Goal: Information Seeking & Learning: Learn about a topic

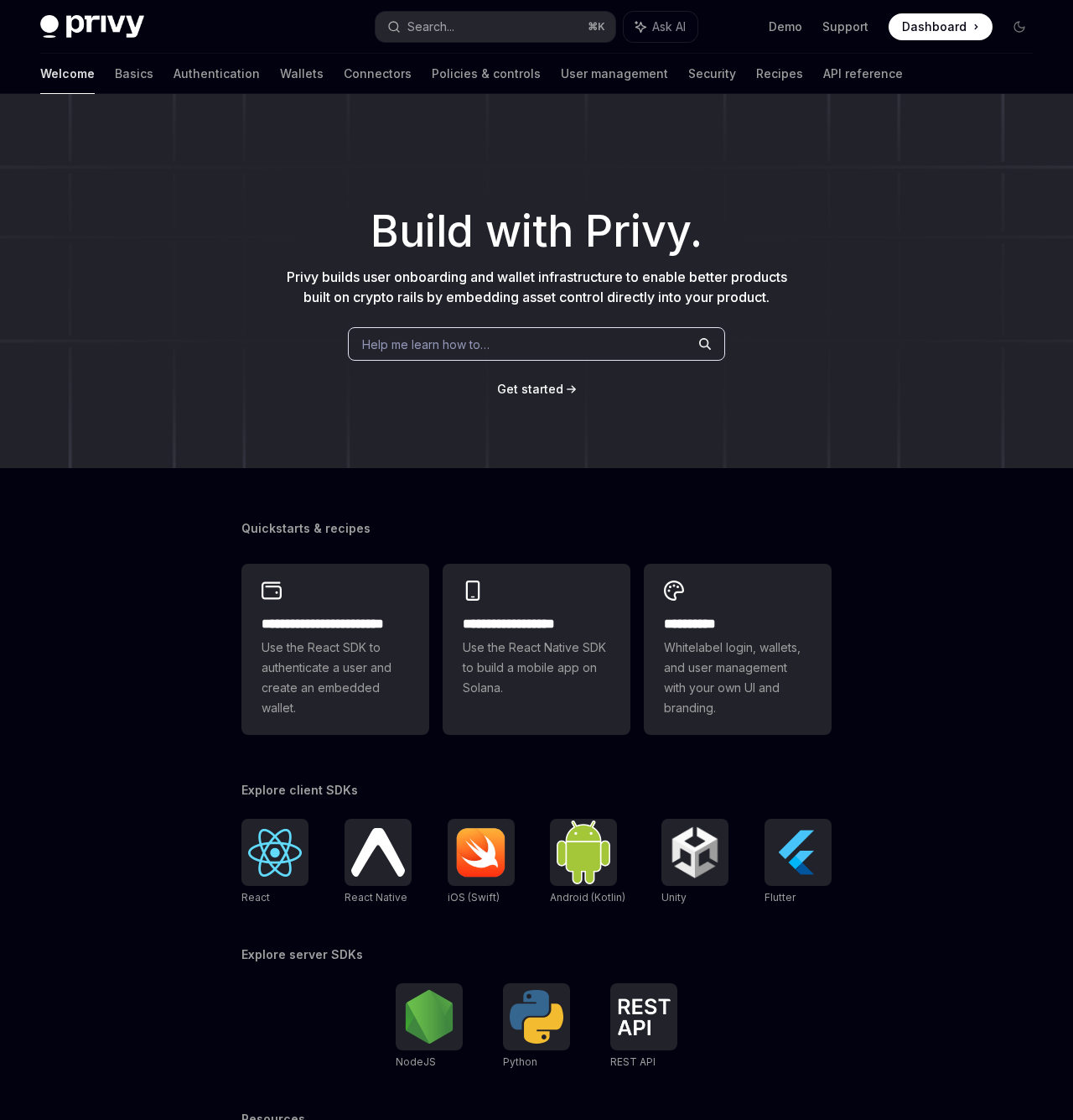
type textarea "*"
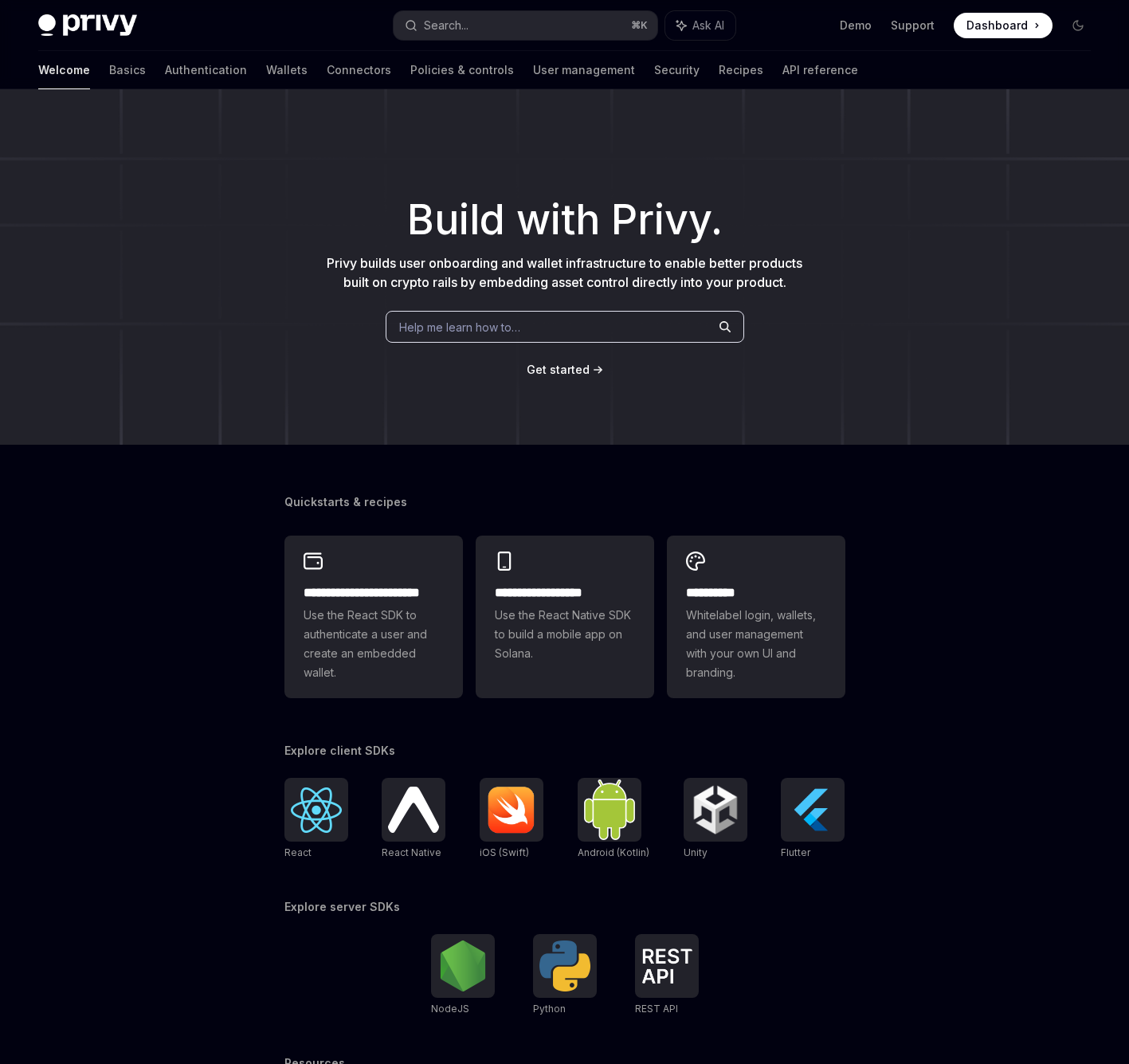
click at [531, 337] on div "Help me learn how to…" at bounding box center [564, 326] width 359 height 32
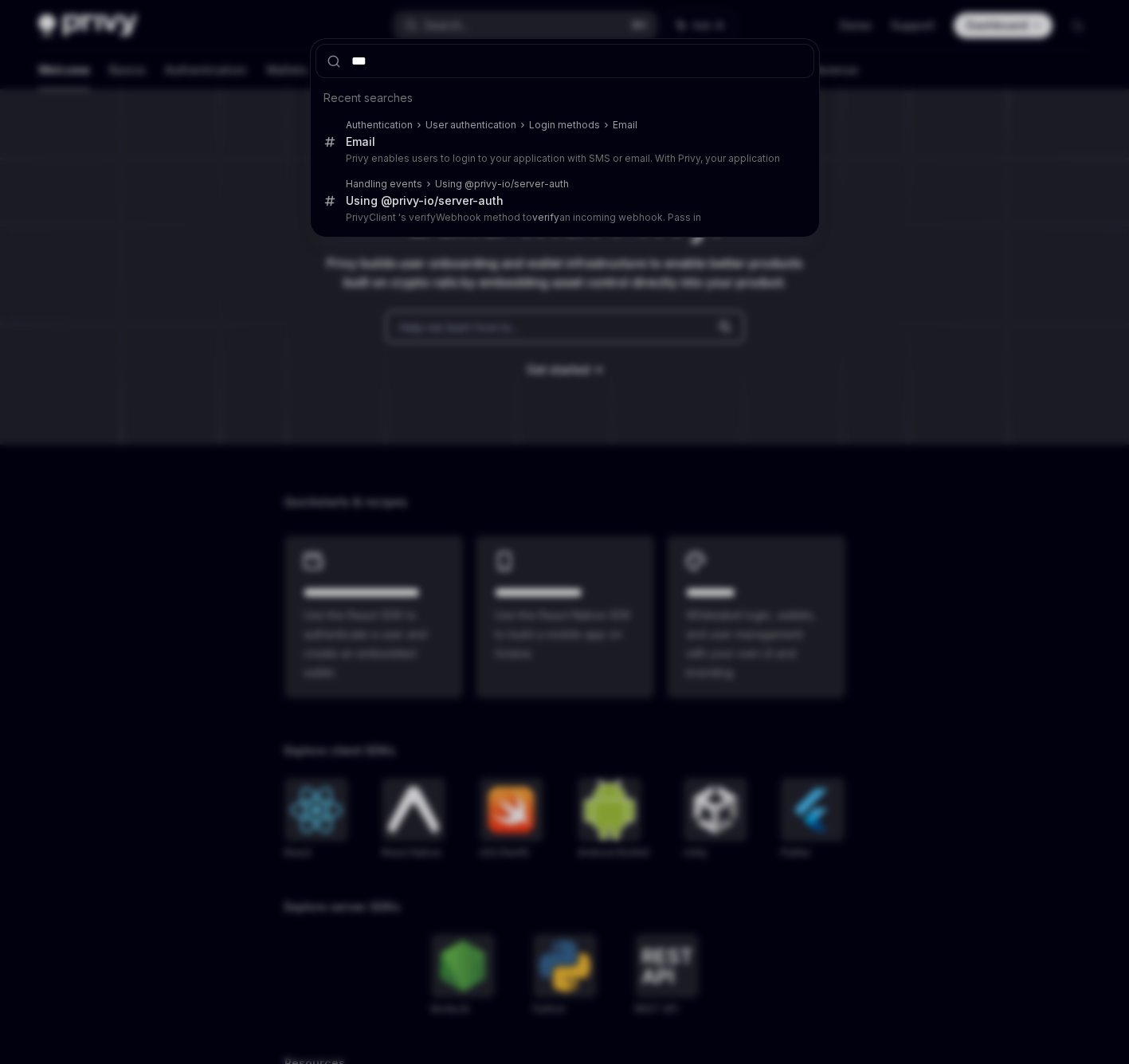
type input "****"
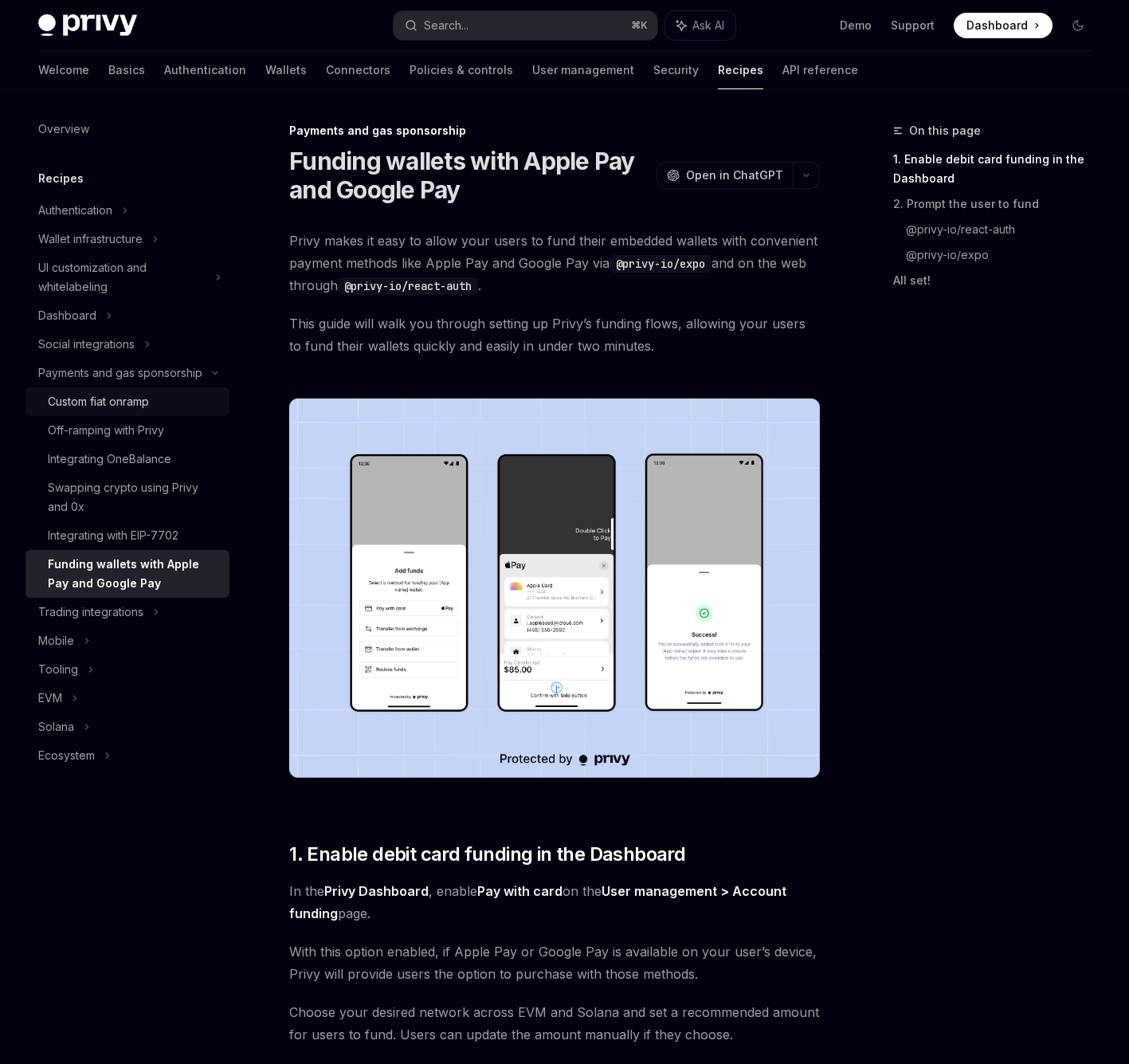
click at [146, 408] on div "Custom fiat onramp" at bounding box center [99, 401] width 101 height 19
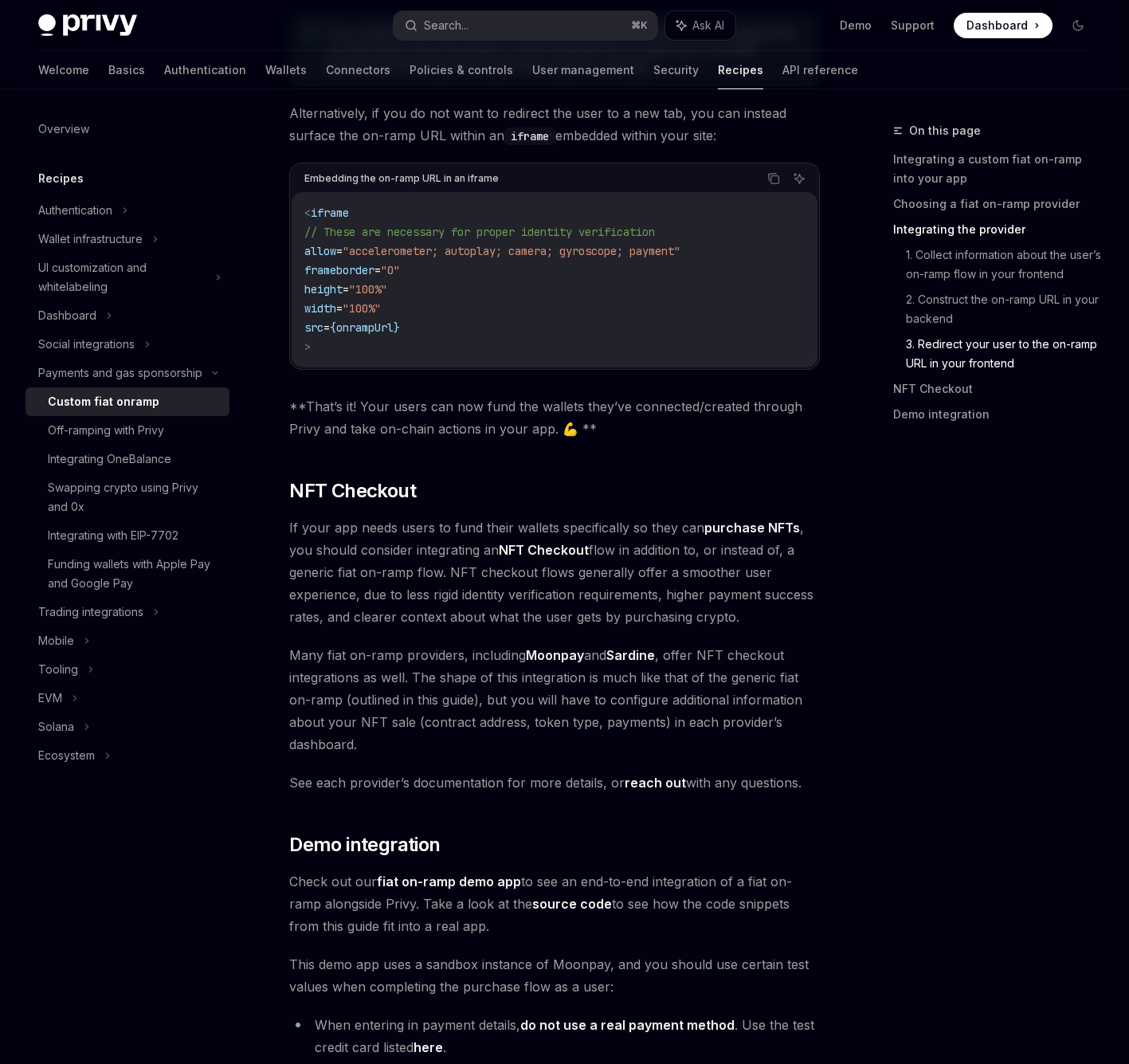
scroll to position [5508, 0]
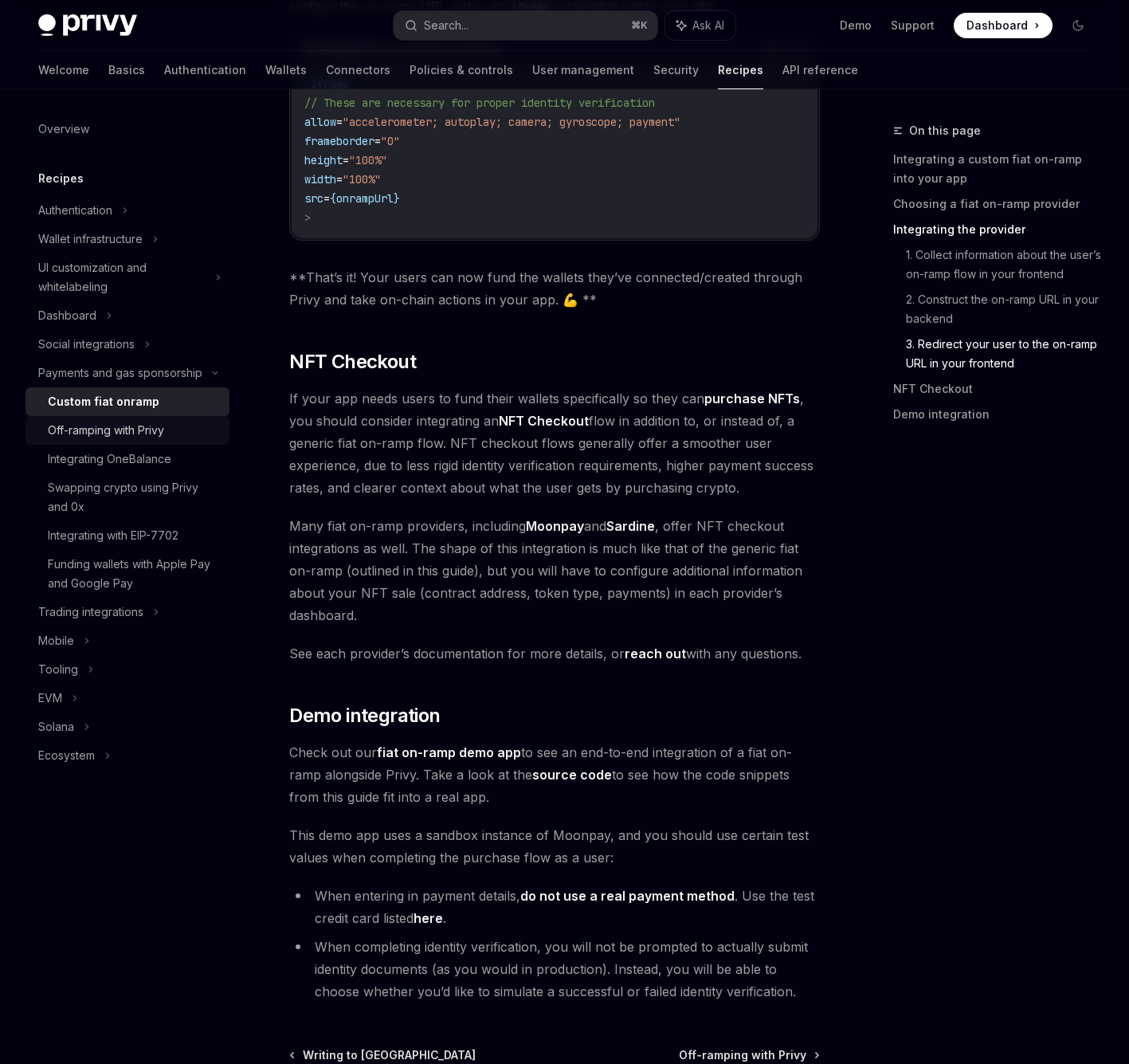
click at [175, 437] on div "Off-ramping with Privy" at bounding box center [134, 430] width 172 height 19
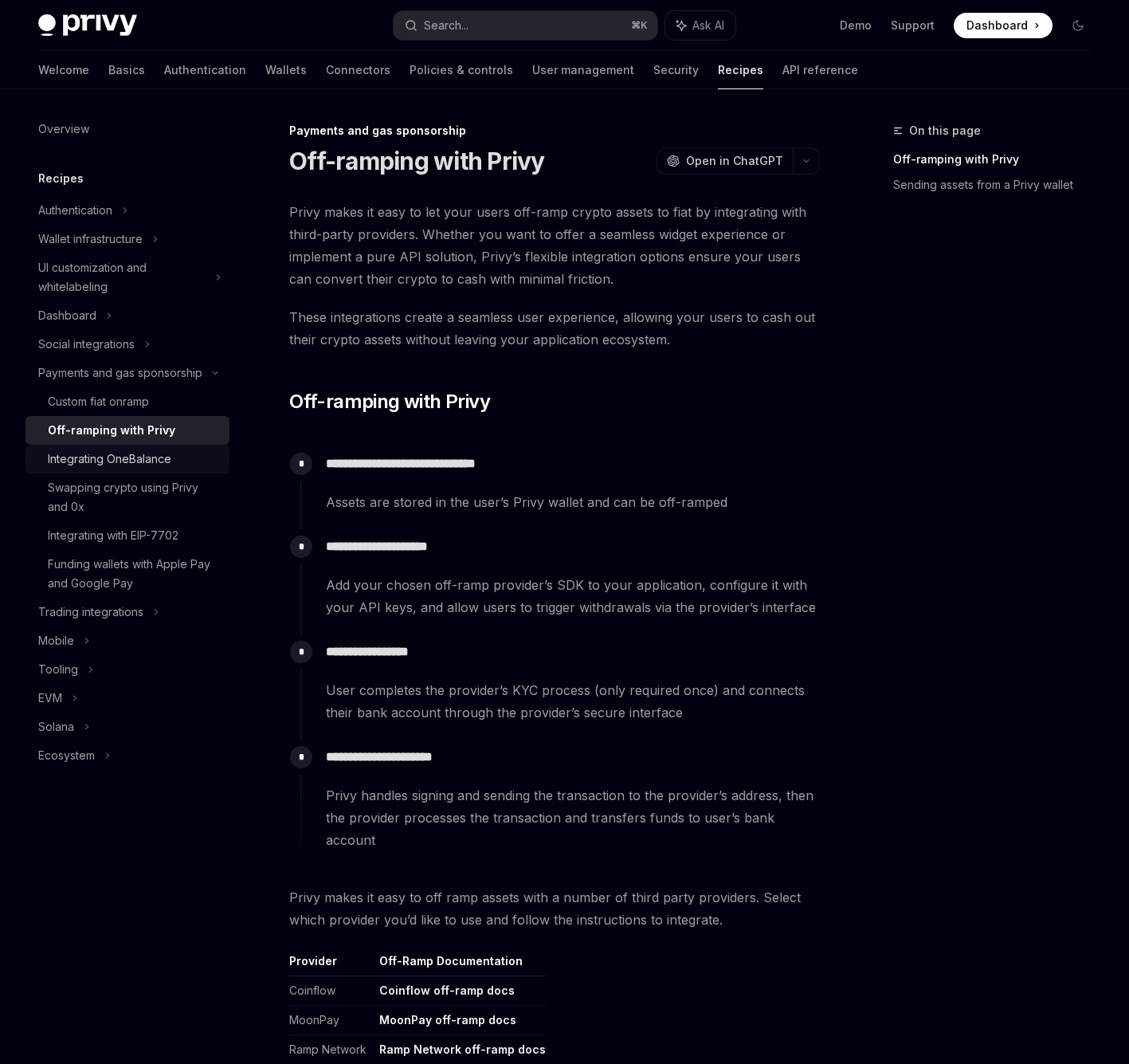
click at [167, 465] on div "Integrating OneBalance" at bounding box center [110, 458] width 124 height 19
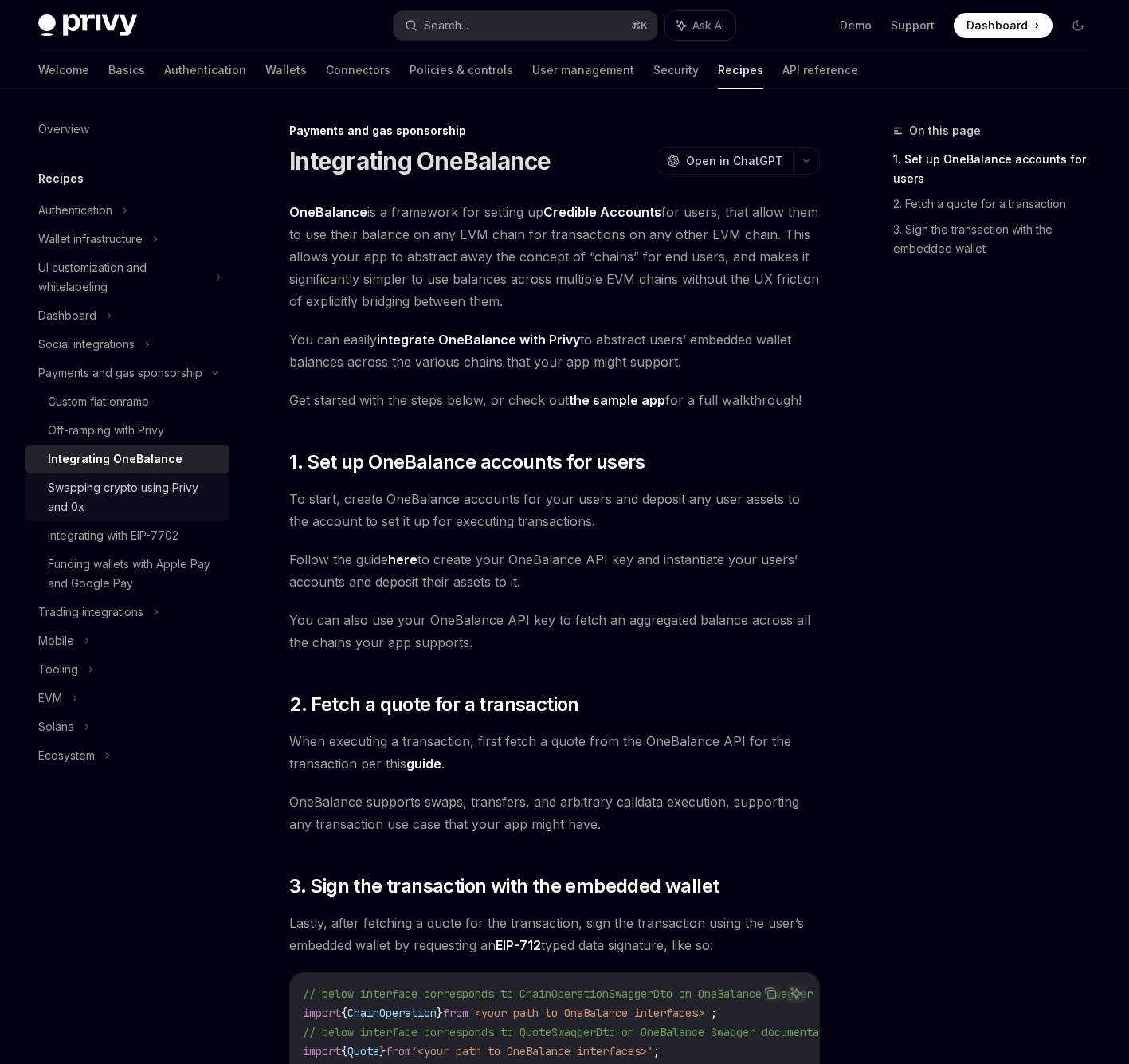
click at [163, 501] on div "Swapping crypto using Privy and 0x" at bounding box center [134, 496] width 172 height 38
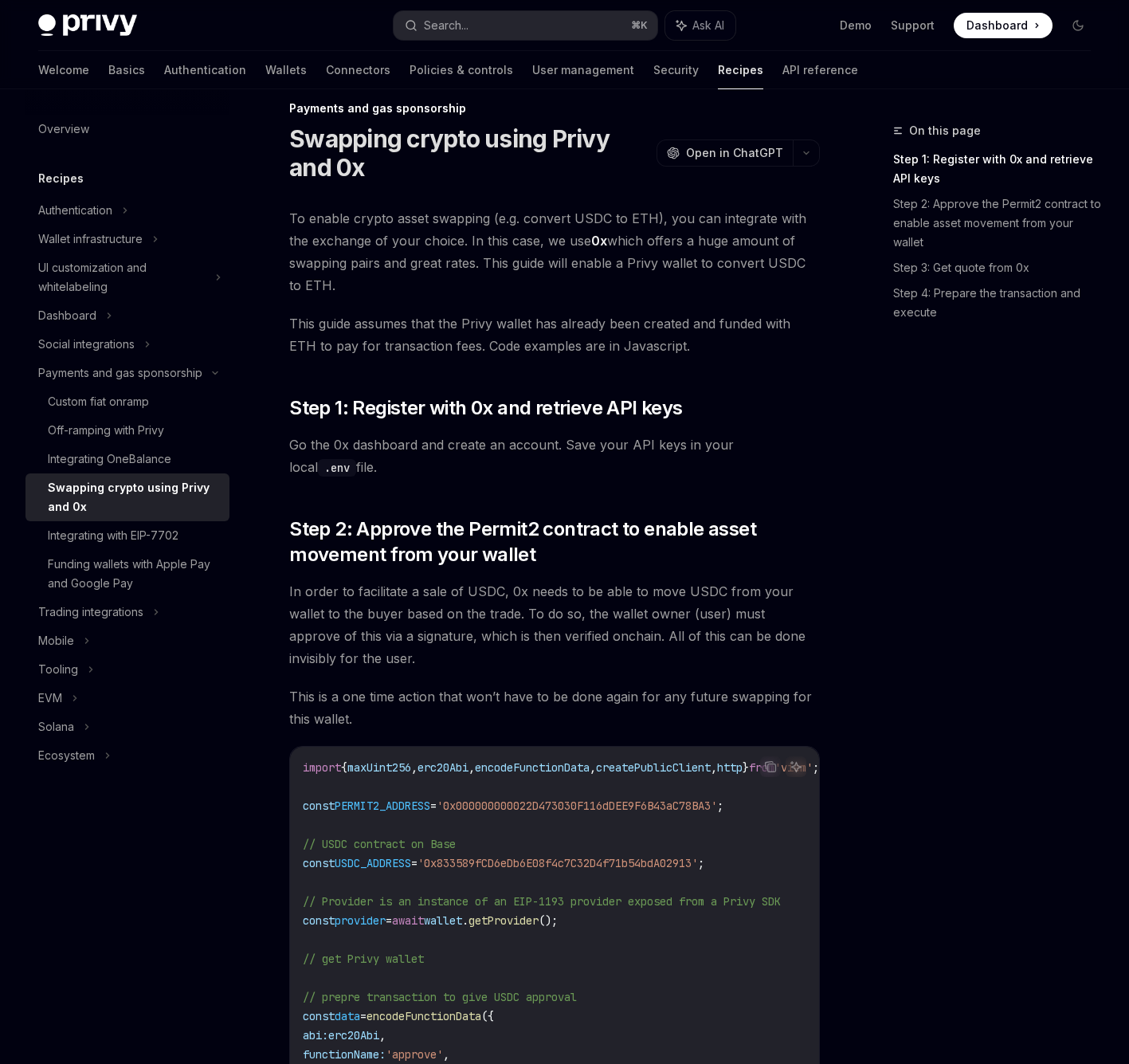
scroll to position [15, 0]
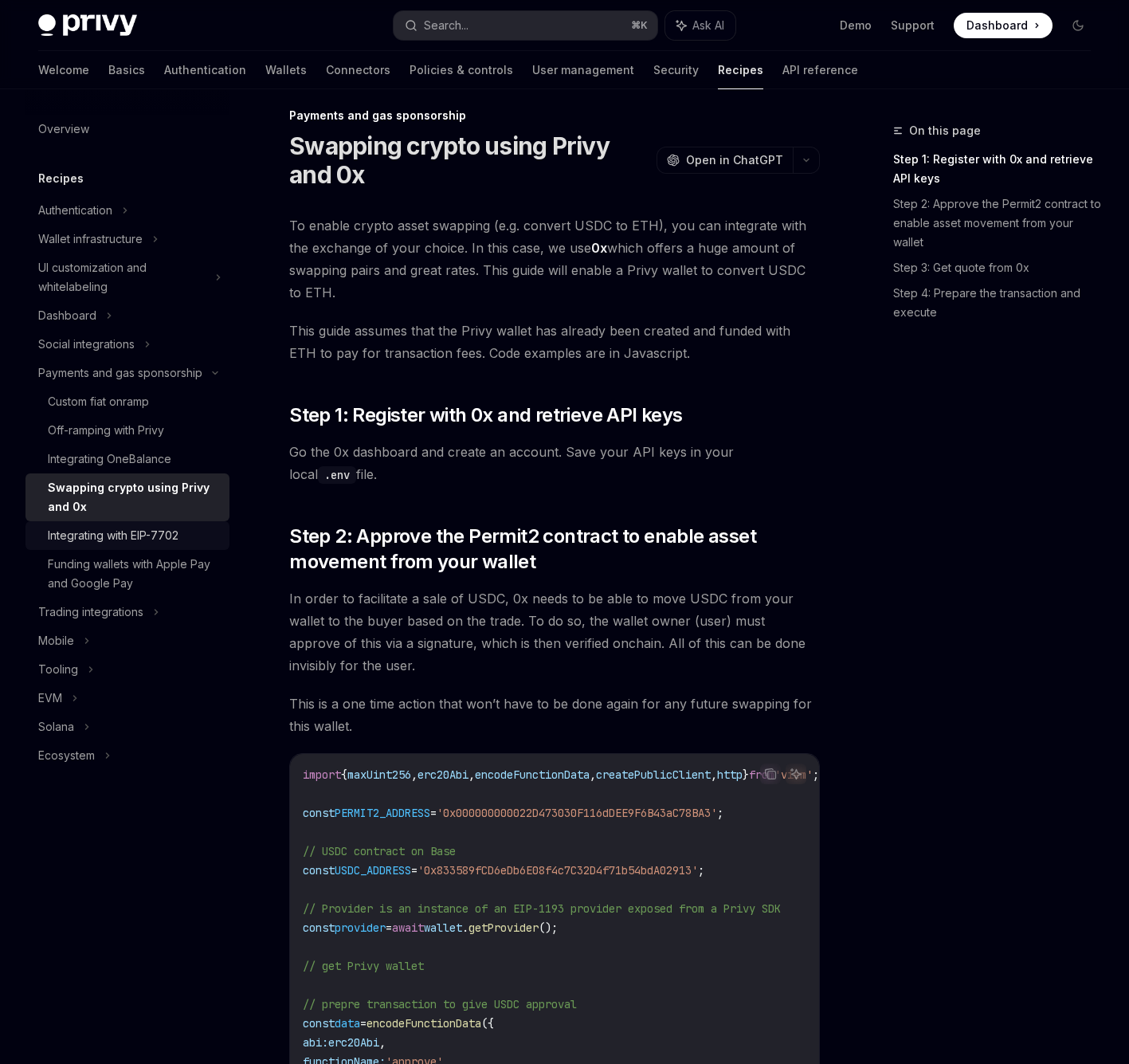
click at [145, 535] on div "Integrating with EIP-7702" at bounding box center [113, 535] width 131 height 19
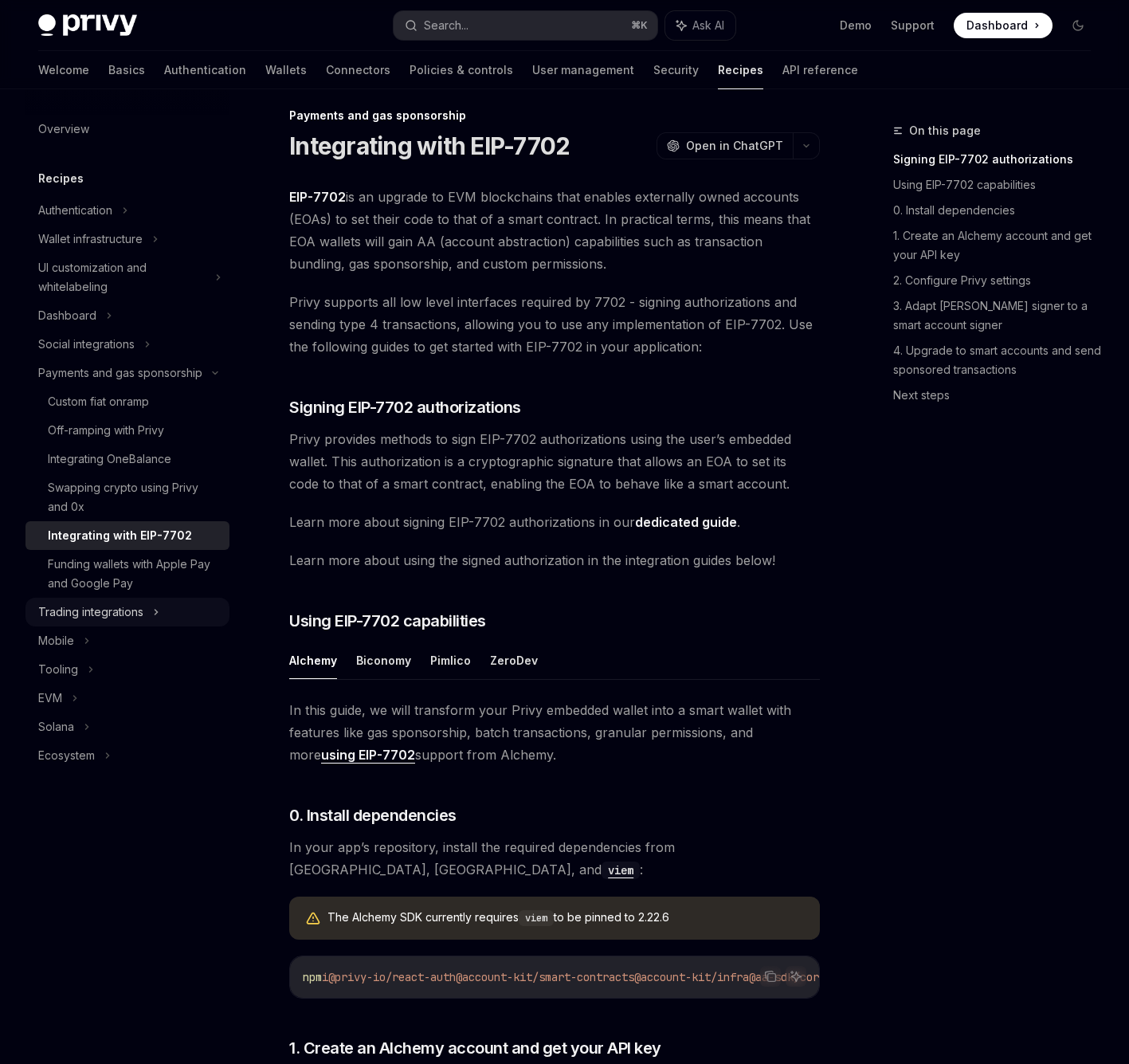
click at [123, 605] on div "Trading integrations" at bounding box center [90, 611] width 105 height 19
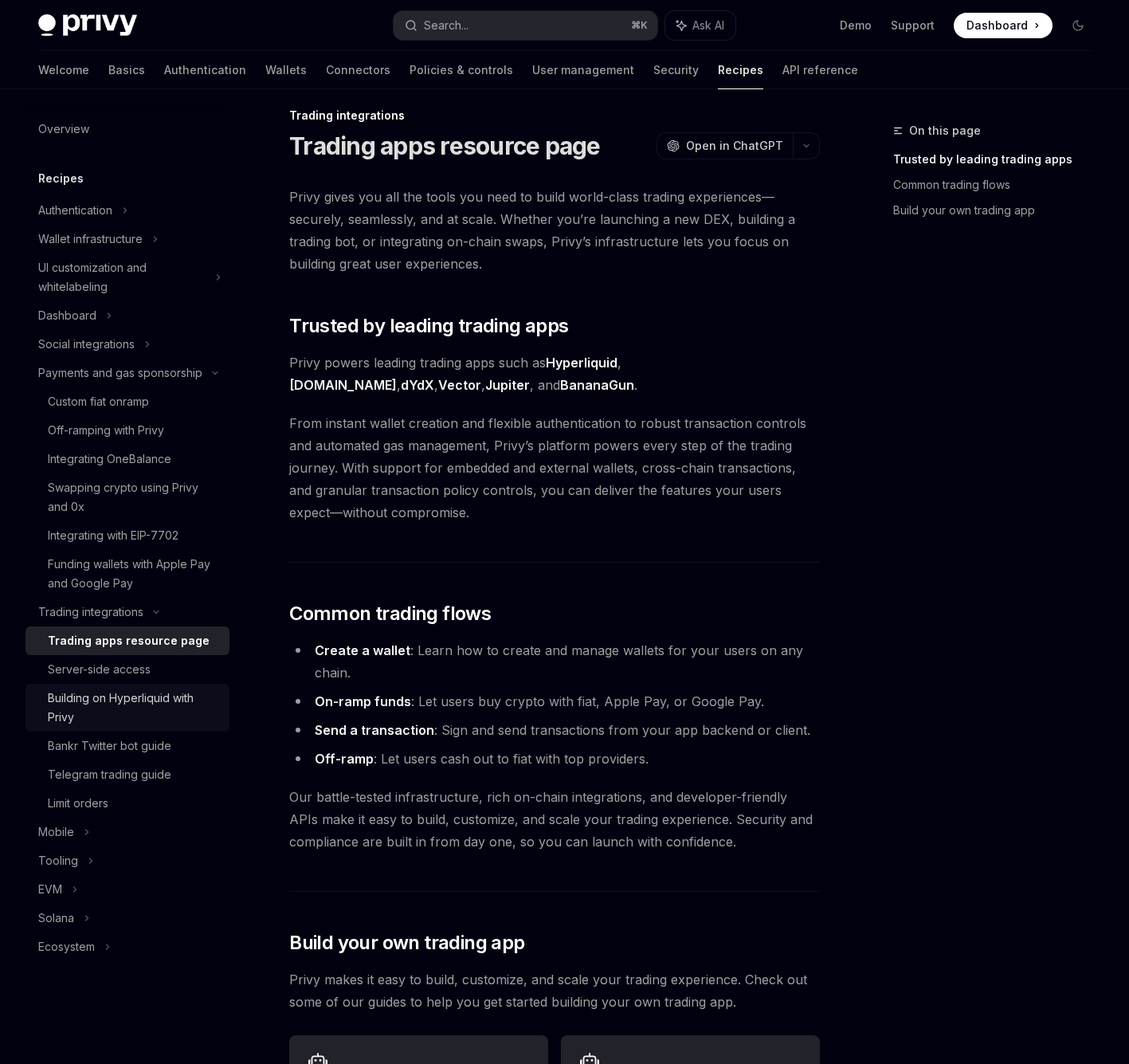
click at [167, 692] on div "Building on Hyperliquid with Privy" at bounding box center [134, 707] width 172 height 38
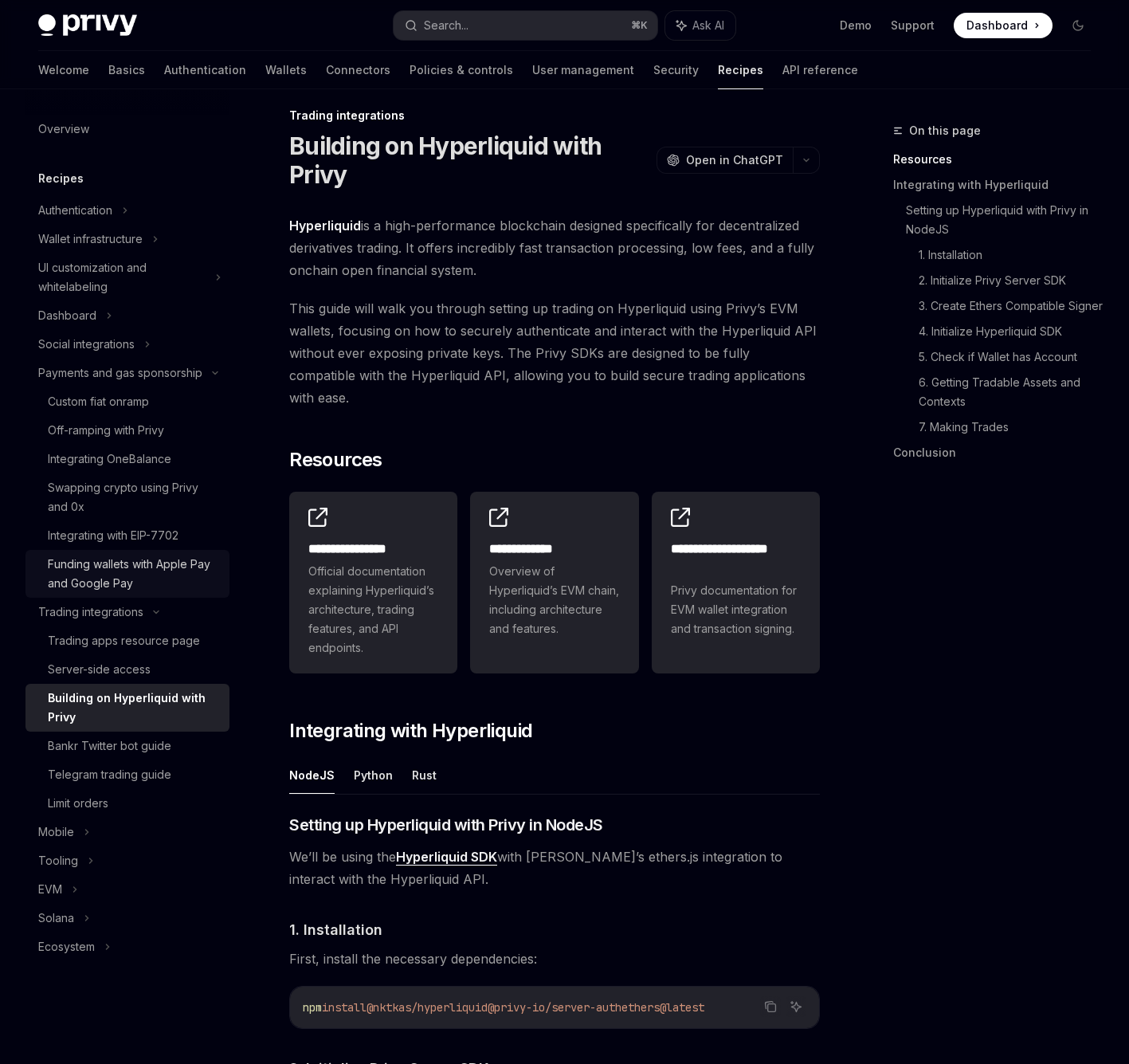
click at [175, 576] on div "Funding wallets with Apple Pay and Google Pay" at bounding box center [134, 573] width 172 height 38
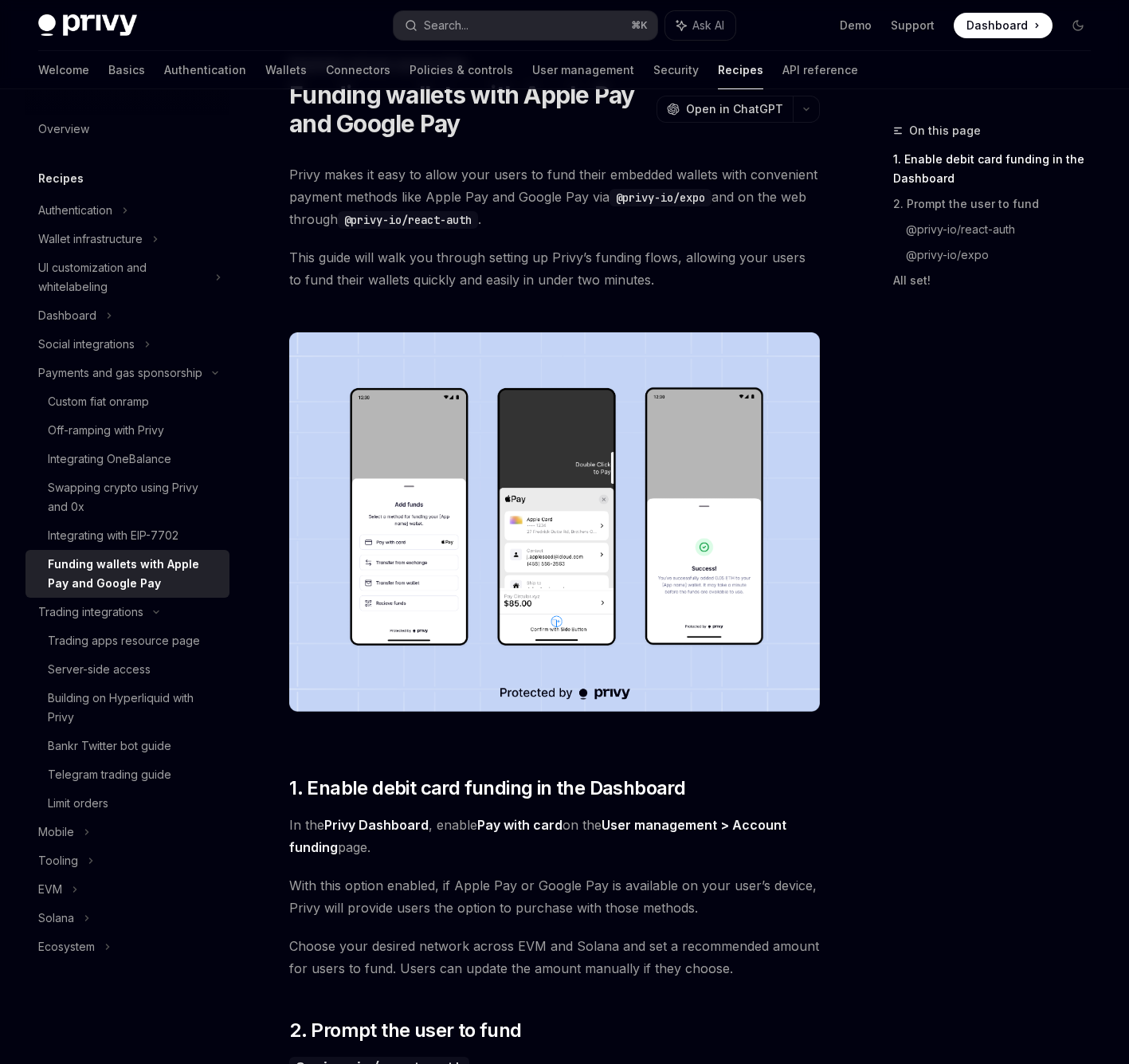
scroll to position [440, 0]
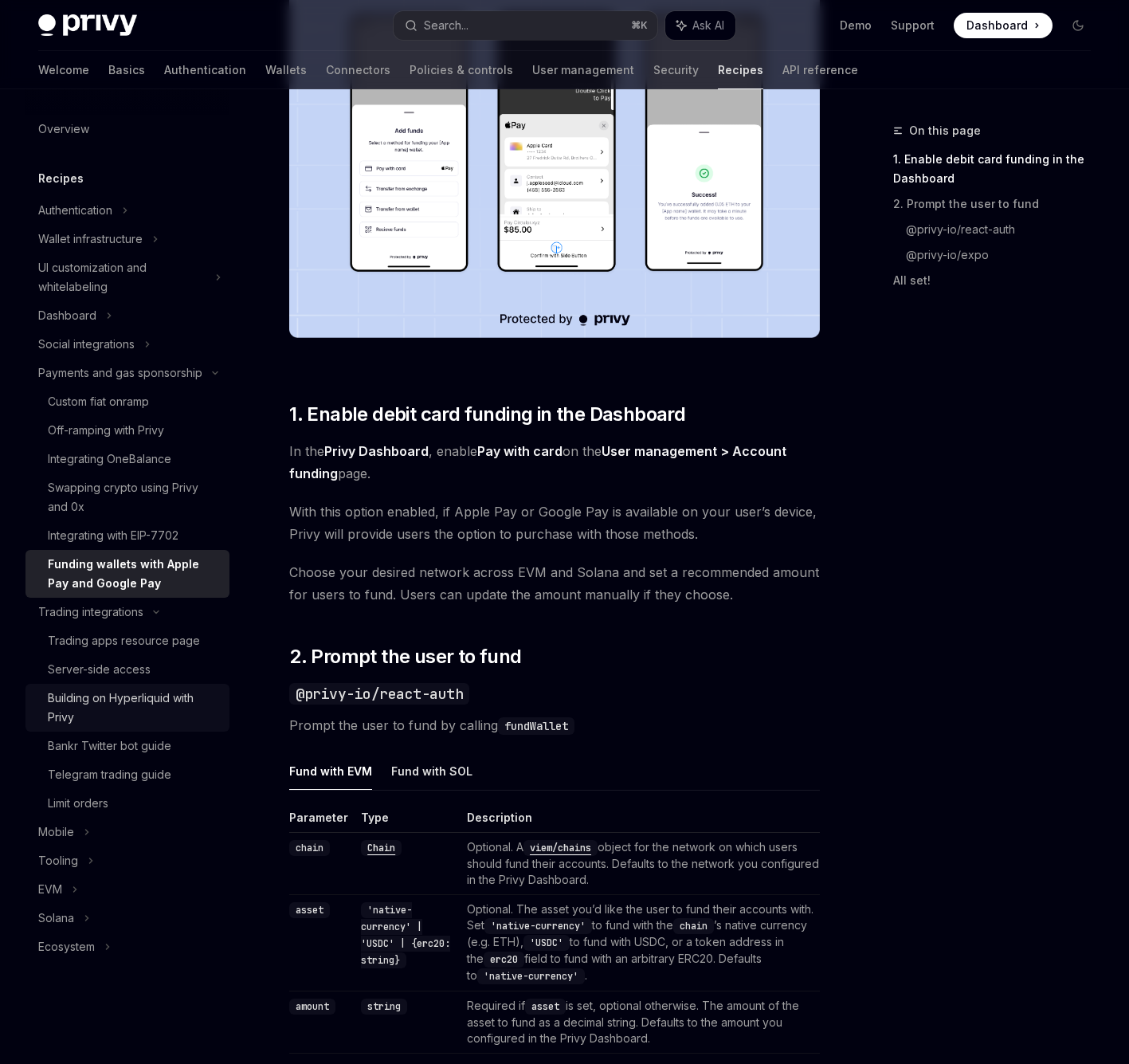
click at [140, 692] on div "Building on Hyperliquid with Privy" at bounding box center [134, 707] width 172 height 38
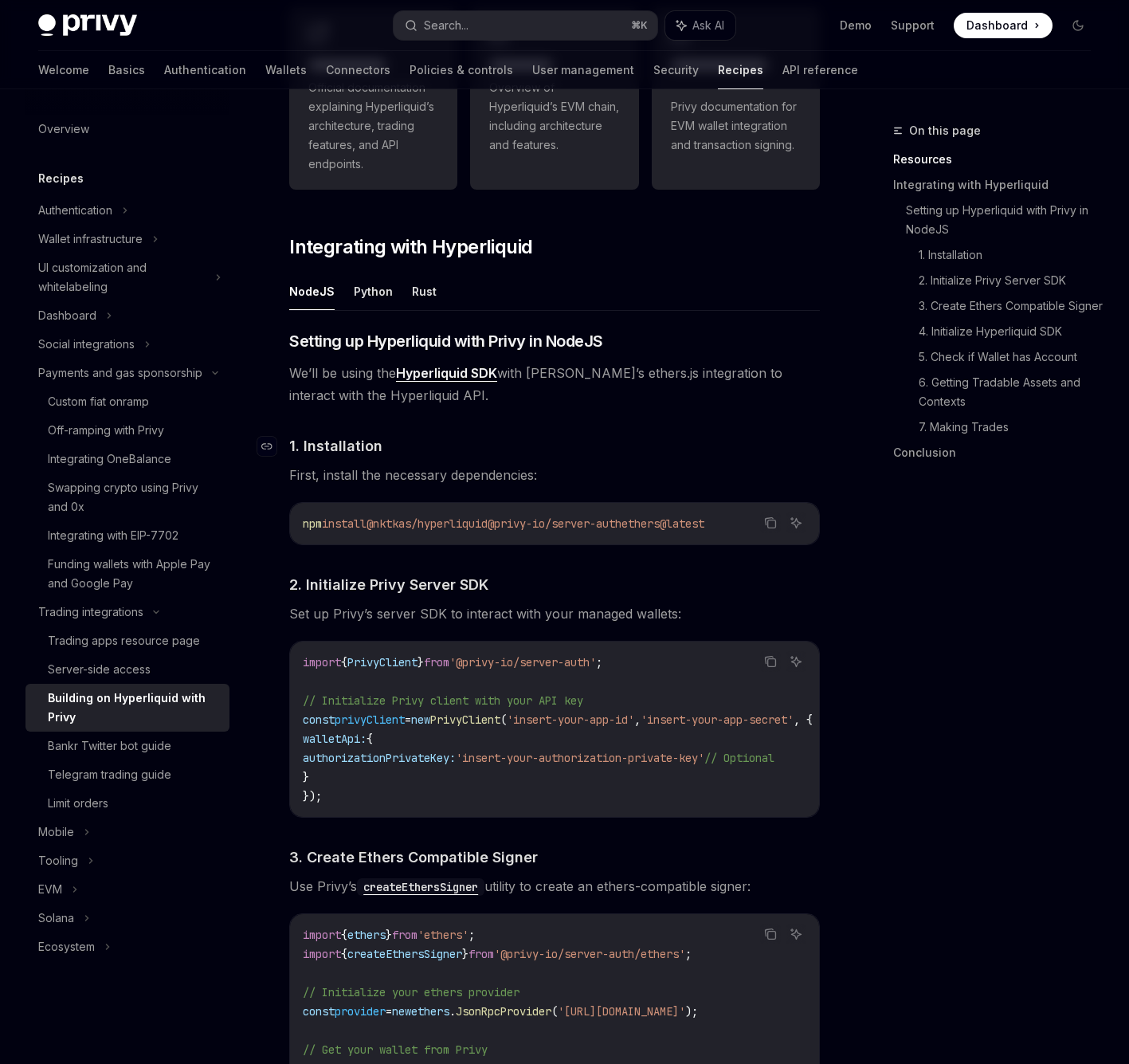
scroll to position [127, 0]
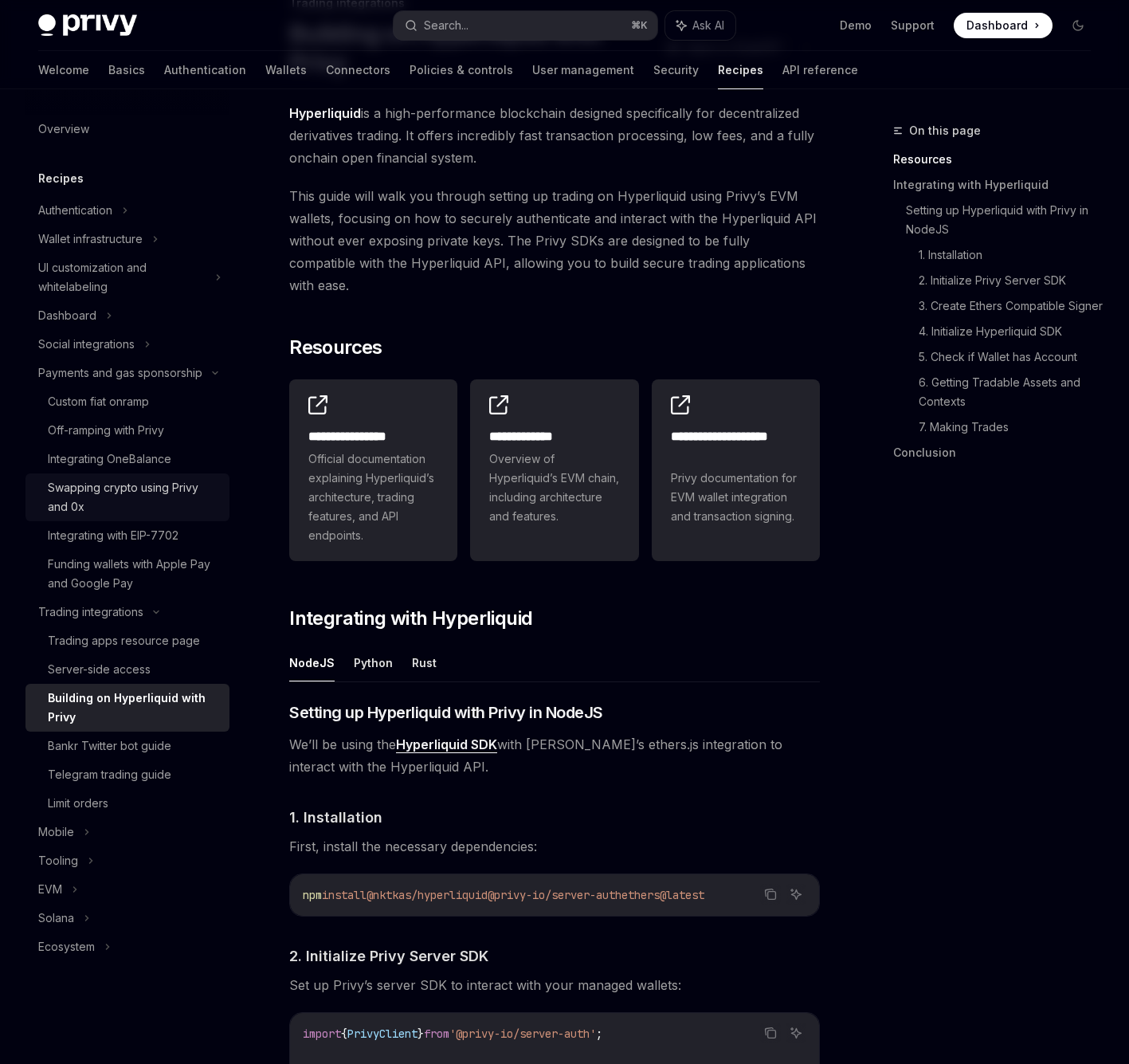
click at [160, 502] on div "Swapping crypto using Privy and 0x" at bounding box center [134, 496] width 172 height 38
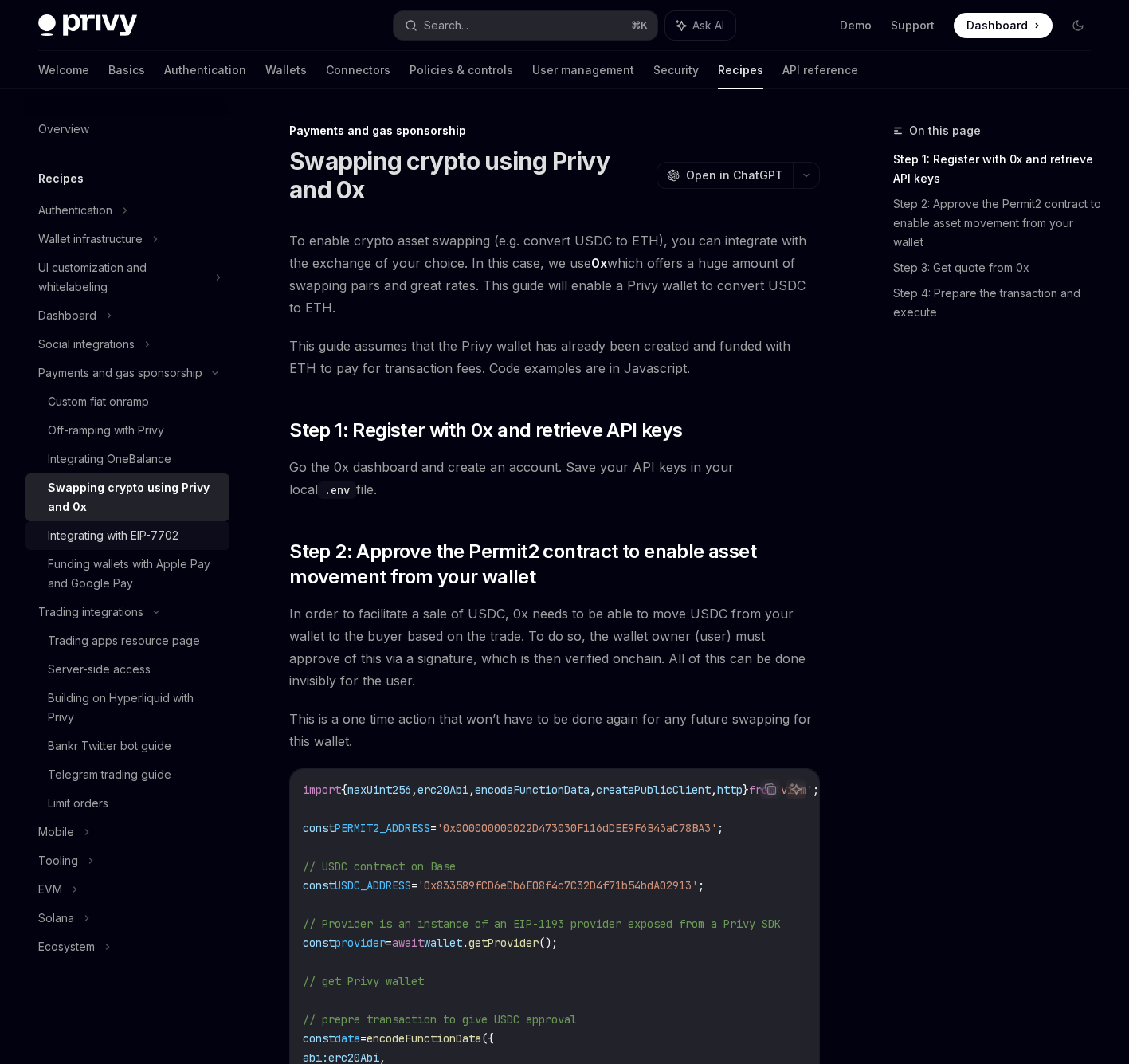
click at [191, 532] on div "Integrating with EIP-7702" at bounding box center [134, 535] width 172 height 19
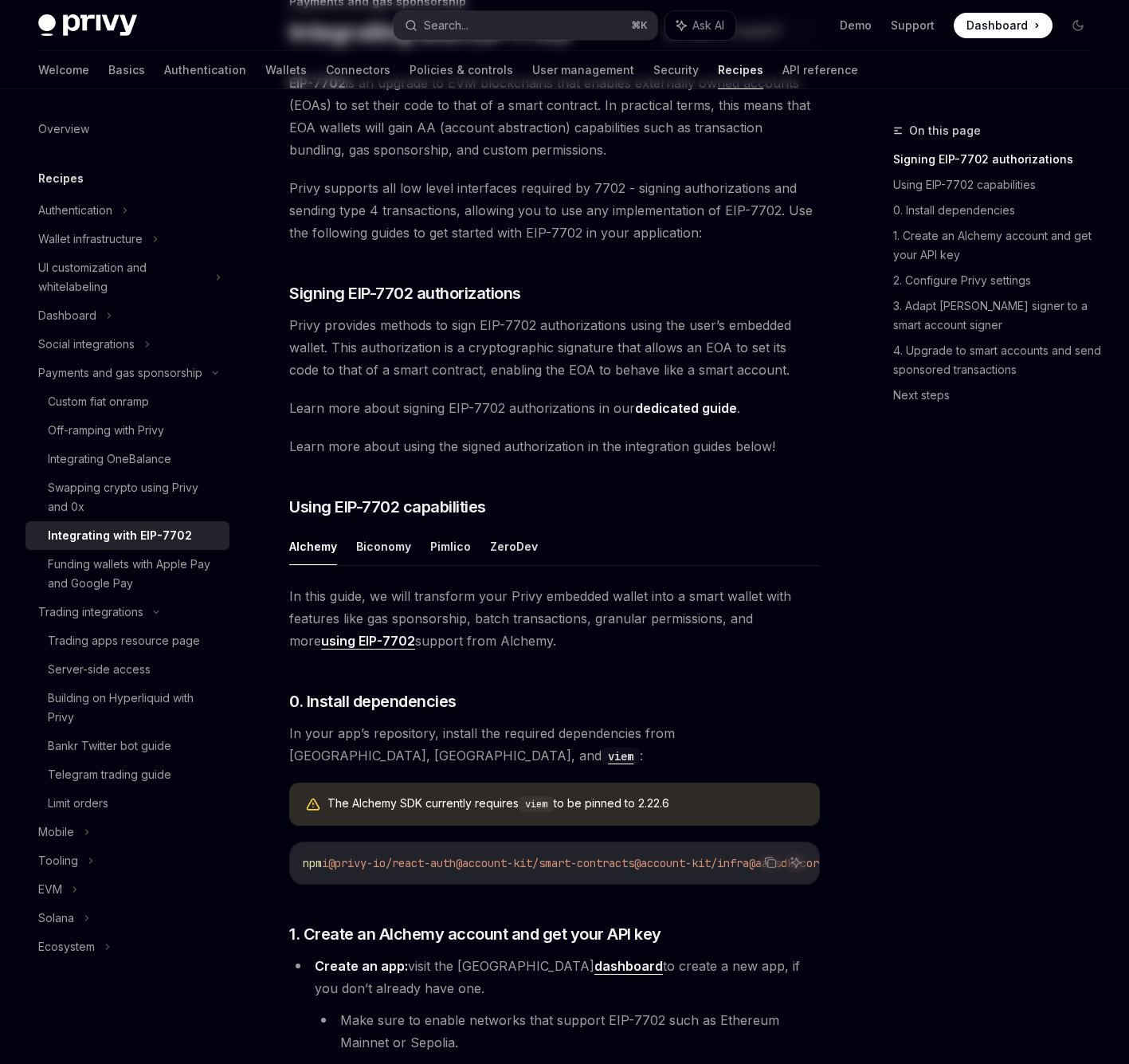
scroll to position [137, 0]
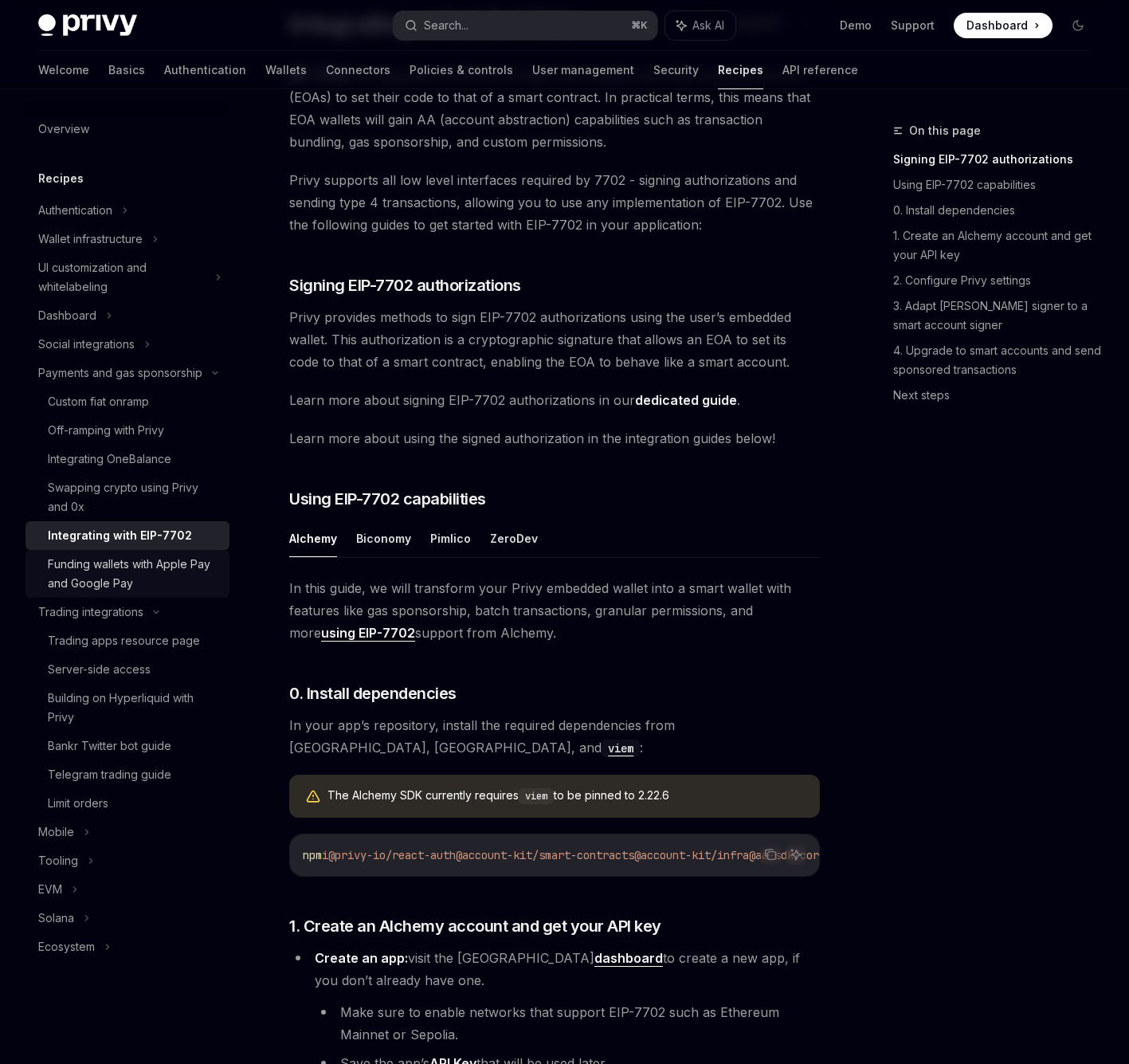
click at [168, 577] on div "Funding wallets with Apple Pay and Google Pay" at bounding box center [134, 573] width 172 height 38
type textarea "*"
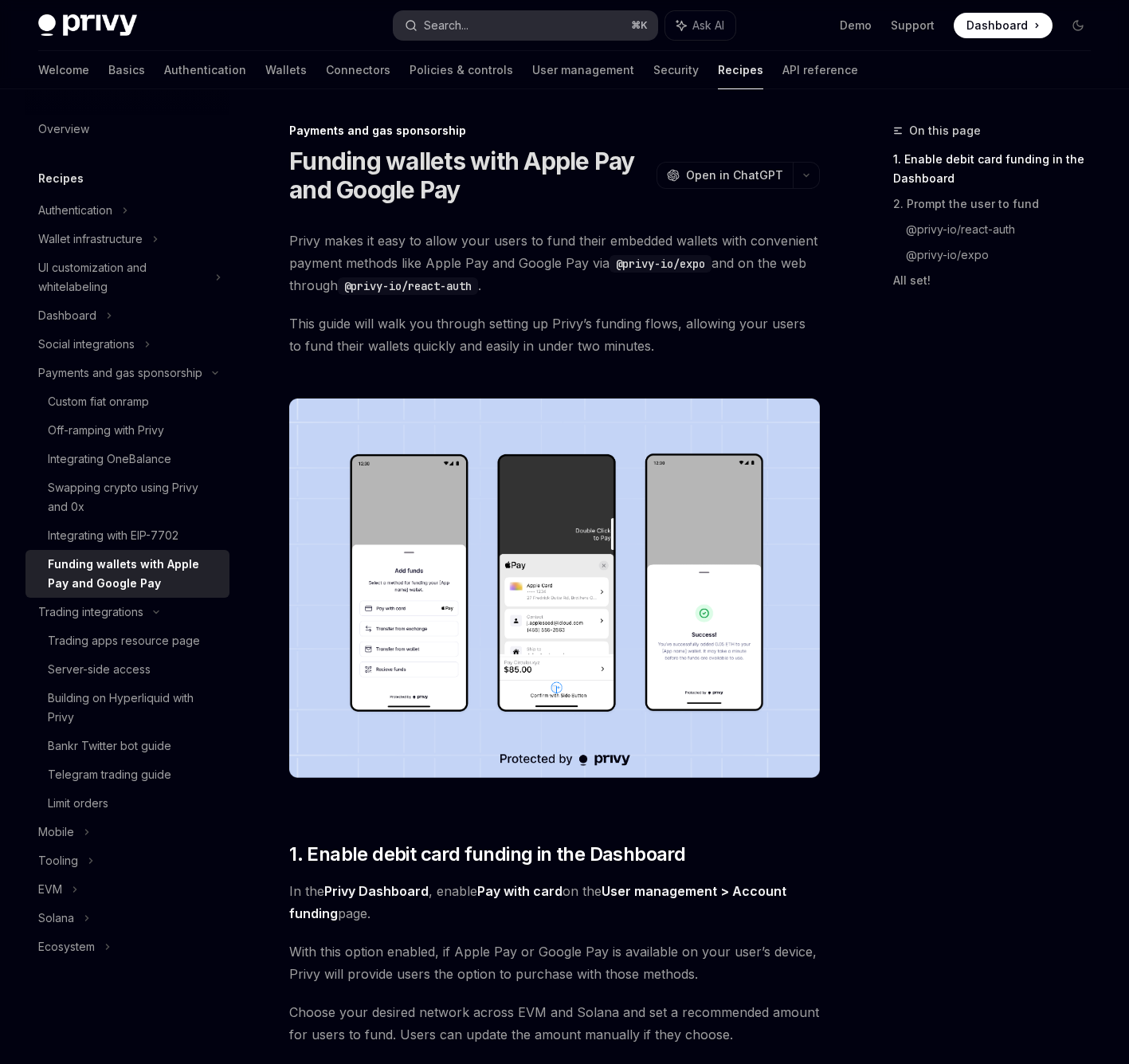
click at [519, 20] on button "Search... ⌘ K" at bounding box center [526, 25] width 265 height 29
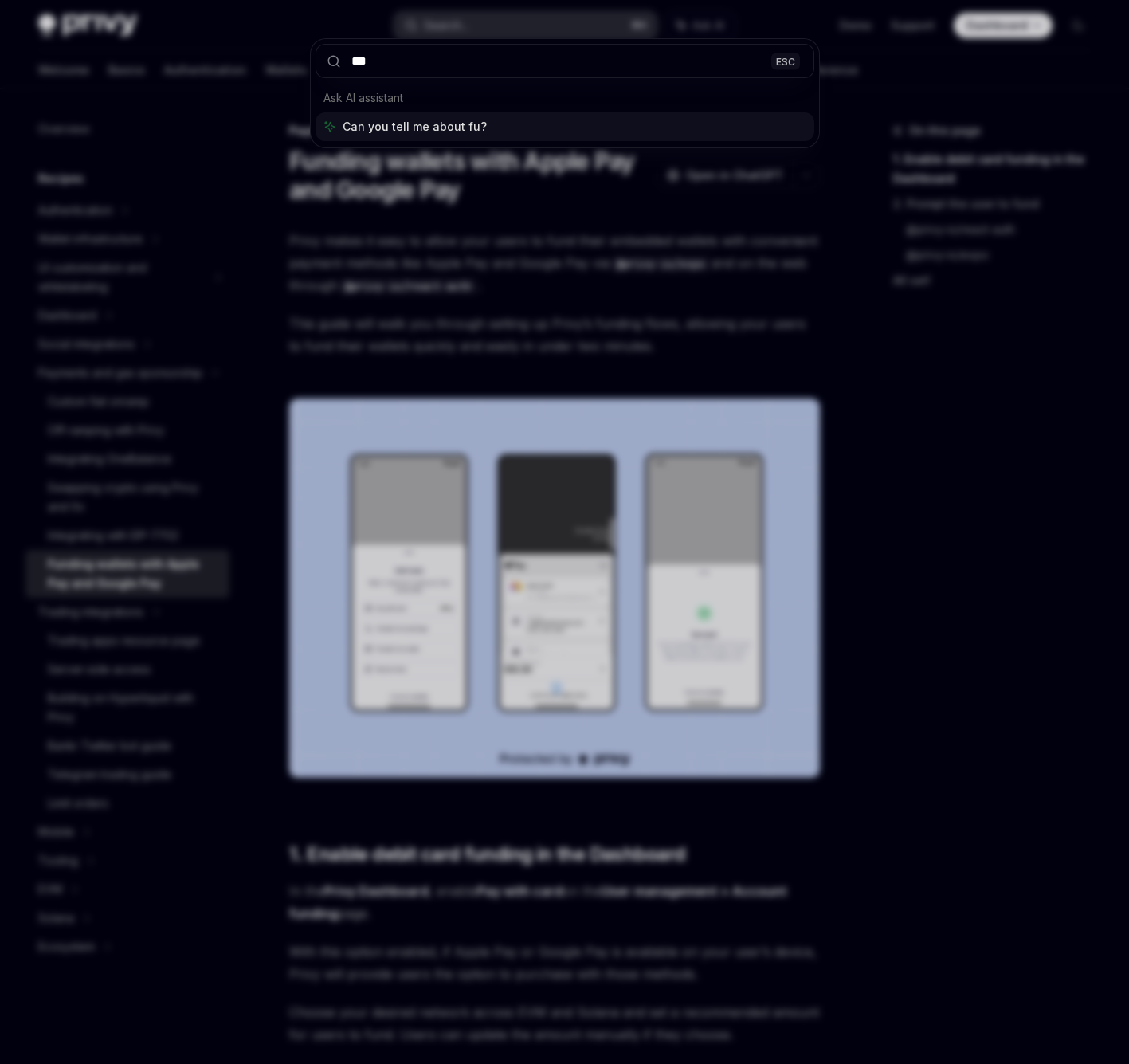
type input "****"
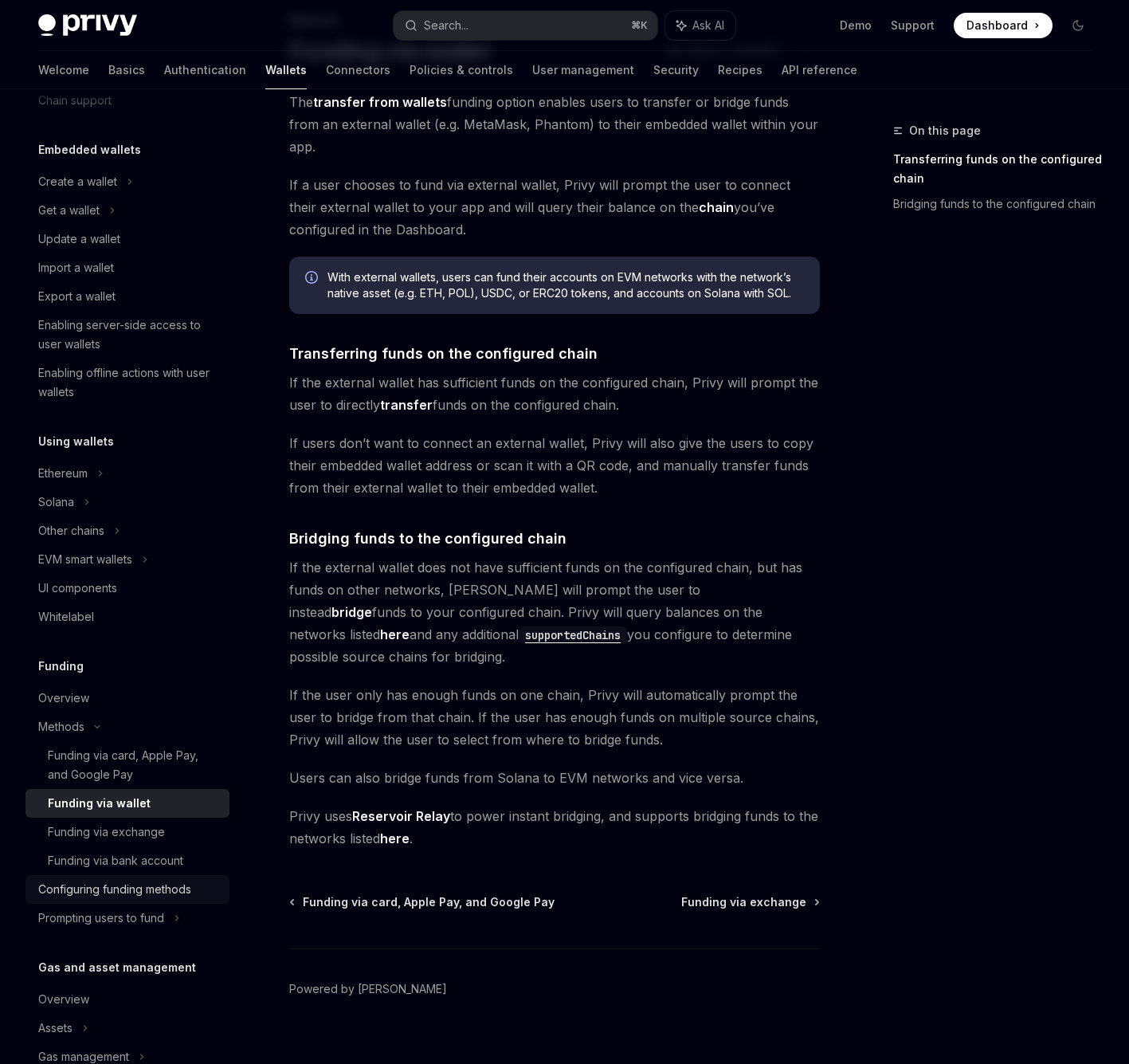
scroll to position [101, 0]
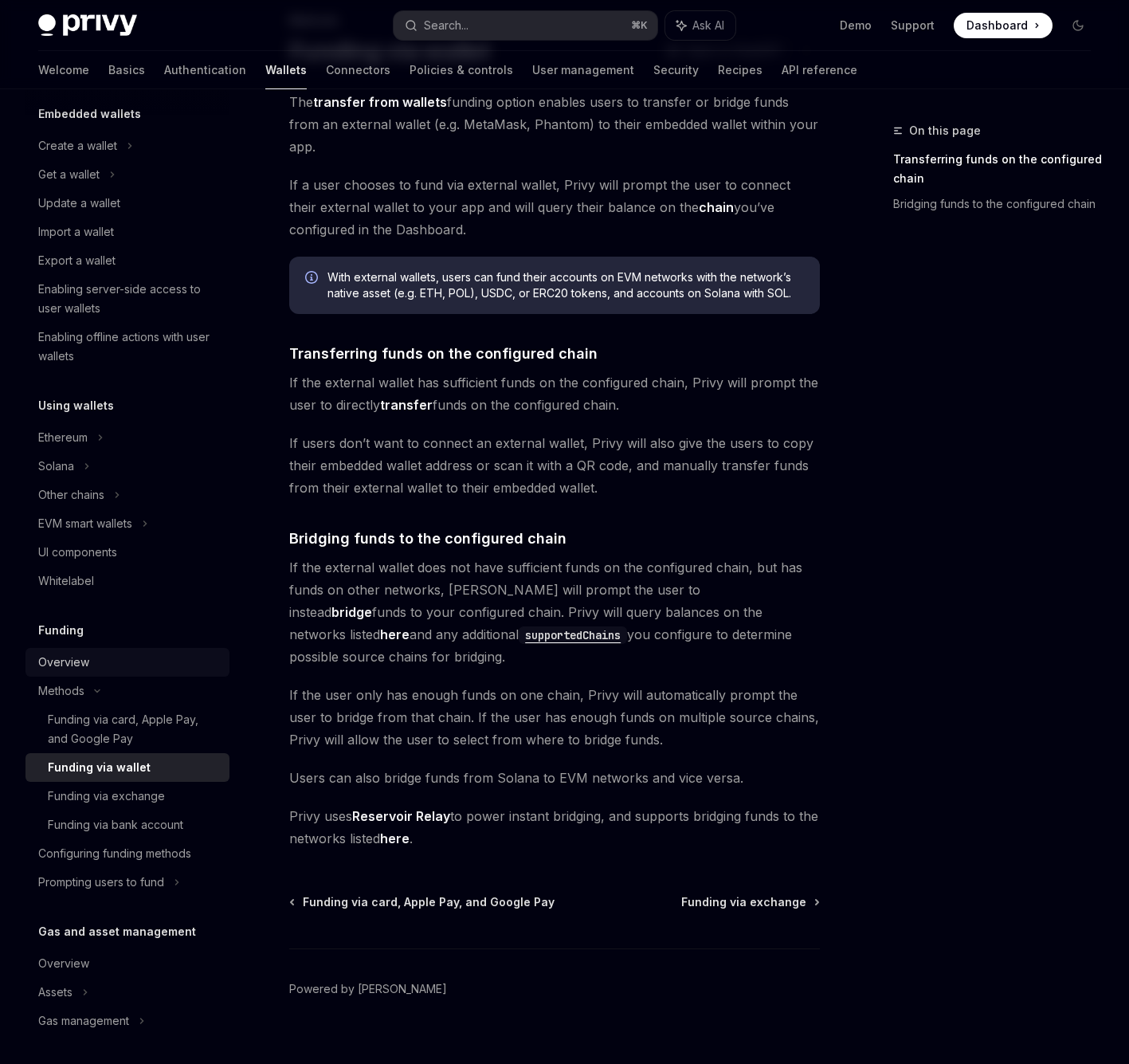
click at [91, 656] on div "Overview" at bounding box center [128, 662] width 182 height 19
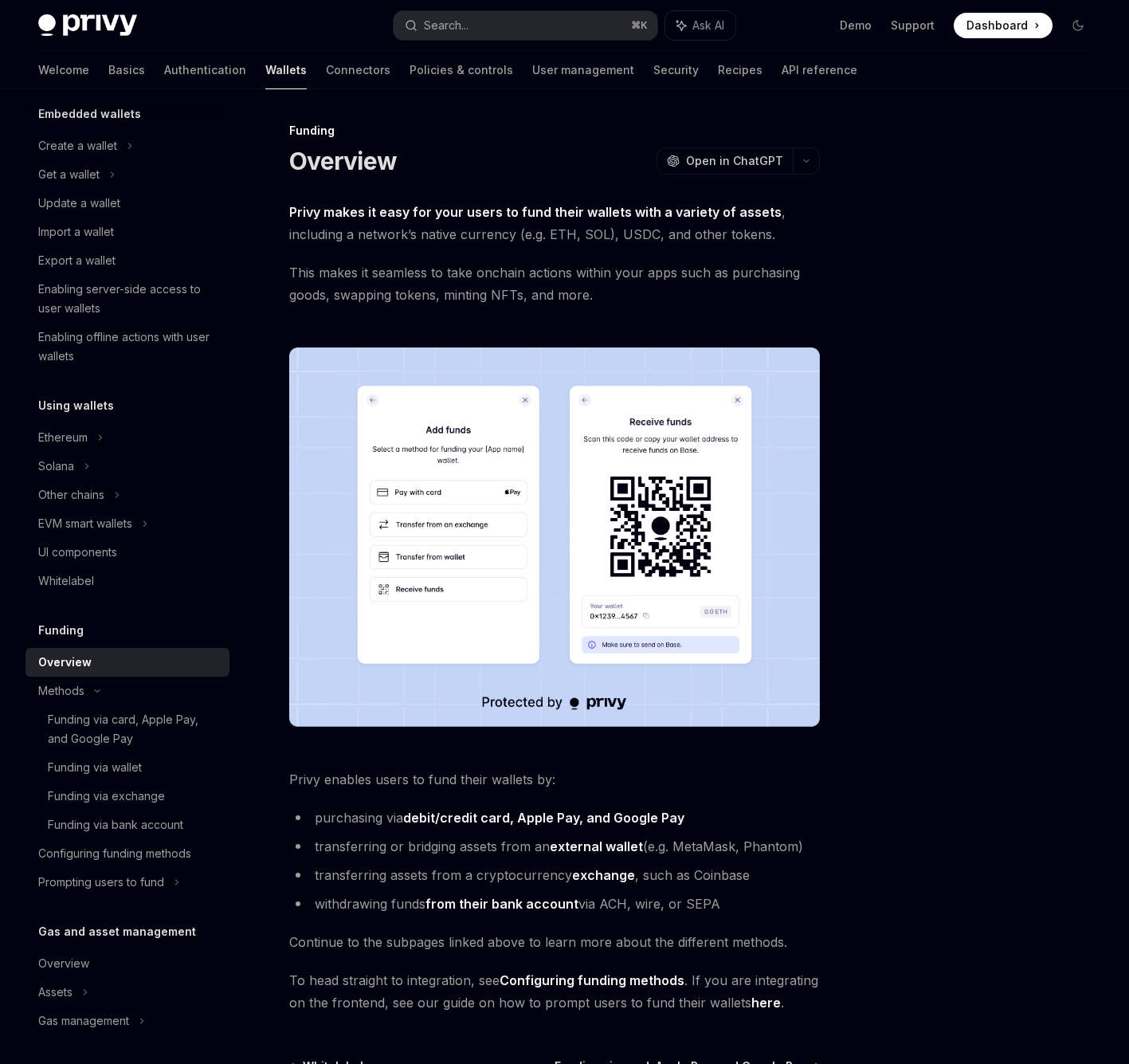
scroll to position [186, 0]
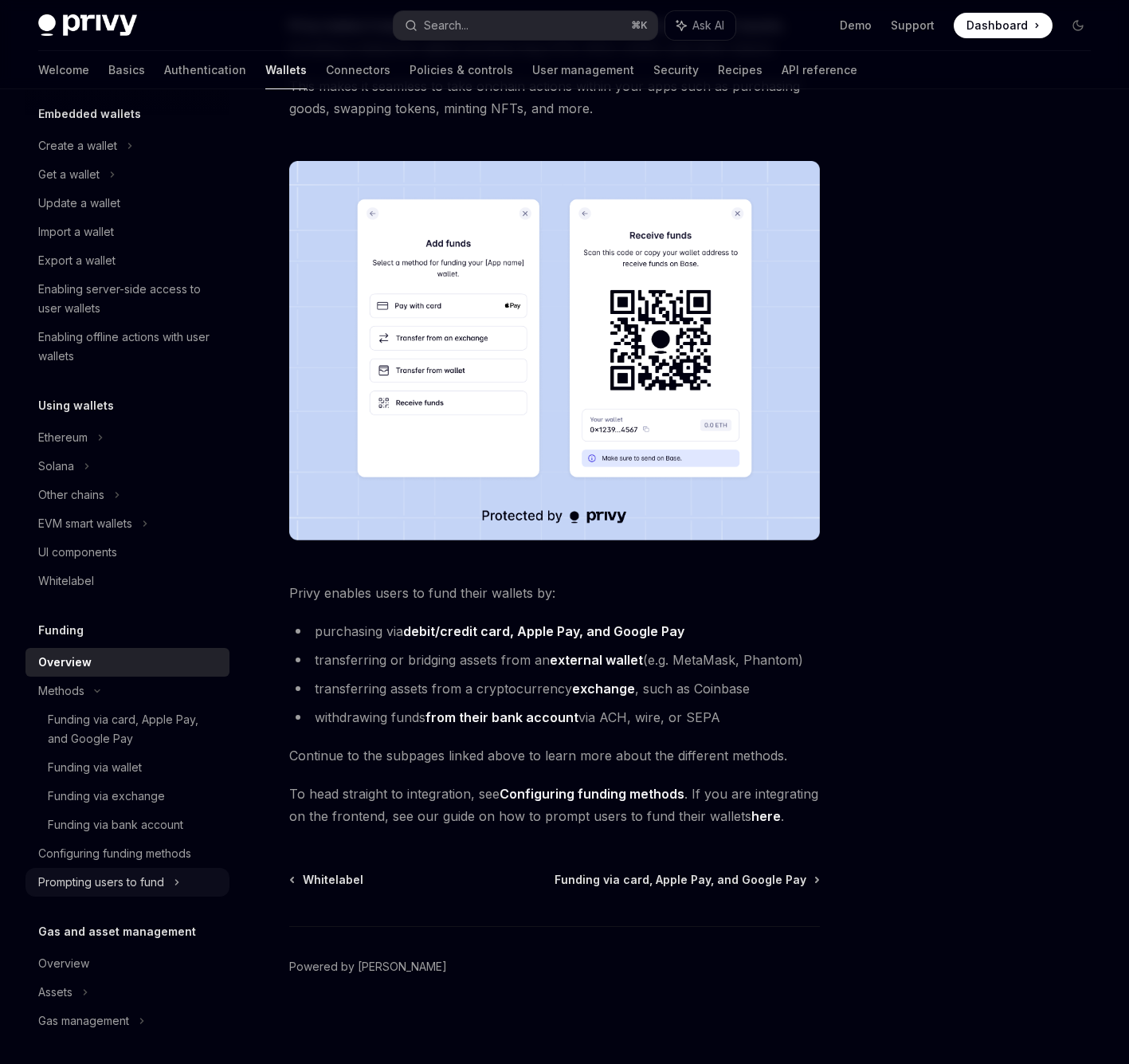
click at [132, 533] on div "Prompting users to fund" at bounding box center [85, 523] width 94 height 19
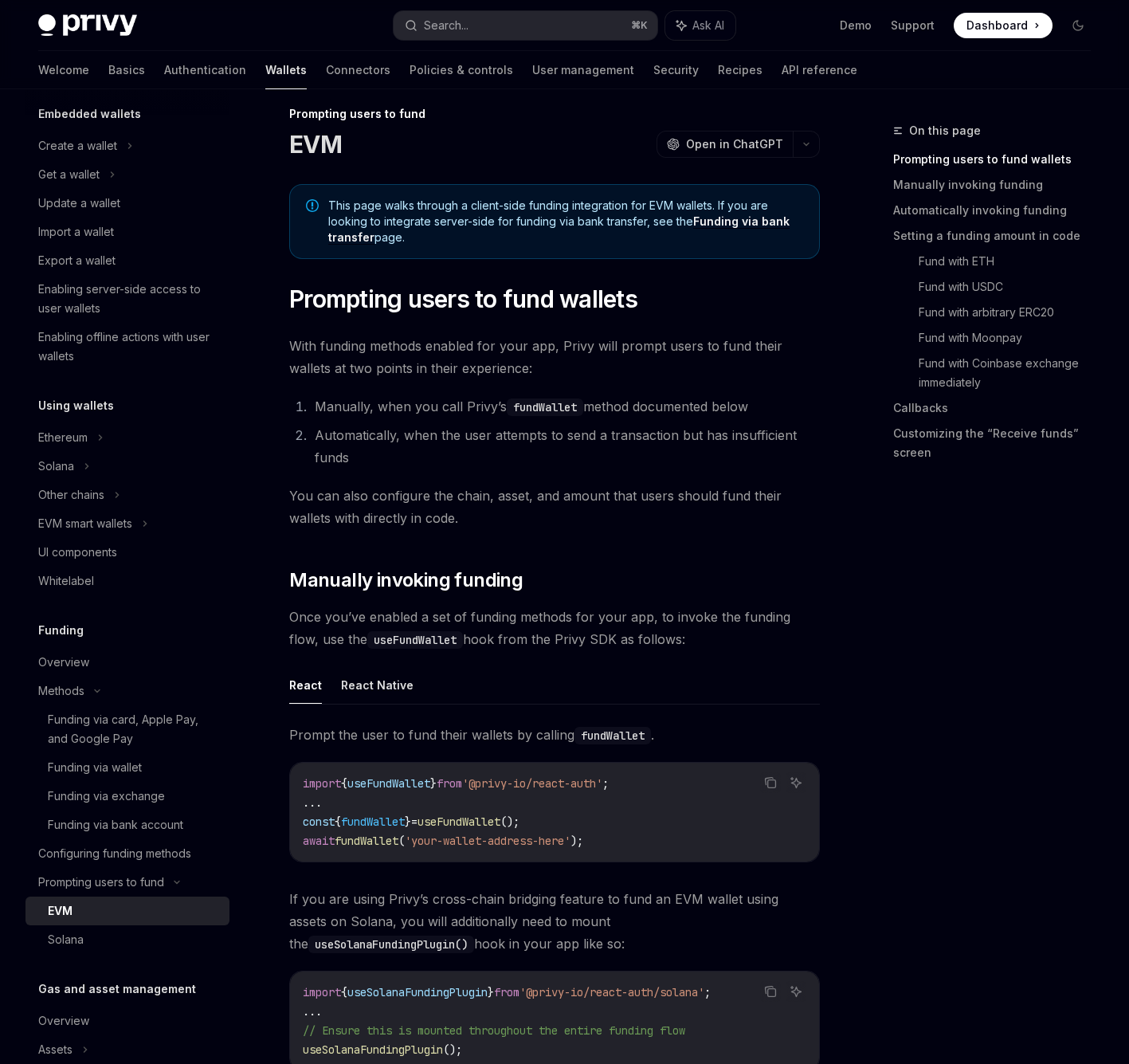
scroll to position [19, 0]
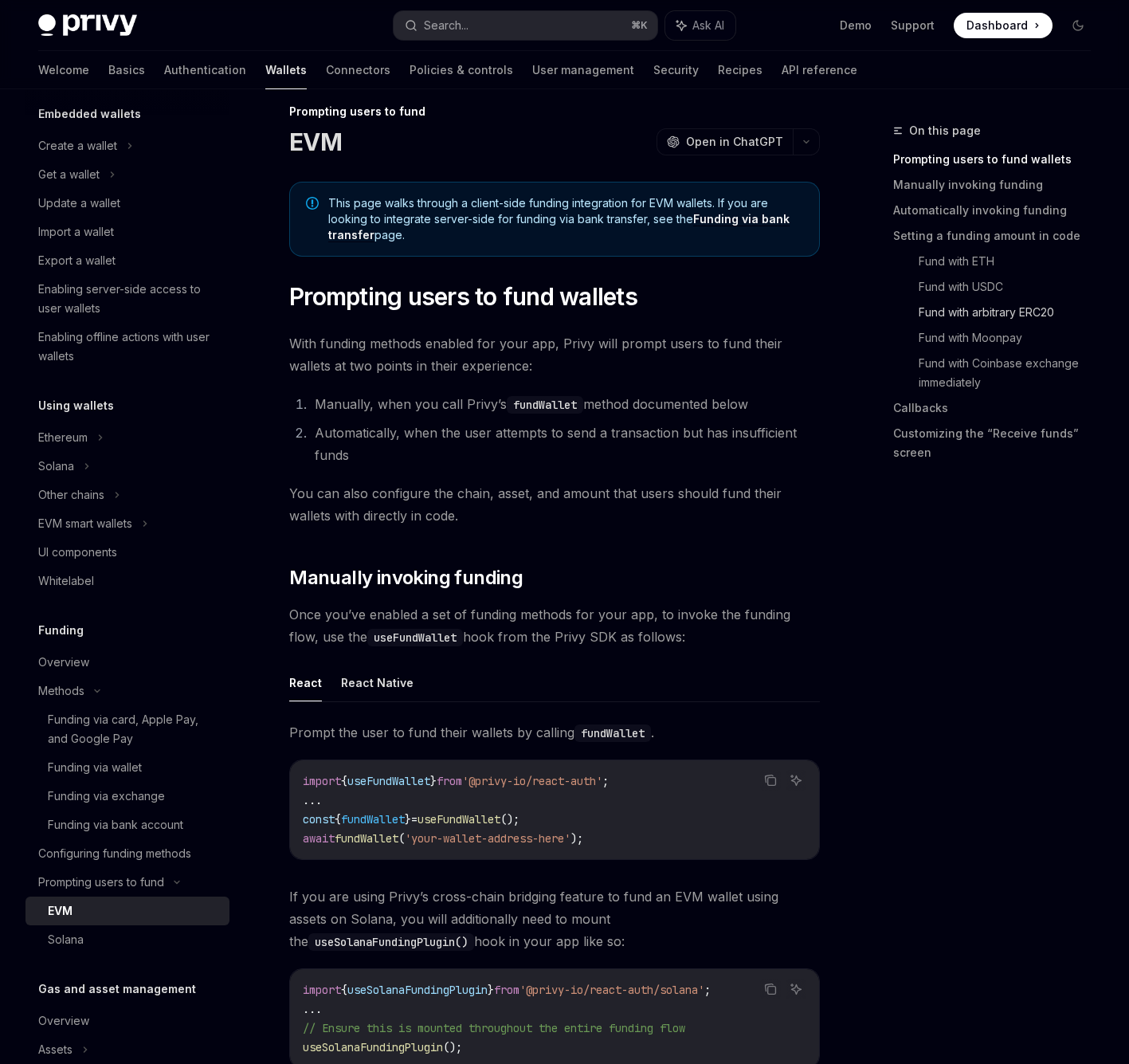
click at [980, 310] on link "Fund with arbitrary ERC20" at bounding box center [1011, 313] width 184 height 26
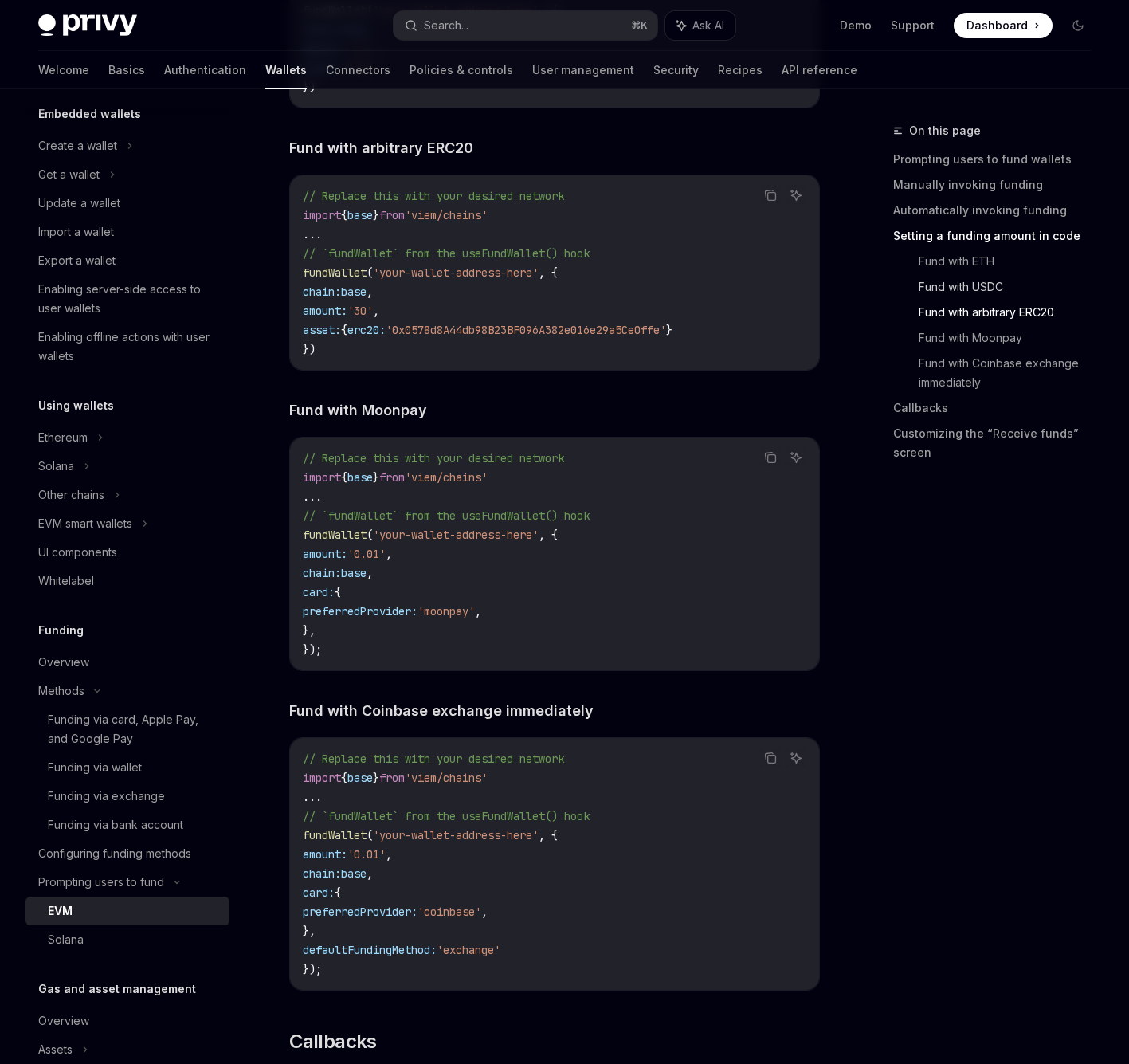
click at [981, 282] on link "Fund with USDC" at bounding box center [1011, 287] width 184 height 26
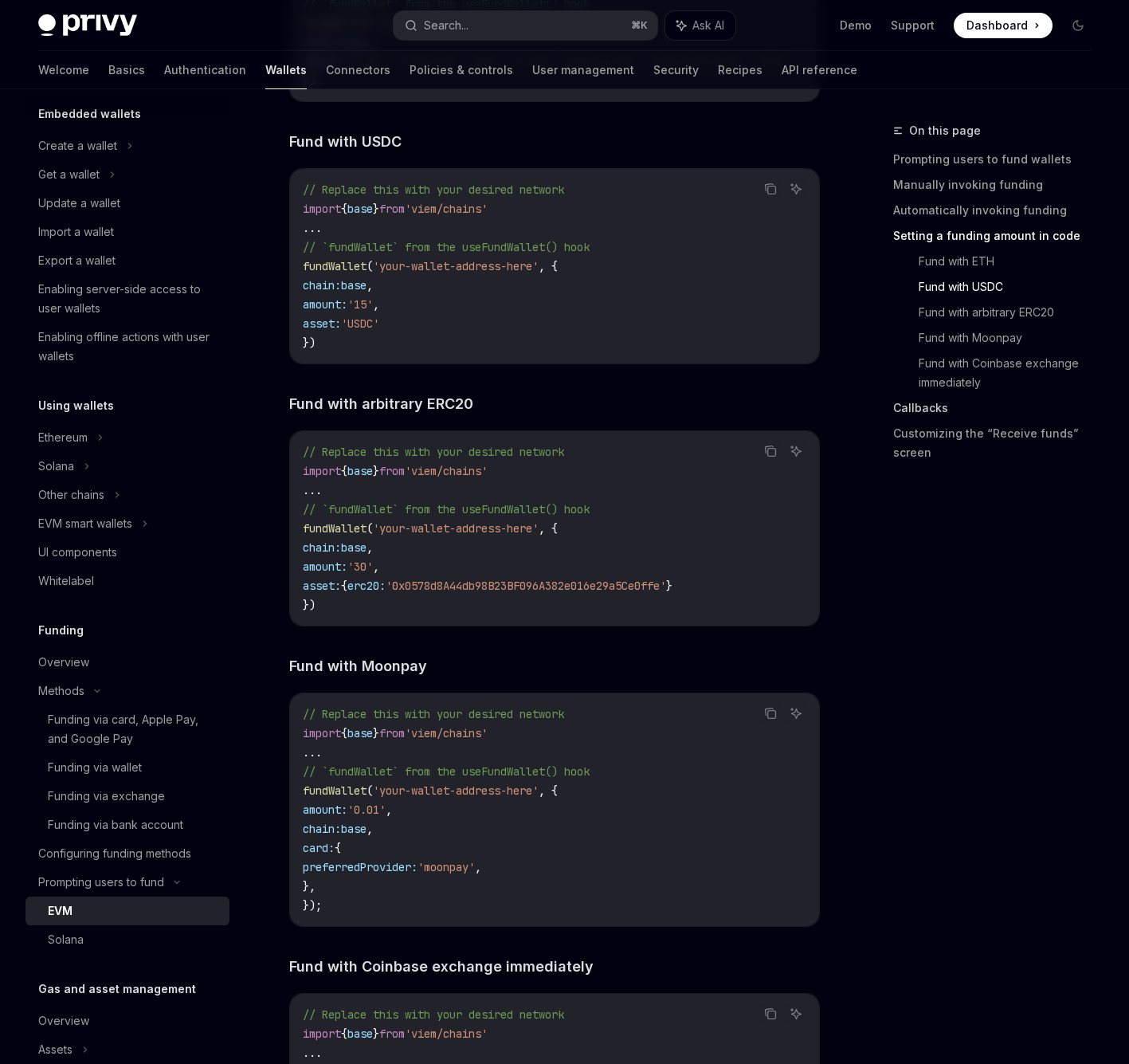
click at [940, 403] on link "Callbacks" at bounding box center [999, 408] width 210 height 26
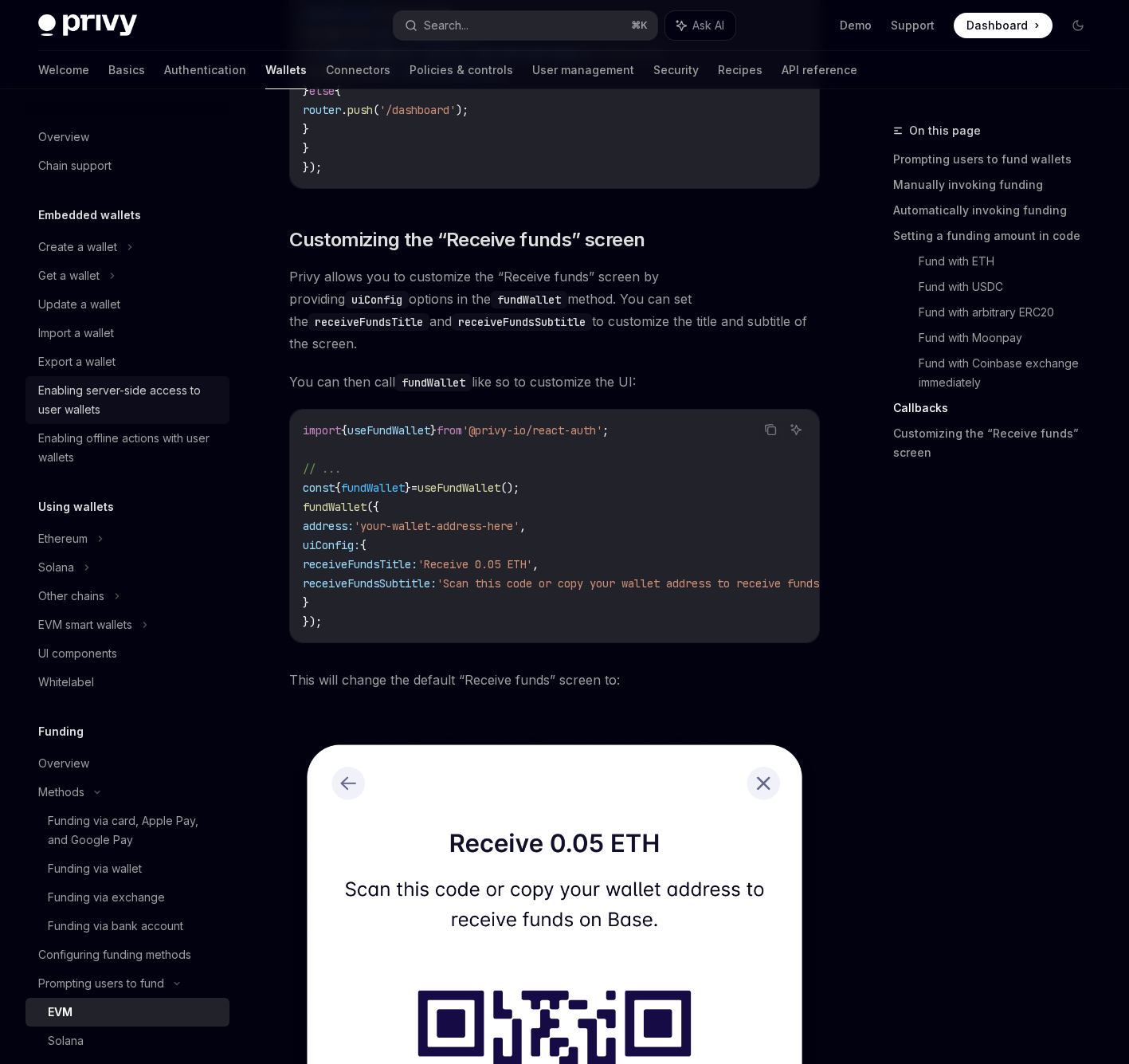
click at [160, 420] on link "Enabling server-side access to user wallets" at bounding box center [127, 400] width 204 height 48
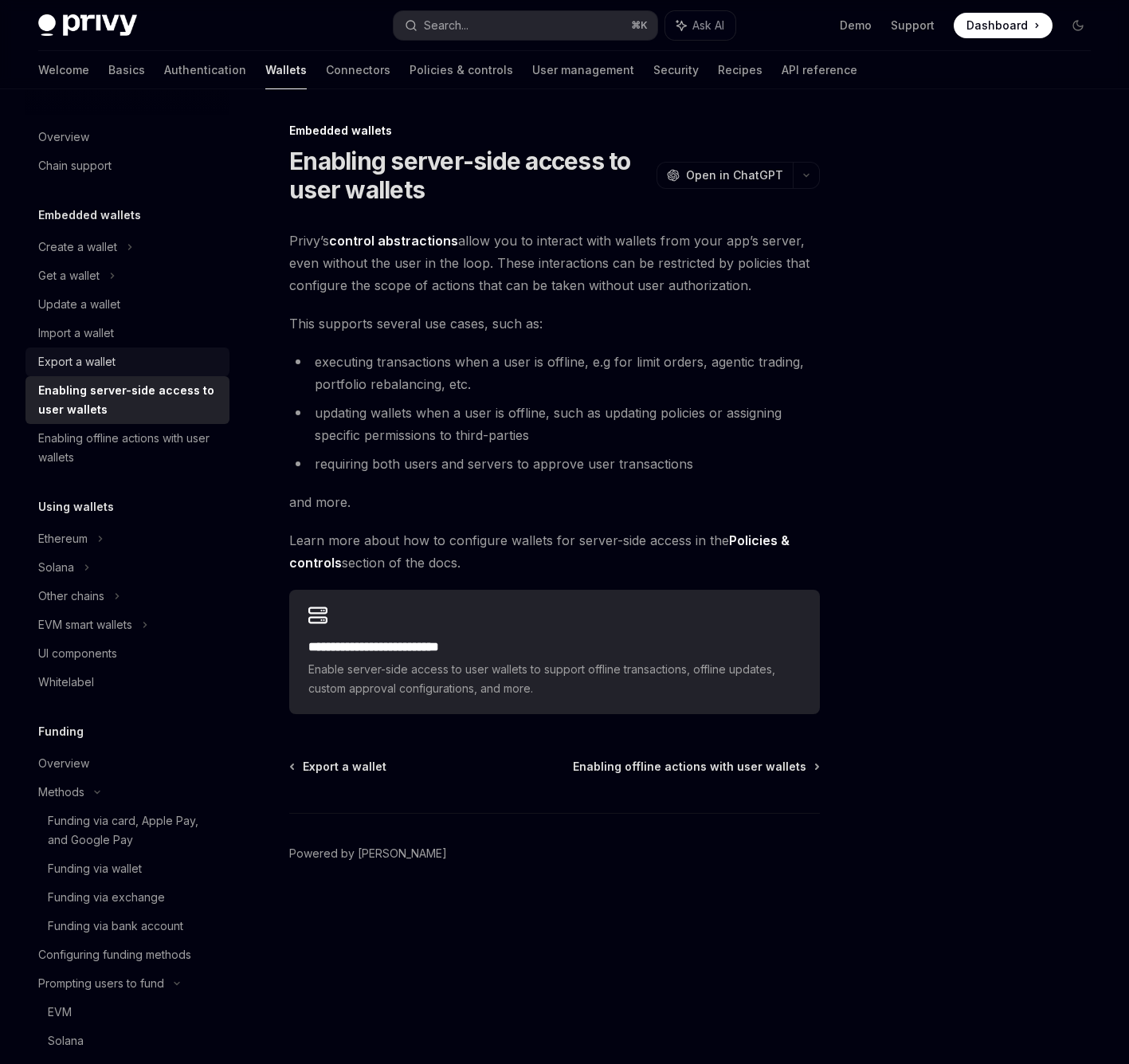
click at [138, 357] on div "Export a wallet" at bounding box center [128, 361] width 182 height 19
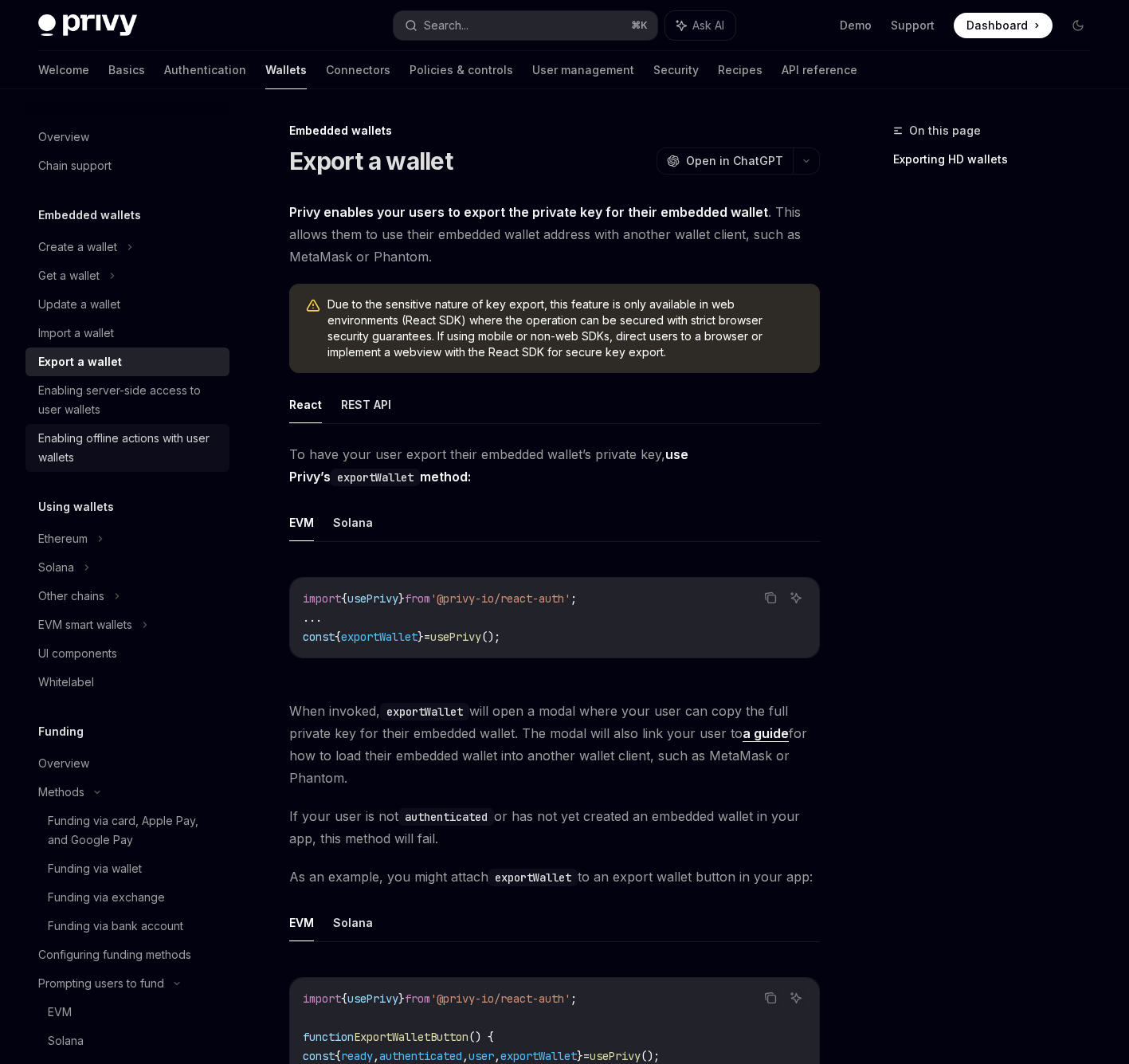
click at [155, 437] on div "Enabling offline actions with user wallets" at bounding box center [128, 447] width 182 height 38
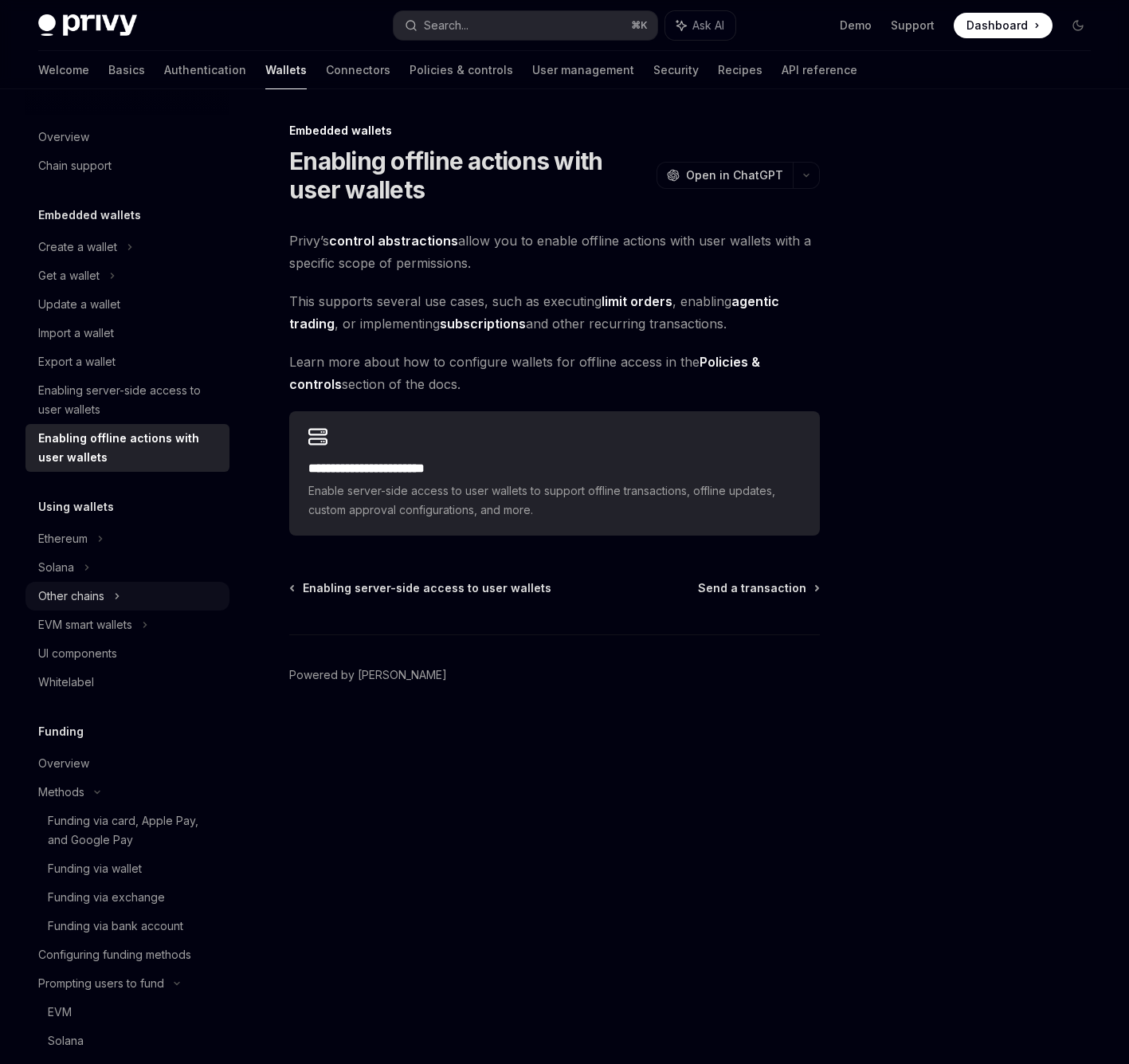
click at [119, 591] on icon at bounding box center [117, 596] width 6 height 19
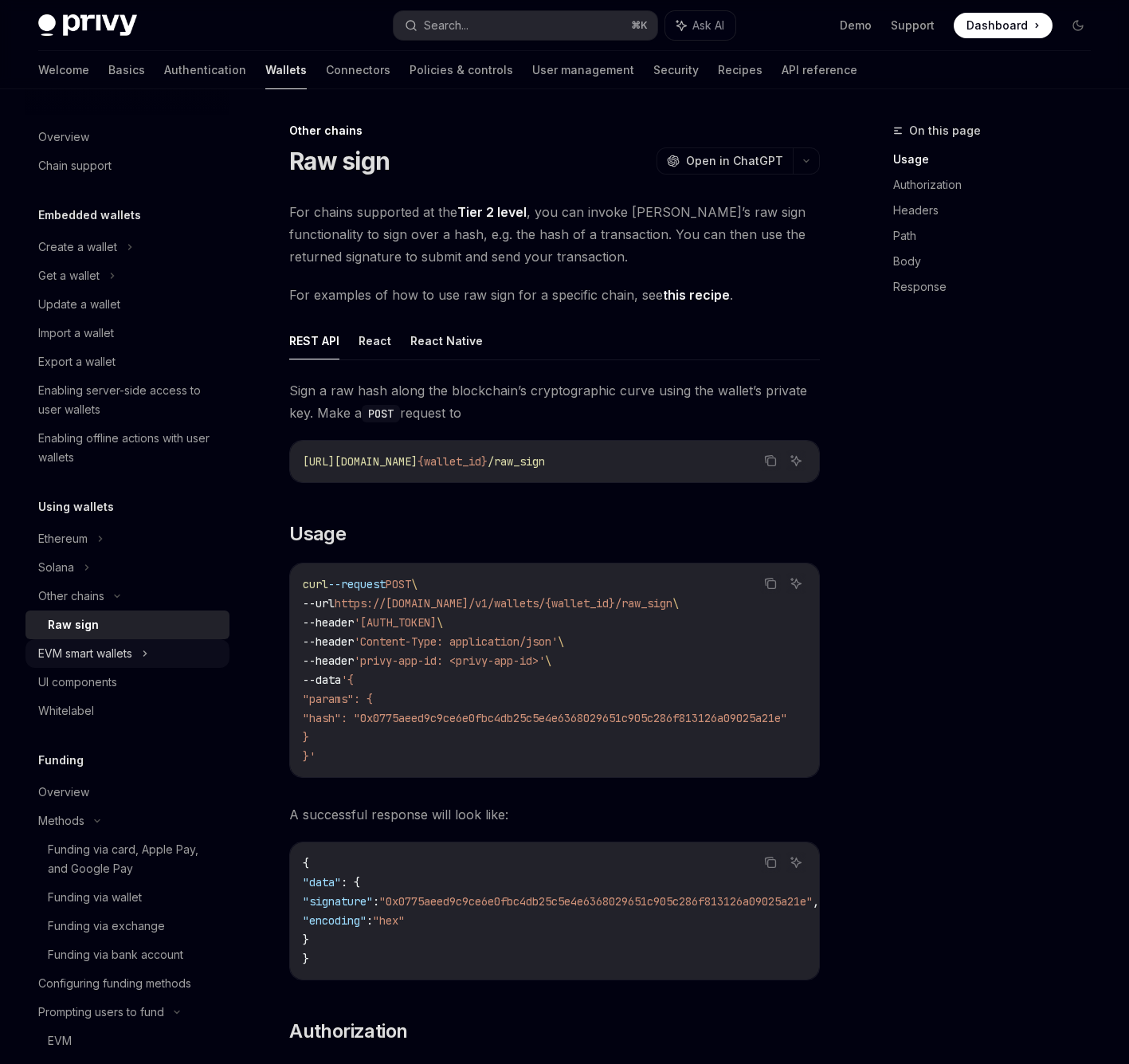
click at [125, 659] on div "EVM smart wallets" at bounding box center [85, 653] width 94 height 19
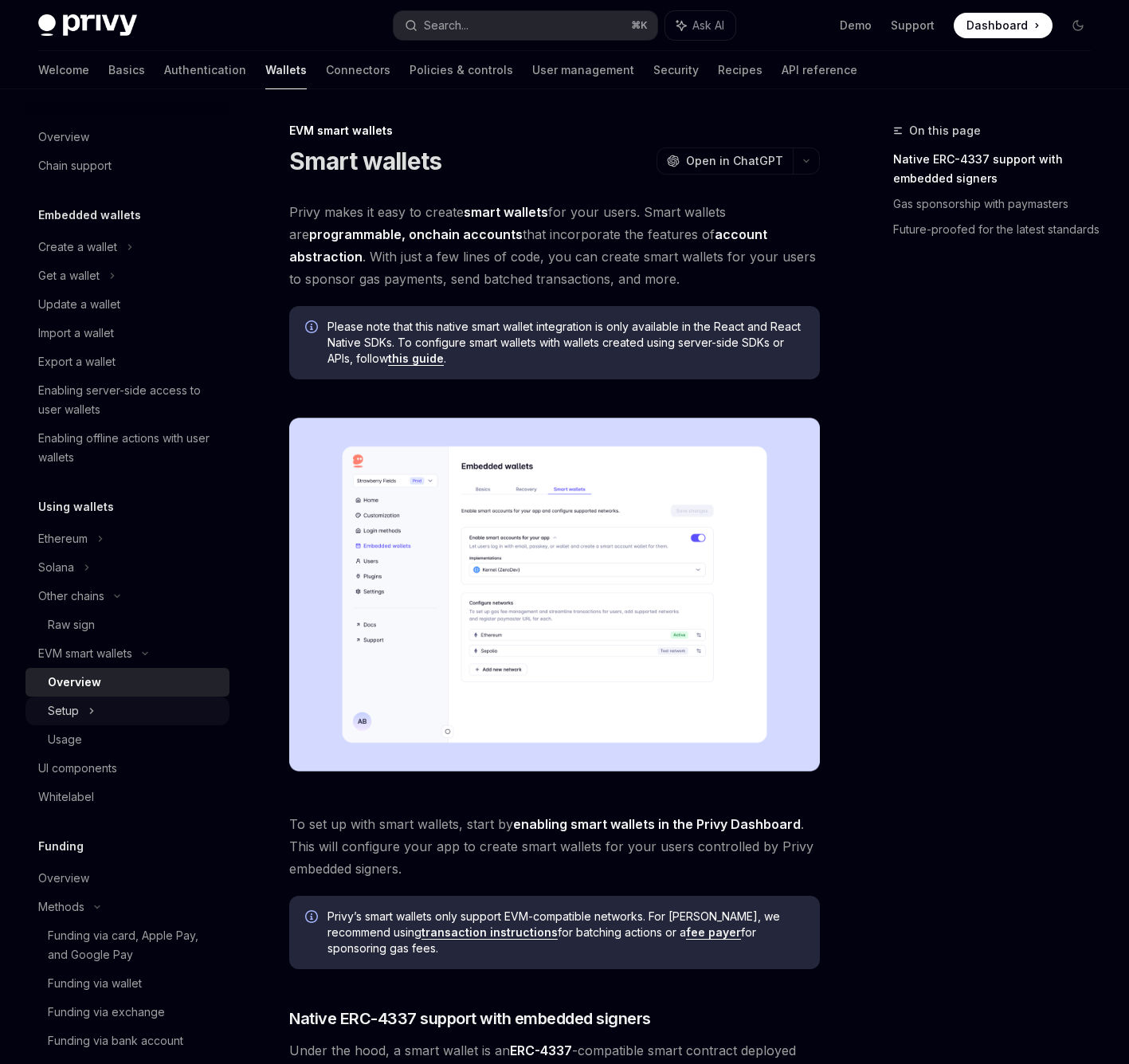
click at [122, 698] on div "Setup" at bounding box center [127, 710] width 204 height 29
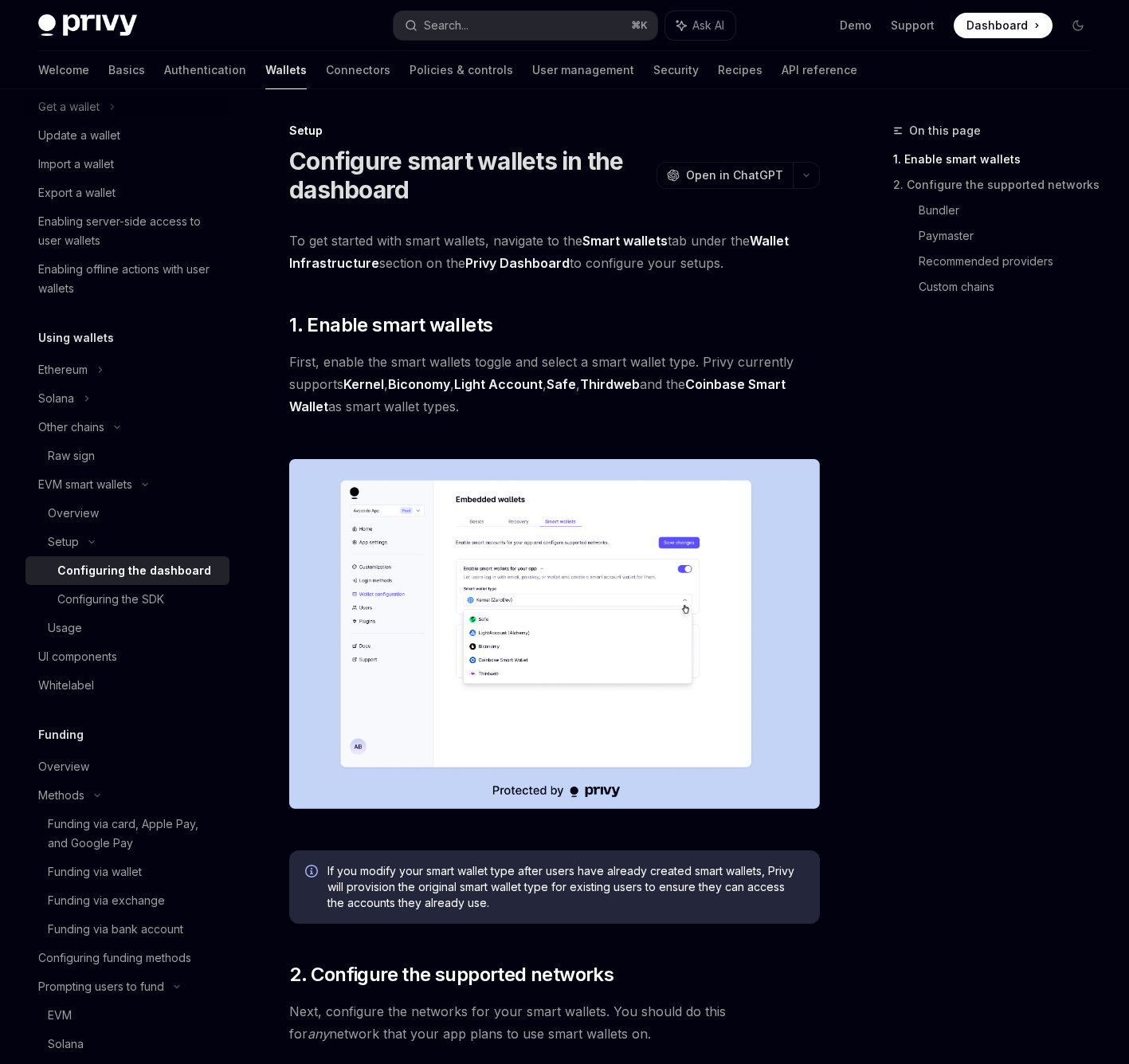
scroll to position [173, 0]
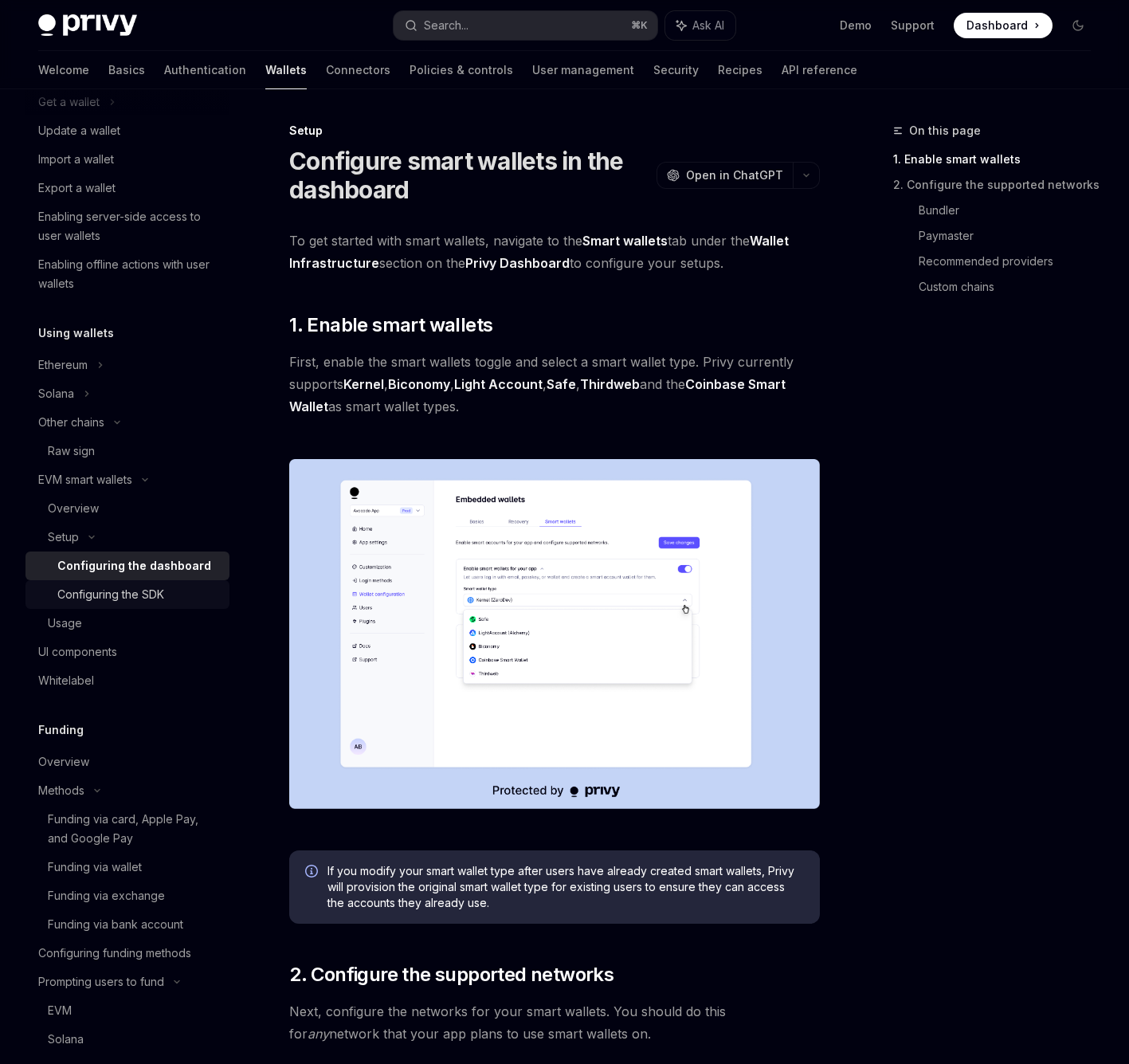
click at [149, 604] on link "Configuring the SDK" at bounding box center [127, 594] width 204 height 29
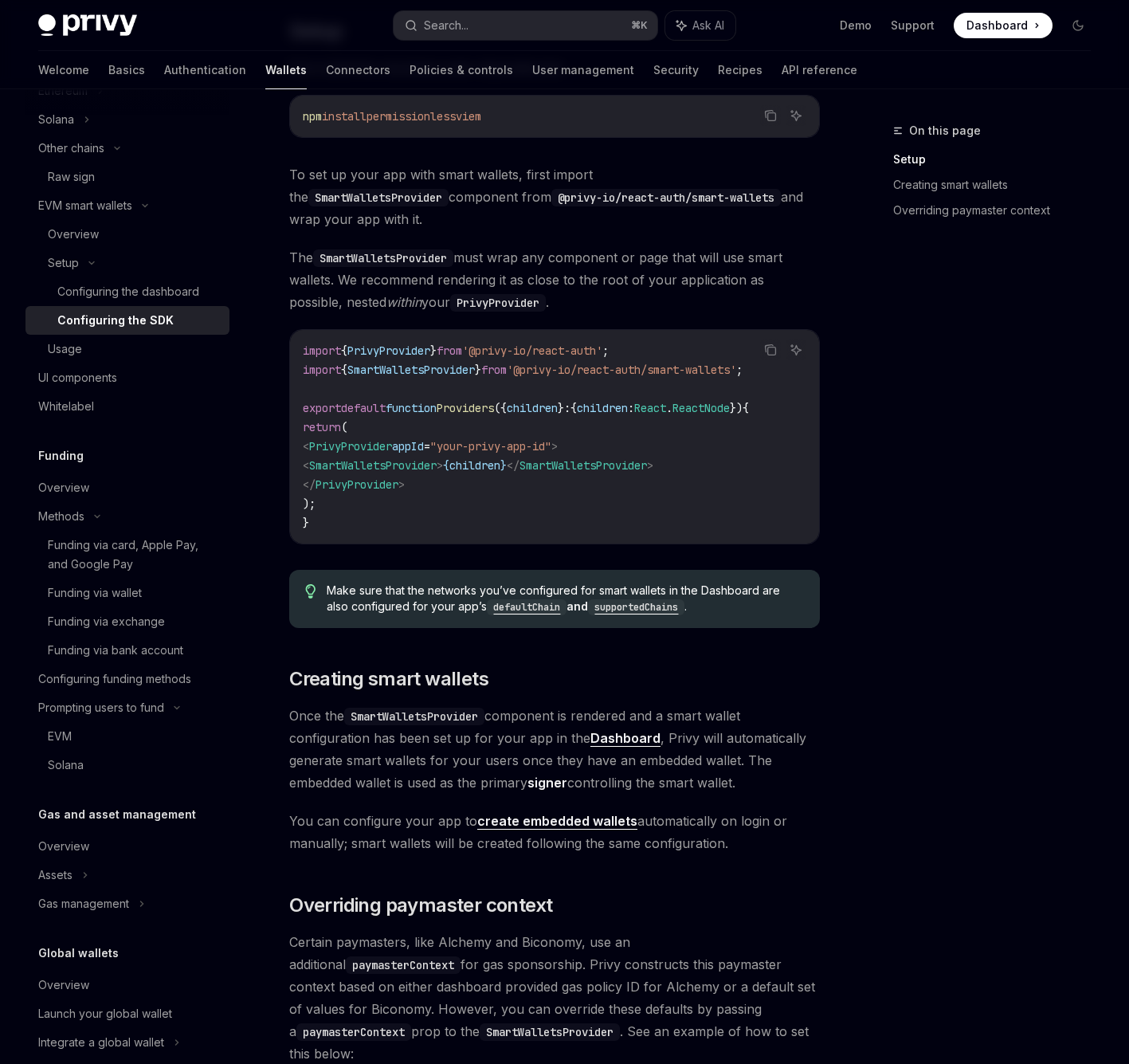
scroll to position [353, 0]
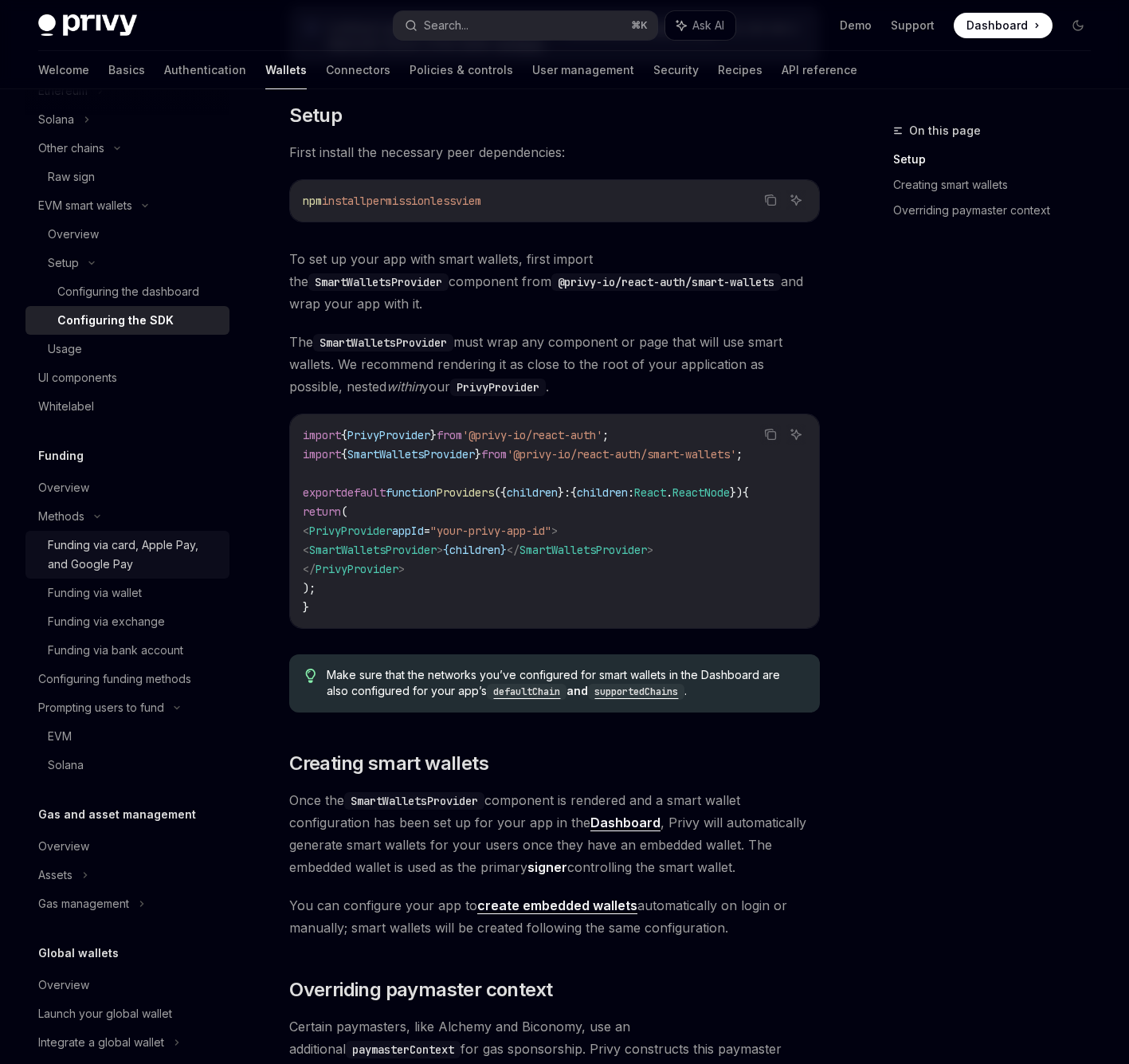
click at [156, 555] on div "Funding via card, Apple Pay, and Google Pay" at bounding box center [134, 554] width 172 height 38
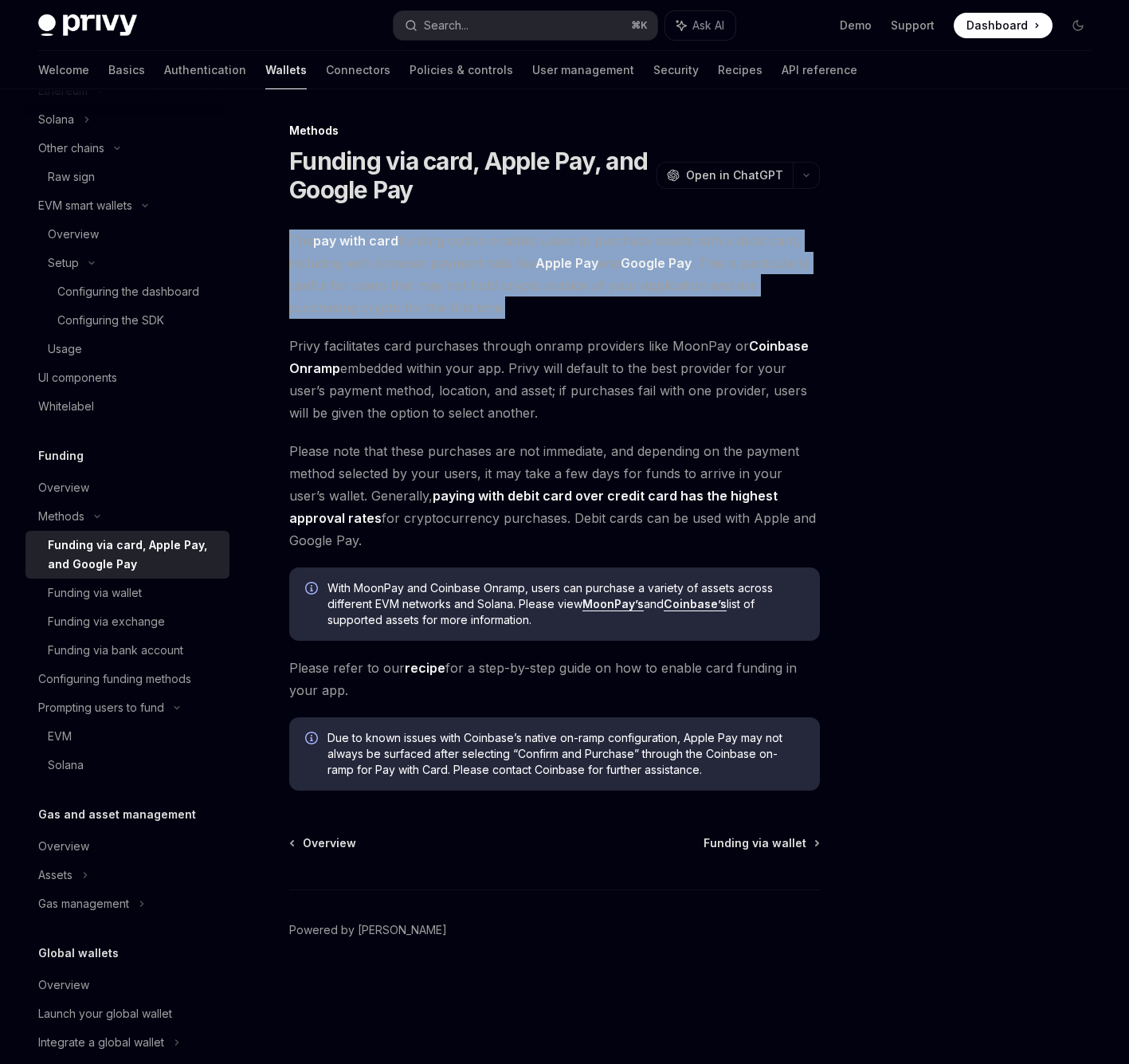
drag, startPoint x: 291, startPoint y: 242, endPoint x: 575, endPoint y: 313, distance: 292.7
click at [575, 313] on span "The pay with card funding option enables users to purchase assets with a debit …" at bounding box center [554, 274] width 530 height 89
click at [529, 301] on span "The pay with card funding option enables users to purchase assets with a debit …" at bounding box center [554, 274] width 530 height 89
drag, startPoint x: 529, startPoint y: 301, endPoint x: 286, endPoint y: 235, distance: 251.8
click at [286, 235] on div "Methods Funding via card, Apple Pay, and Google Pay OpenAI Open in ChatGPT Open…" at bounding box center [405, 592] width 836 height 942
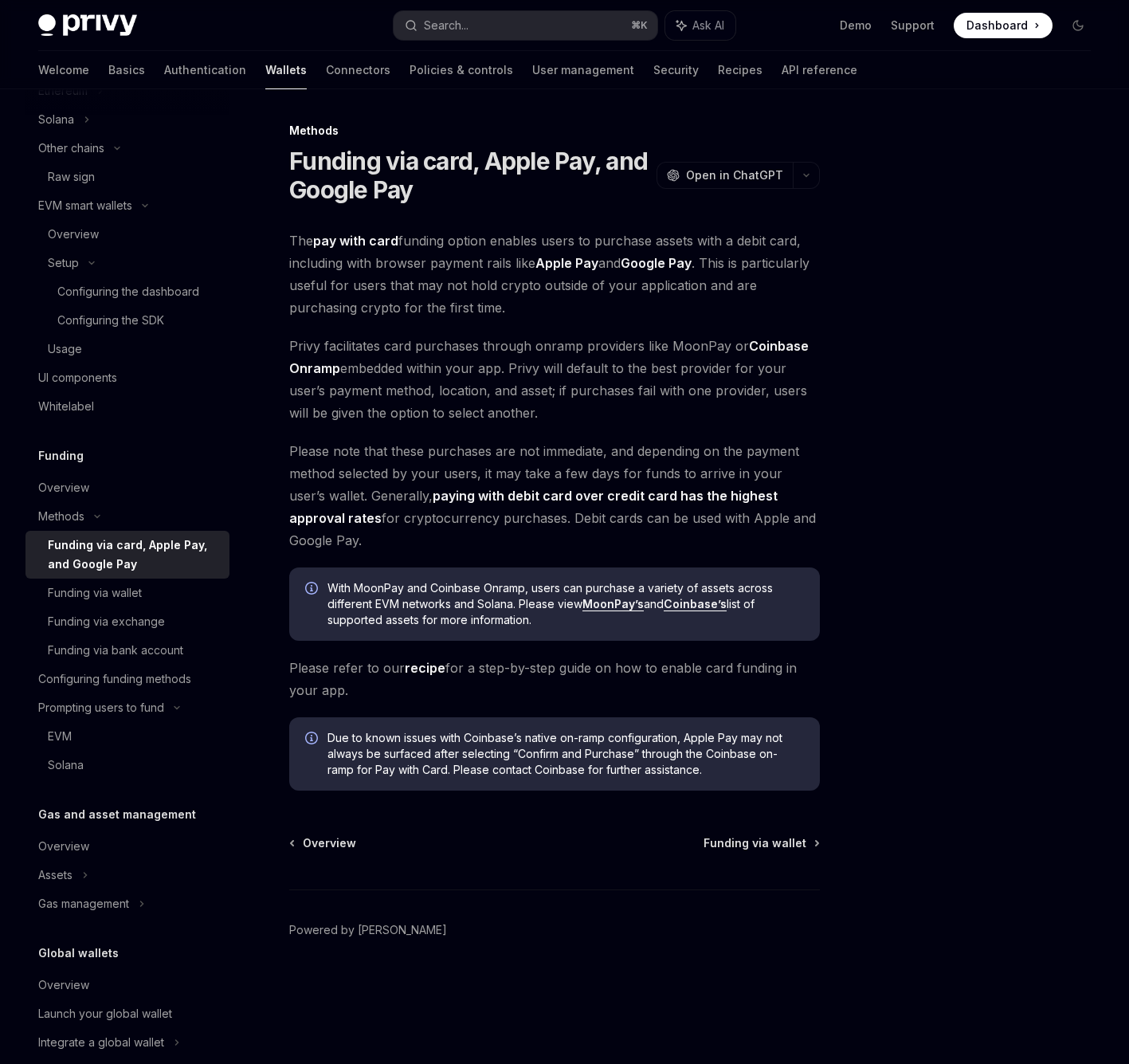
click at [453, 456] on span "Please note that these purchases are not immediate, and depending on the paymen…" at bounding box center [554, 495] width 530 height 112
click at [157, 673] on div "Configuring funding methods" at bounding box center [114, 679] width 153 height 19
type textarea "*"
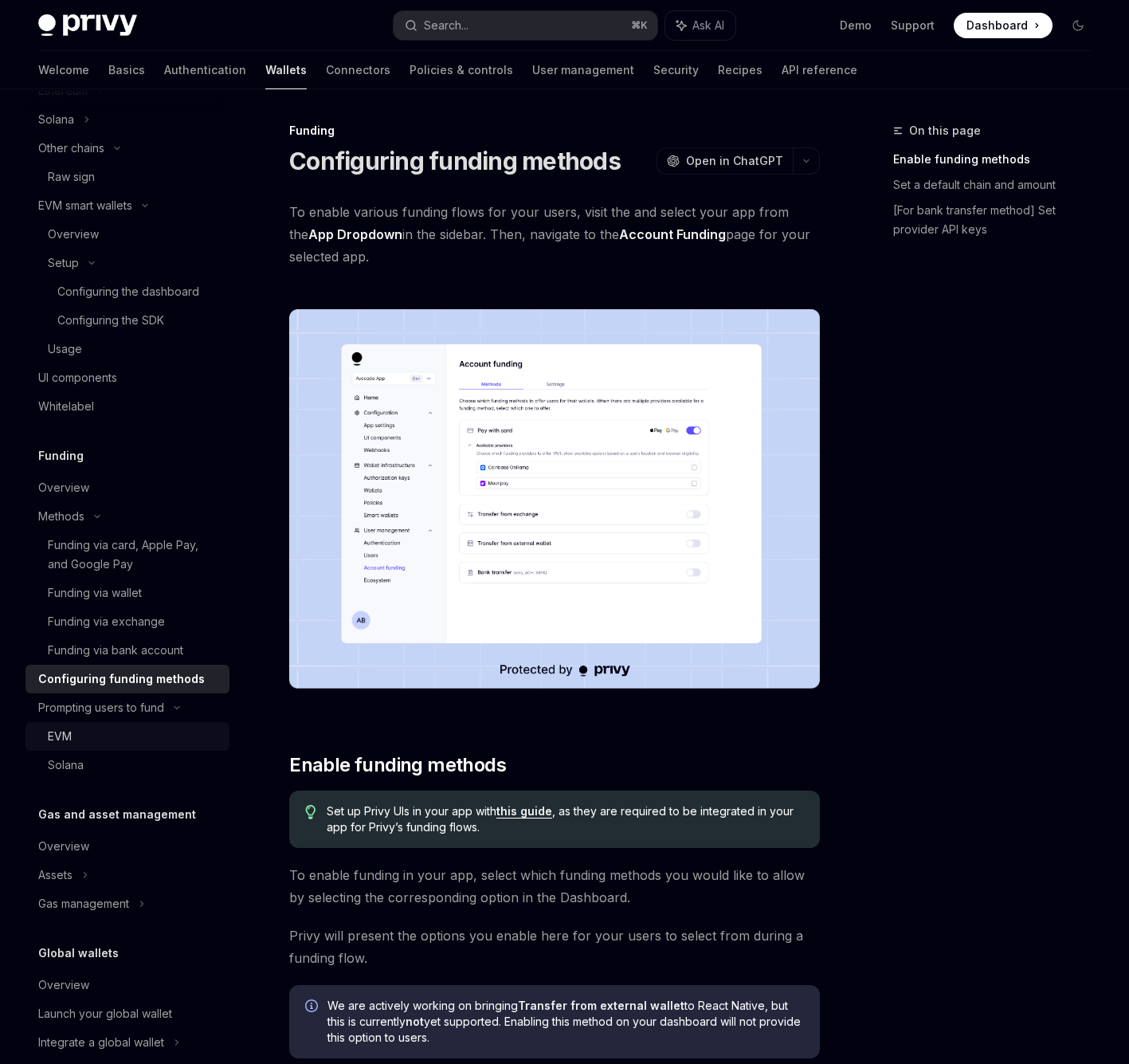
click at [111, 738] on div "EVM" at bounding box center [134, 736] width 172 height 19
click at [65, 737] on div "EVM" at bounding box center [60, 736] width 24 height 19
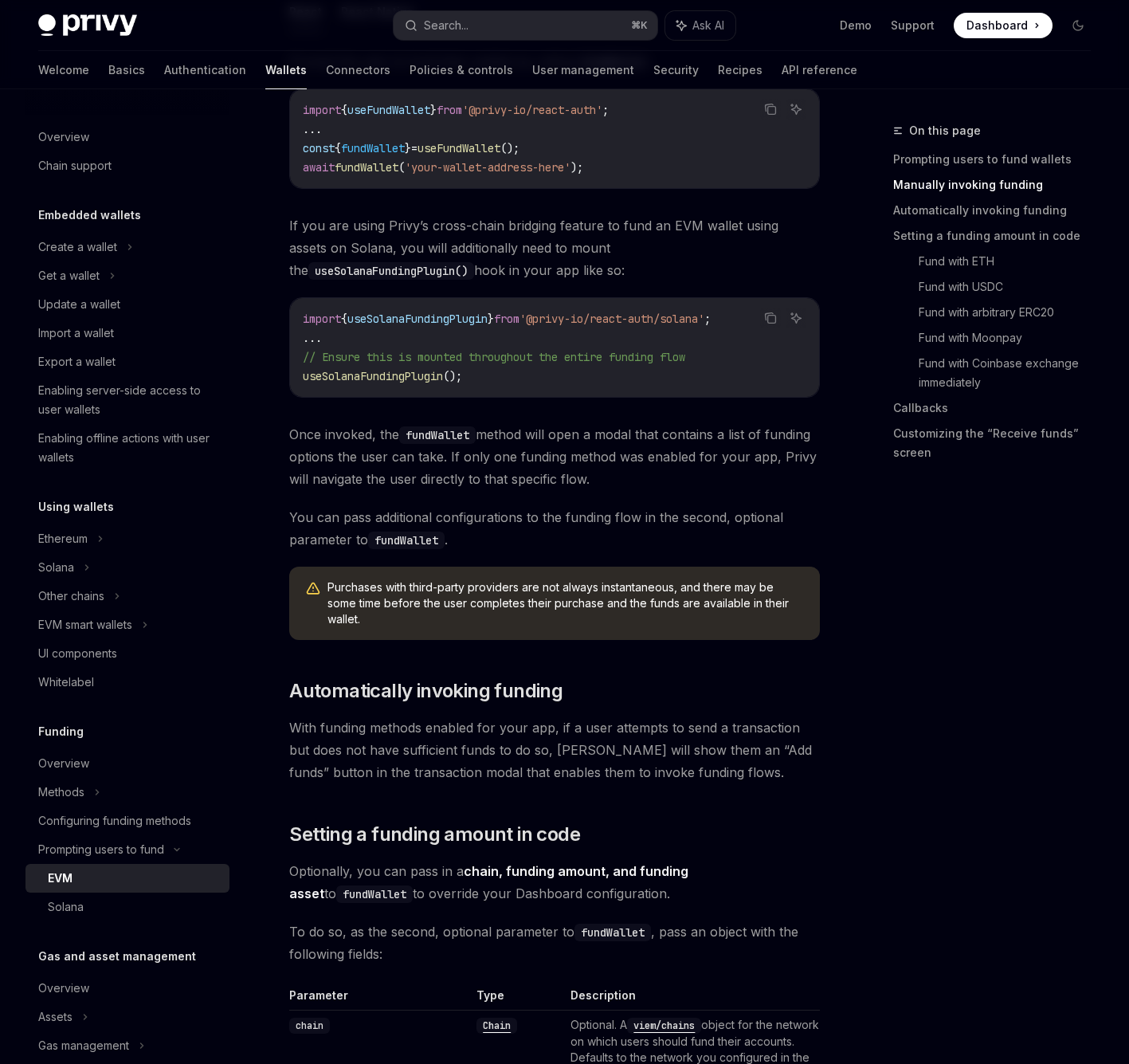
scroll to position [691, 0]
click at [1013, 222] on link "Automatically invoking funding" at bounding box center [999, 210] width 210 height 26
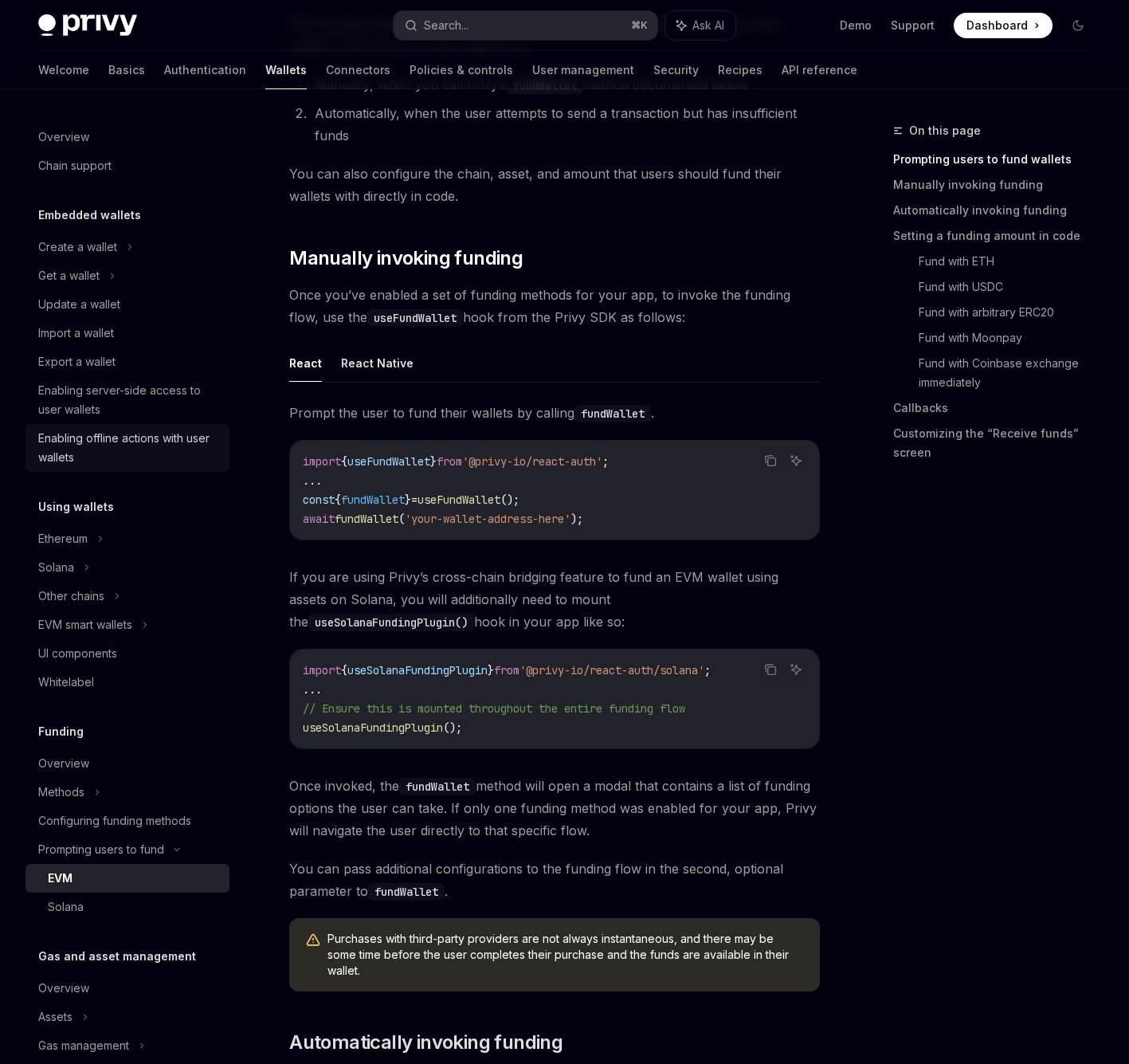
scroll to position [332, 0]
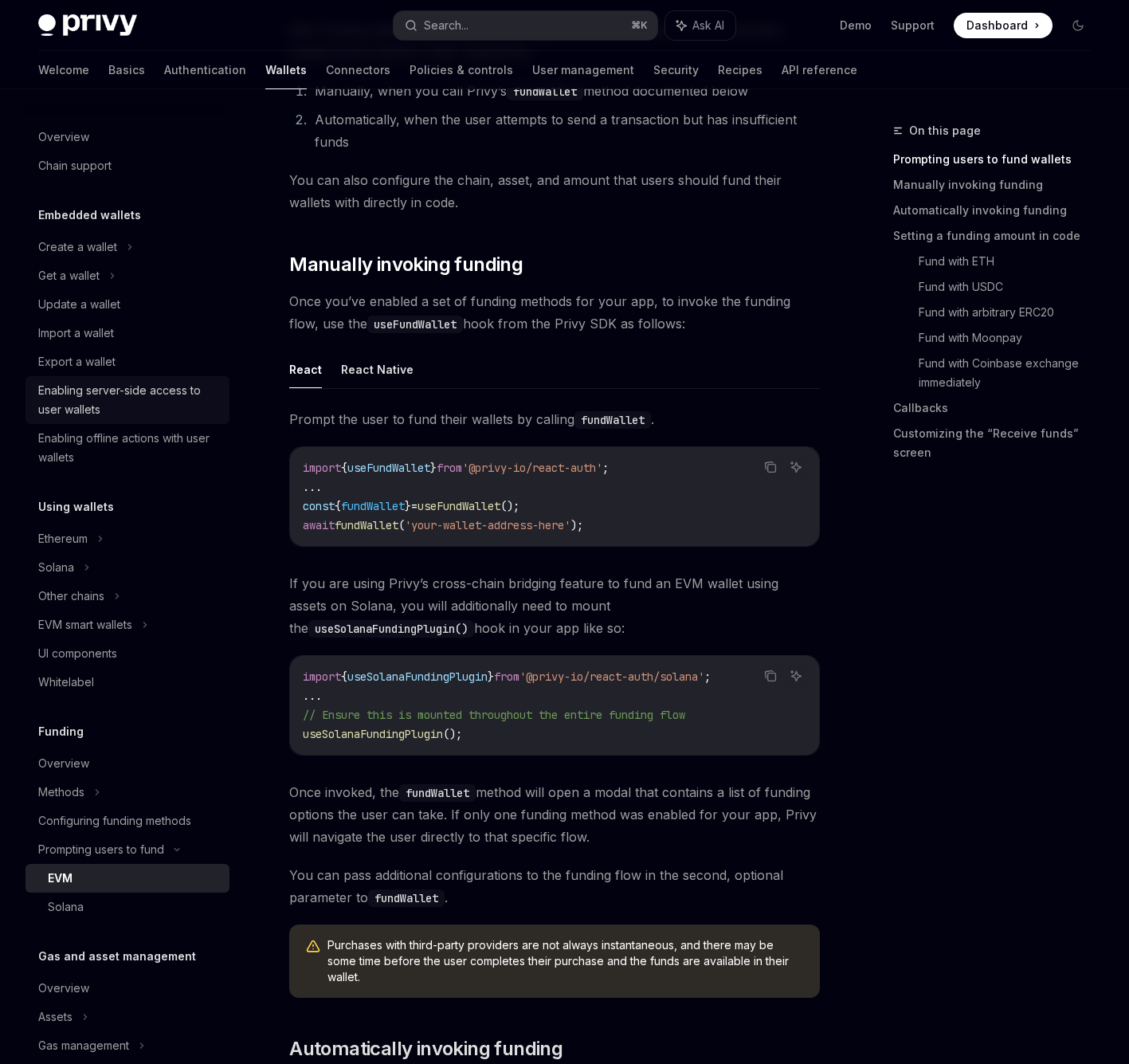
click at [170, 386] on div "Enabling server-side access to user wallets" at bounding box center [128, 399] width 182 height 38
type textarea "*"
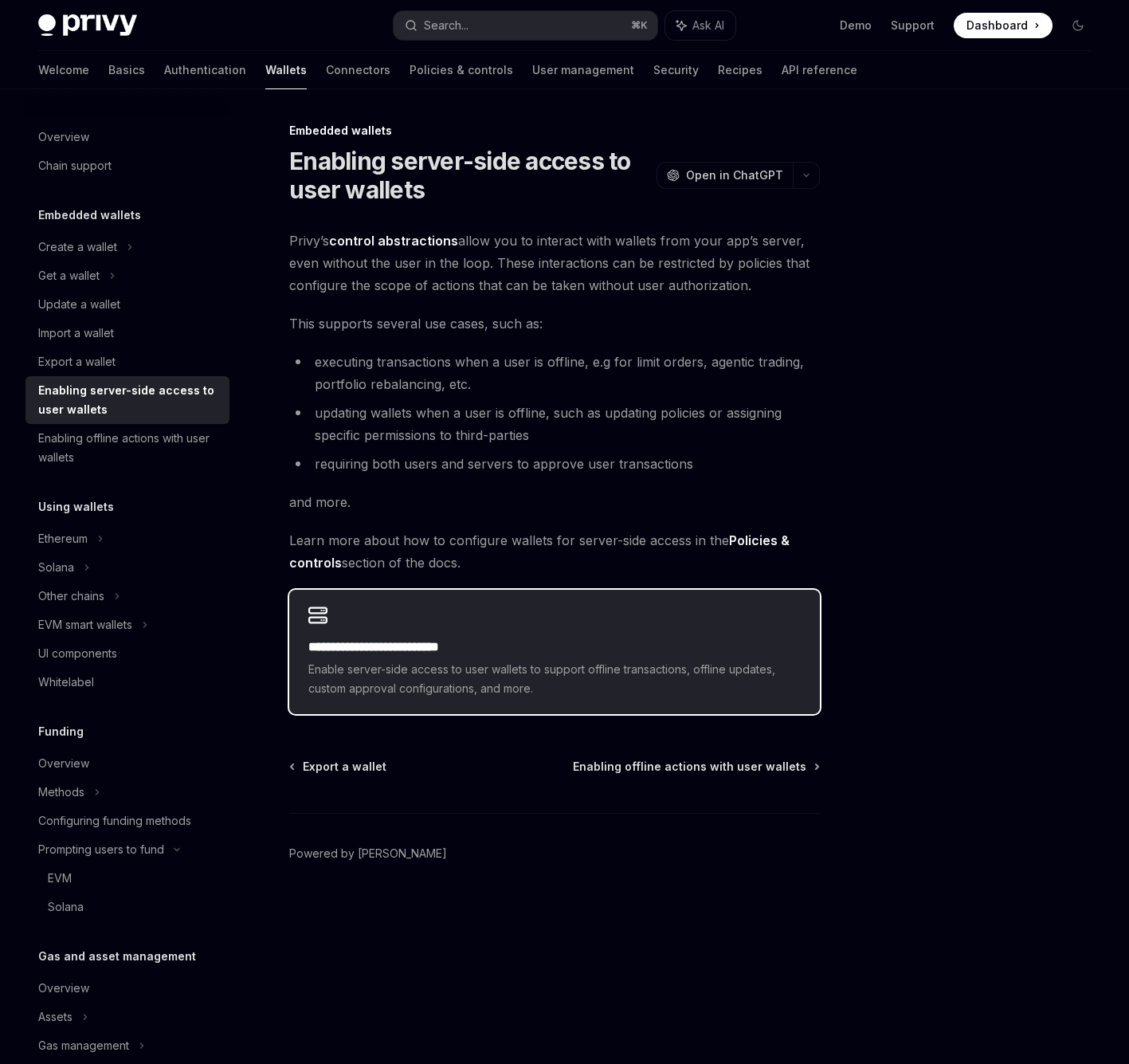
click at [554, 648] on h2 "**********" at bounding box center [554, 646] width 493 height 19
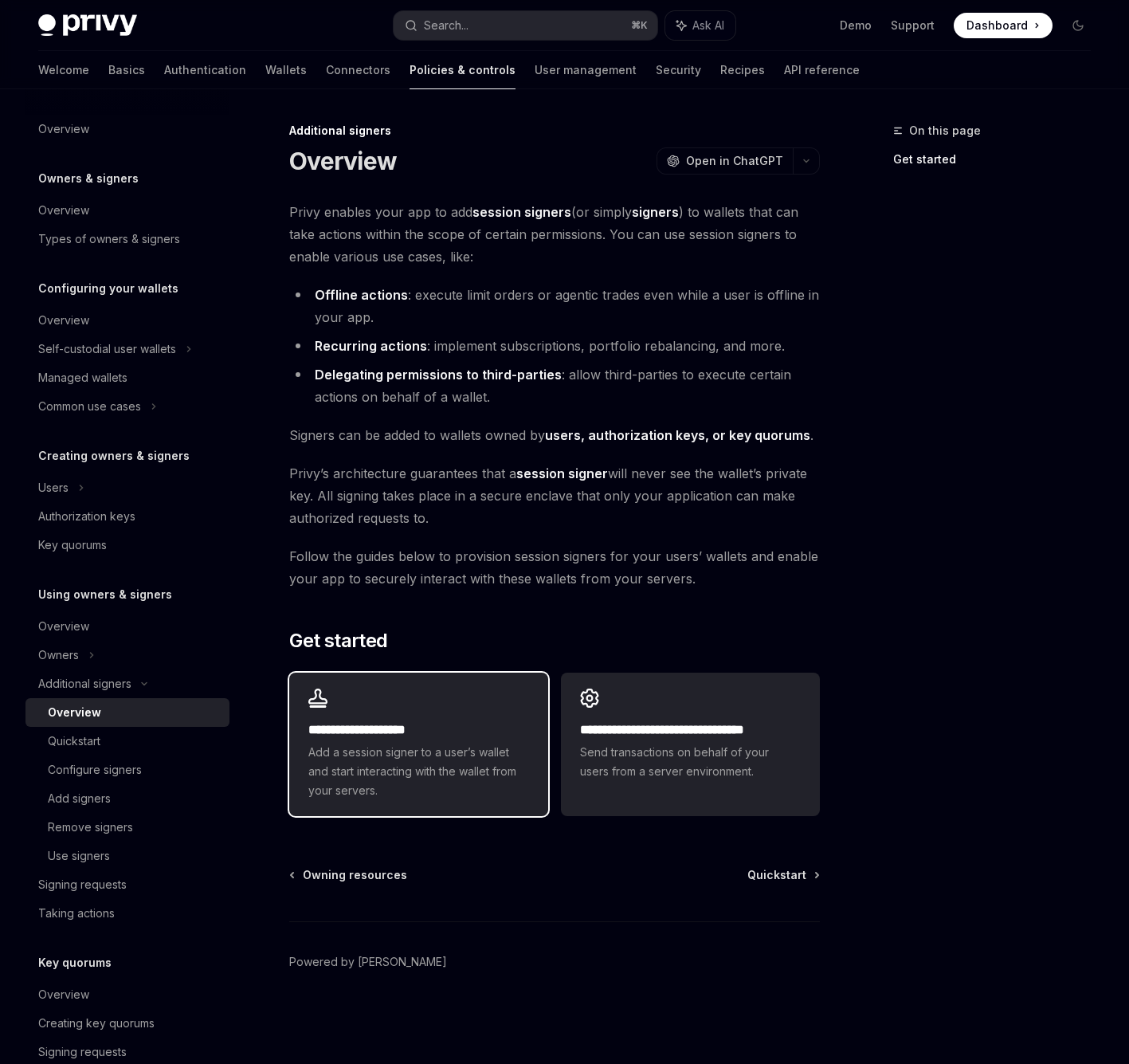
click at [478, 692] on div "**********" at bounding box center [419, 744] width 259 height 144
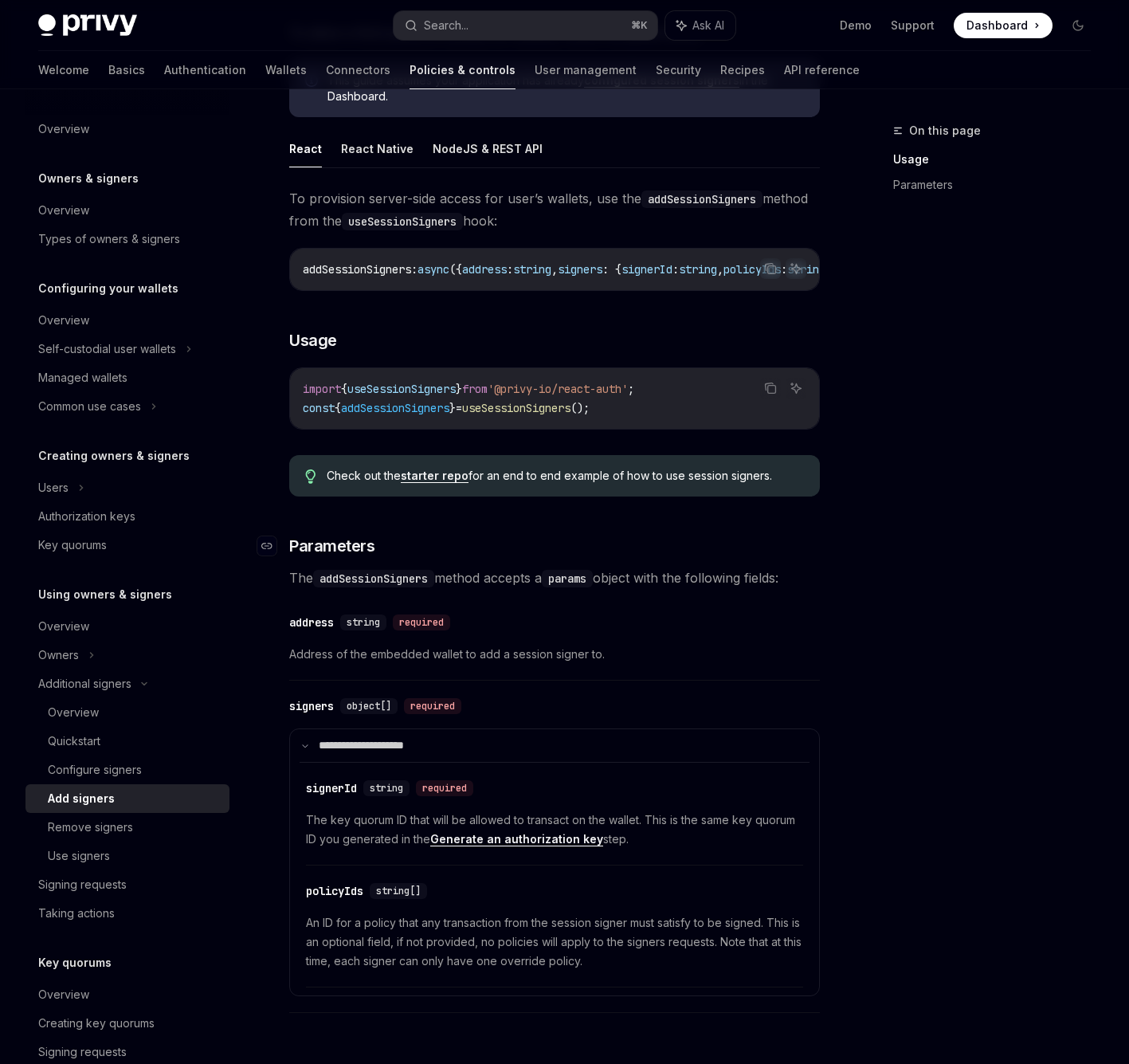
scroll to position [229, 0]
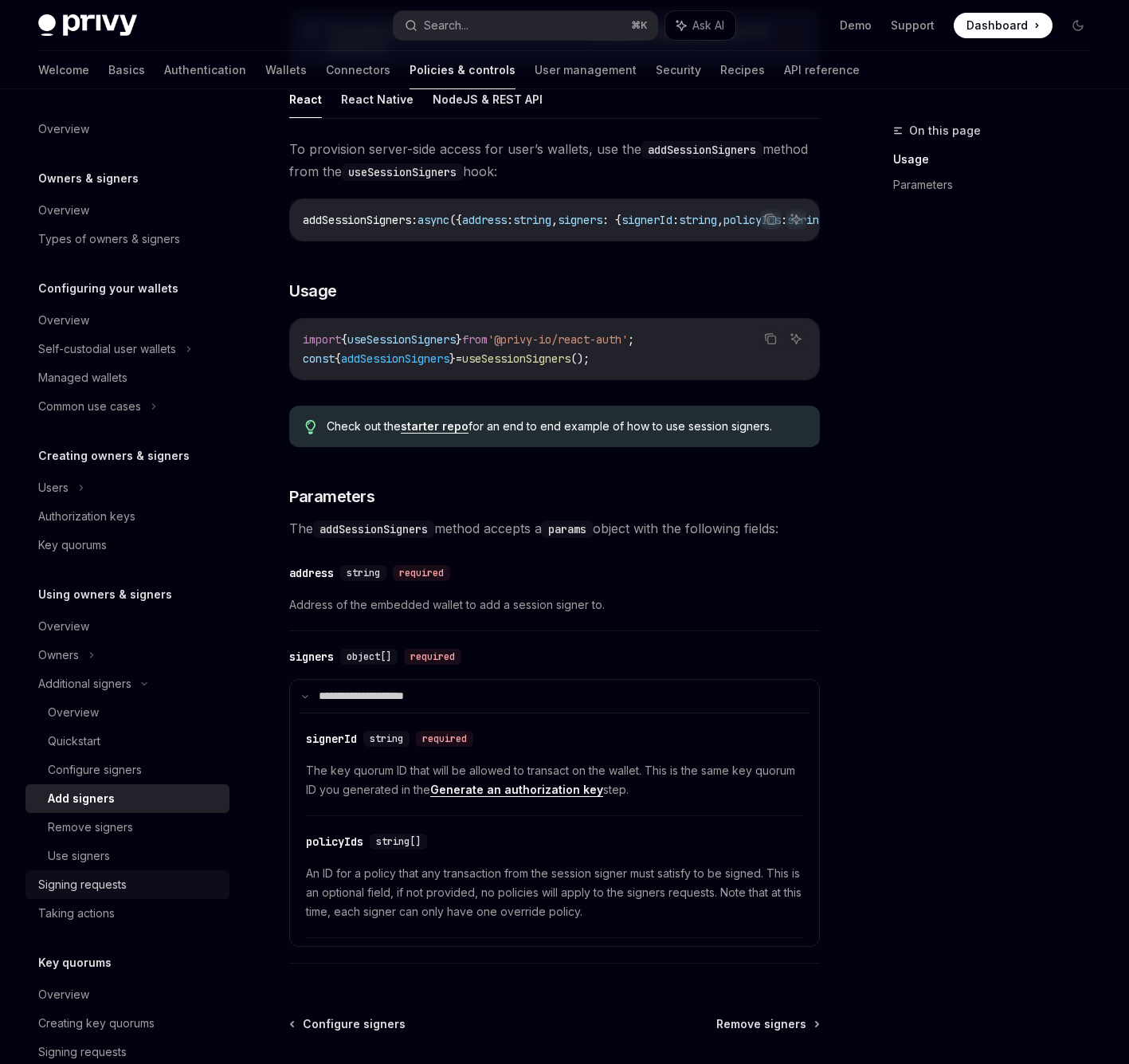
click at [159, 884] on div "Signing requests" at bounding box center [128, 884] width 182 height 19
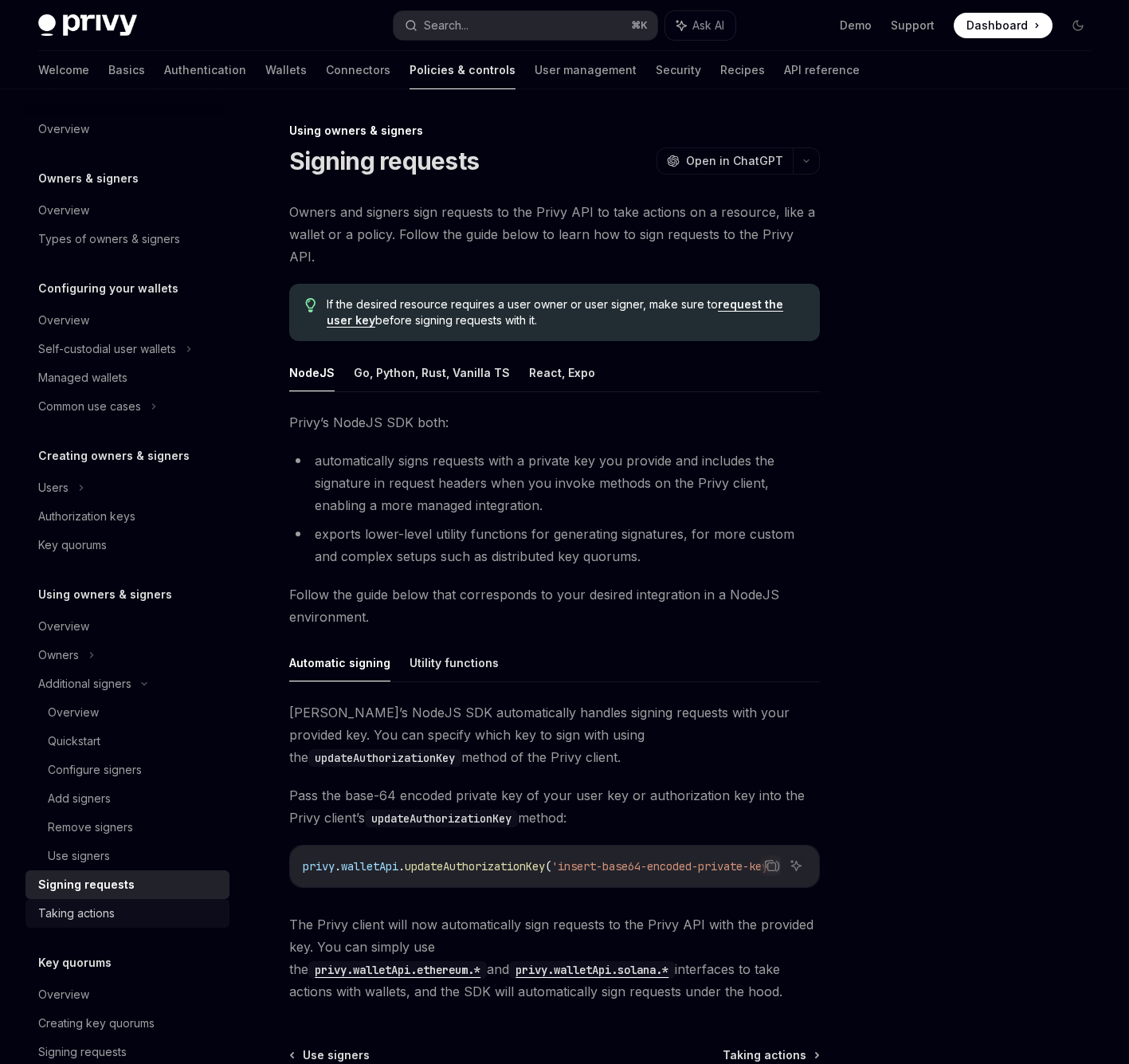
click at [131, 908] on div "Taking actions" at bounding box center [128, 913] width 182 height 19
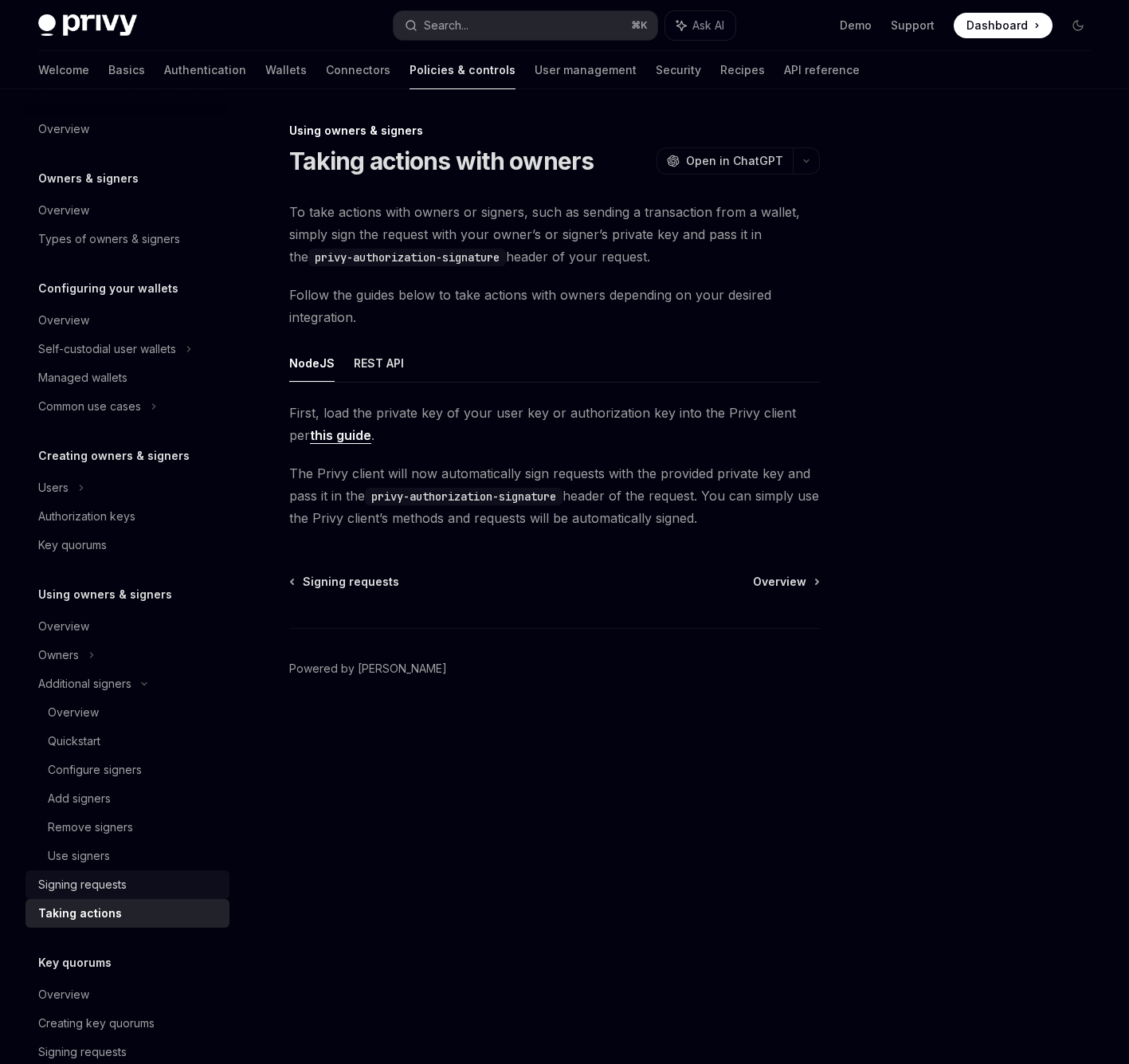
click at [102, 880] on div "Signing requests" at bounding box center [82, 884] width 89 height 19
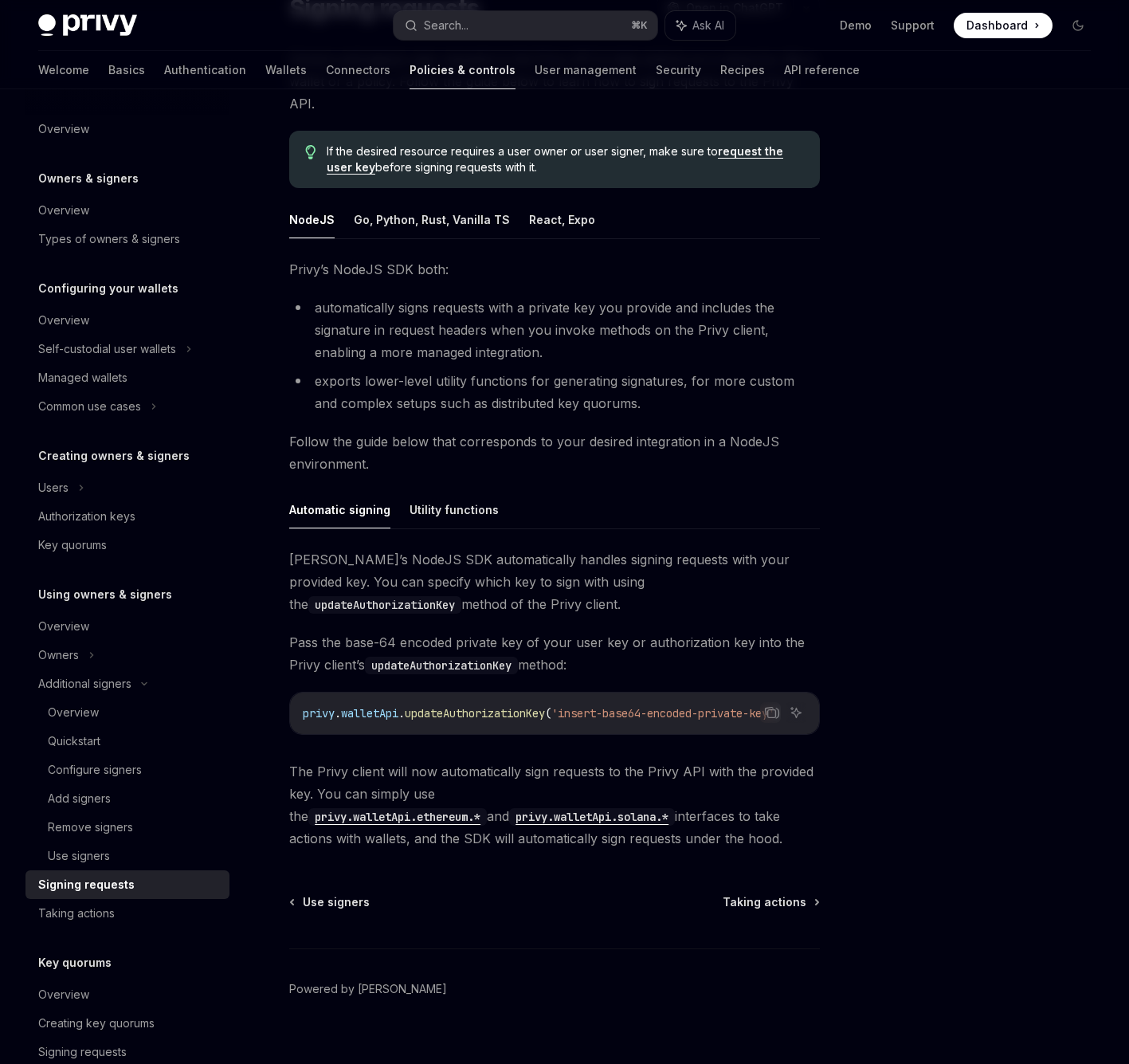
scroll to position [0, 24]
click at [488, 631] on span "Pass the base-64 encoded private key of your user key or authorization key into…" at bounding box center [554, 653] width 530 height 44
click at [120, 775] on div "Configure signers" at bounding box center [95, 769] width 94 height 19
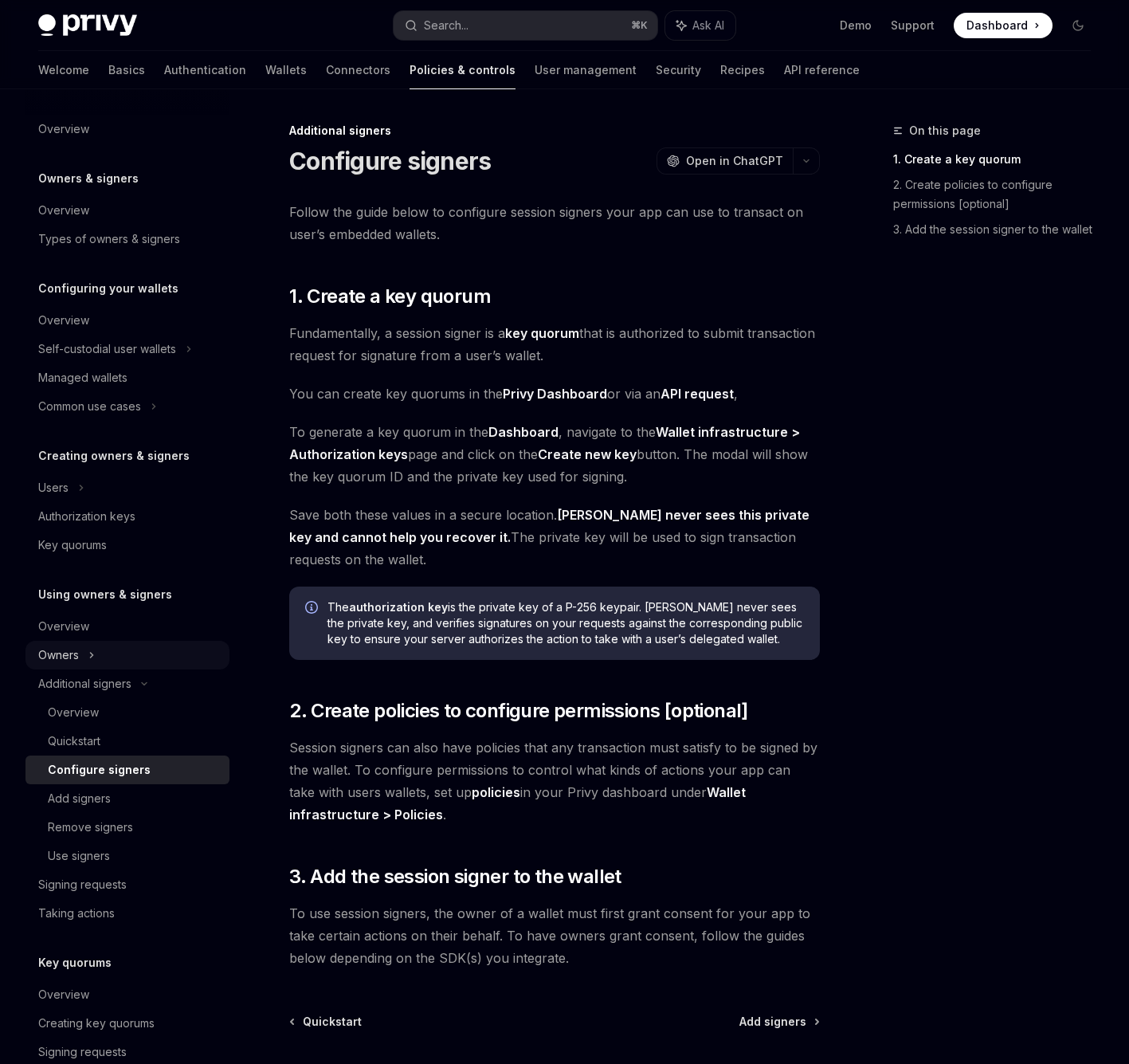
click at [107, 363] on div "Owners" at bounding box center [127, 349] width 204 height 29
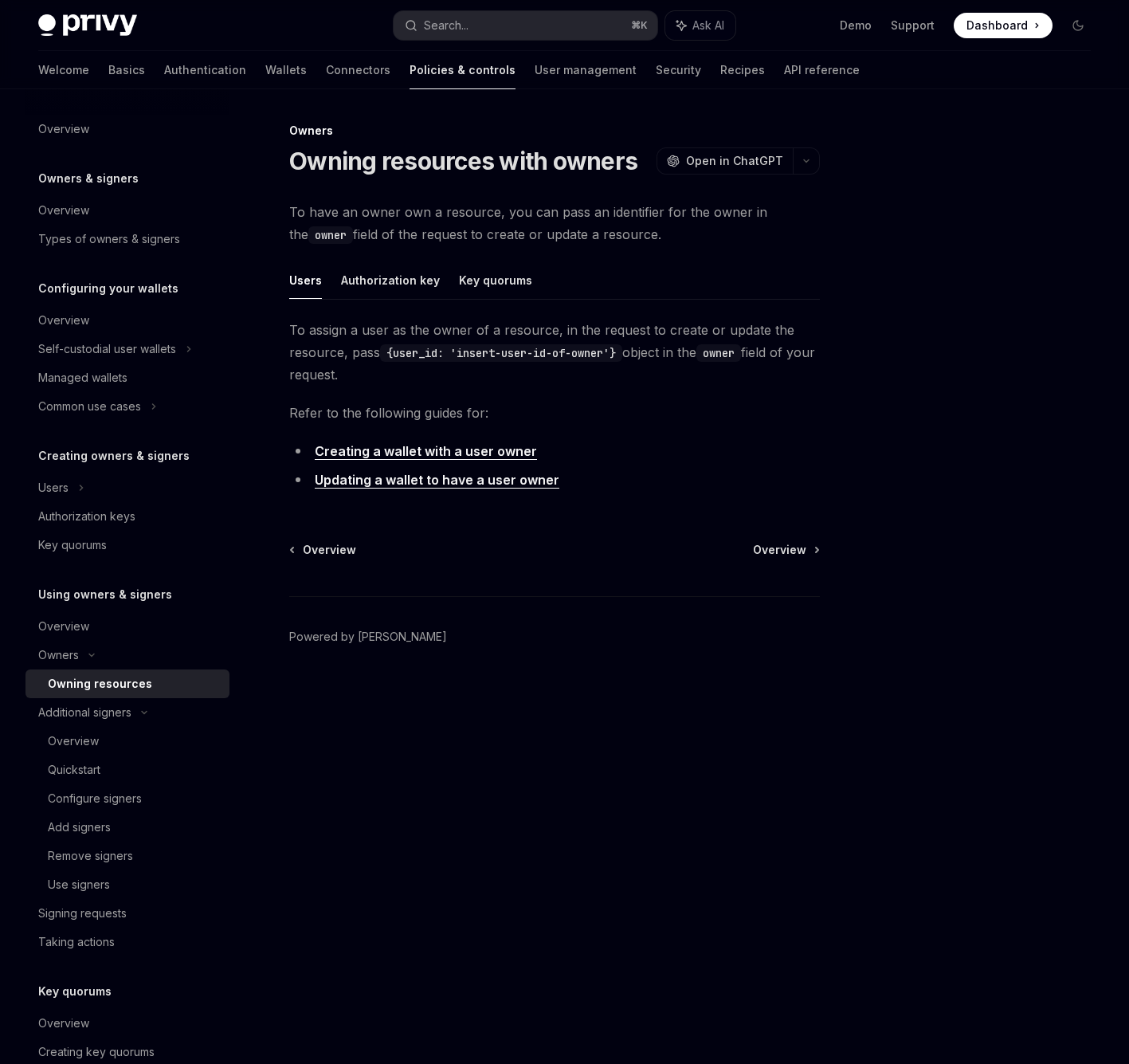
click at [104, 609] on div "Using owners & signers Overview Owners Owning resources Additional signers Over…" at bounding box center [127, 770] width 204 height 372
click at [91, 622] on div "Overview" at bounding box center [128, 626] width 182 height 19
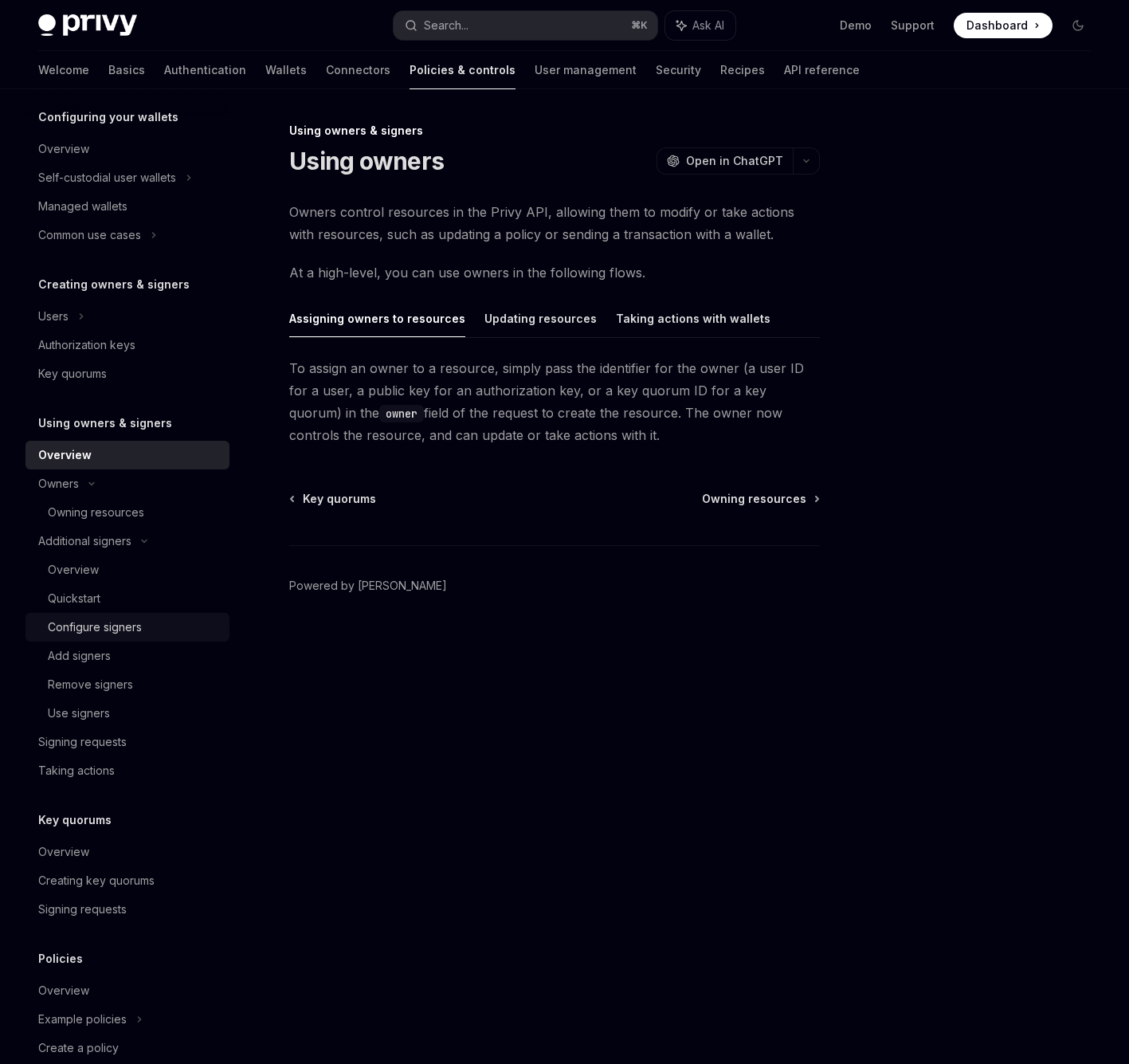
scroll to position [185, 0]
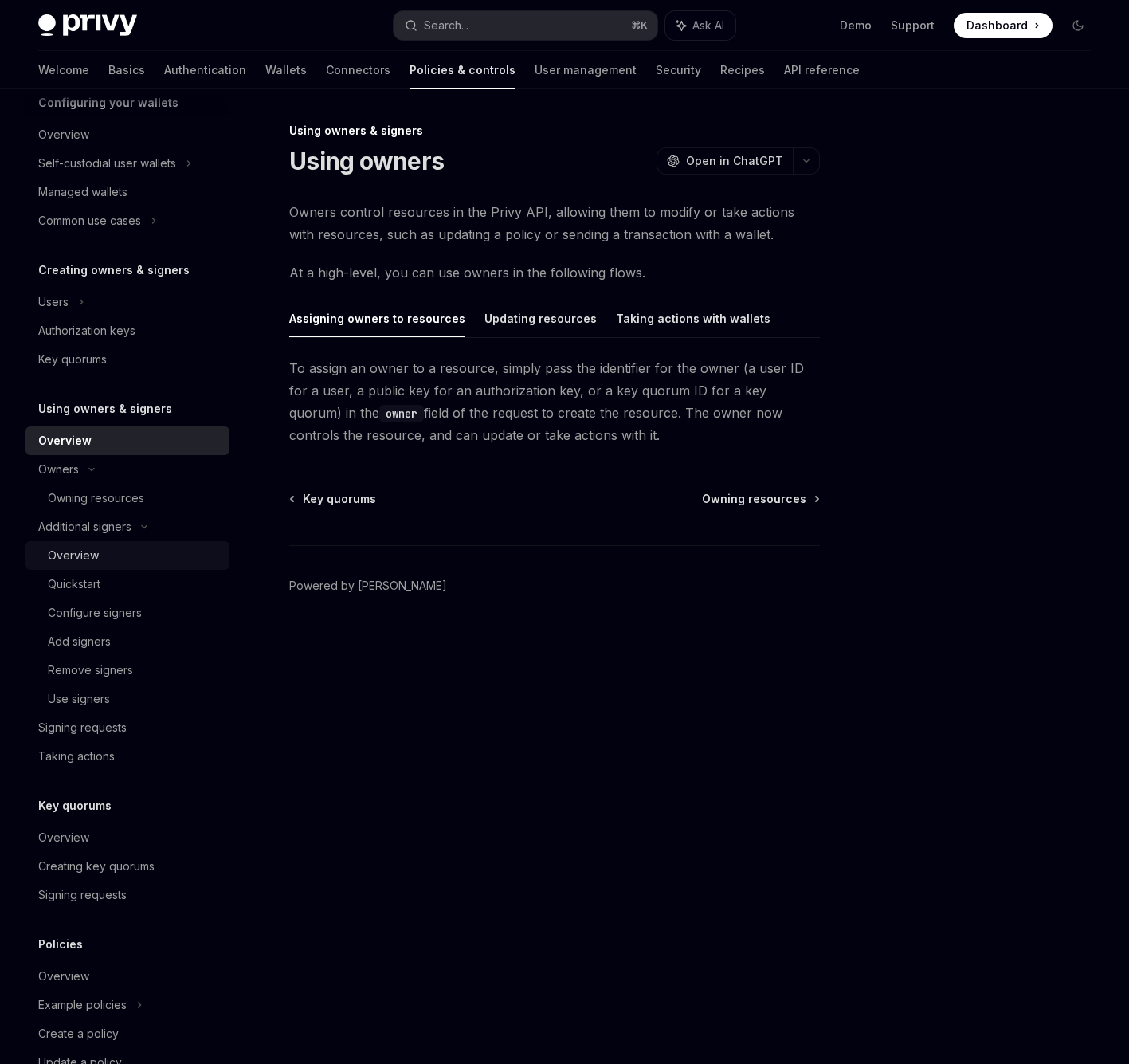
click at [110, 559] on div "Overview" at bounding box center [134, 555] width 172 height 19
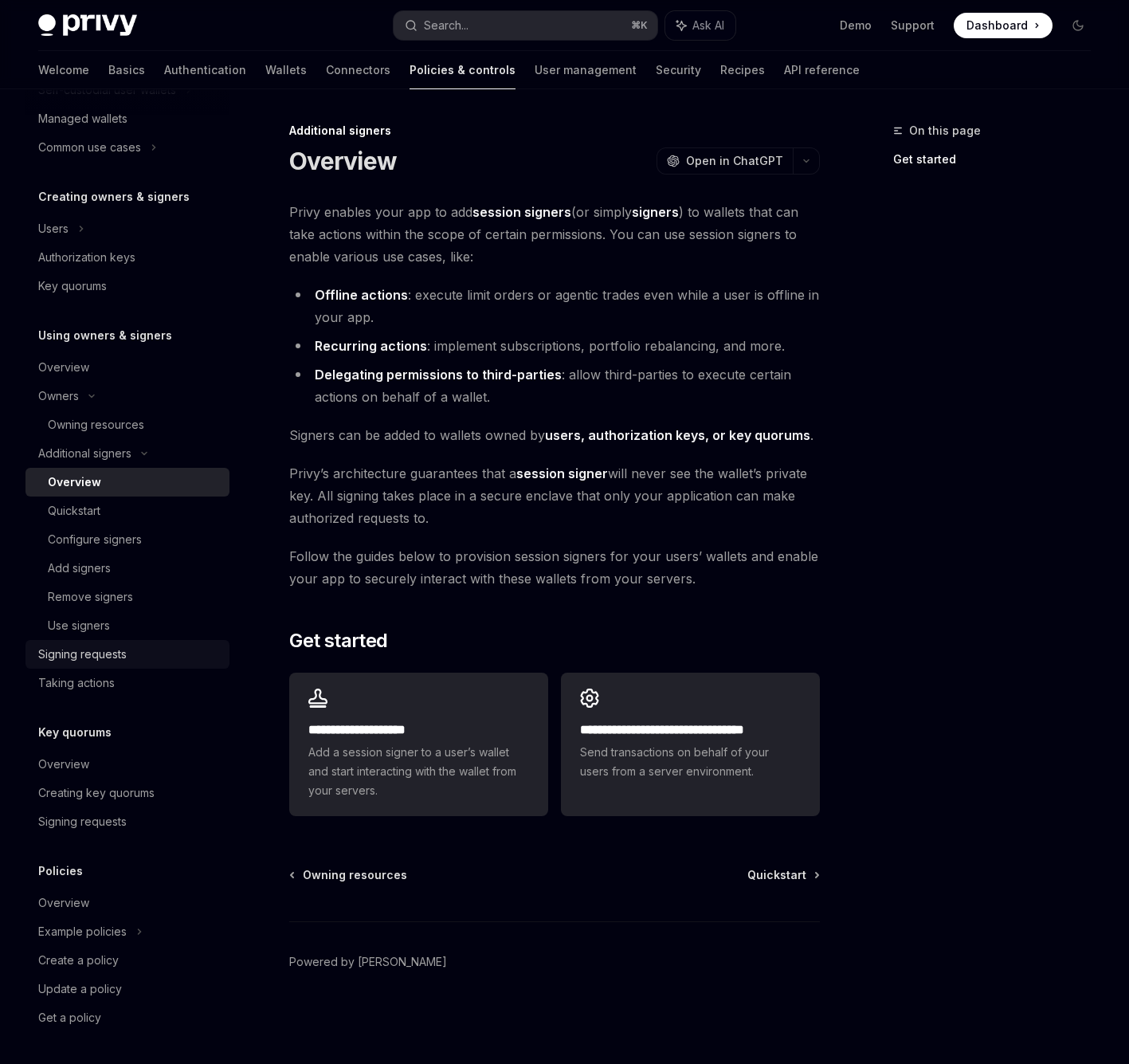
scroll to position [259, 0]
click at [79, 897] on div "Overview" at bounding box center [63, 903] width 51 height 19
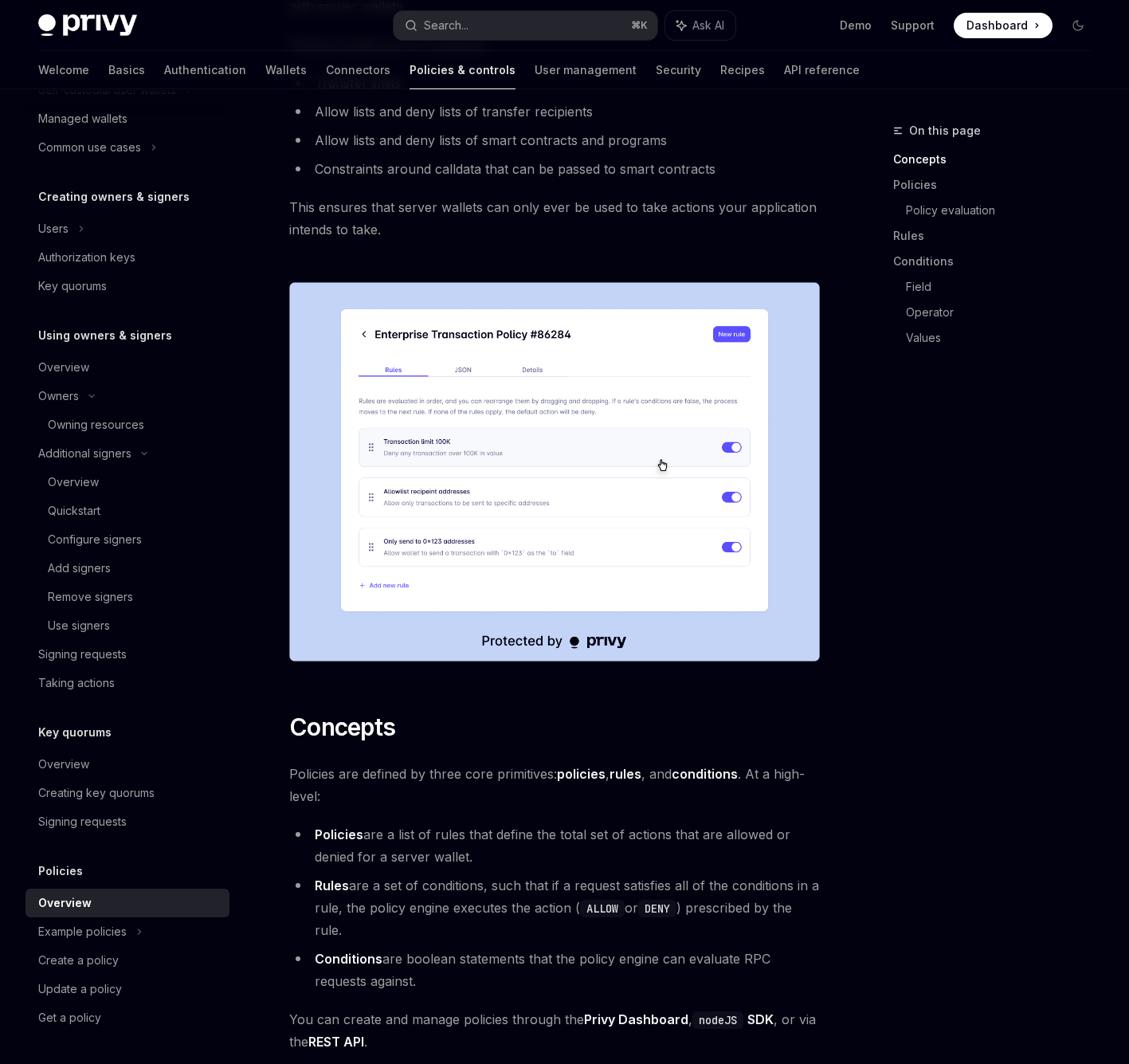
scroll to position [343, 0]
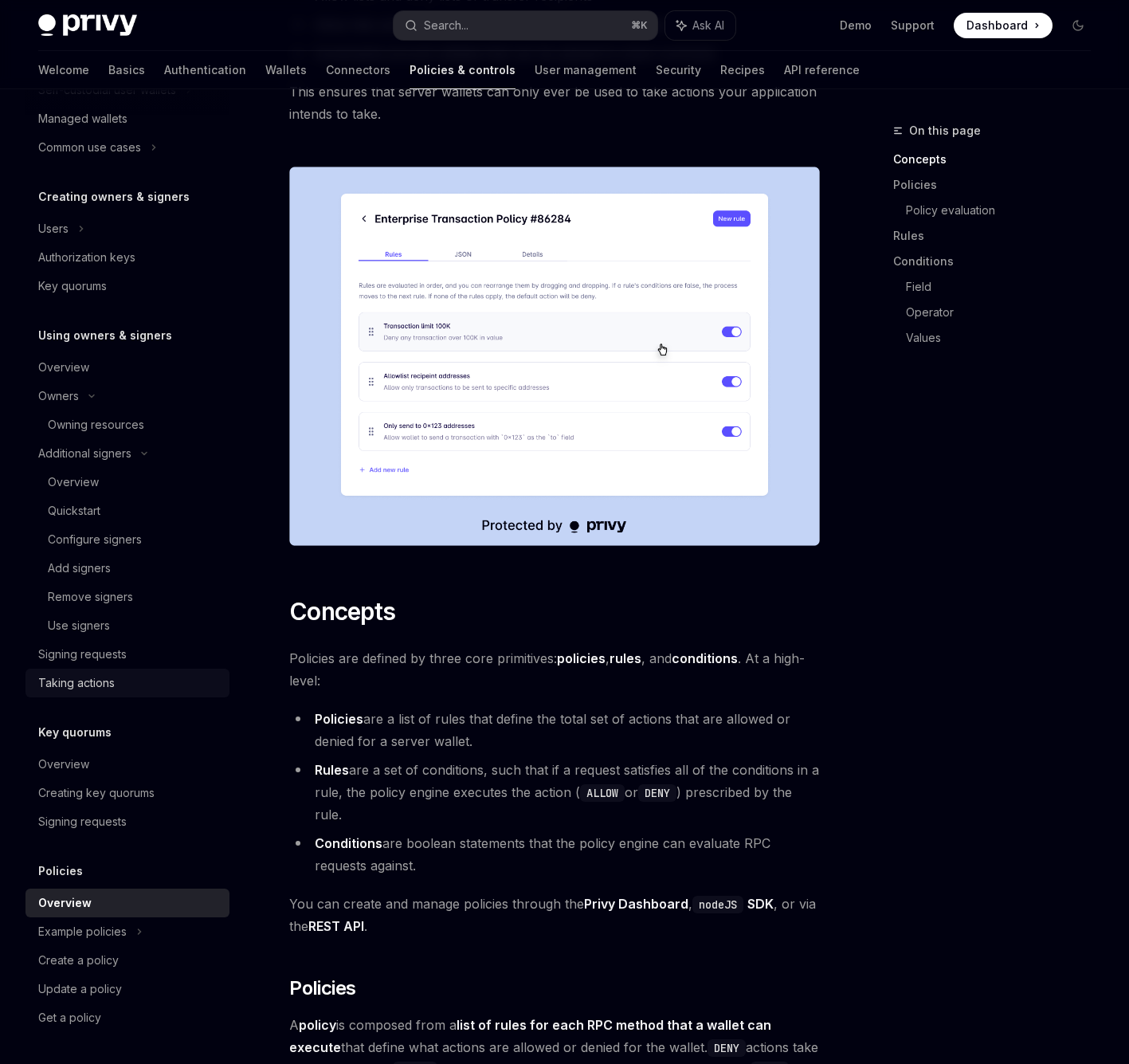
click at [114, 689] on div "Taking actions" at bounding box center [76, 682] width 77 height 19
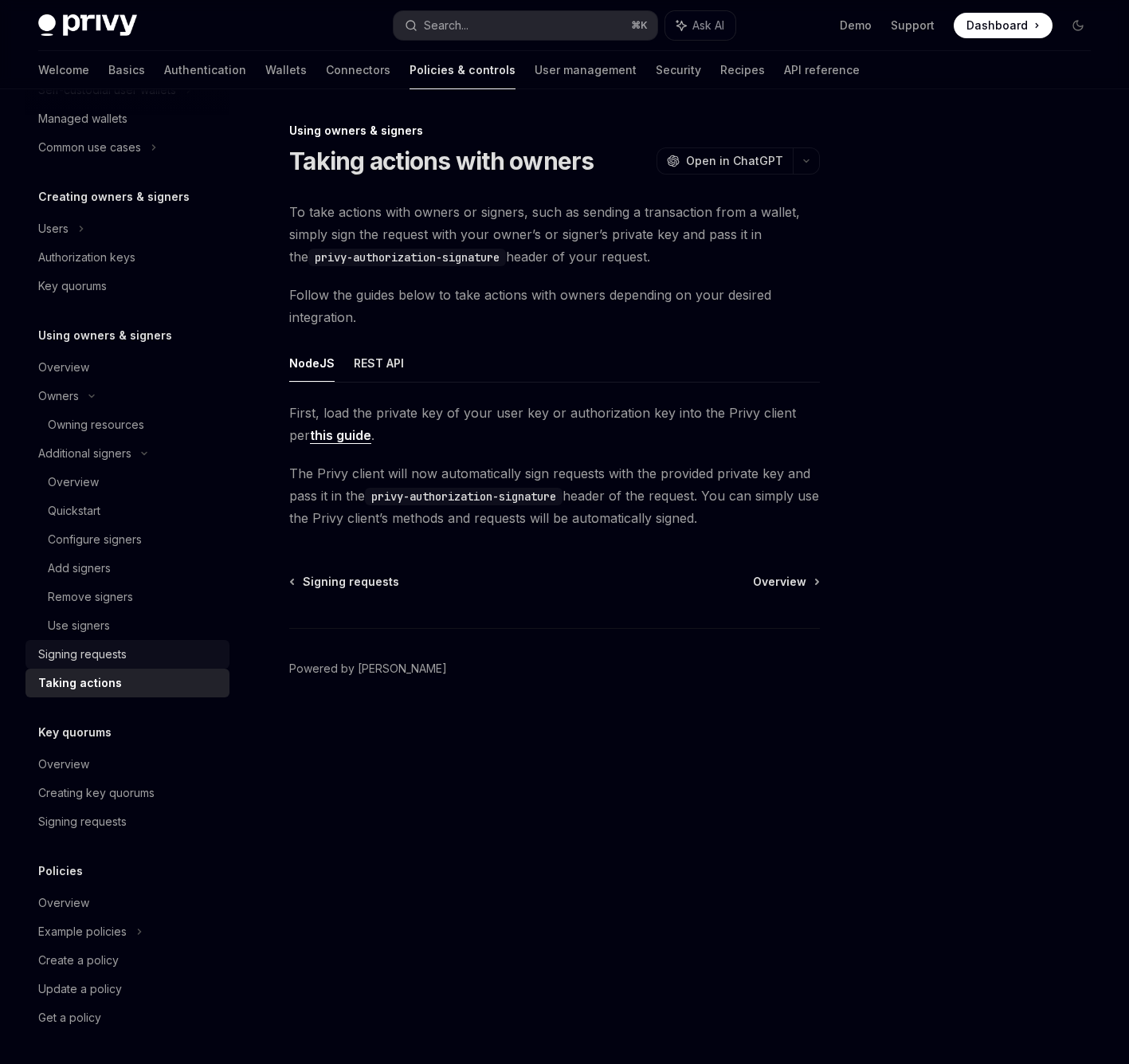
click at [120, 653] on div "Signing requests" at bounding box center [82, 654] width 89 height 19
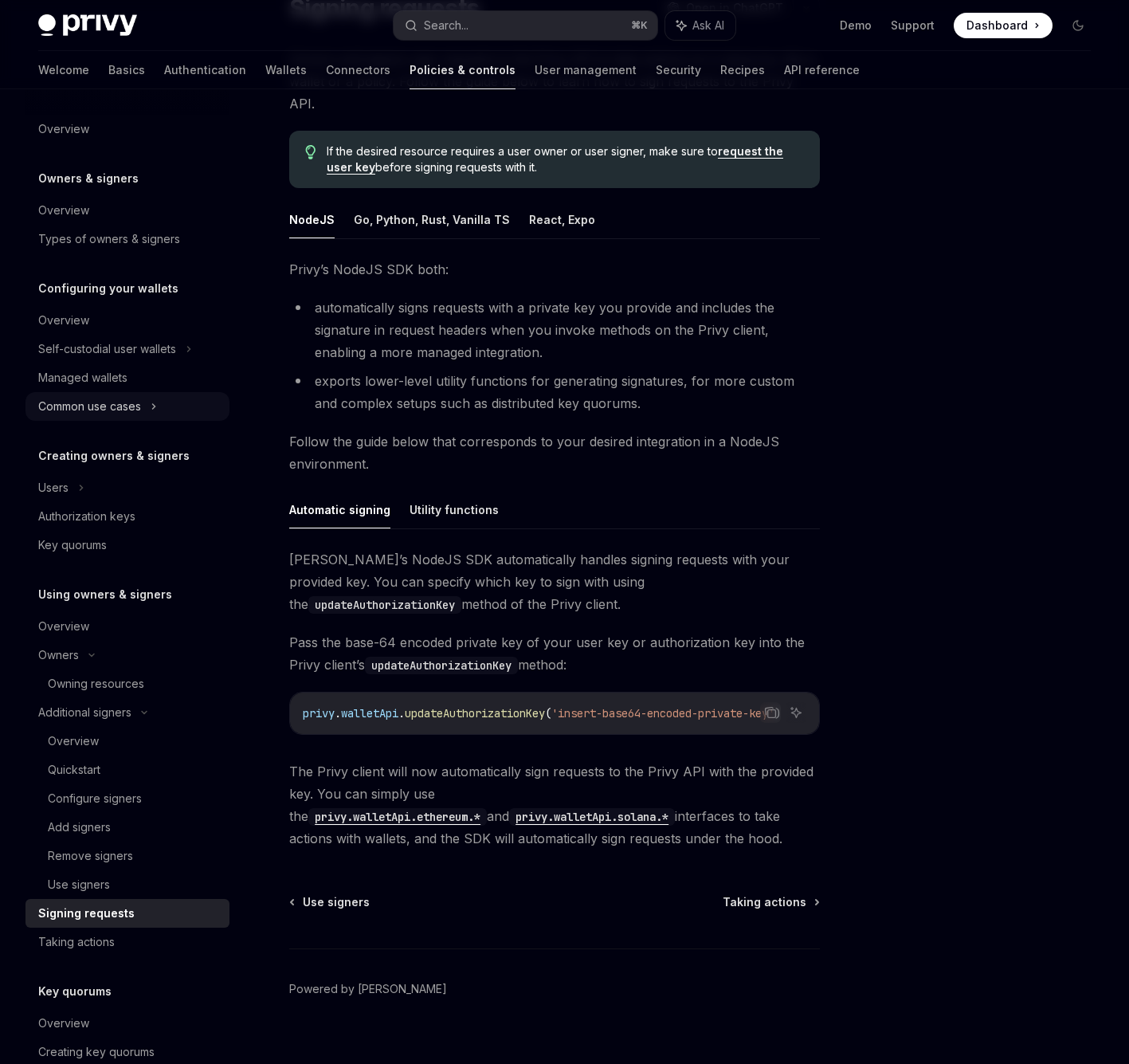
click at [121, 401] on div "Common use cases" at bounding box center [89, 406] width 102 height 19
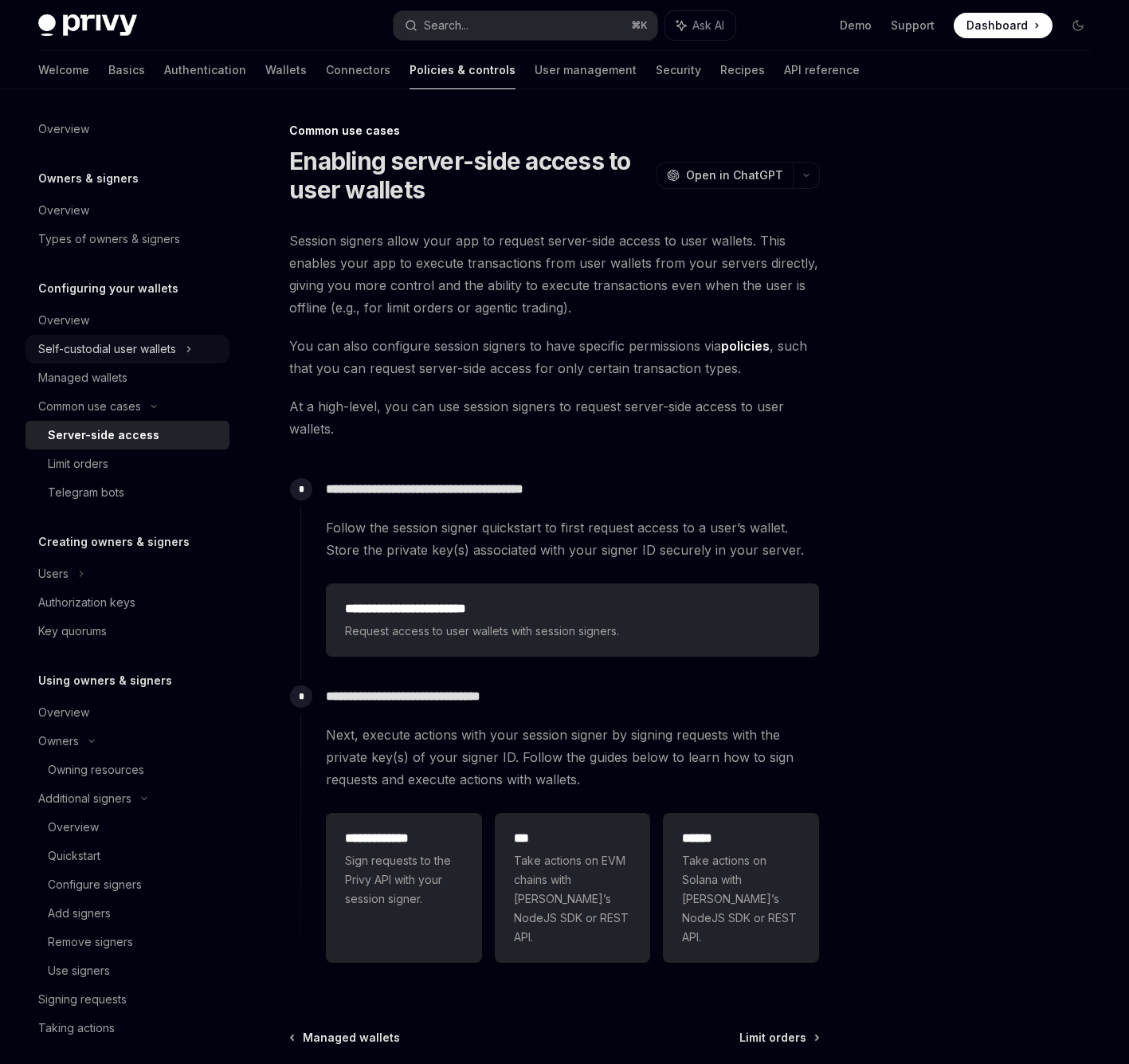
click at [165, 361] on div "Self-custodial user wallets" at bounding box center [127, 349] width 204 height 29
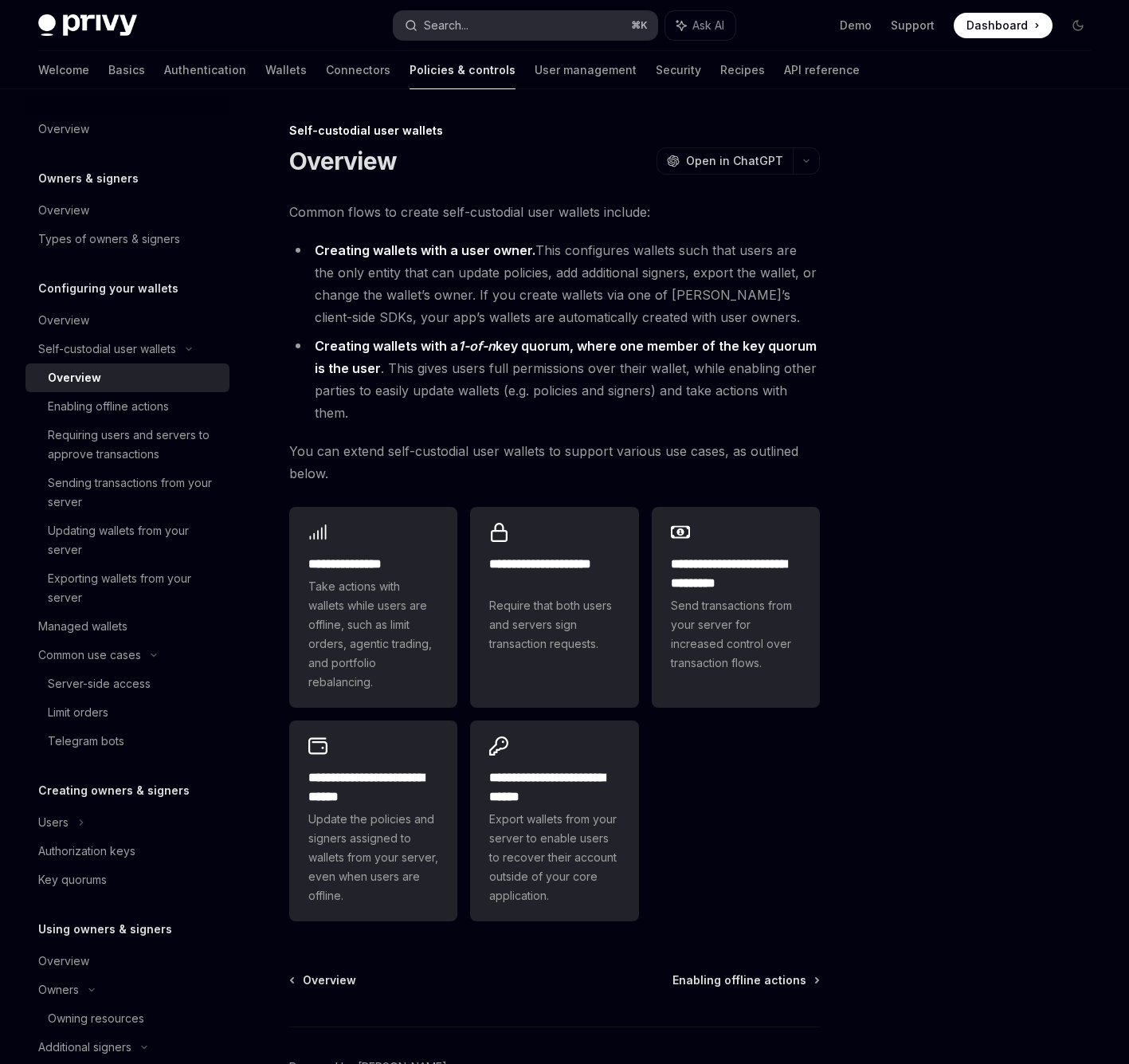
click at [485, 30] on button "Search... ⌘ K" at bounding box center [526, 25] width 265 height 29
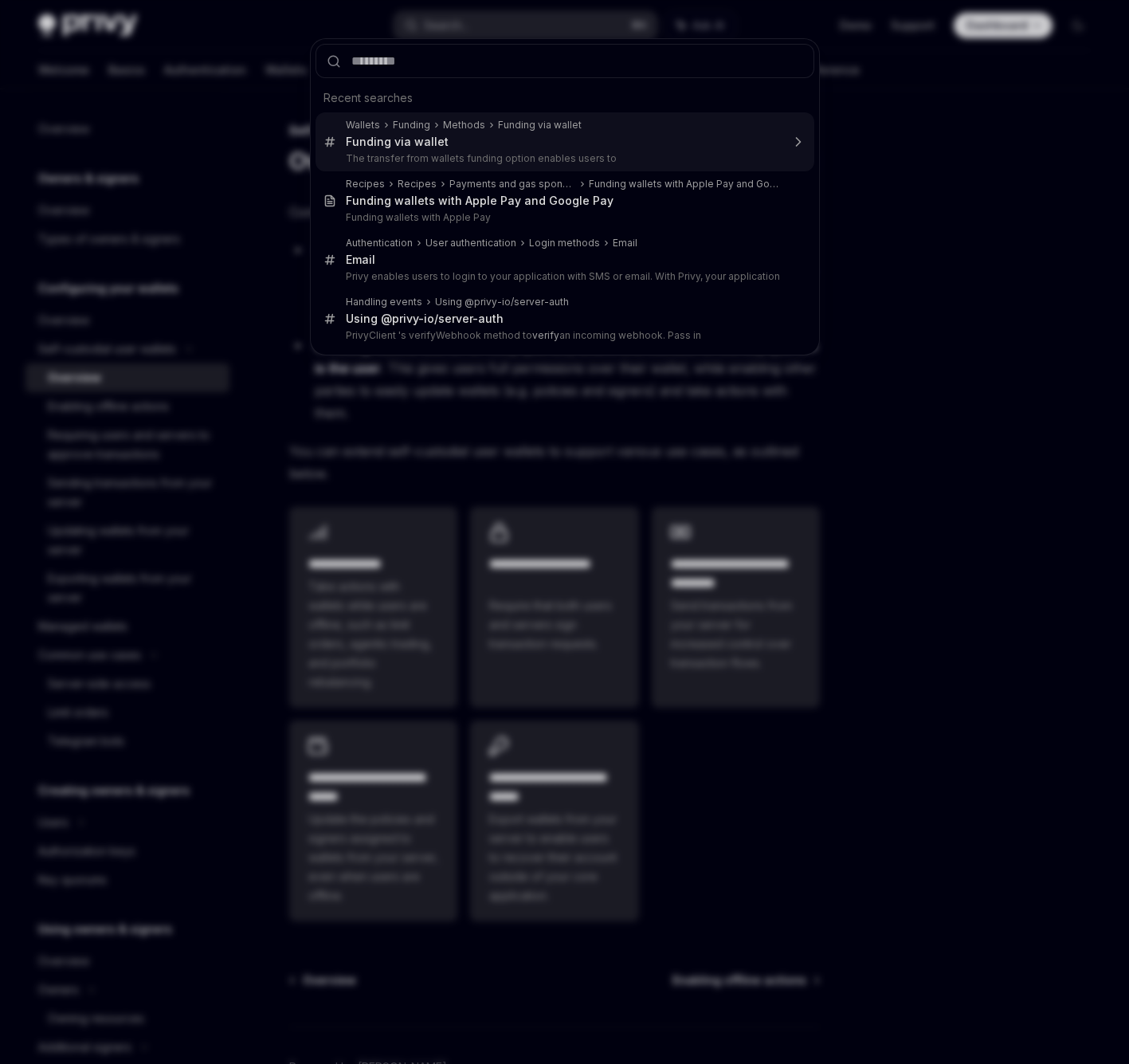
click at [481, 151] on div "Wallets Funding Methods Funding via wallet Fund ing via wallet The transfer fro…" at bounding box center [564, 142] width 435 height 46
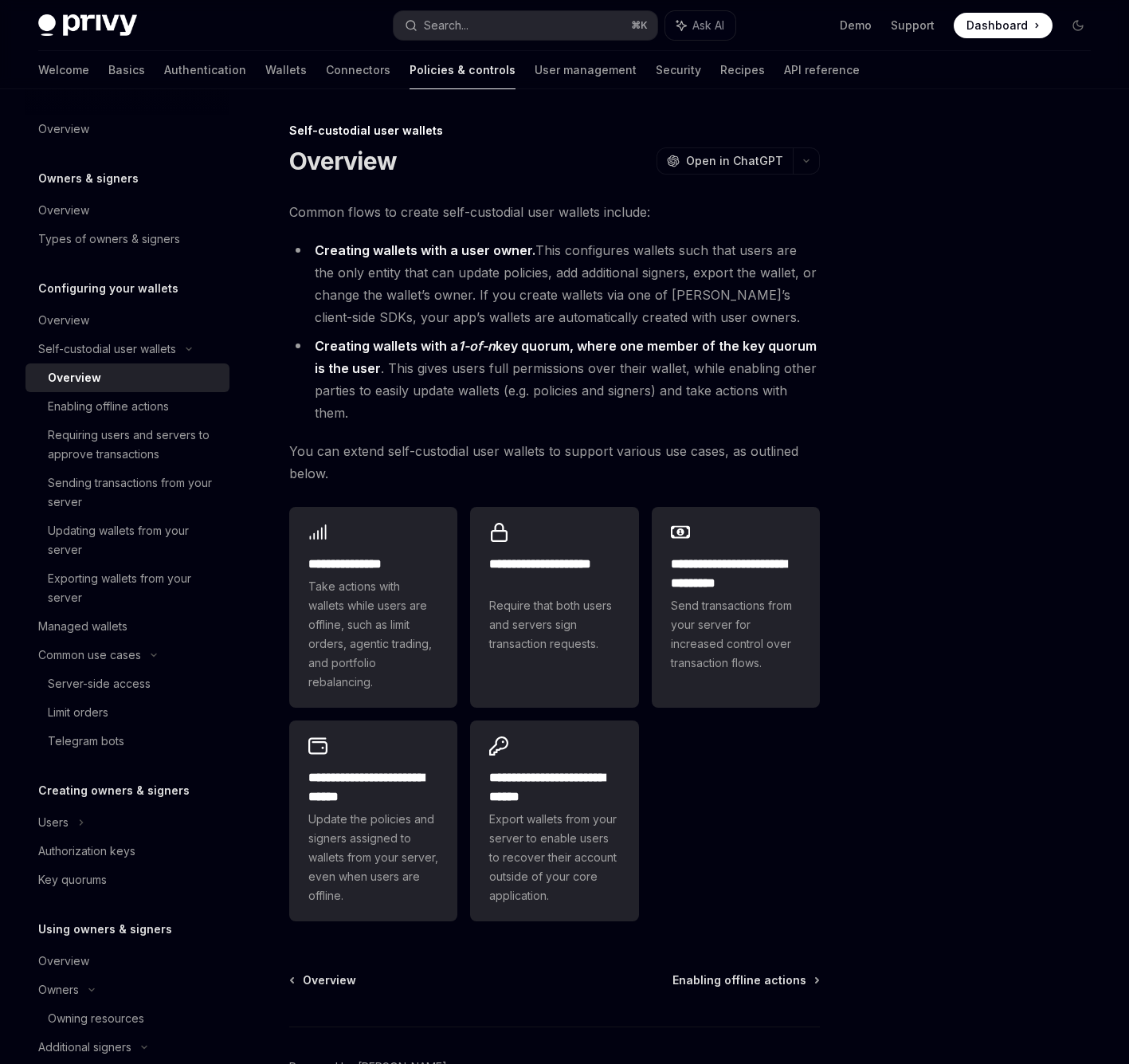
click at [690, 845] on div "**********" at bounding box center [554, 714] width 530 height 427
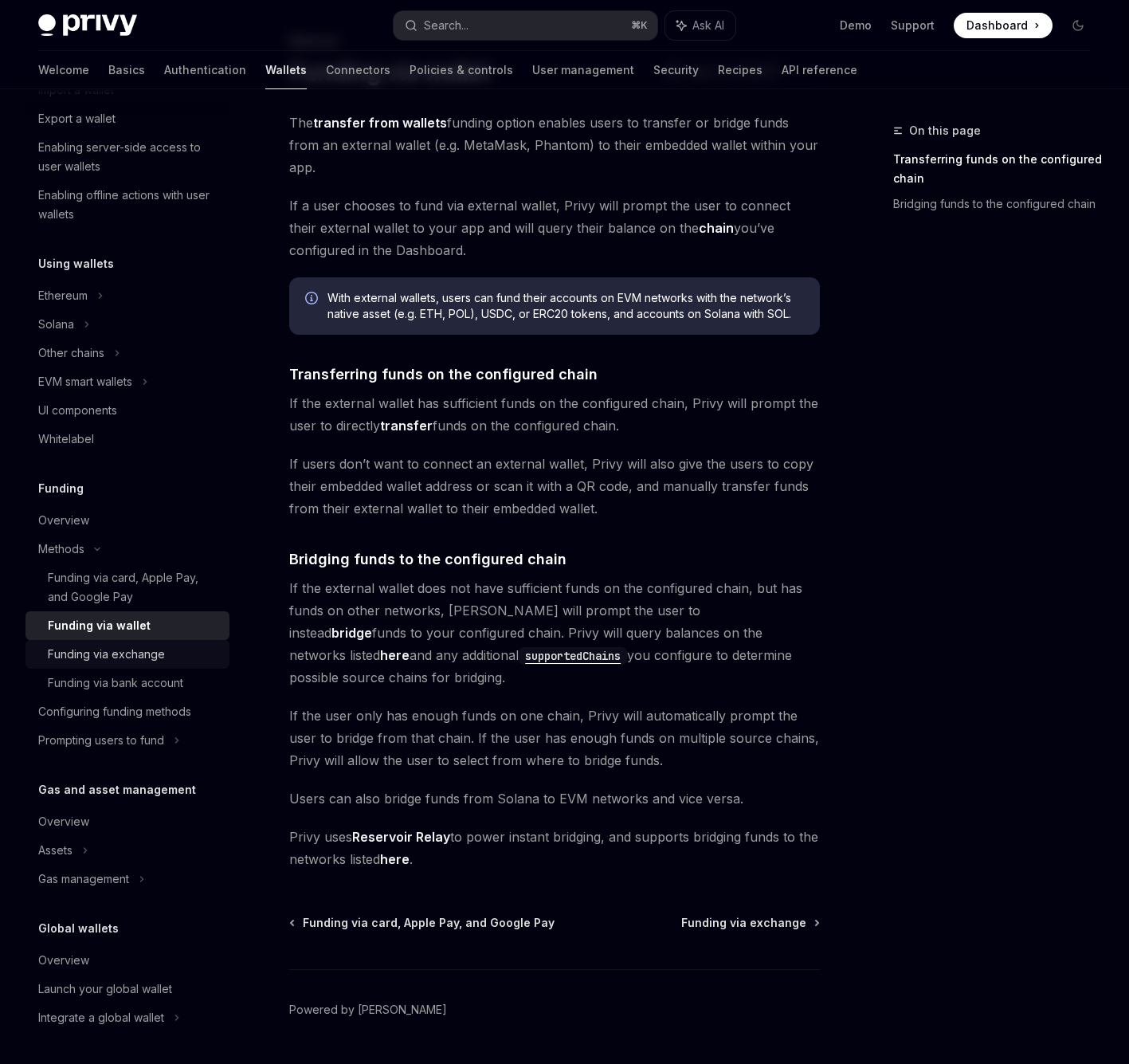
scroll to position [243, 0]
click at [132, 391] on div "Prompting users to fund" at bounding box center [85, 382] width 94 height 19
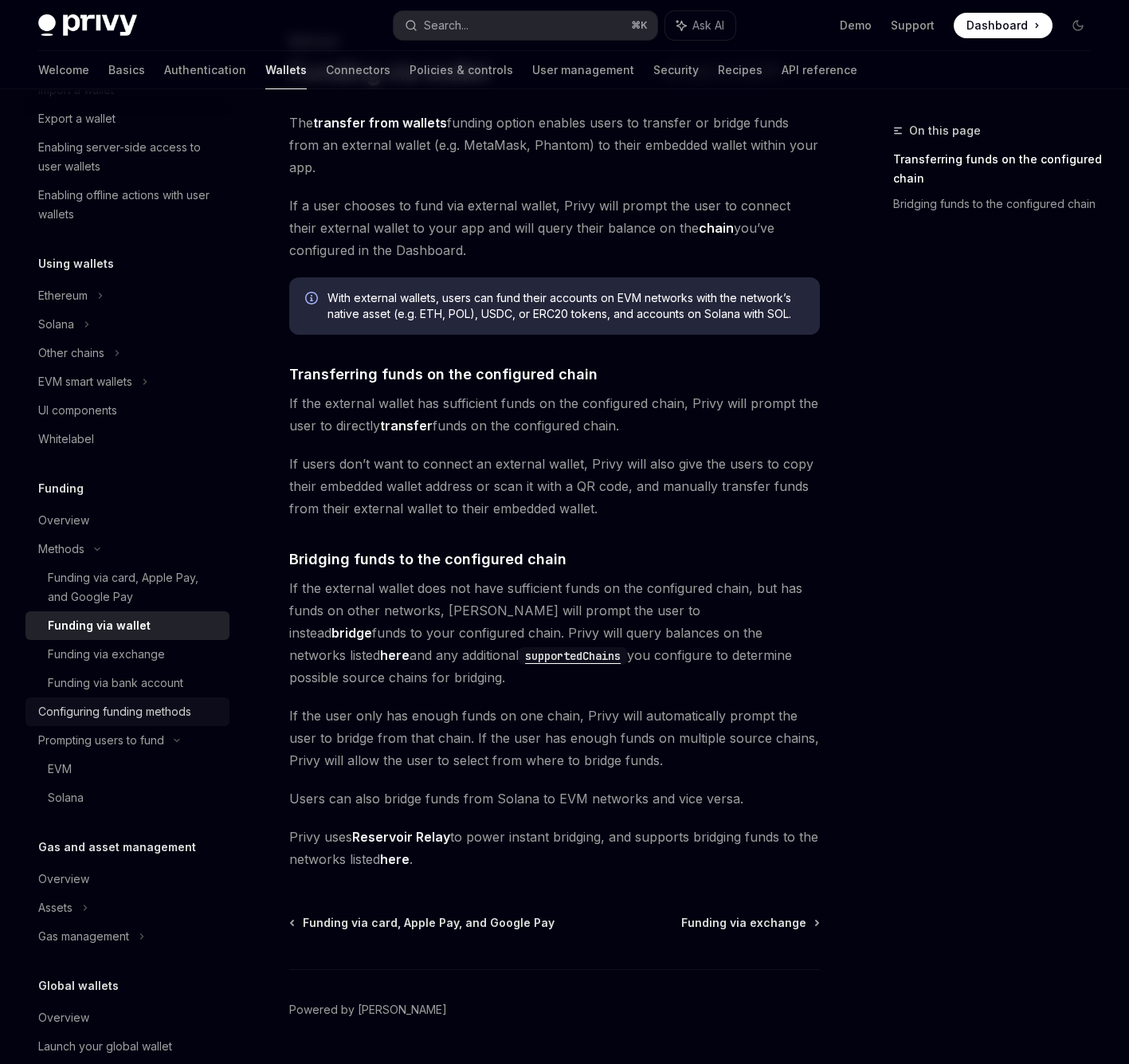
click at [155, 713] on div "Configuring funding methods" at bounding box center [114, 711] width 153 height 19
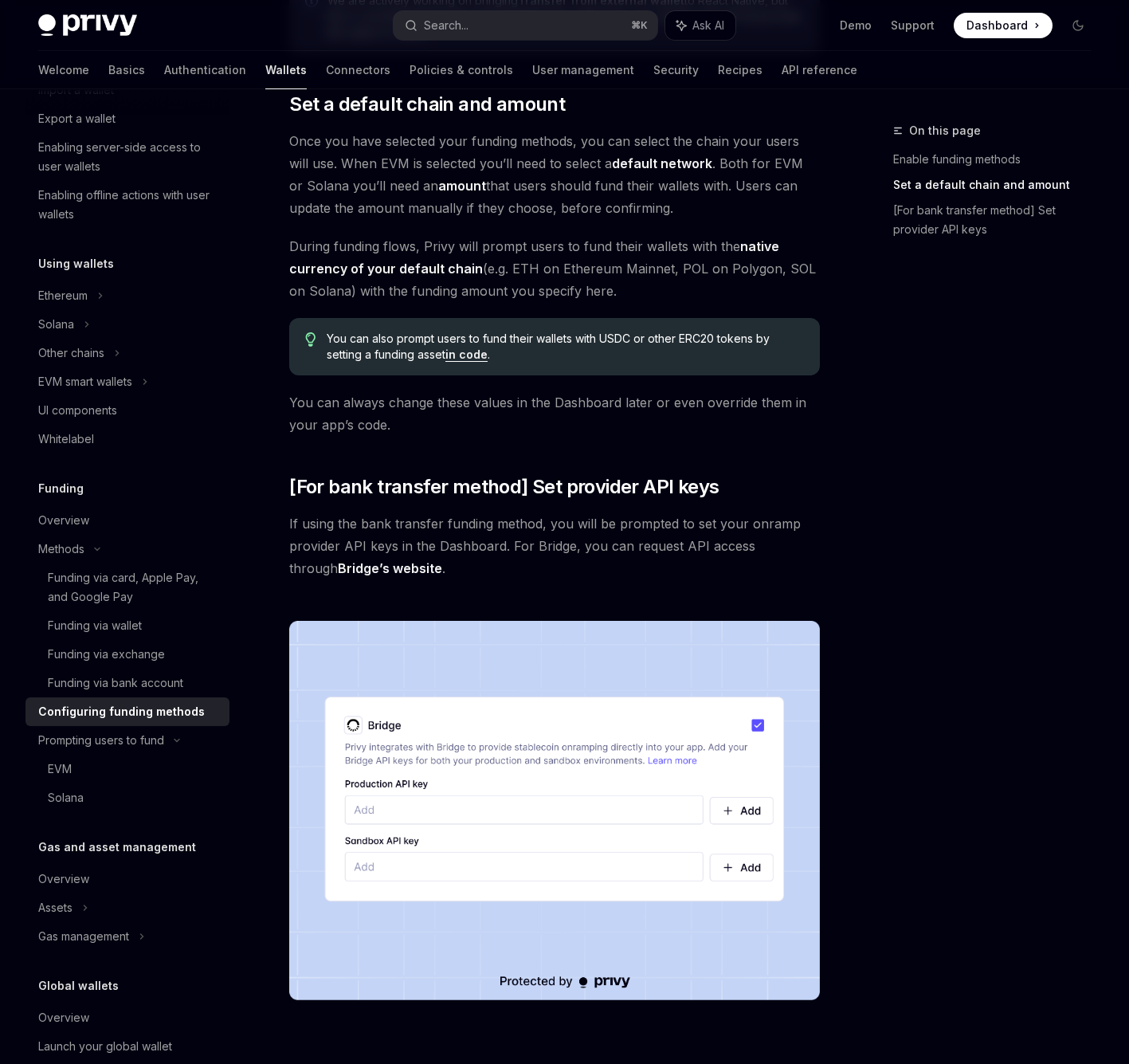
scroll to position [1203, 0]
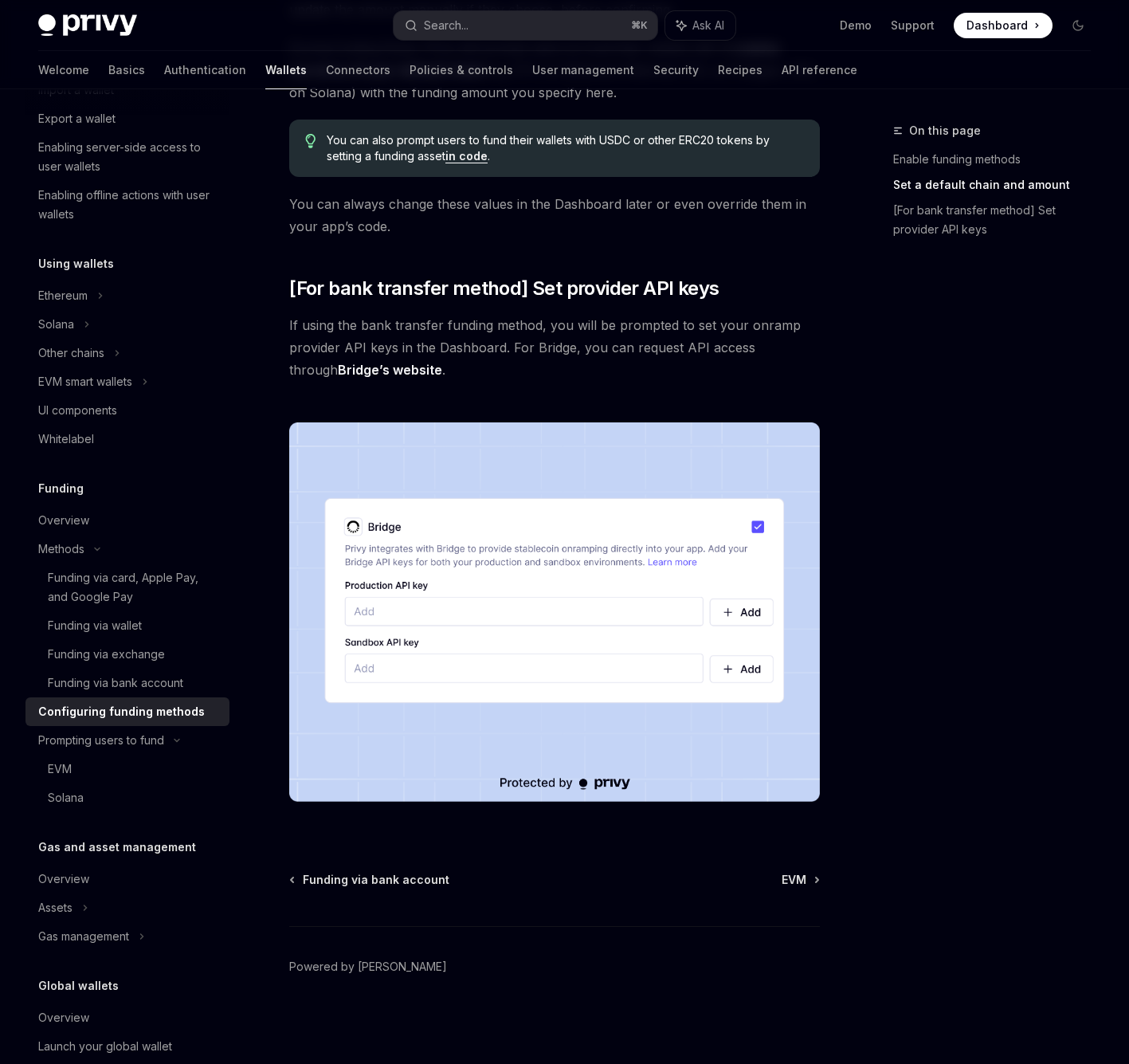
click at [739, 374] on span "If using the bank transfer funding method, you will be prompted to set your onr…" at bounding box center [554, 347] width 530 height 67
click at [173, 201] on div "Enabling offline actions with user wallets" at bounding box center [128, 204] width 182 height 38
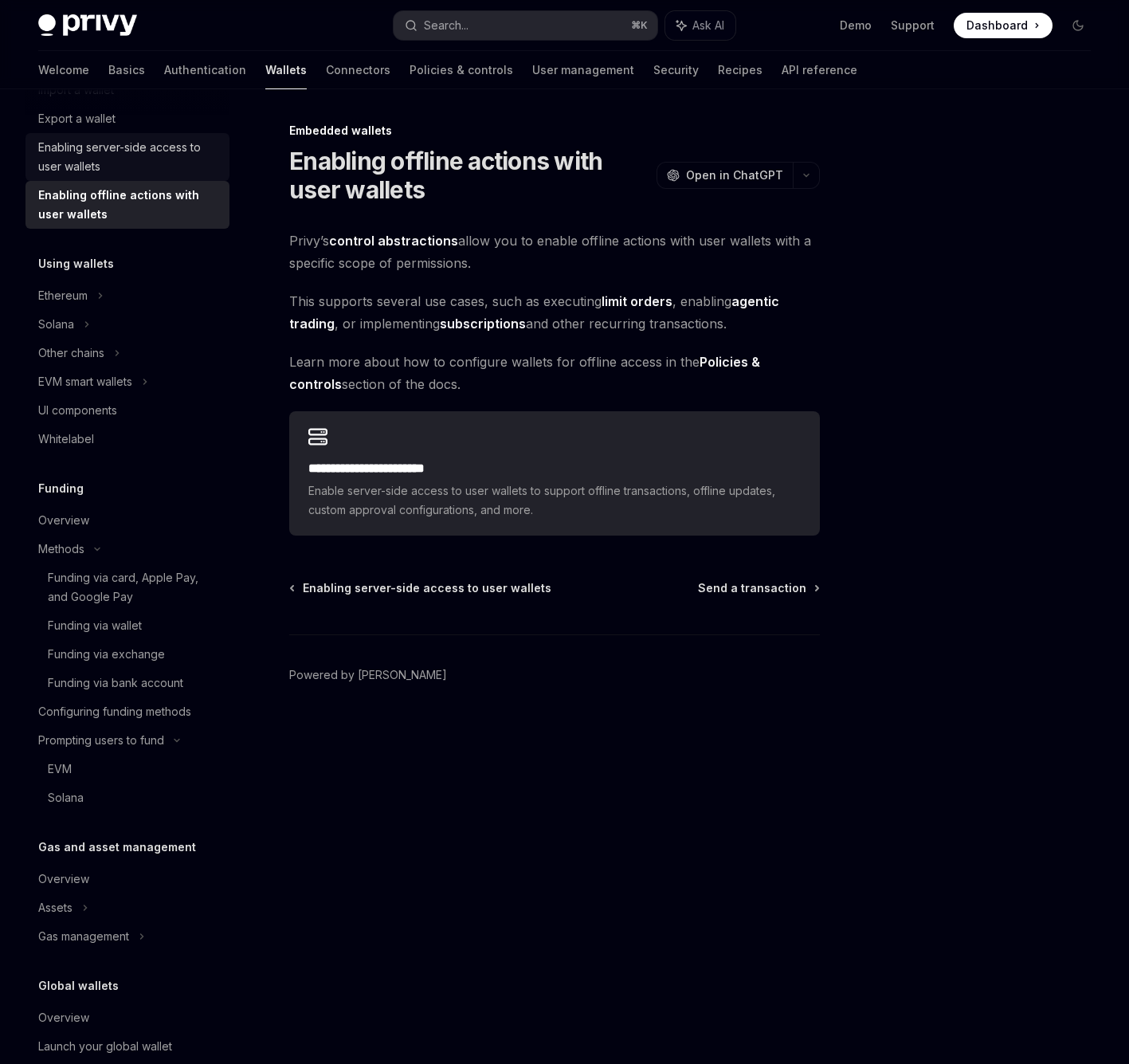
click at [214, 158] on div "Enabling server-side access to user wallets" at bounding box center [128, 156] width 182 height 38
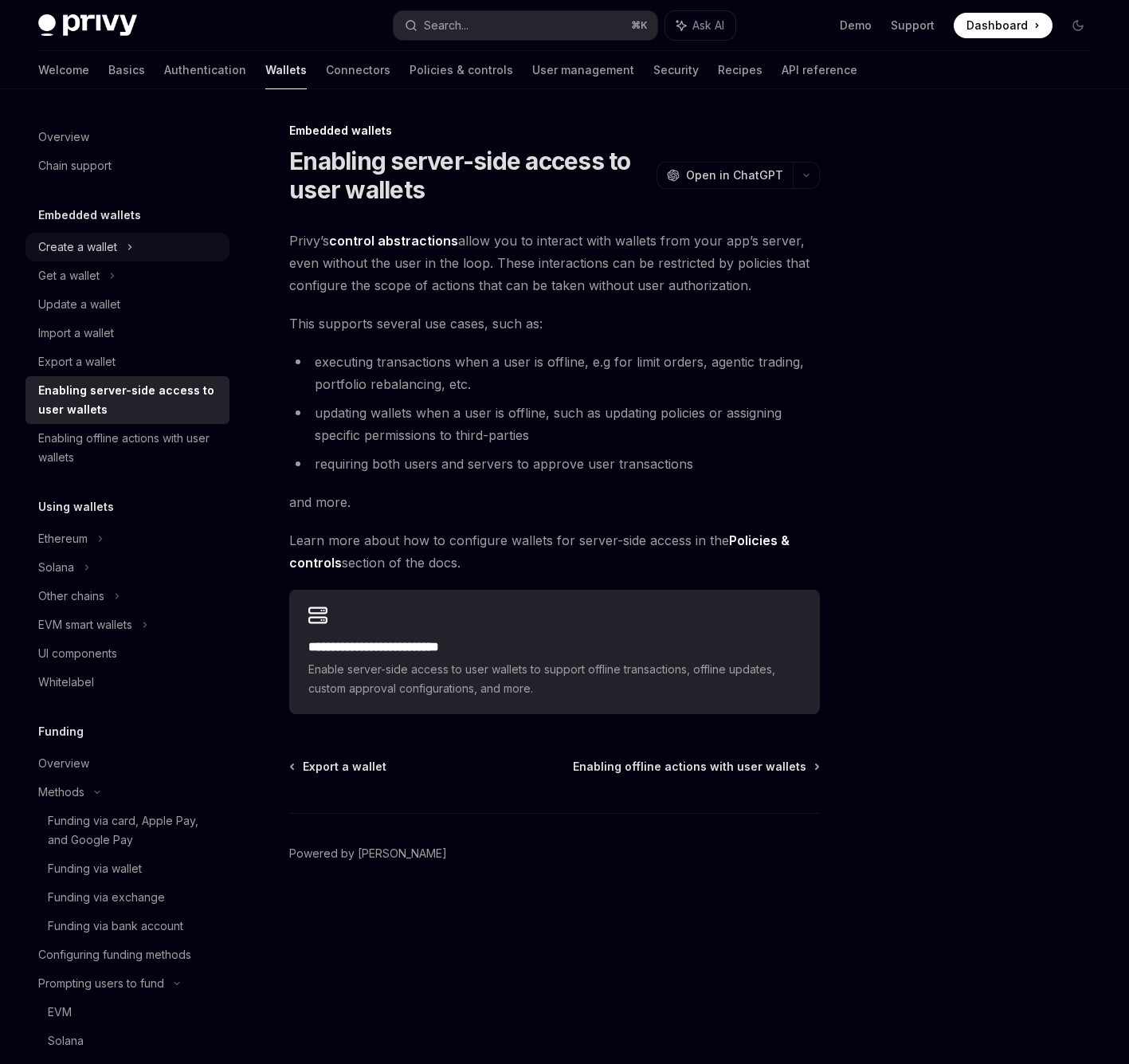
click at [124, 243] on div "Create a wallet" at bounding box center [127, 246] width 204 height 29
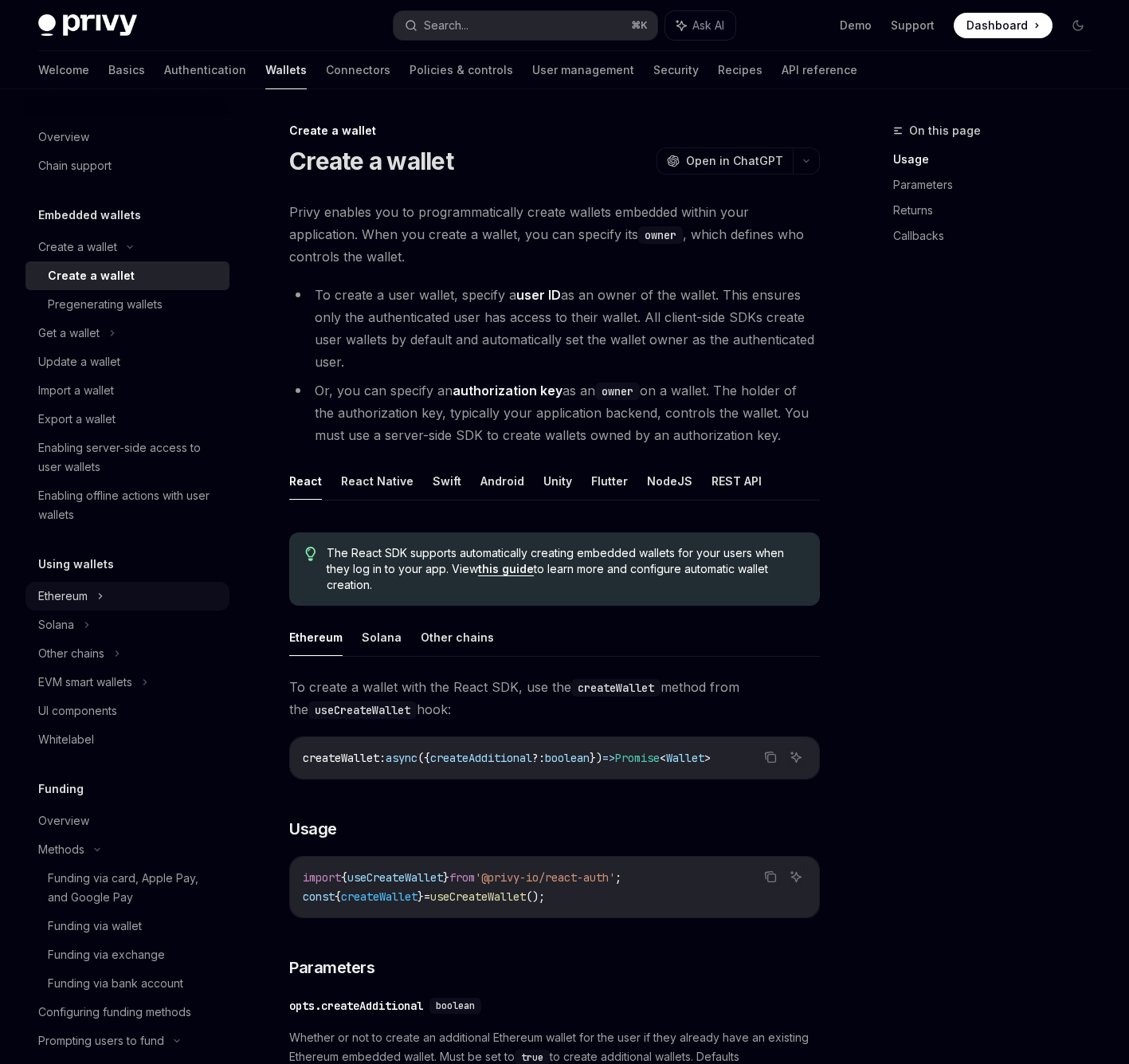
click at [64, 256] on div "Ethereum" at bounding box center [77, 247] width 79 height 19
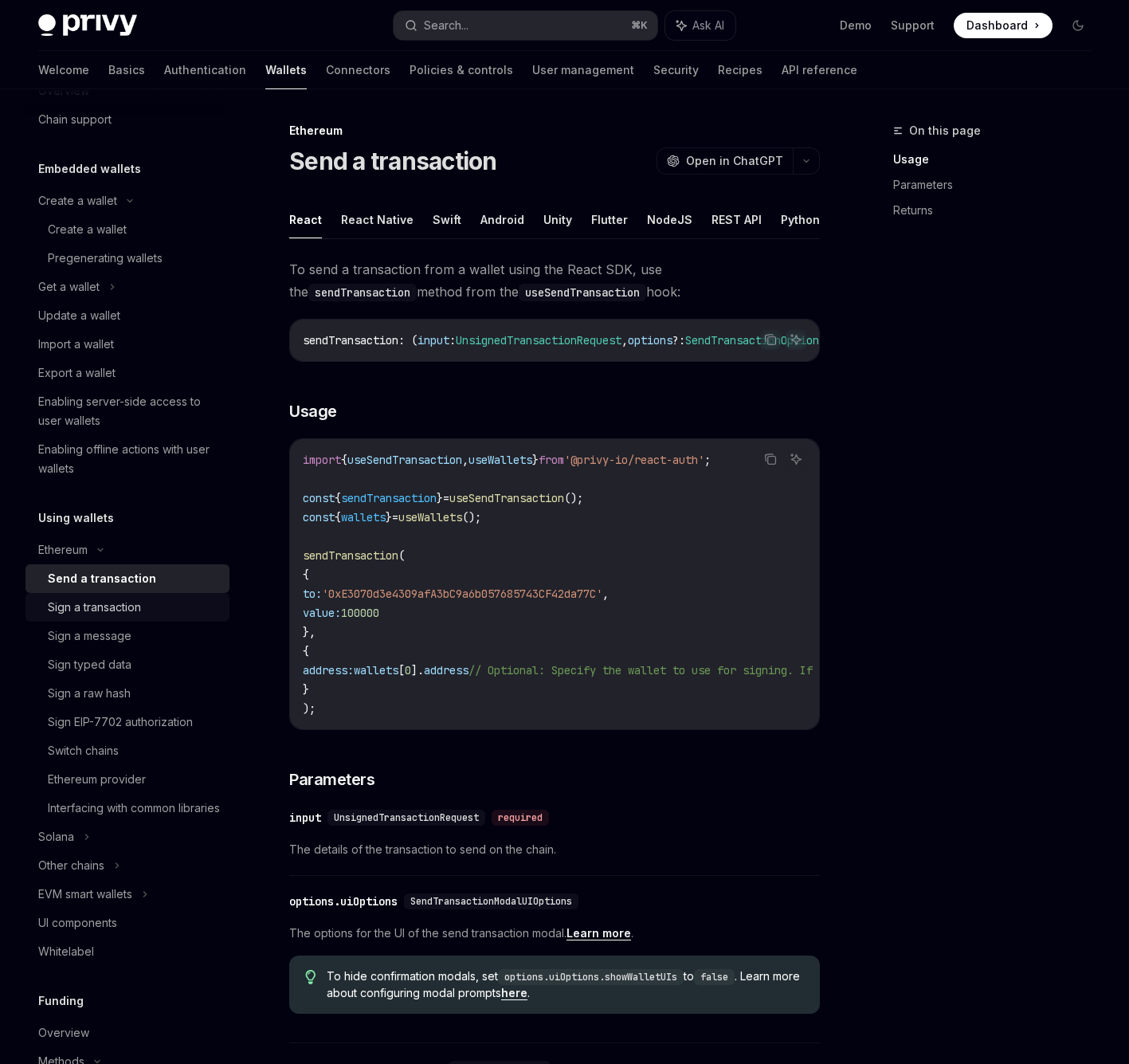
scroll to position [60, 0]
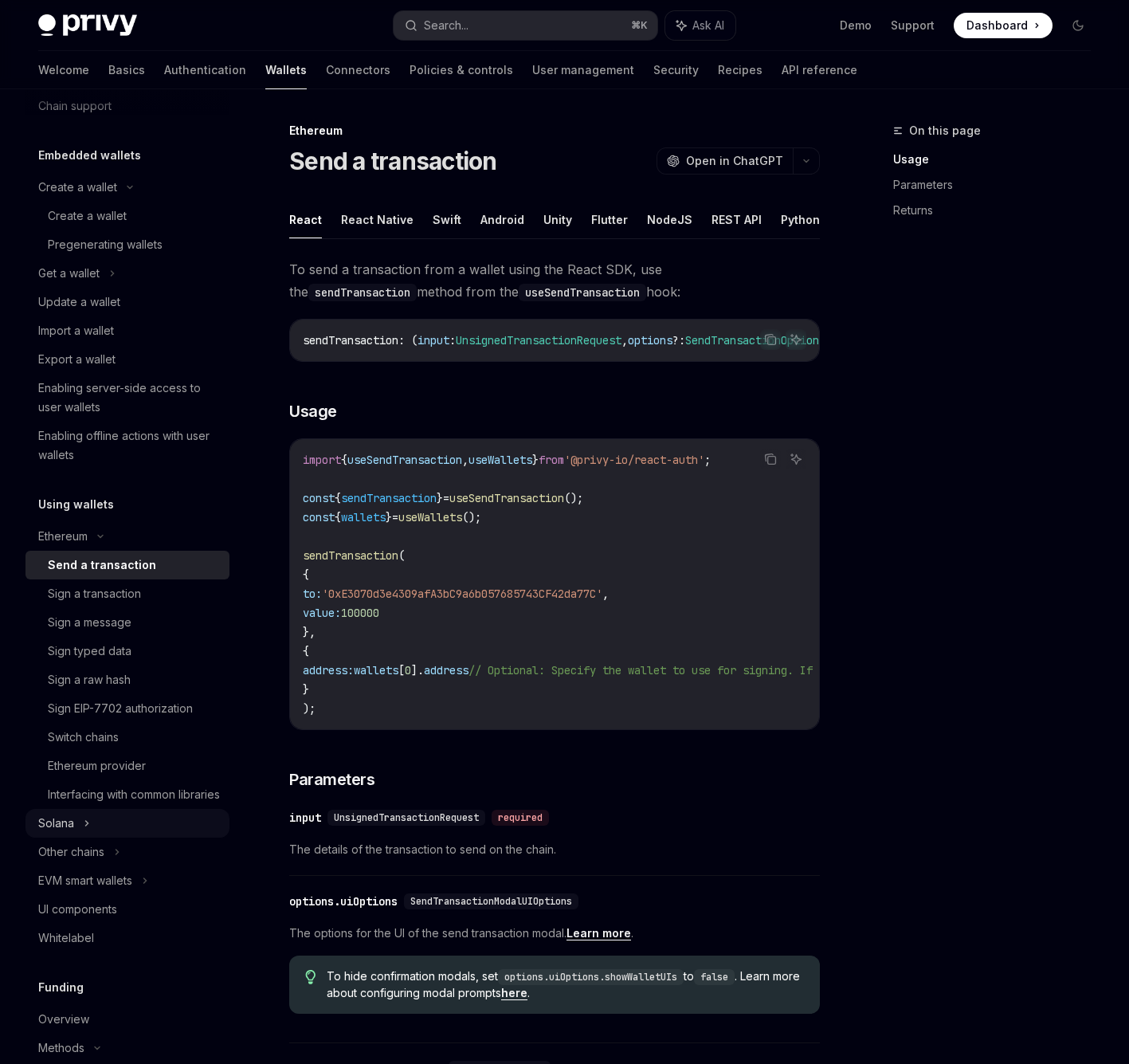
click at [102, 288] on div "Solana" at bounding box center [127, 273] width 204 height 29
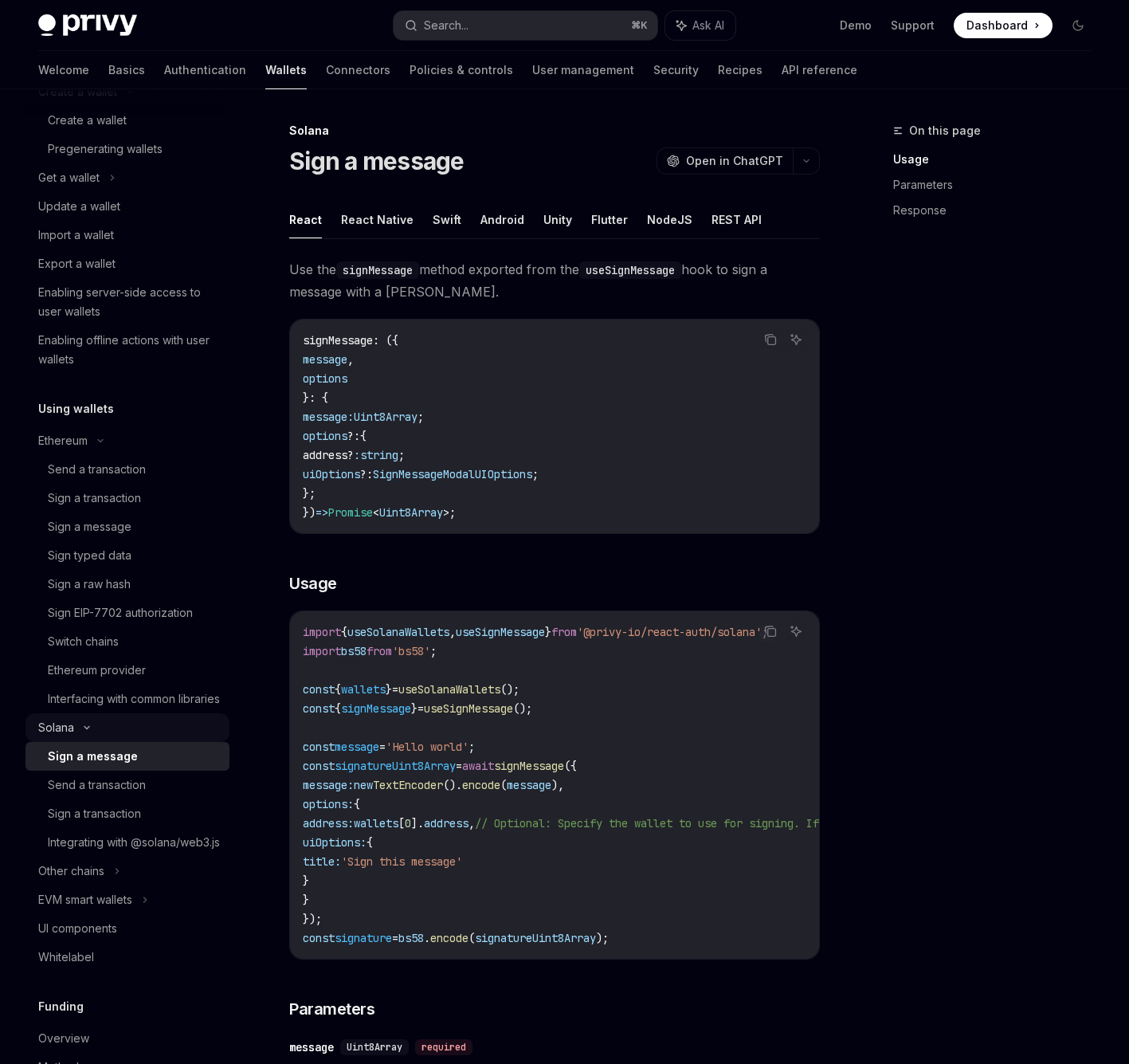
scroll to position [173, 0]
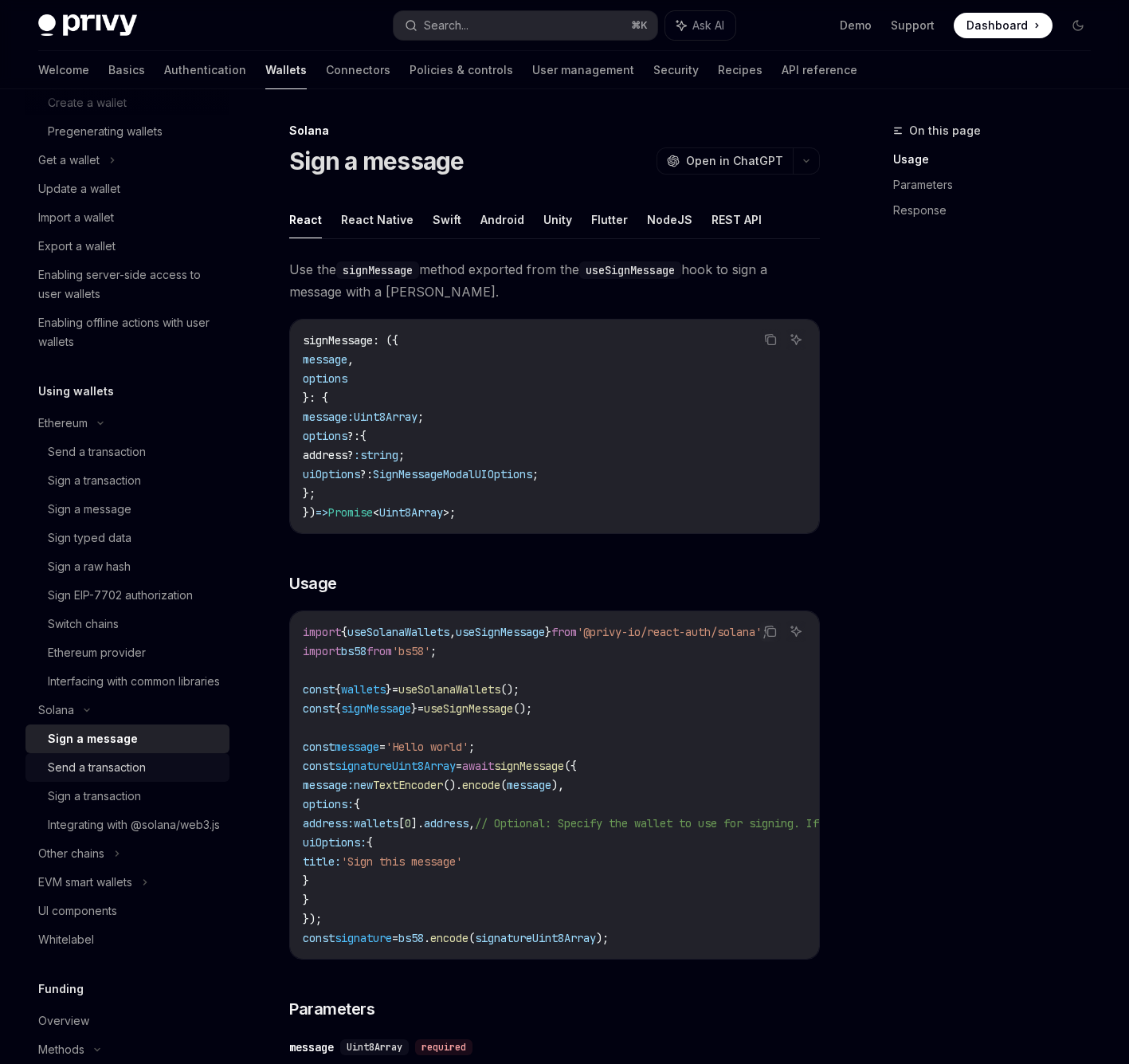
click at [154, 776] on div "Send a transaction" at bounding box center [134, 767] width 172 height 19
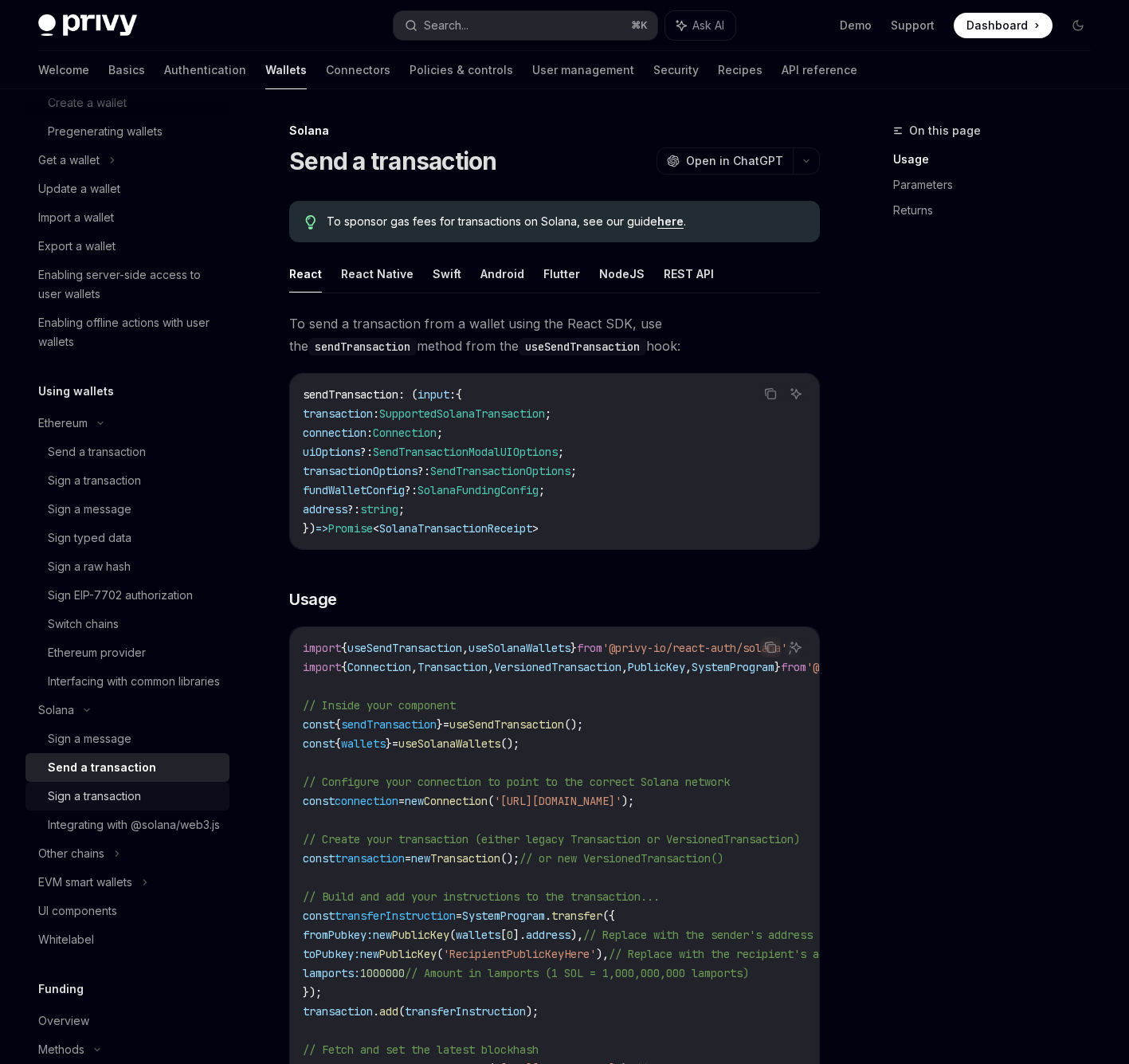
click at [140, 806] on div "Sign a transaction" at bounding box center [94, 796] width 93 height 19
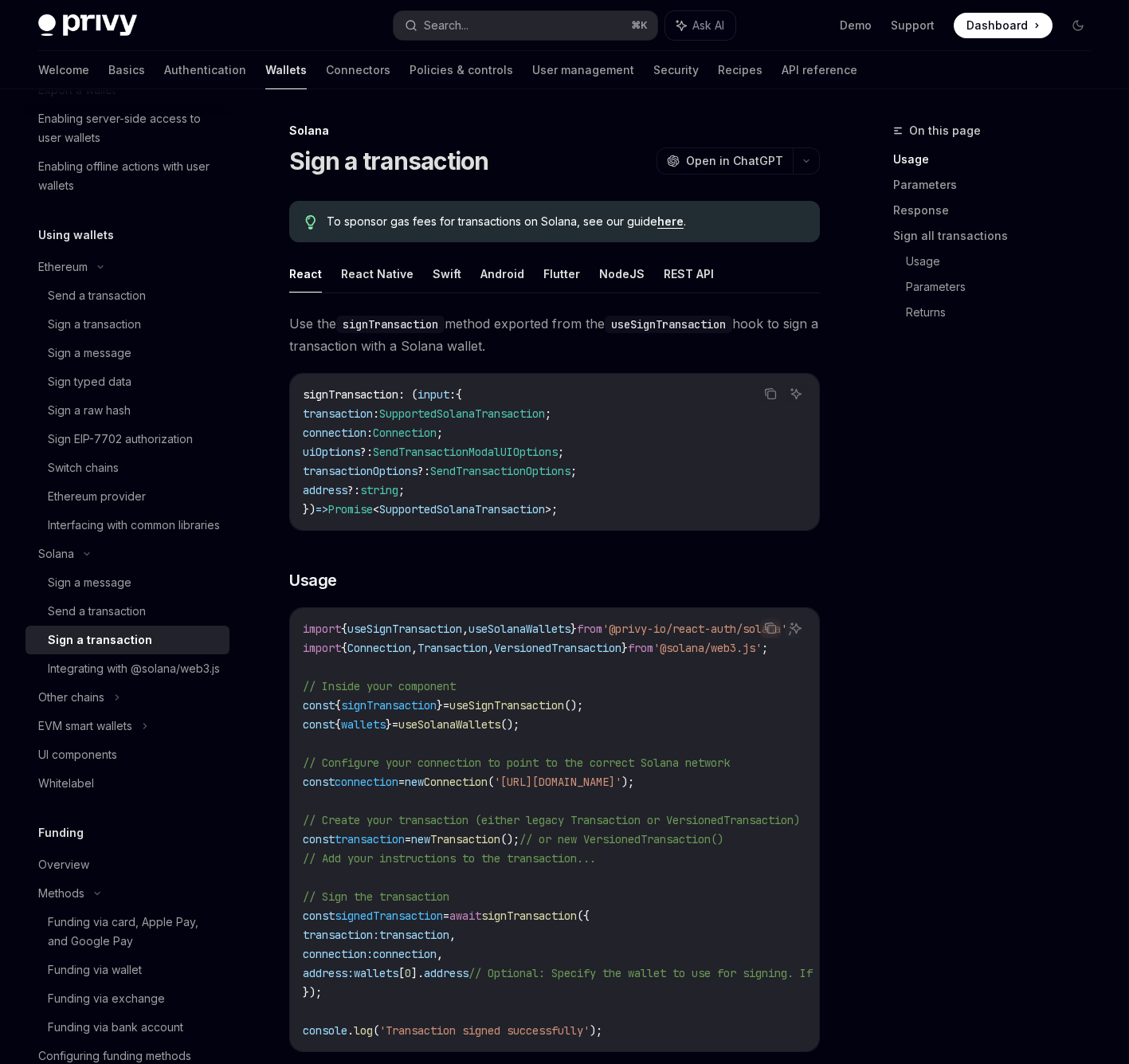
scroll to position [363, 0]
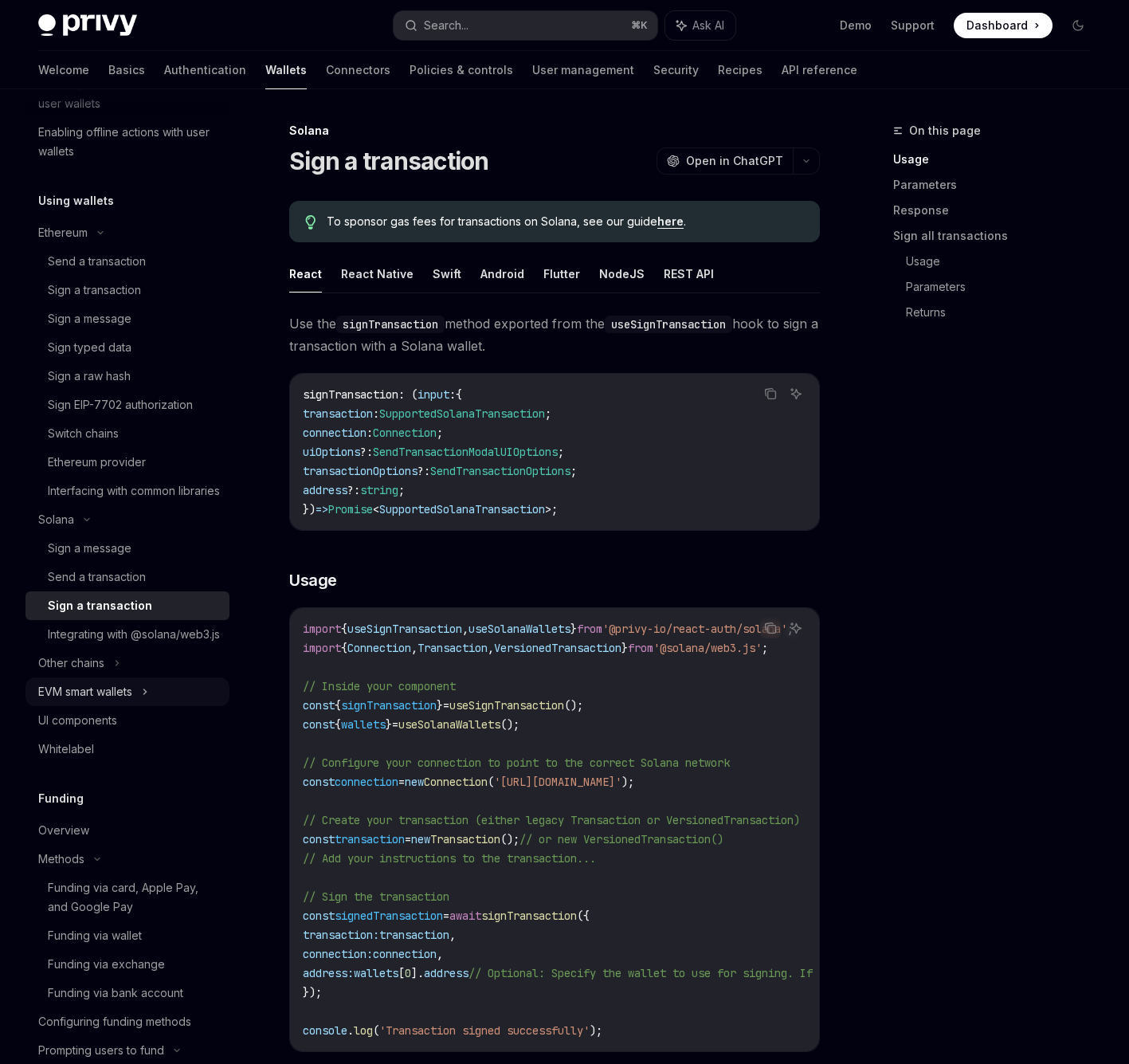
click at [125, 706] on div "EVM smart wallets" at bounding box center [127, 691] width 204 height 29
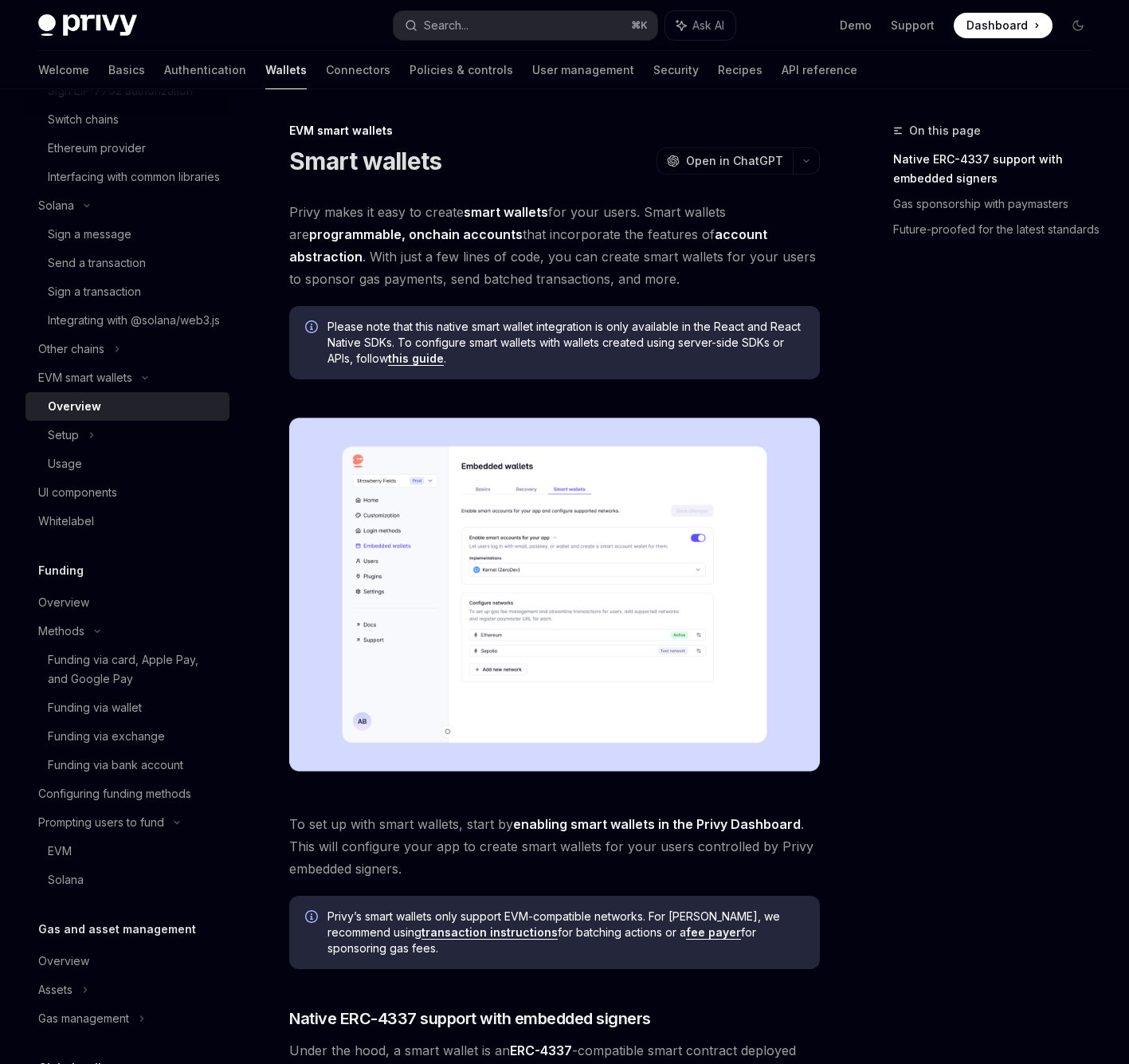
scroll to position [737, 0]
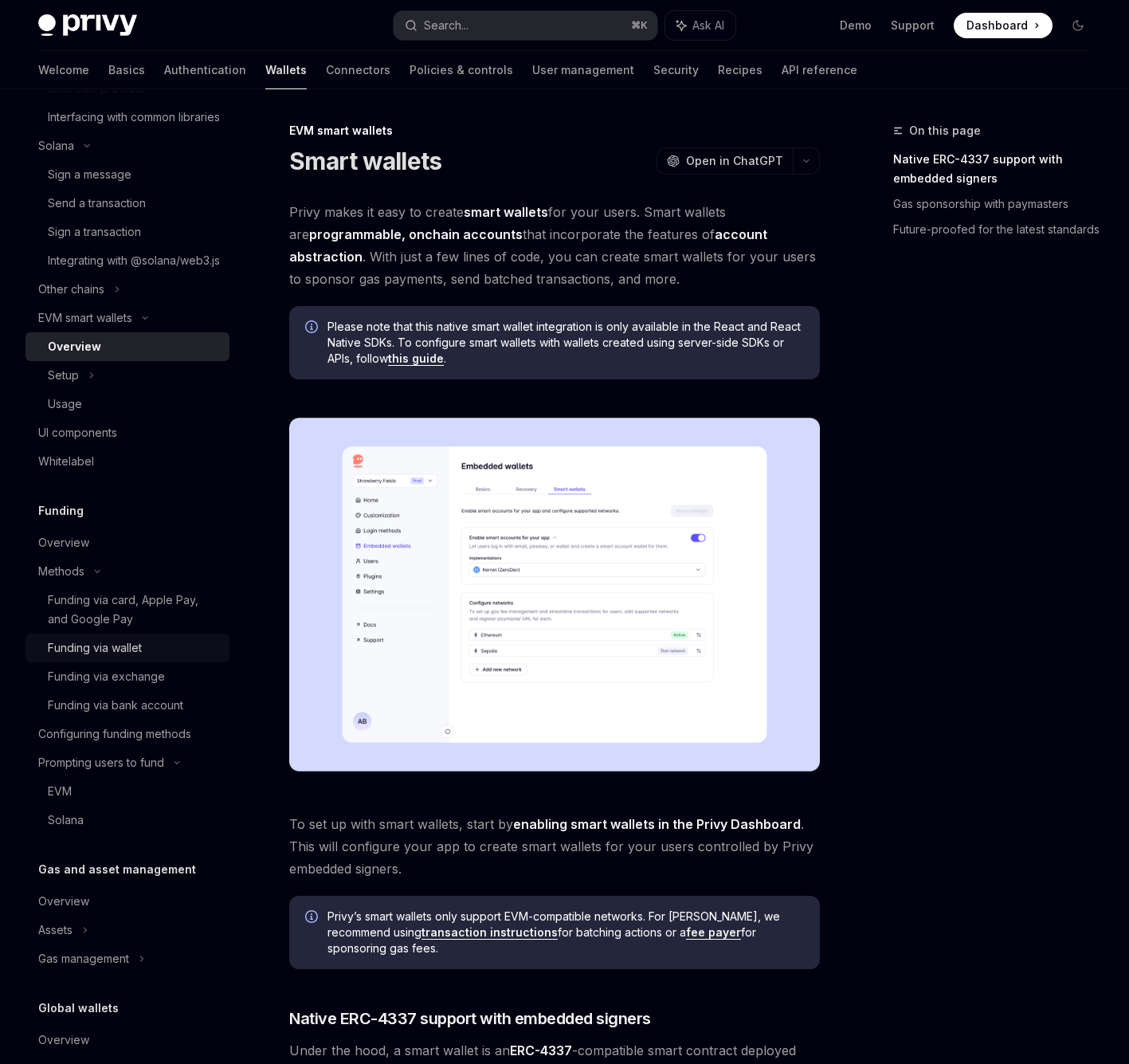
click at [113, 657] on div "Funding via wallet" at bounding box center [95, 647] width 94 height 19
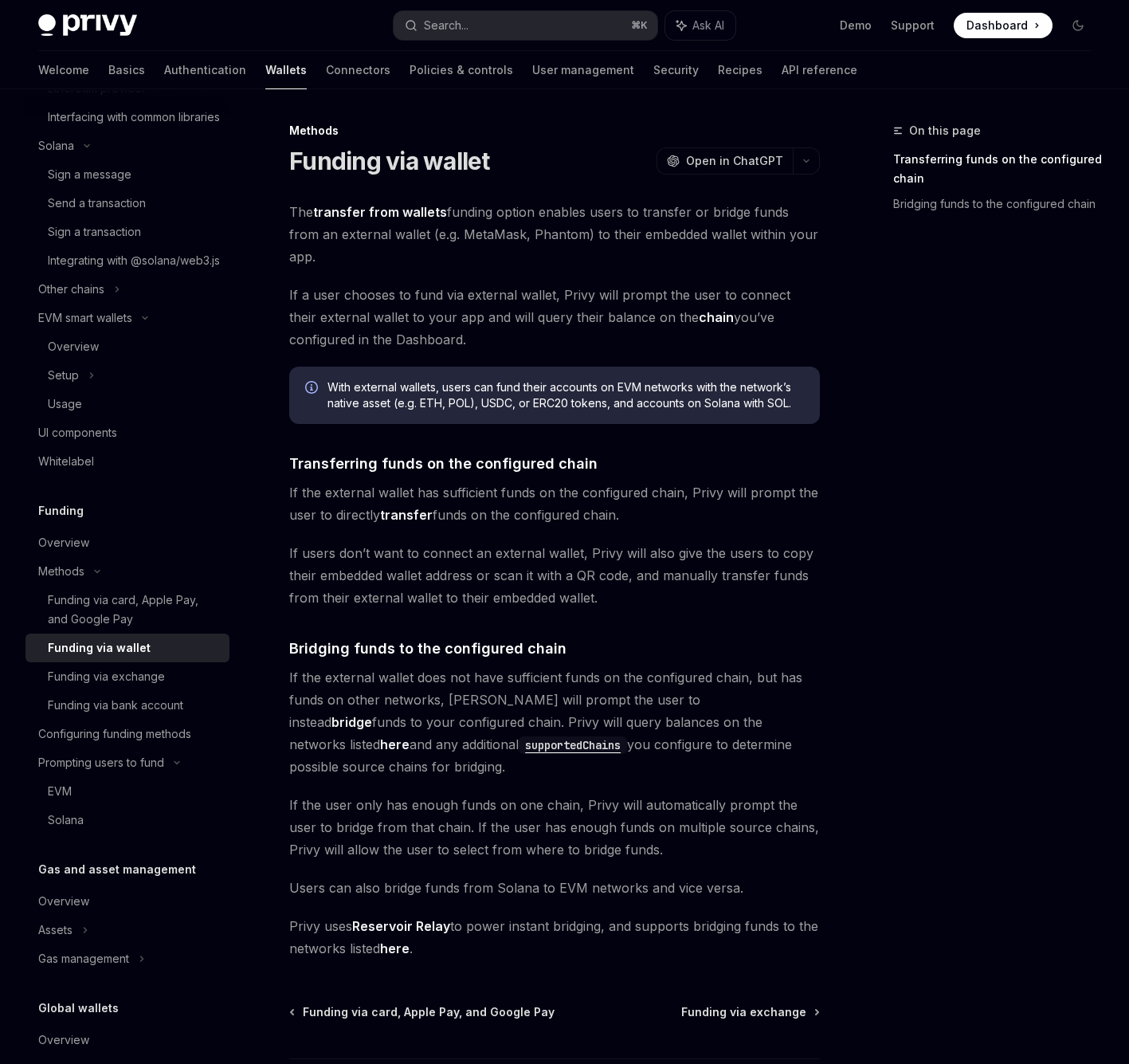
scroll to position [110, 0]
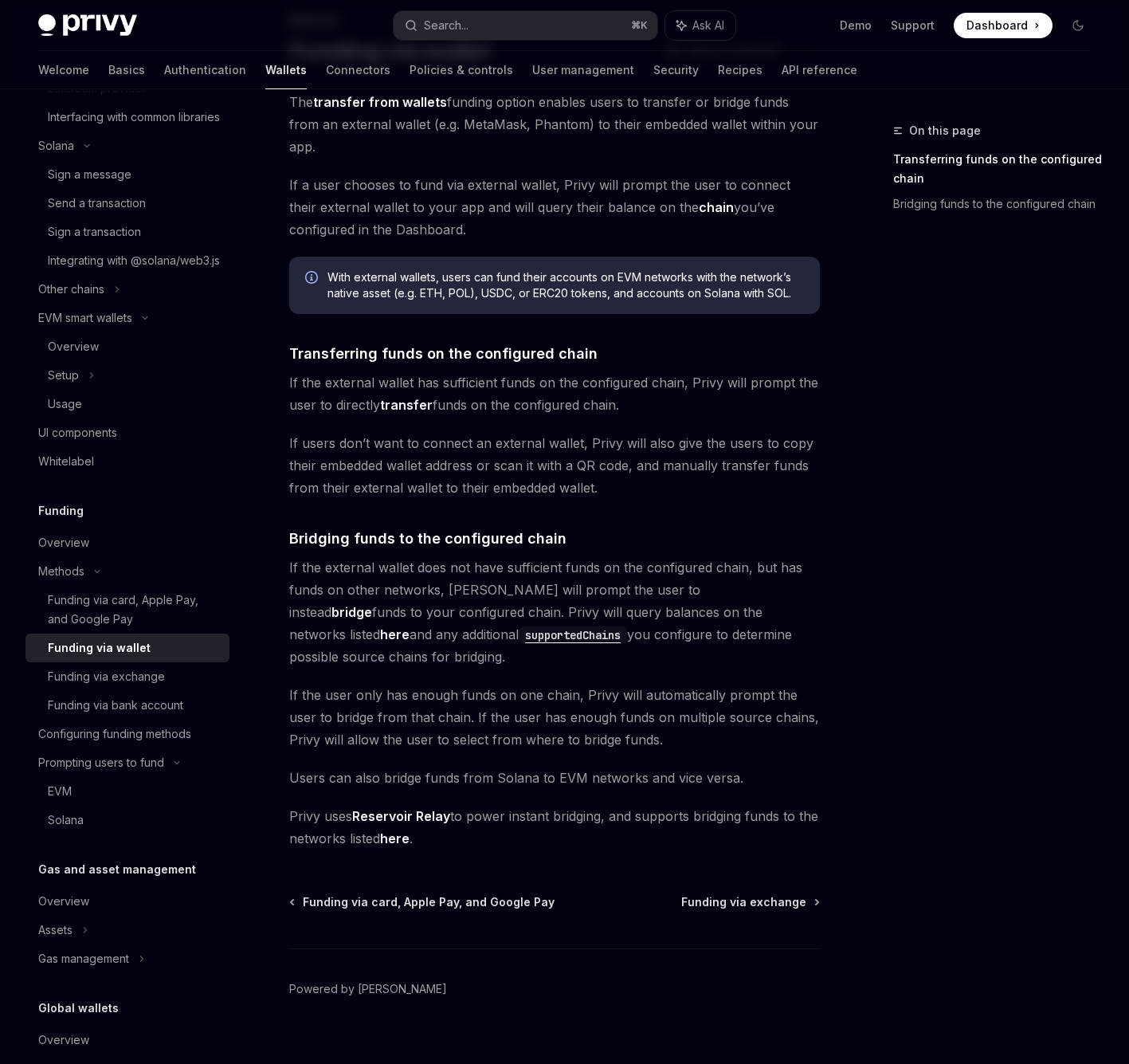
click at [485, 561] on span "If the external wallet does not have sufficient funds on the configured chain, …" at bounding box center [554, 611] width 530 height 112
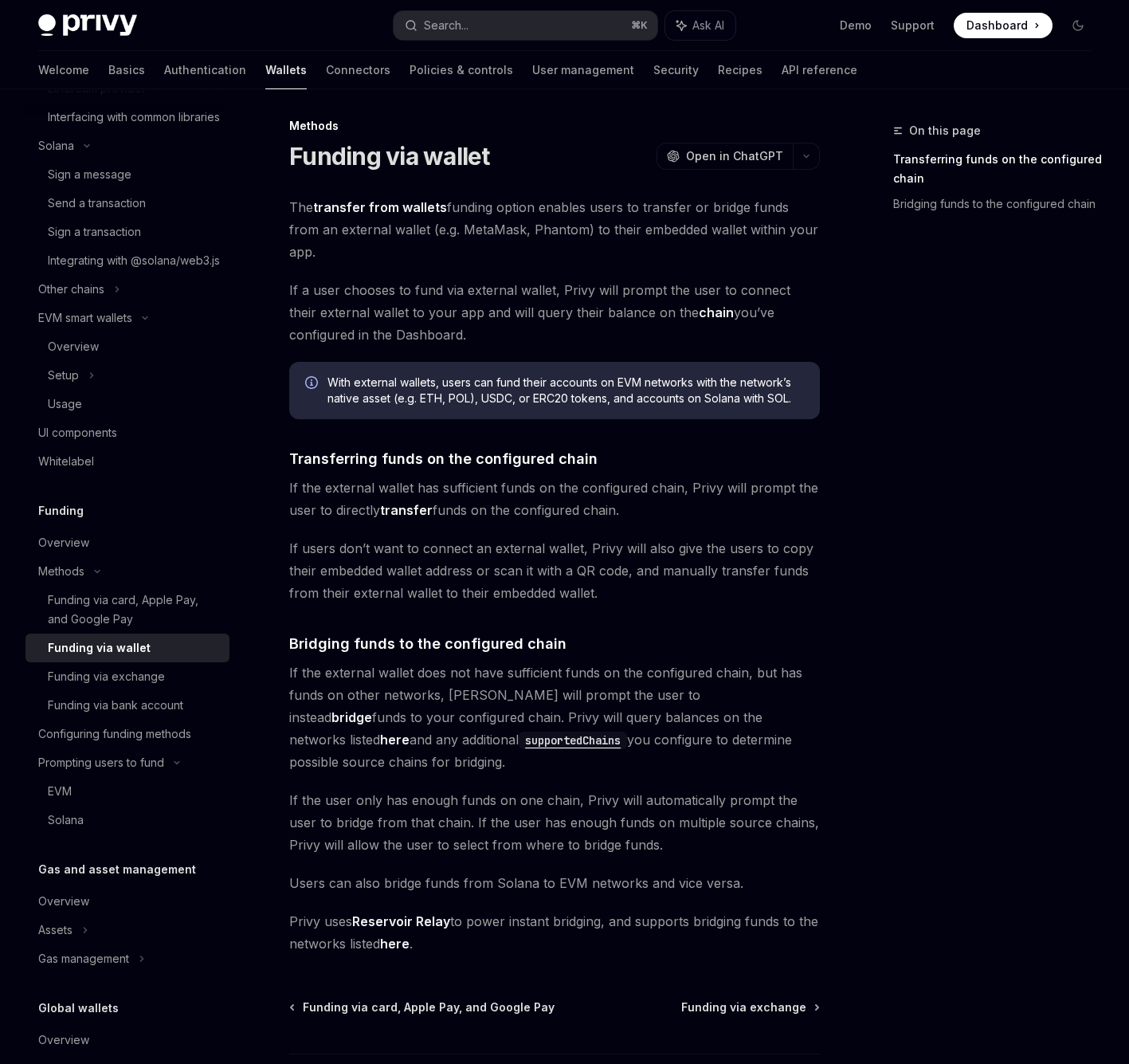
scroll to position [0, 0]
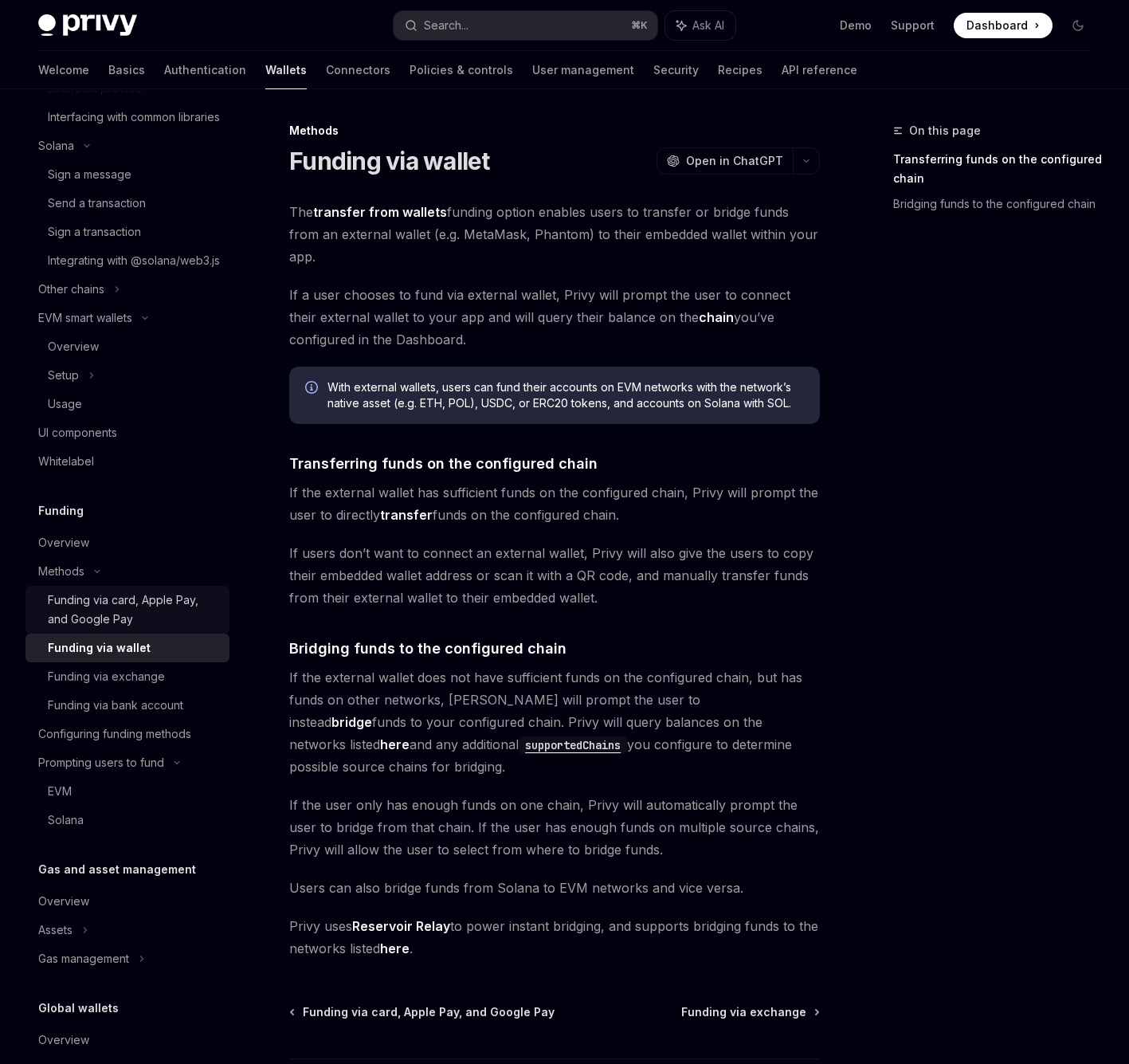
click at [101, 629] on div "Funding via card, Apple Pay, and Google Pay" at bounding box center [134, 609] width 172 height 38
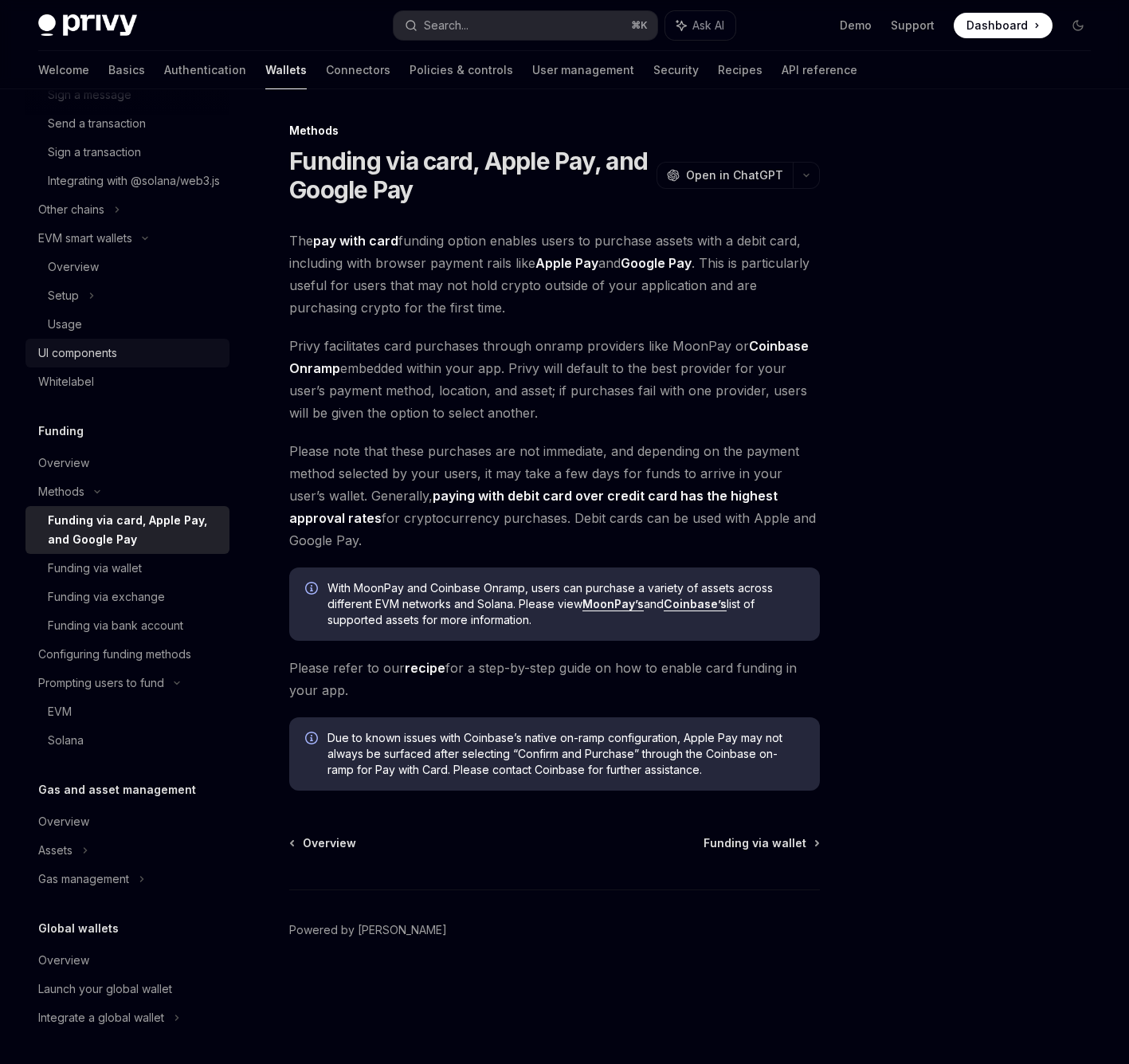
scroll to position [855, 0]
click at [532, 77] on link "User management" at bounding box center [583, 69] width 102 height 38
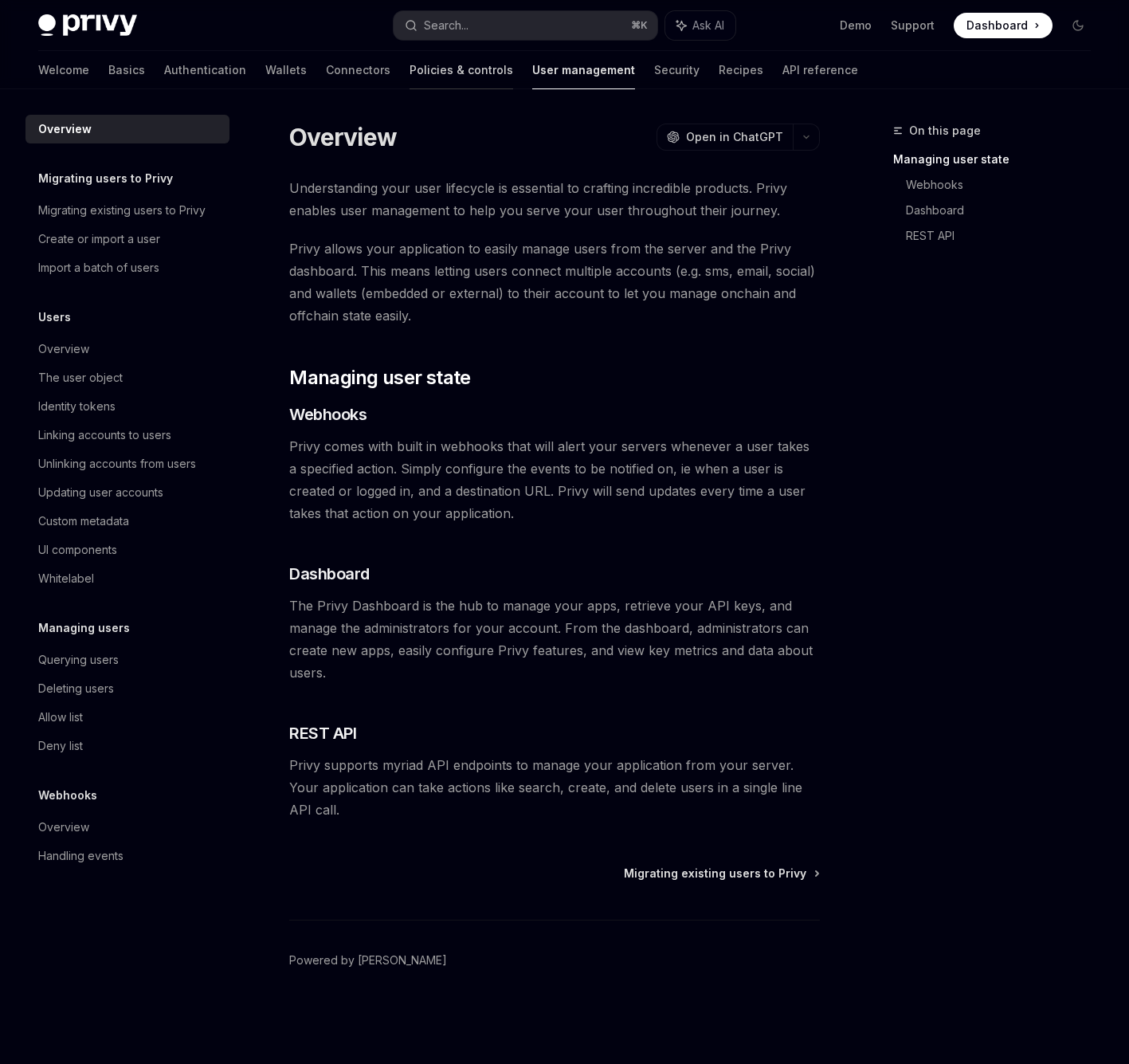
click at [410, 77] on link "Policies & controls" at bounding box center [461, 69] width 103 height 38
type textarea "*"
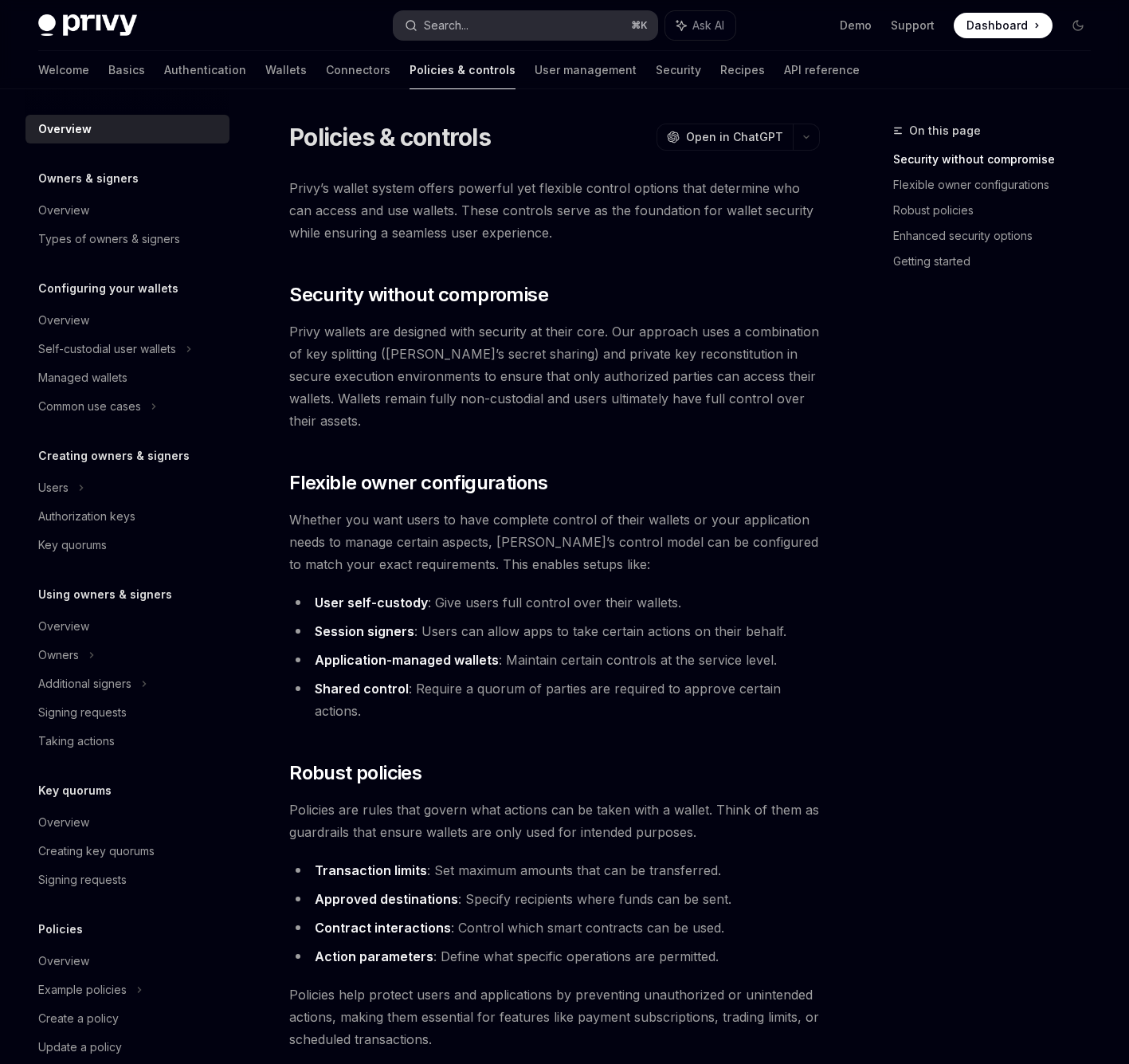
click at [532, 19] on button "Search... ⌘ K" at bounding box center [526, 25] width 265 height 29
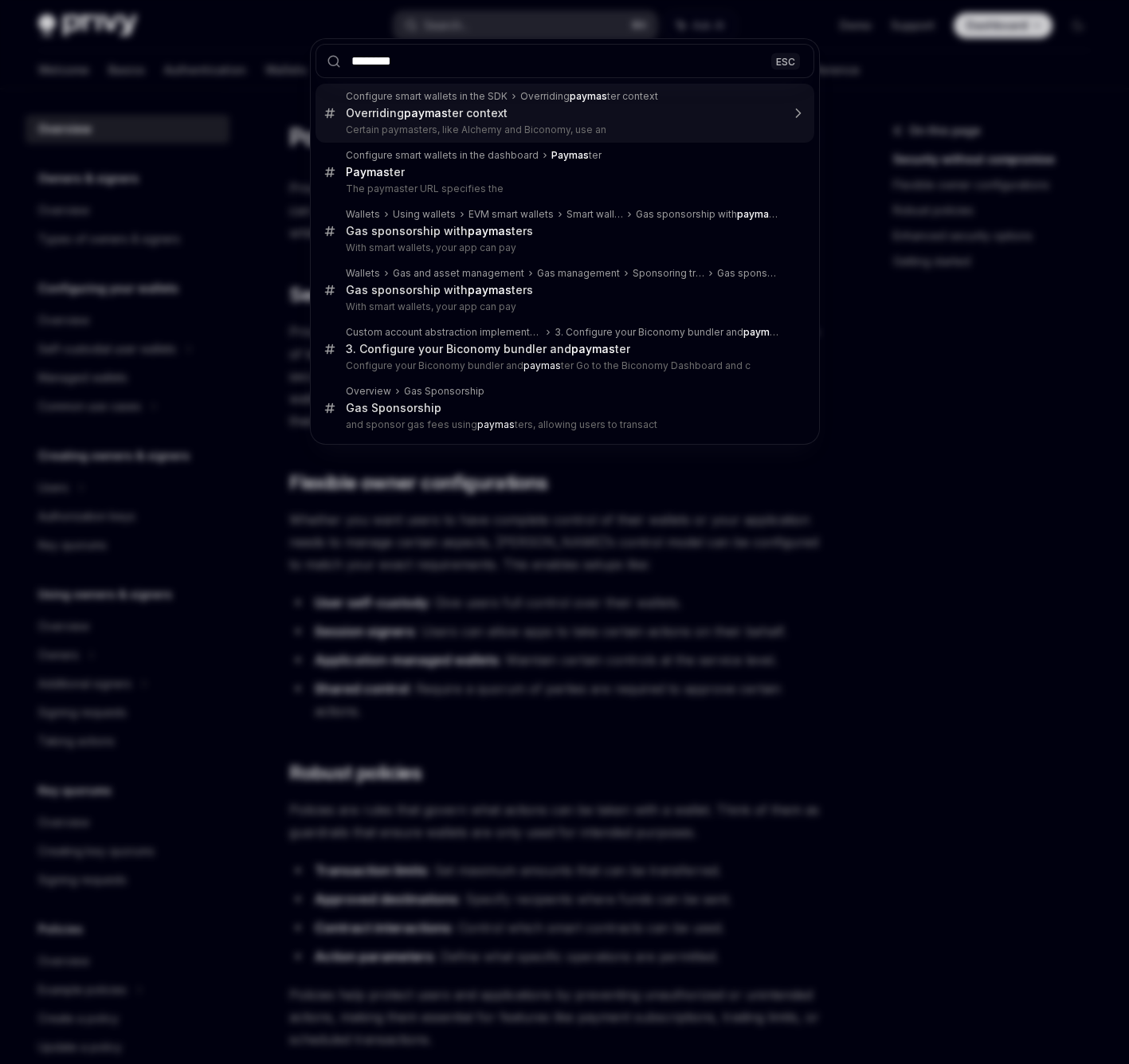
type input "*********"
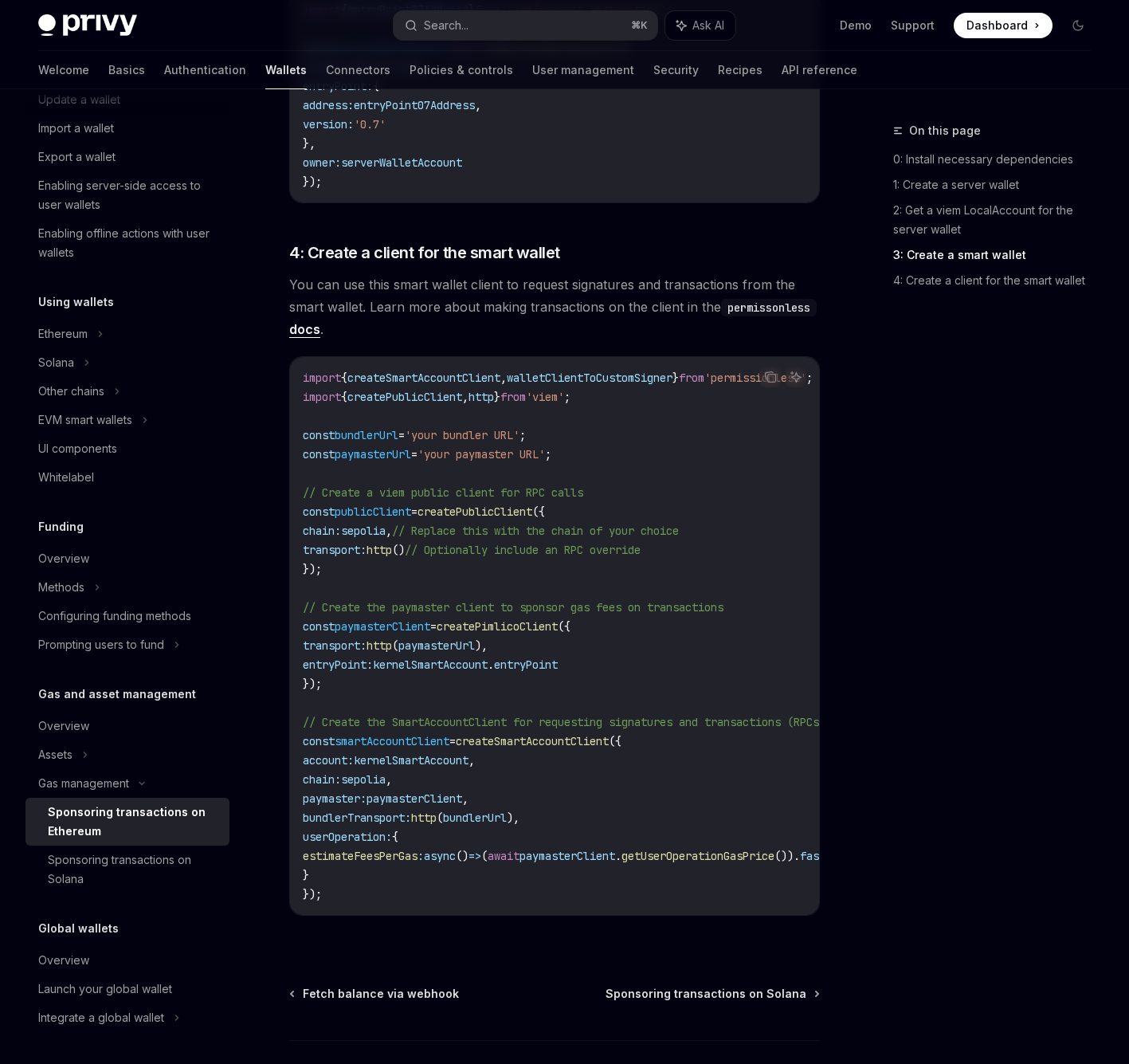
scroll to position [1761, 0]
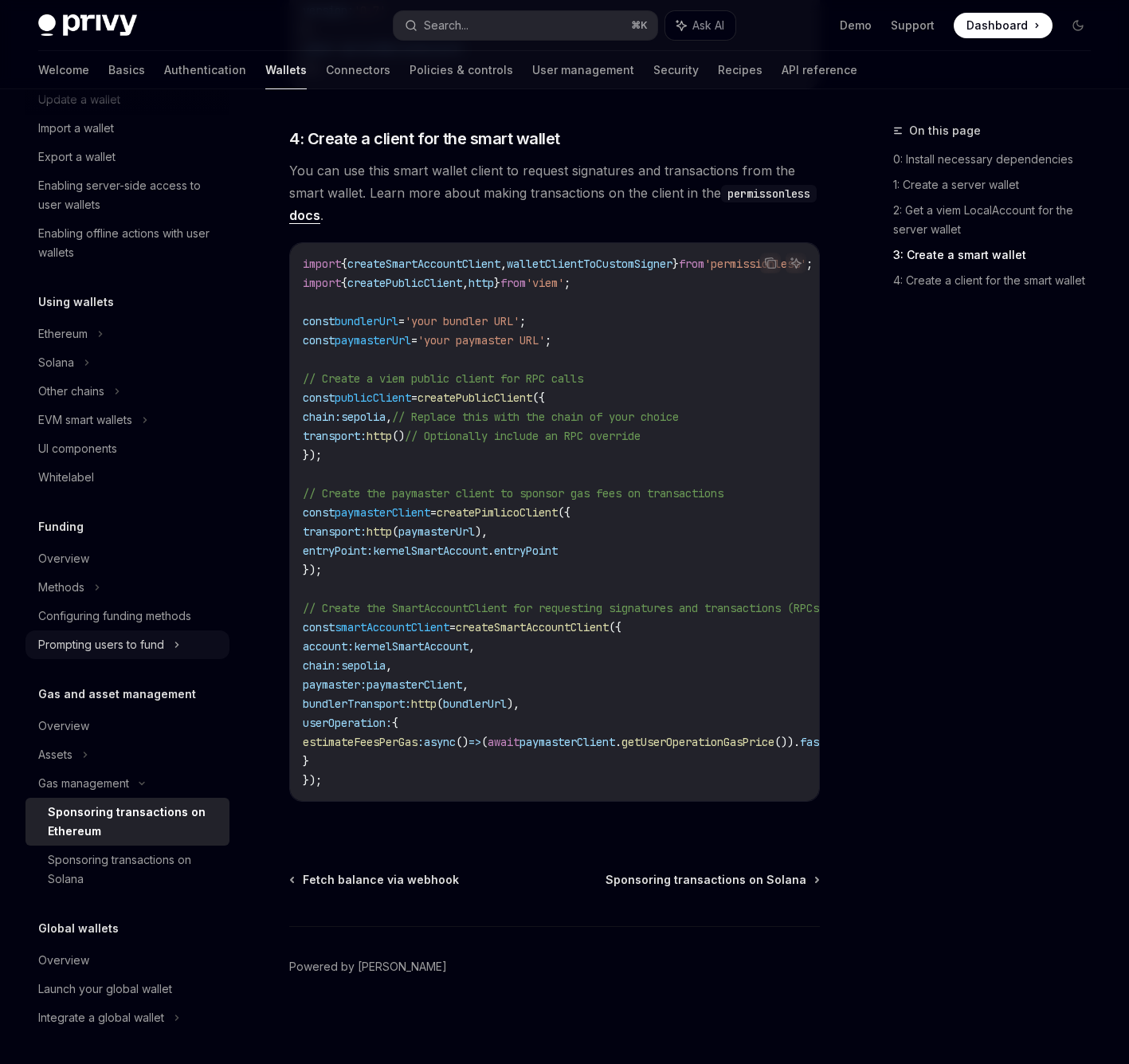
click at [132, 430] on div "Prompting users to fund" at bounding box center [85, 420] width 94 height 19
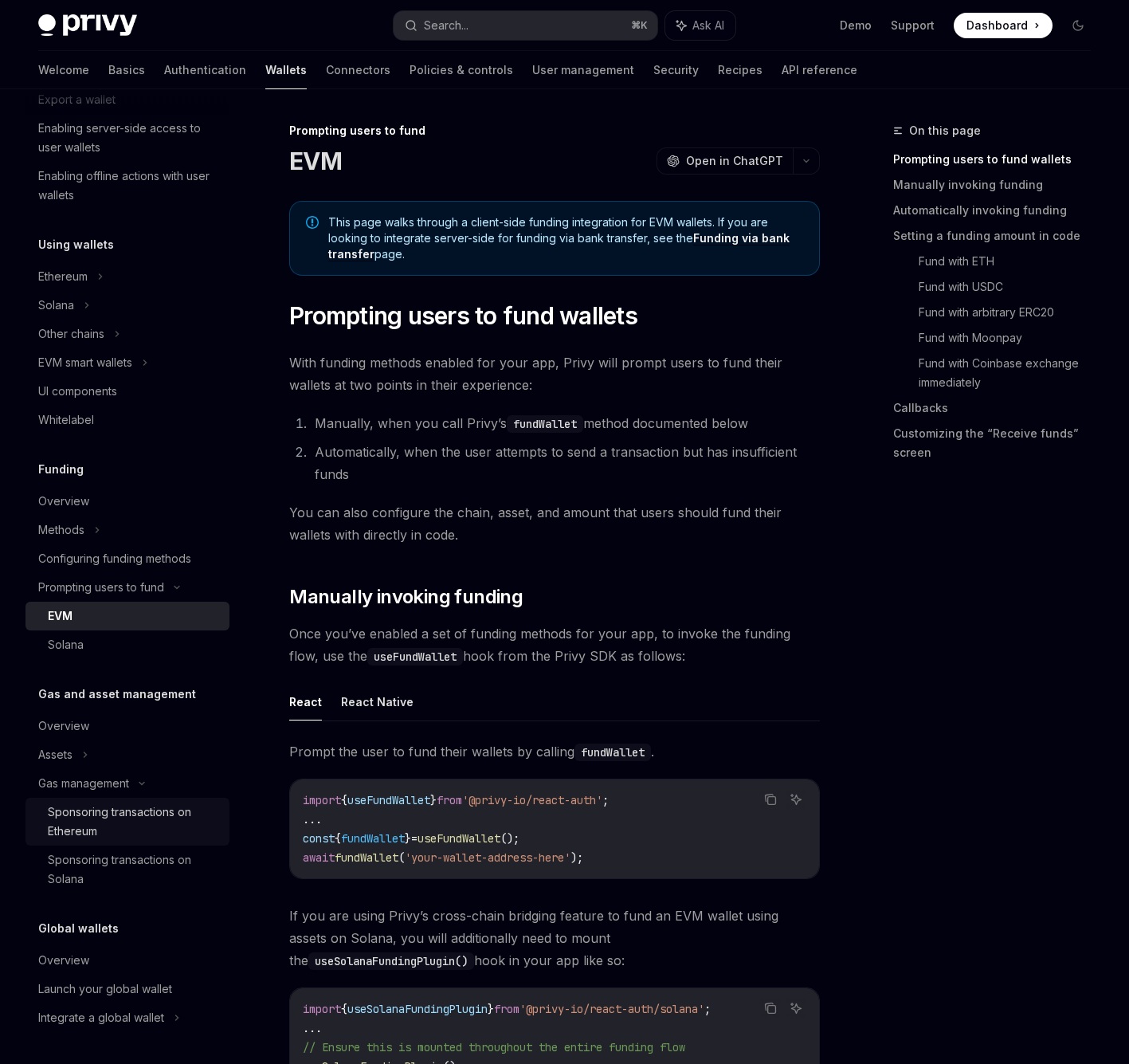
scroll to position [262, 0]
click at [104, 829] on div "Sponsoring transactions on Ethereum" at bounding box center [134, 821] width 172 height 38
type textarea "*"
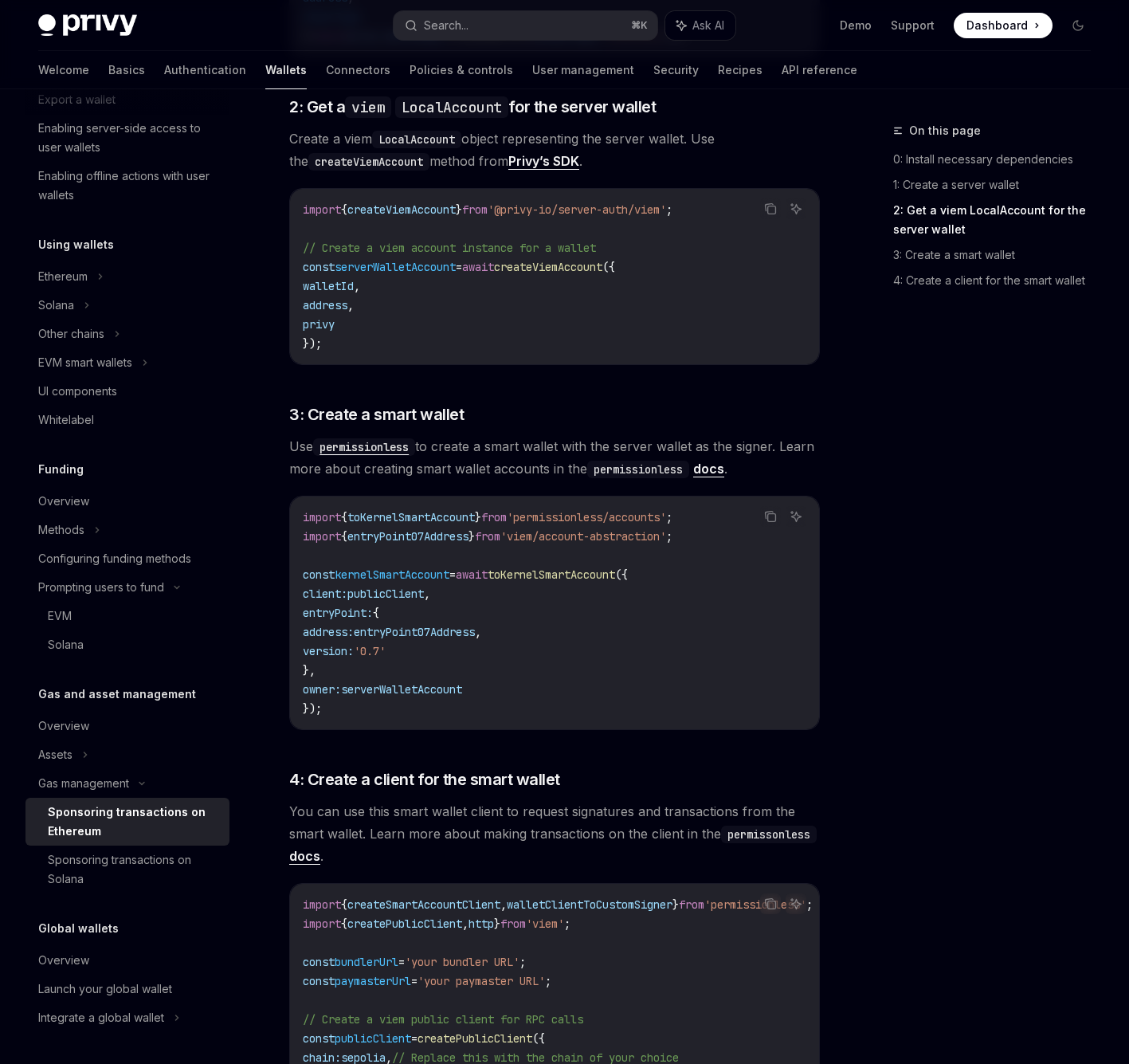
scroll to position [1141, 0]
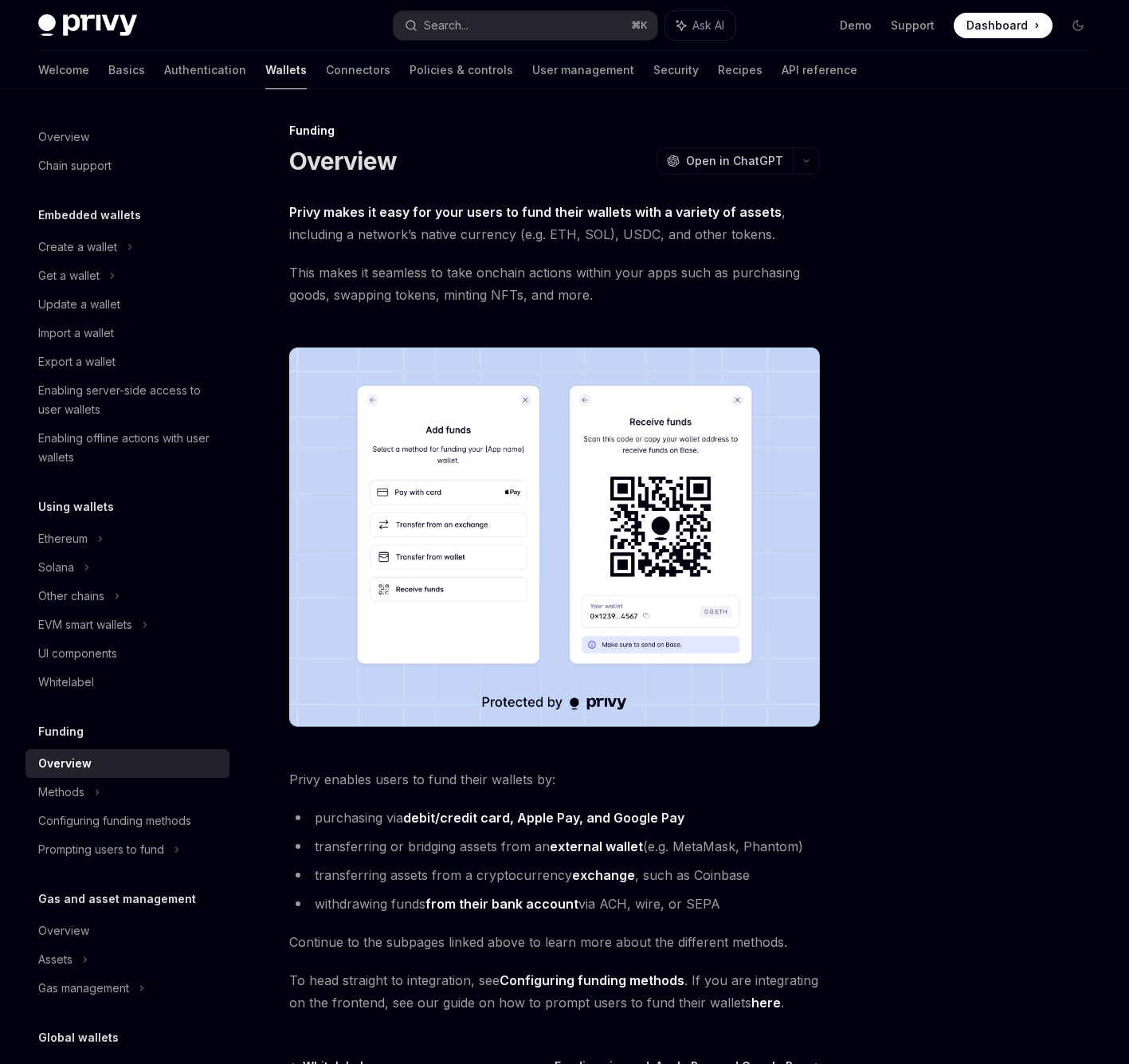
scroll to position [186, 0]
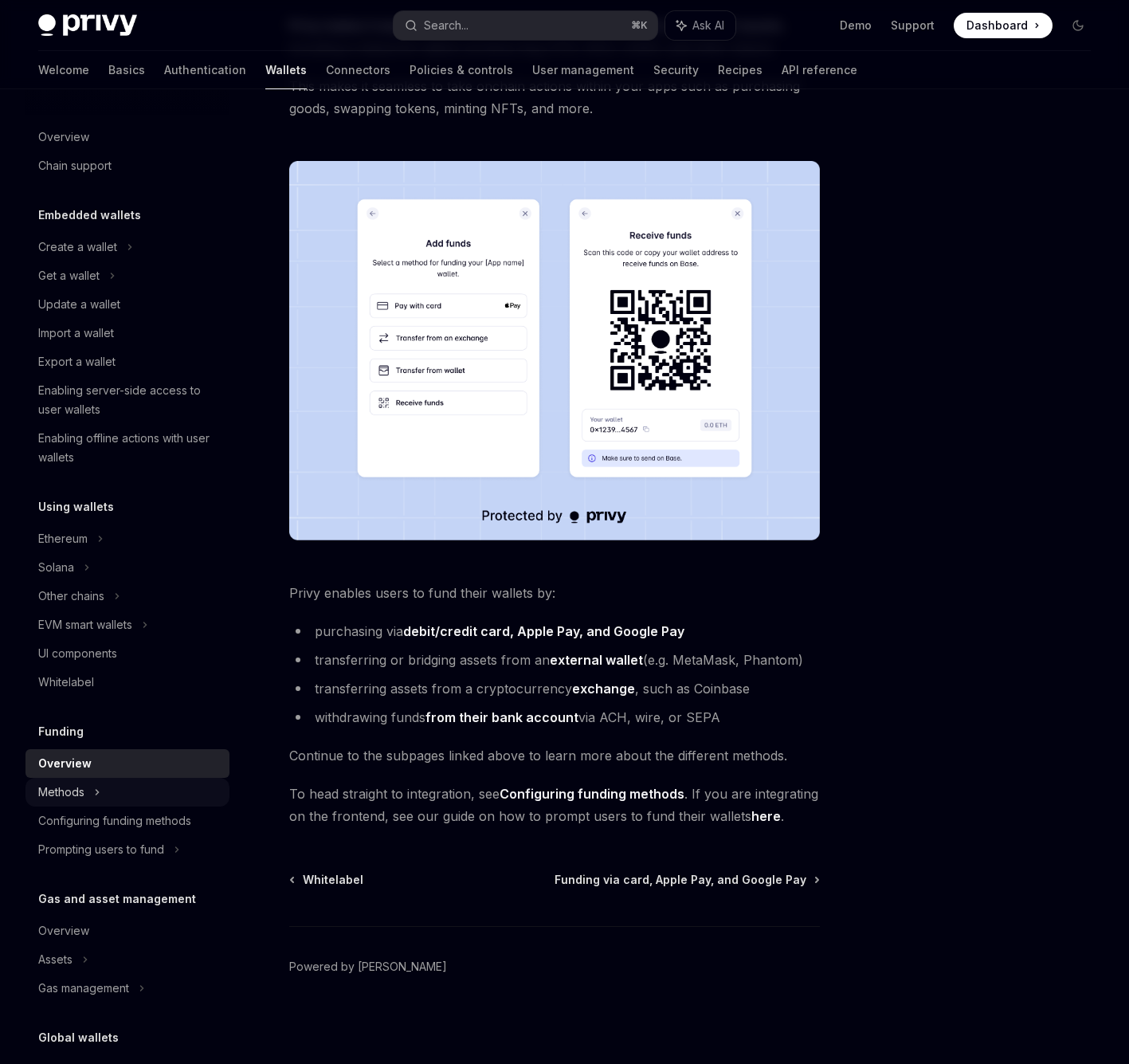
click at [69, 285] on div "Methods" at bounding box center [68, 276] width 62 height 19
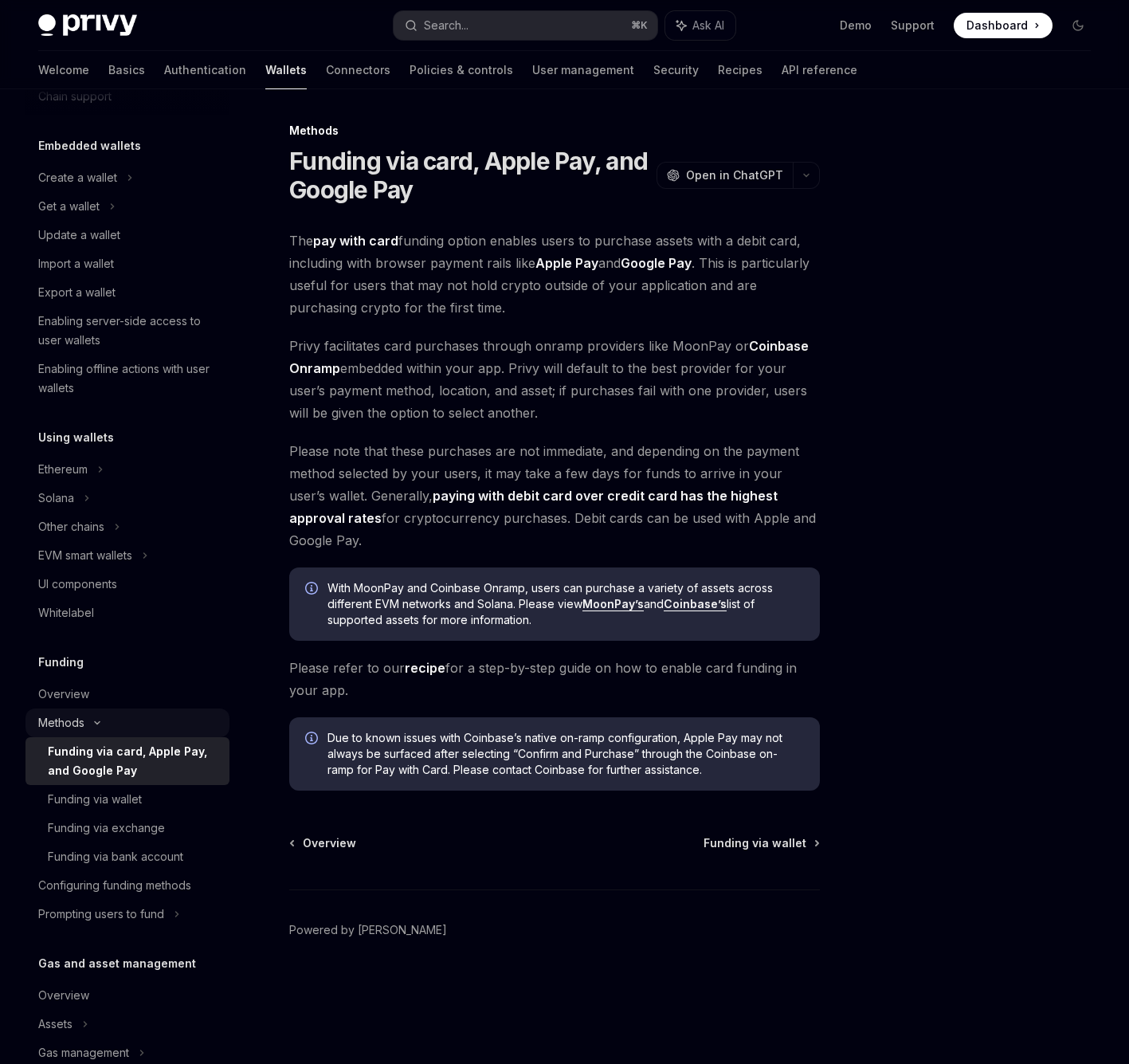
scroll to position [243, 0]
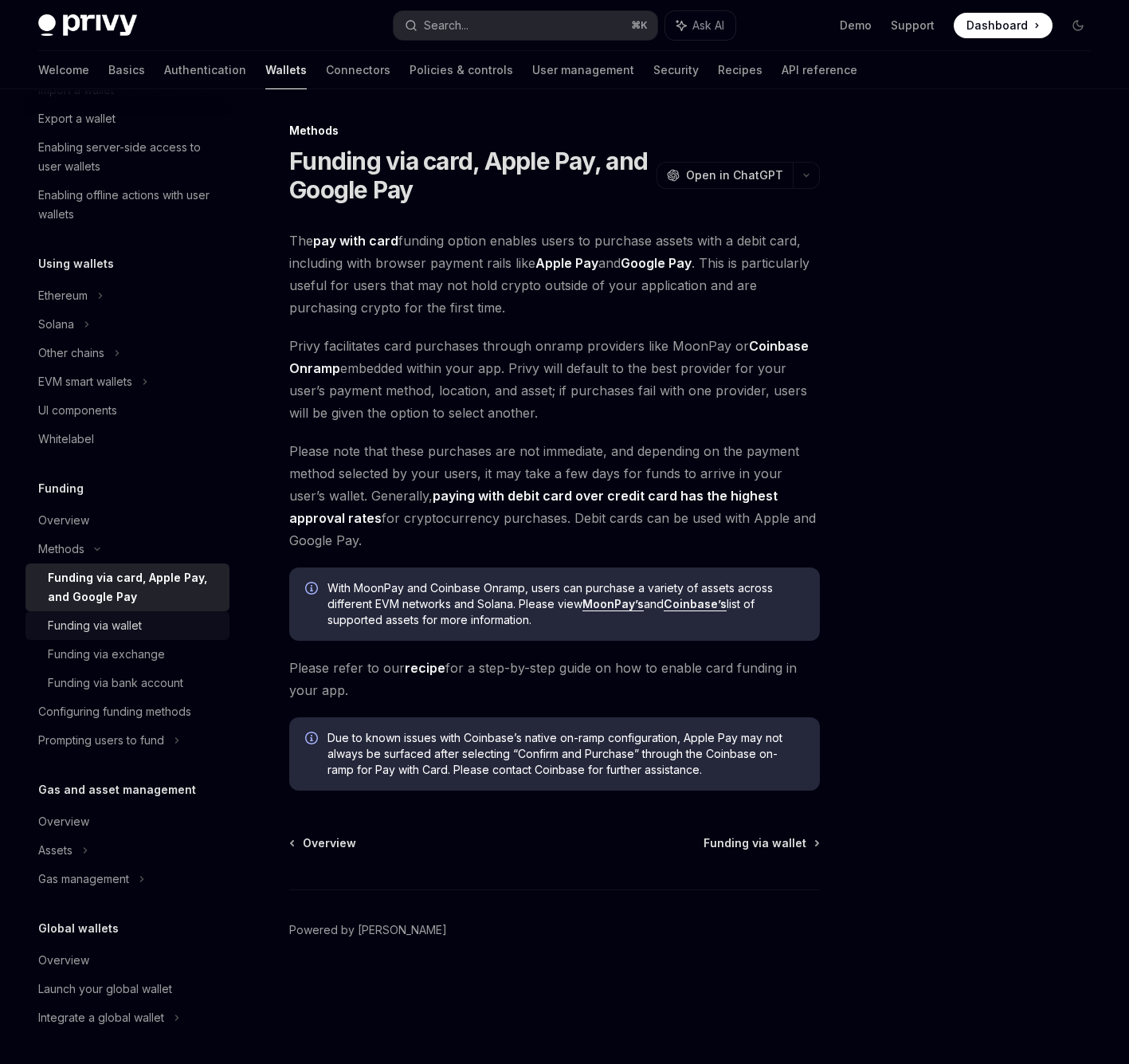
click at [139, 613] on link "Funding via wallet" at bounding box center [127, 625] width 204 height 29
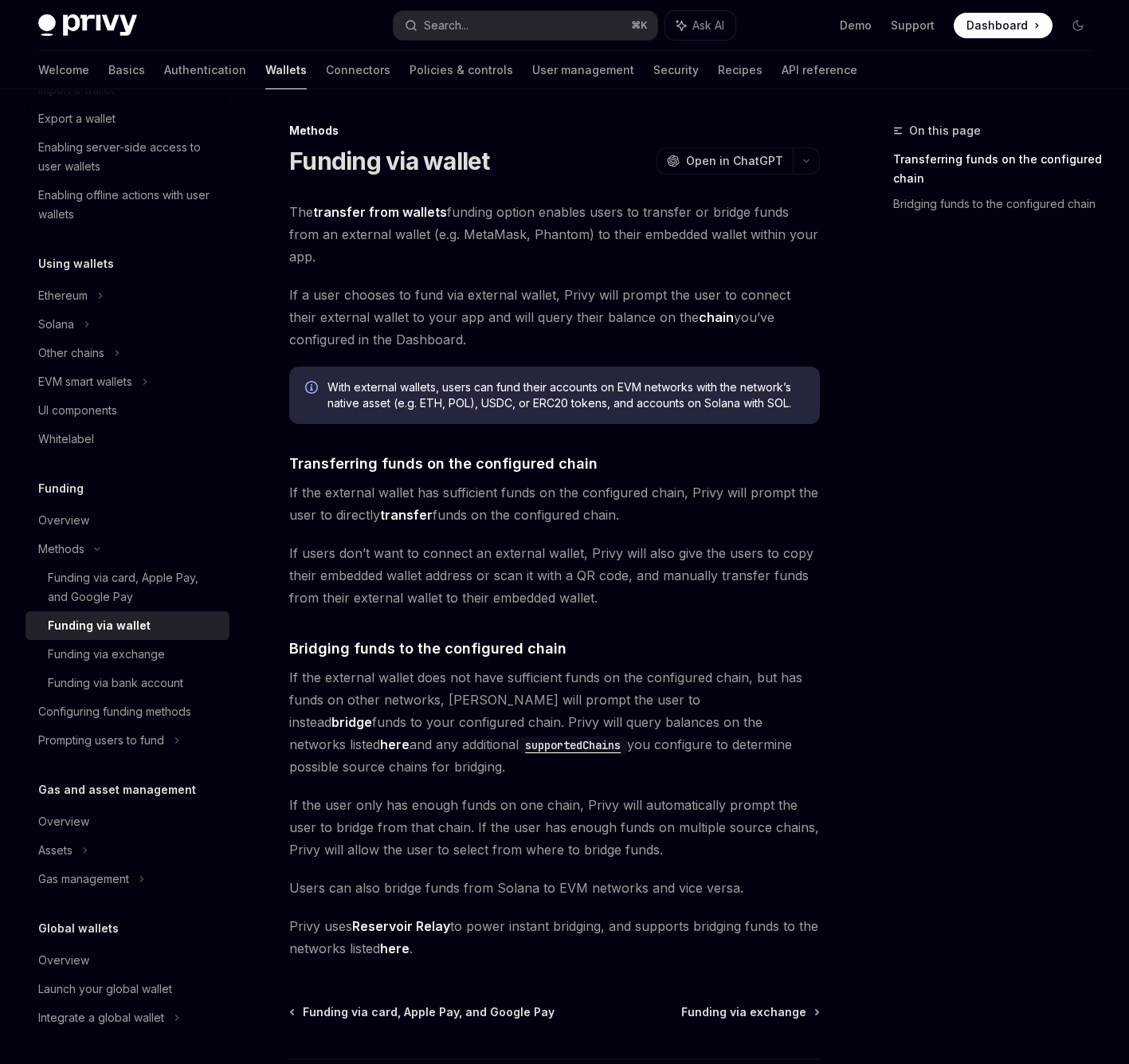
scroll to position [110, 0]
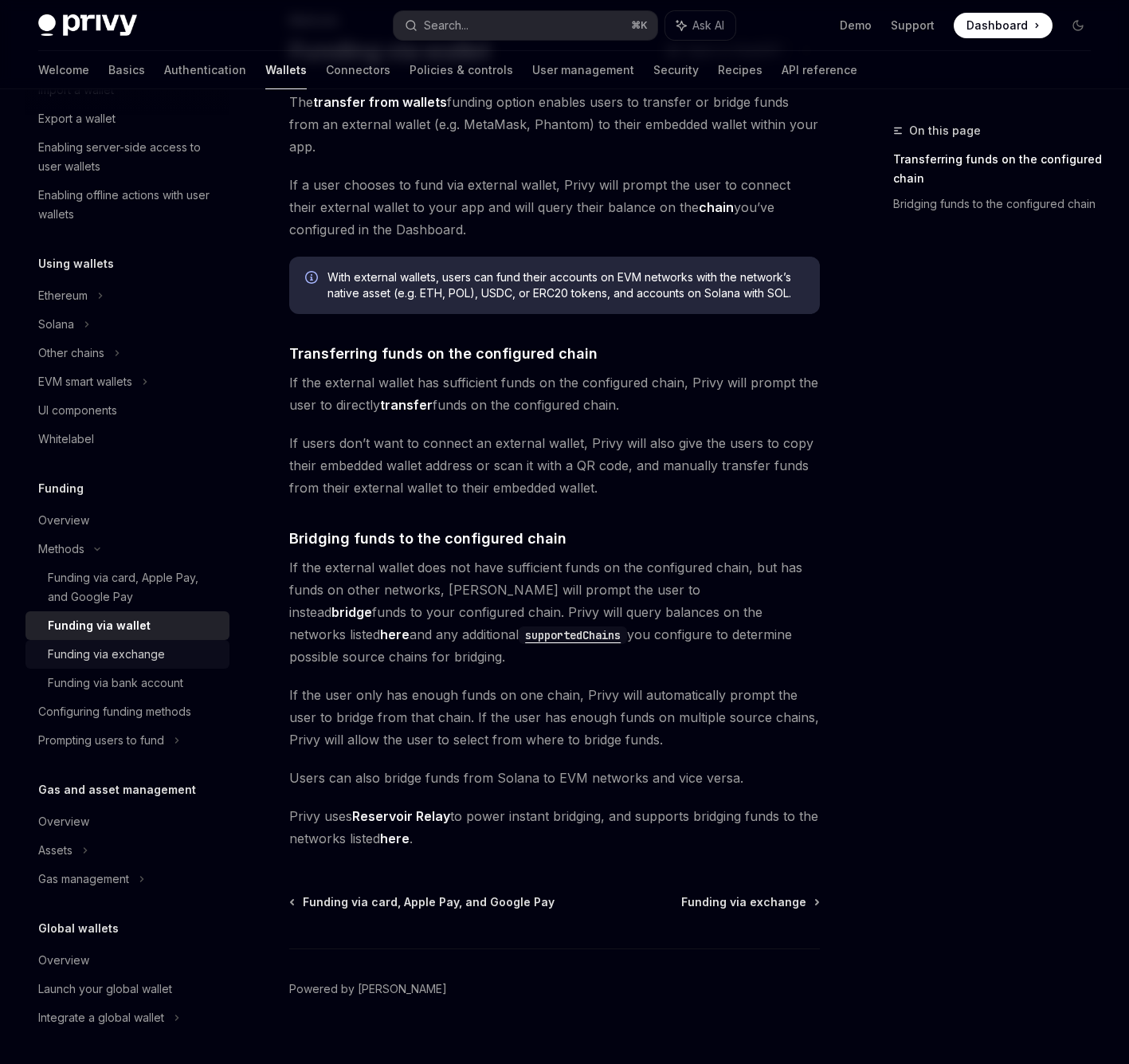
click at [73, 656] on div "Funding via exchange" at bounding box center [106, 654] width 117 height 19
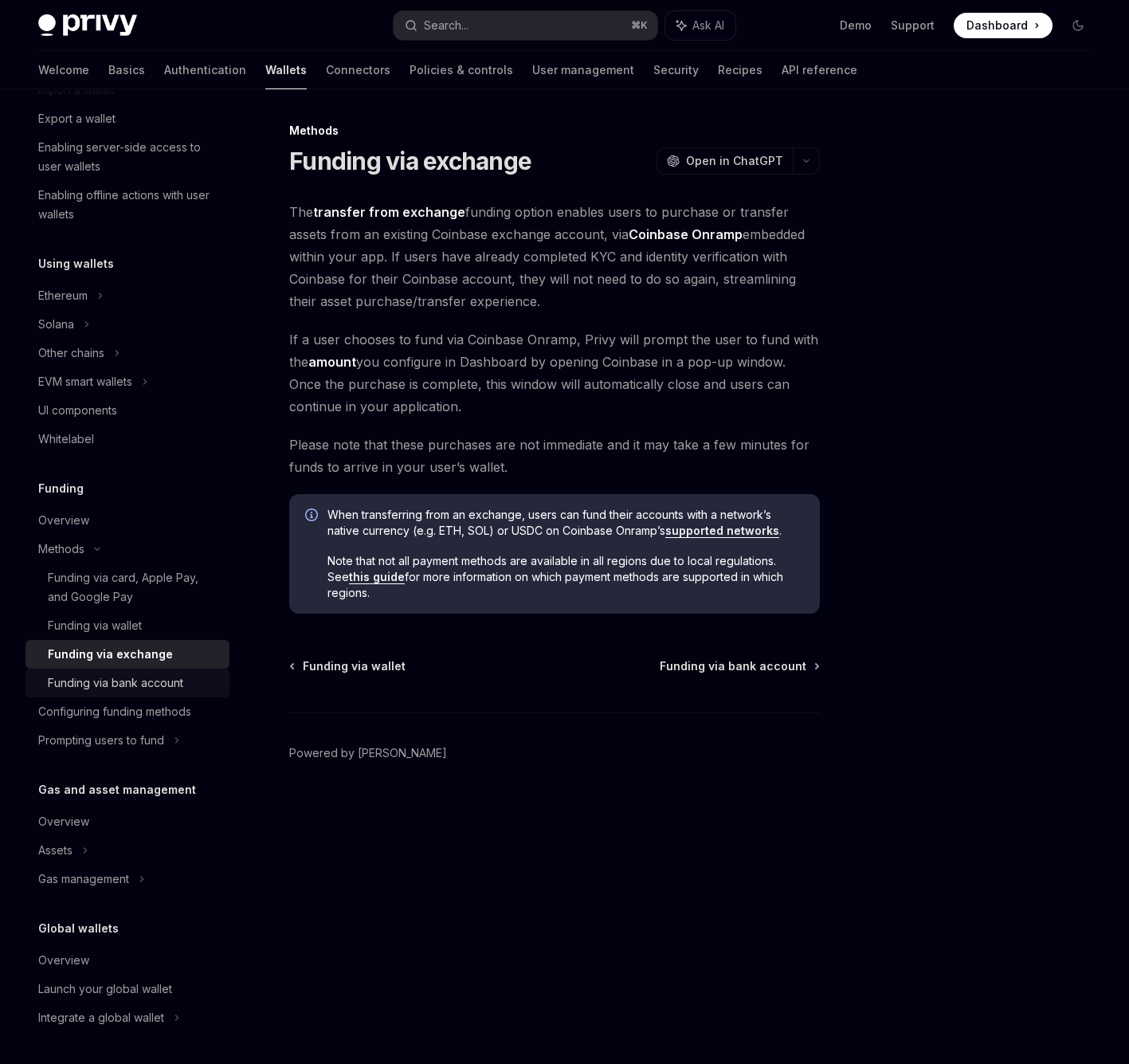
click at [117, 680] on div "Funding via bank account" at bounding box center [115, 682] width 136 height 19
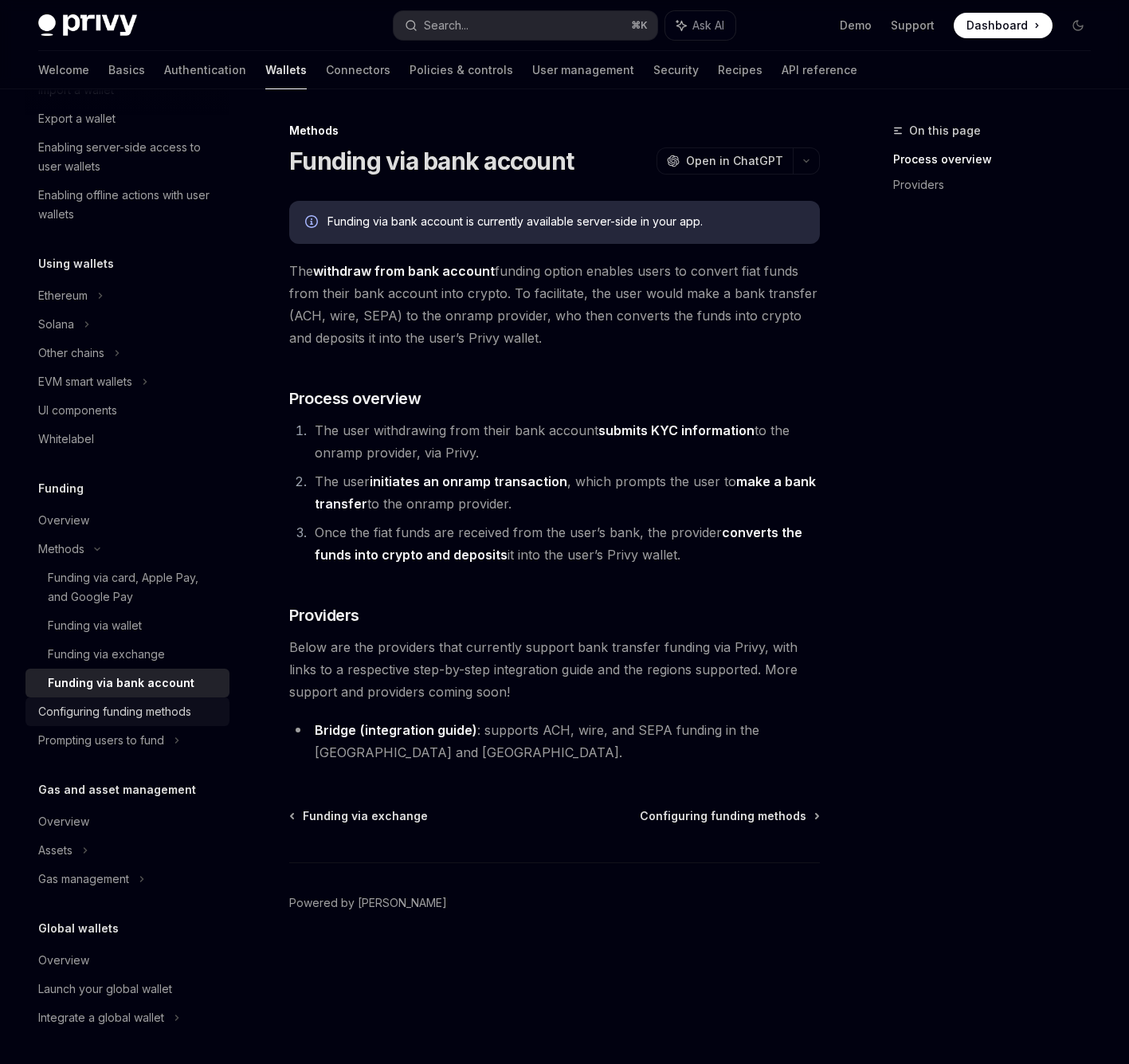
click at [180, 718] on div "Configuring funding methods" at bounding box center [114, 711] width 153 height 19
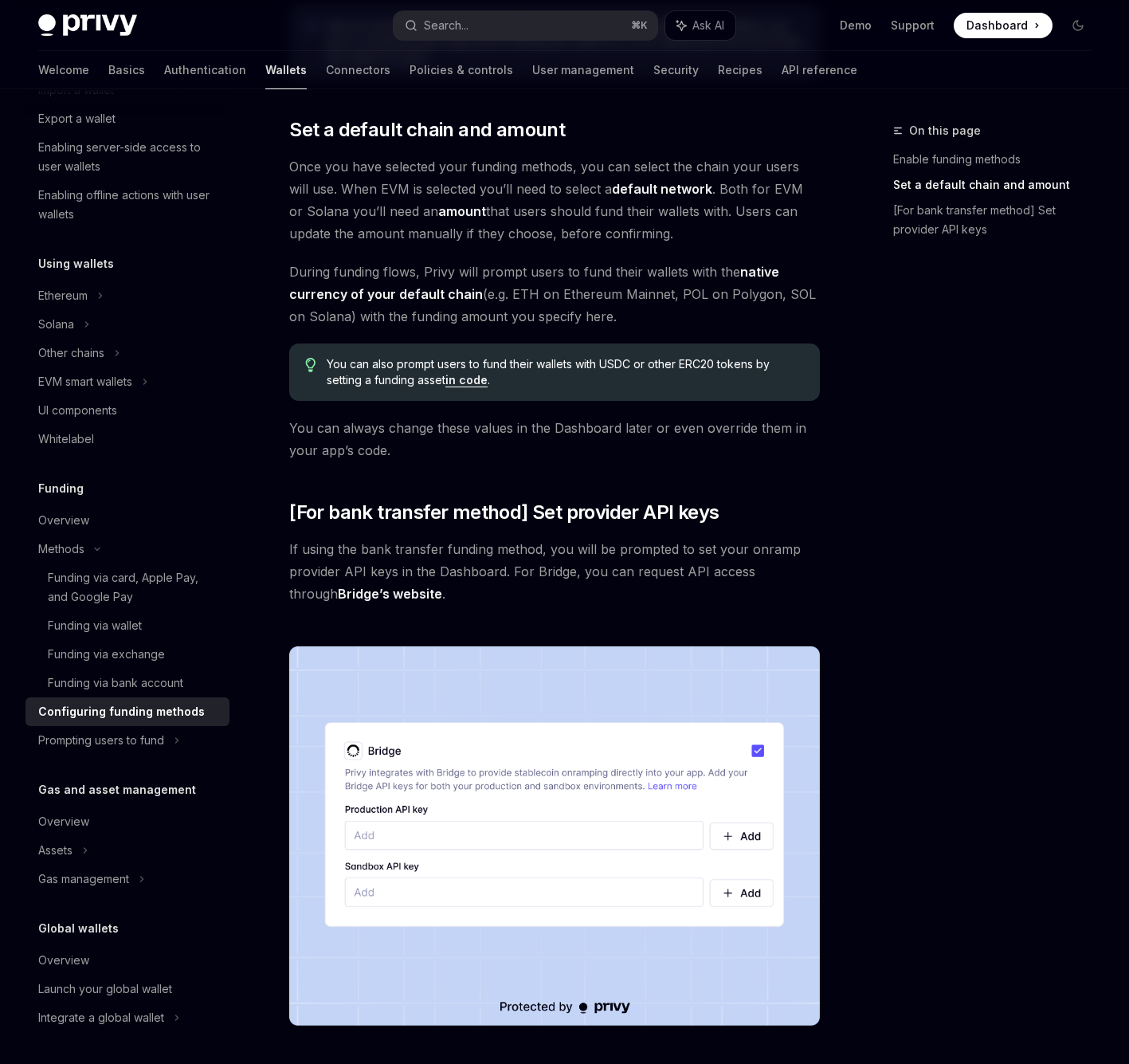
scroll to position [1203, 0]
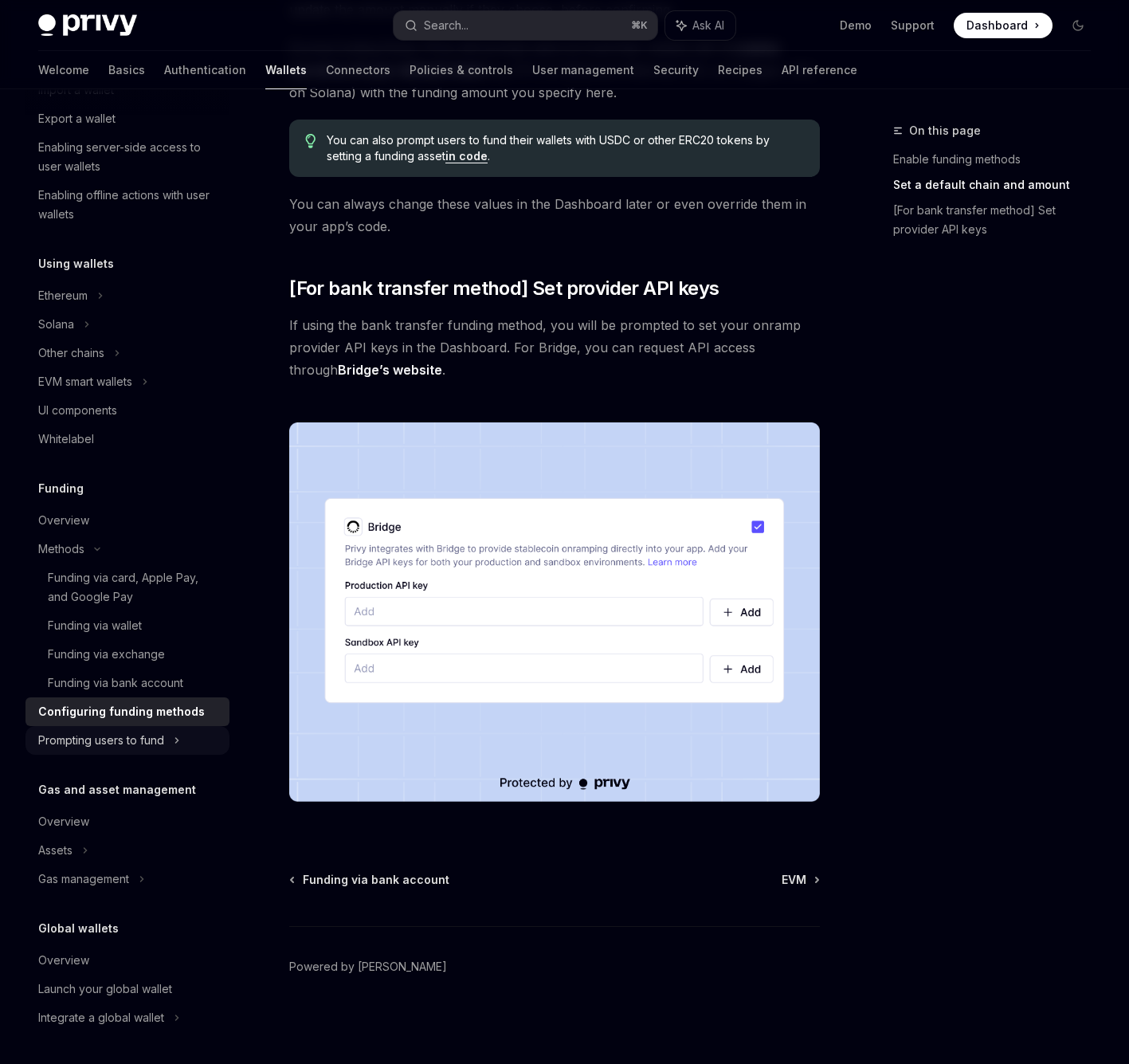
click at [132, 391] on div "Prompting users to fund" at bounding box center [85, 382] width 94 height 19
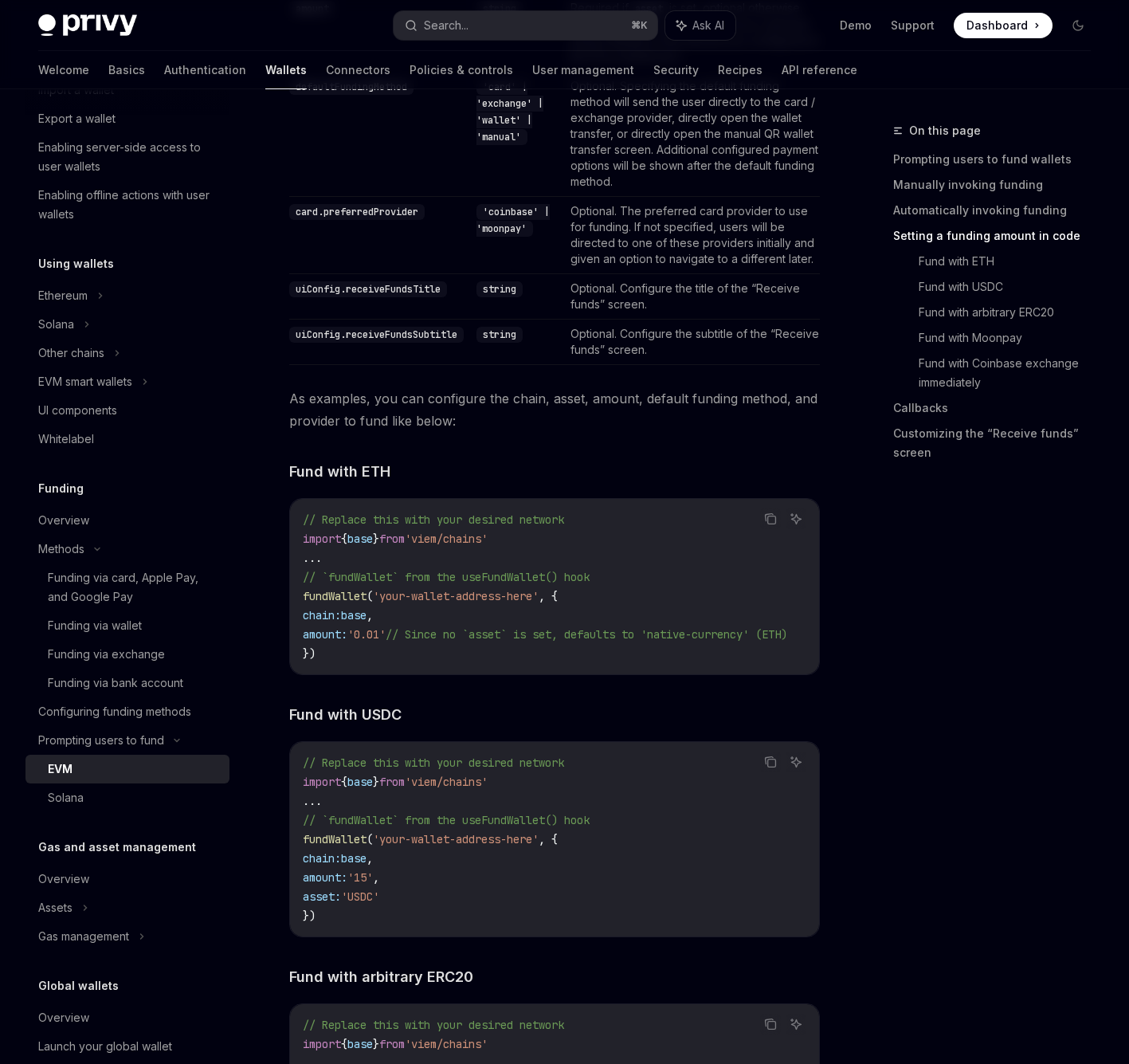
scroll to position [1948, 0]
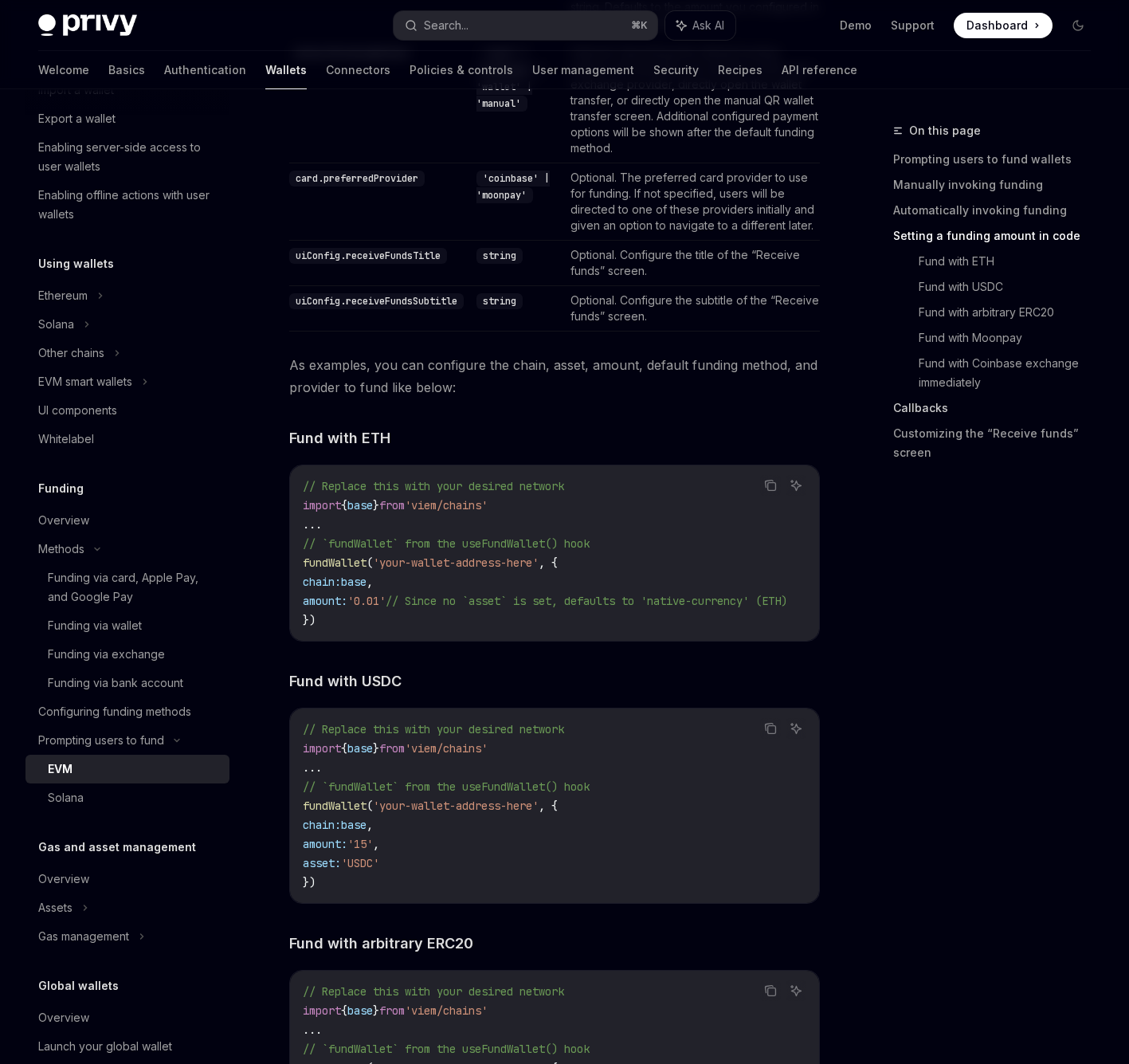
click at [936, 410] on link "Callbacks" at bounding box center [999, 408] width 210 height 26
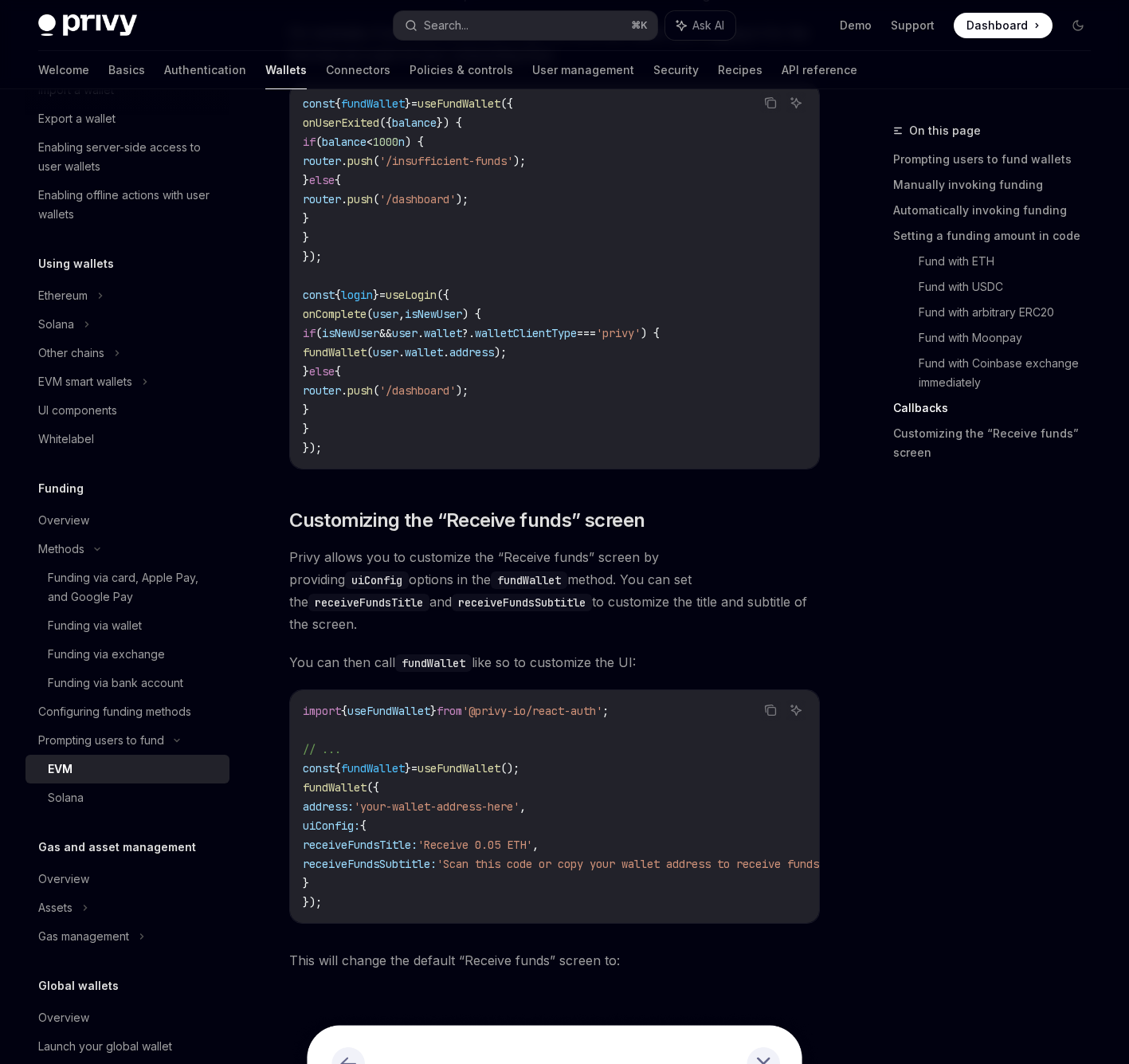
scroll to position [3943, 0]
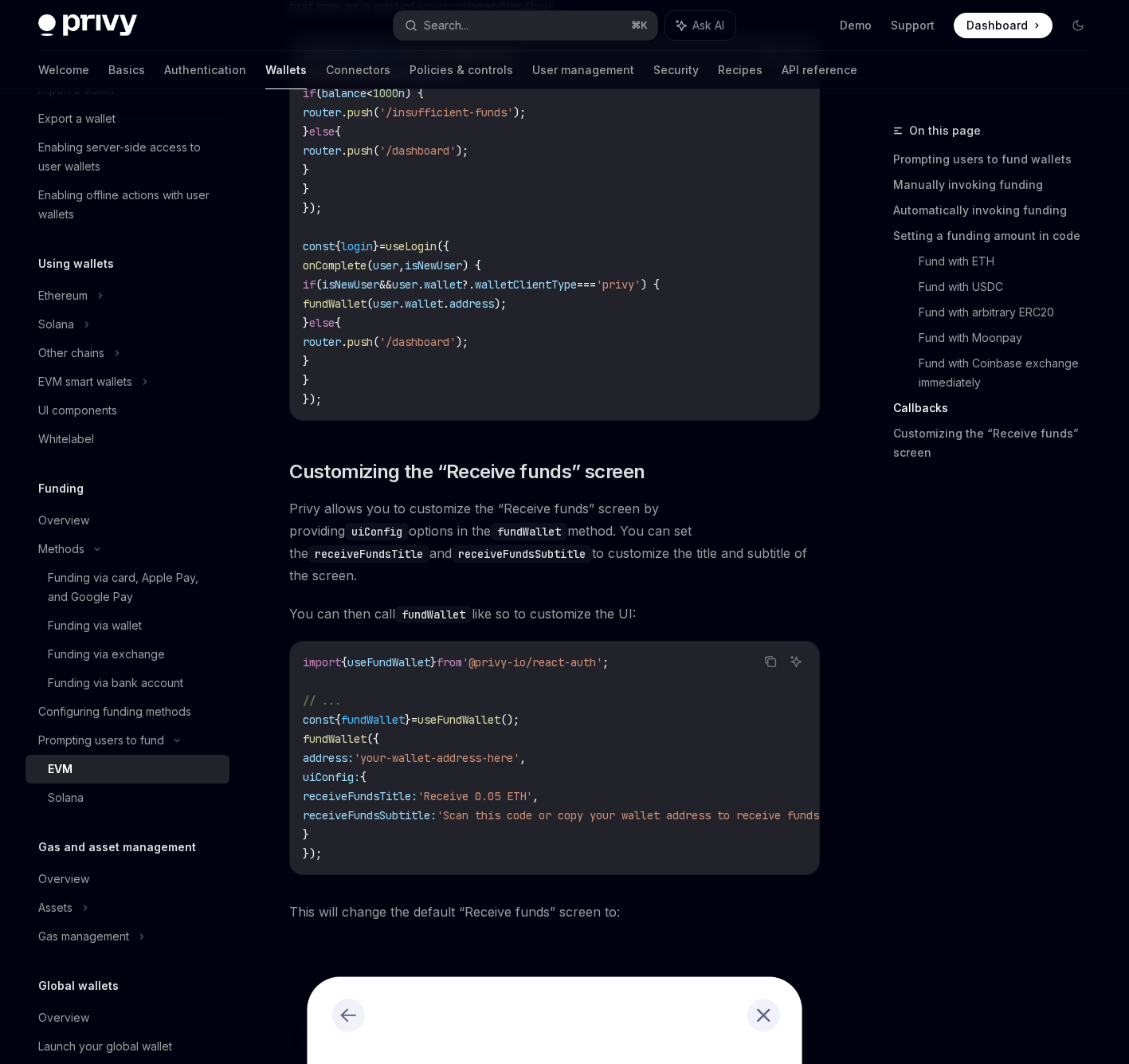
click at [119, 28] on img at bounding box center [87, 26] width 99 height 22
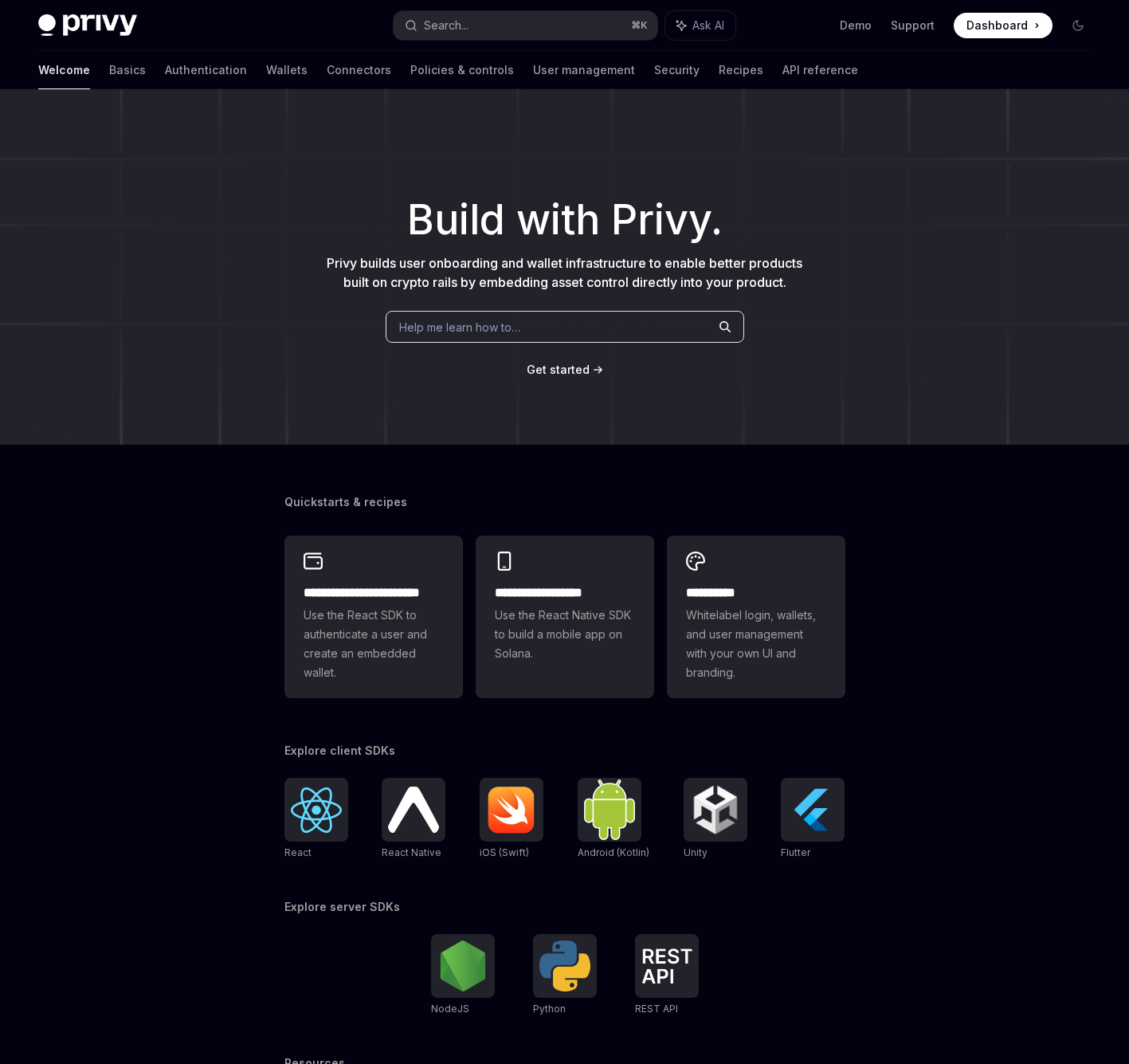
click at [624, 65] on div "Welcome Basics Authentication Wallets Connectors Policies & controls User manag…" at bounding box center [447, 69] width 820 height 38
click at [670, 66] on div "Welcome Basics Authentication Wallets Connectors Policies & controls User manag…" at bounding box center [447, 69] width 820 height 38
click at [719, 75] on link "Recipes" at bounding box center [741, 69] width 44 height 38
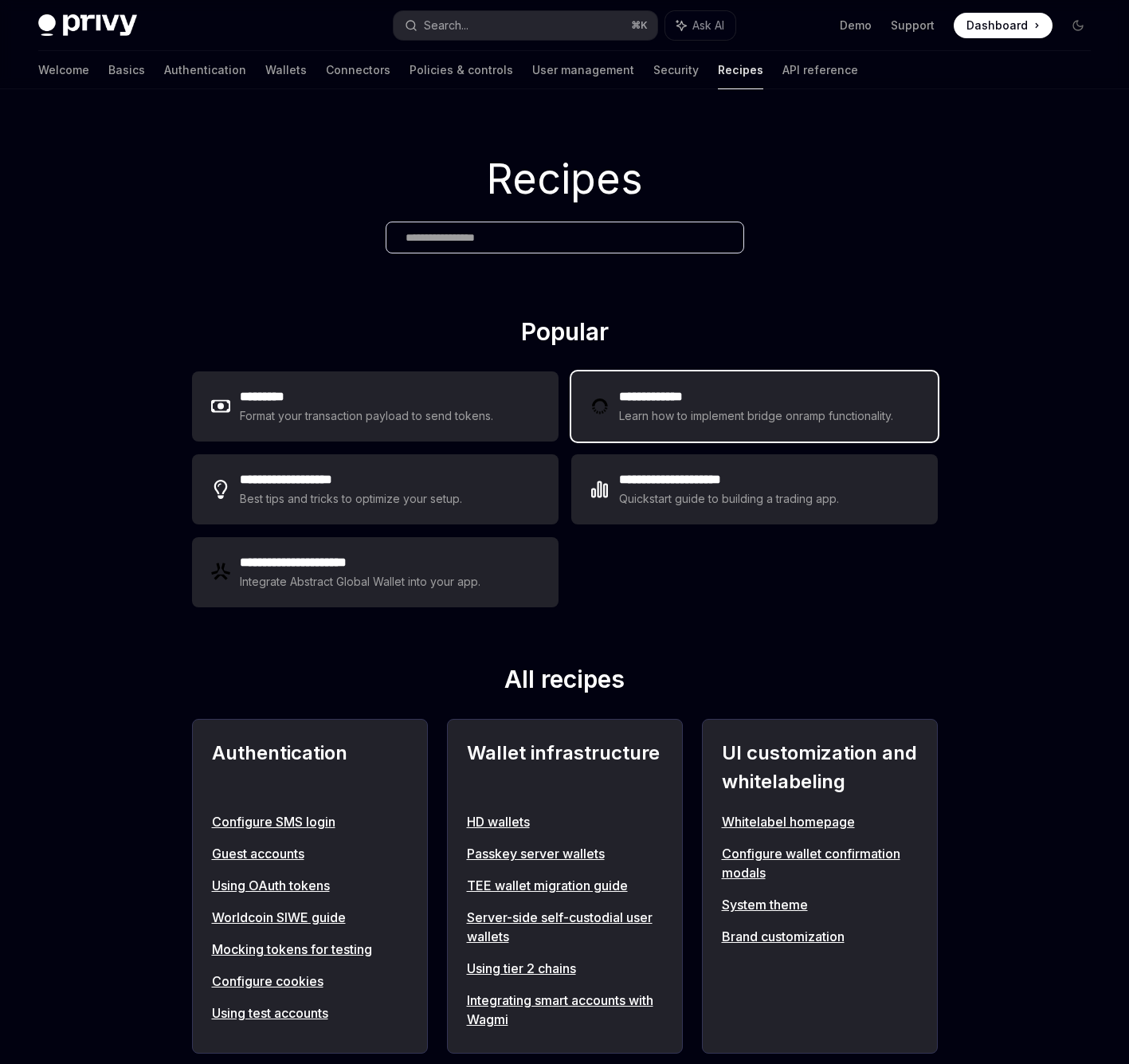
click at [757, 420] on div "Learn how to implement bridge onramp functionality." at bounding box center [758, 416] width 279 height 19
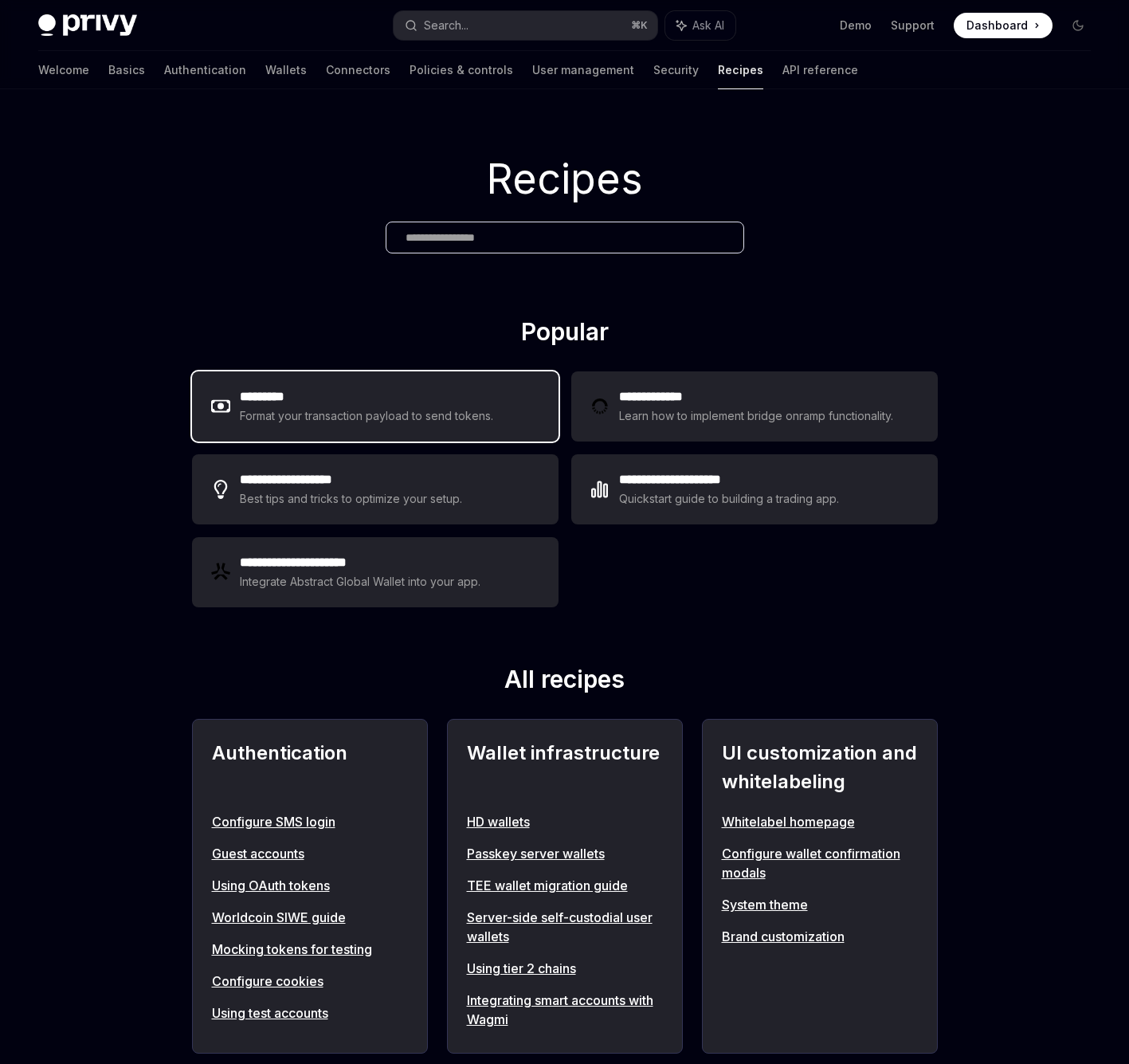
click at [455, 437] on div "********* Format your transaction payload to send tokens." at bounding box center [374, 407] width 366 height 70
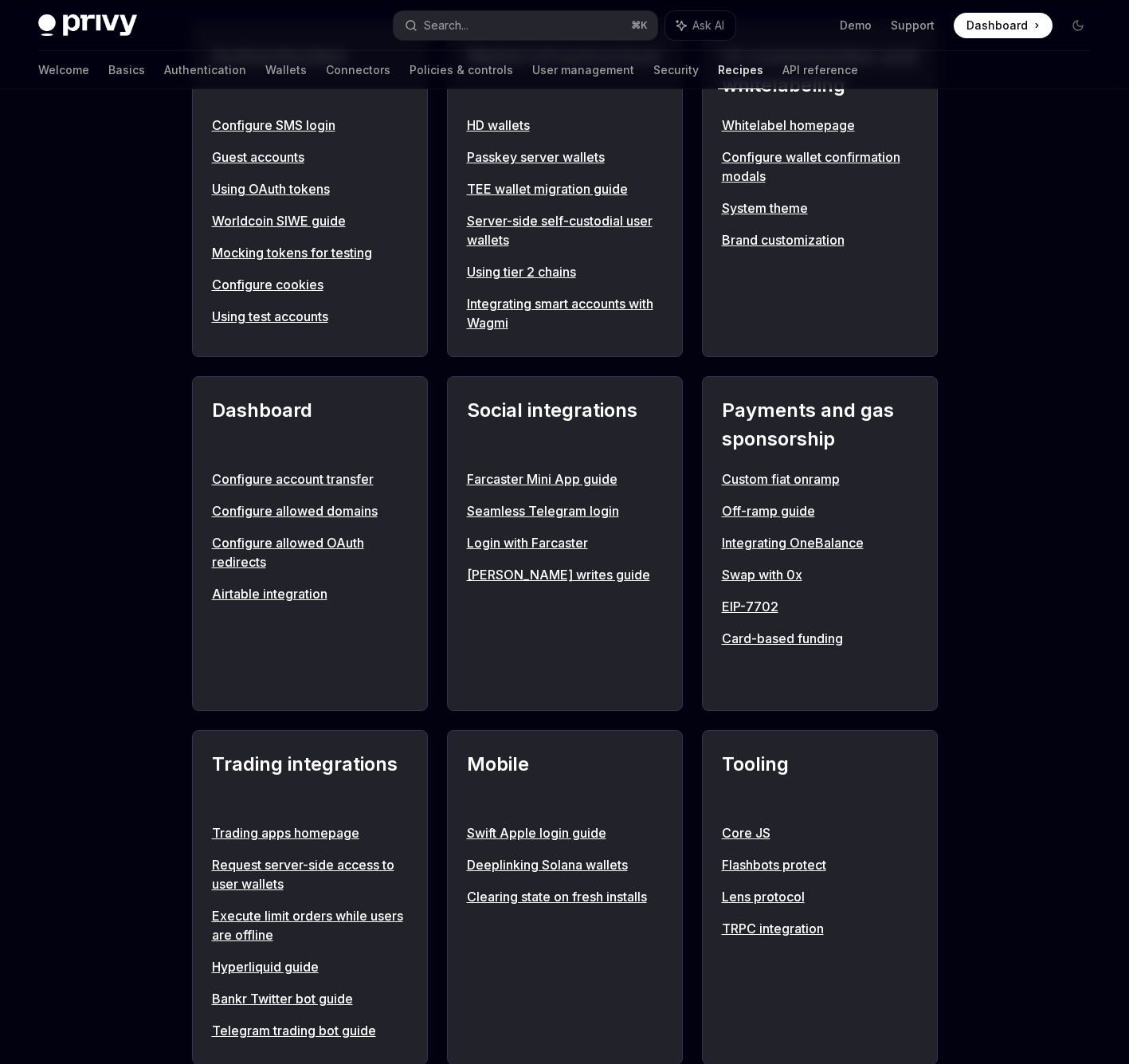
scroll to position [707, 0]
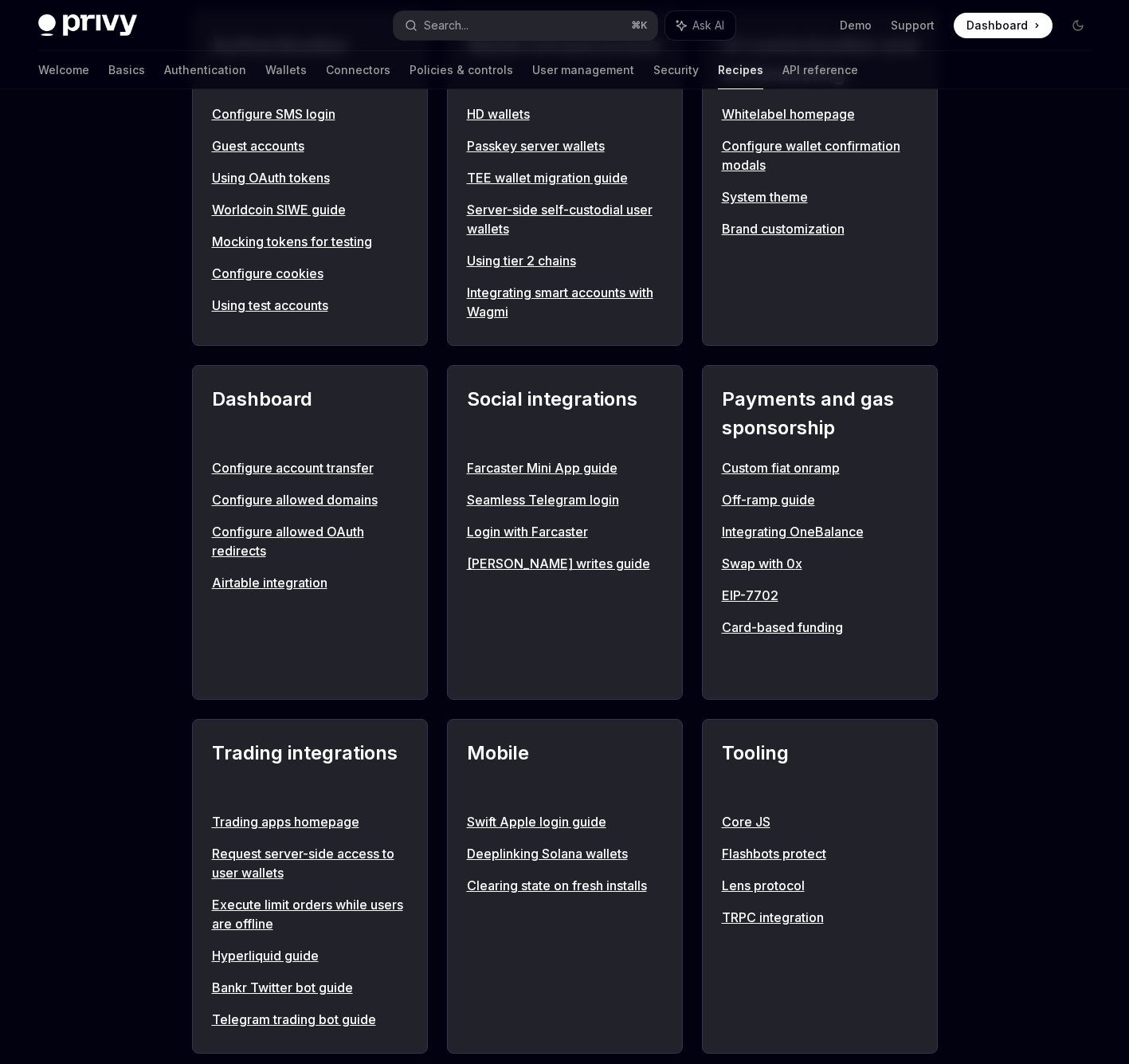
click at [807, 623] on link "Card-based funding" at bounding box center [820, 627] width 196 height 19
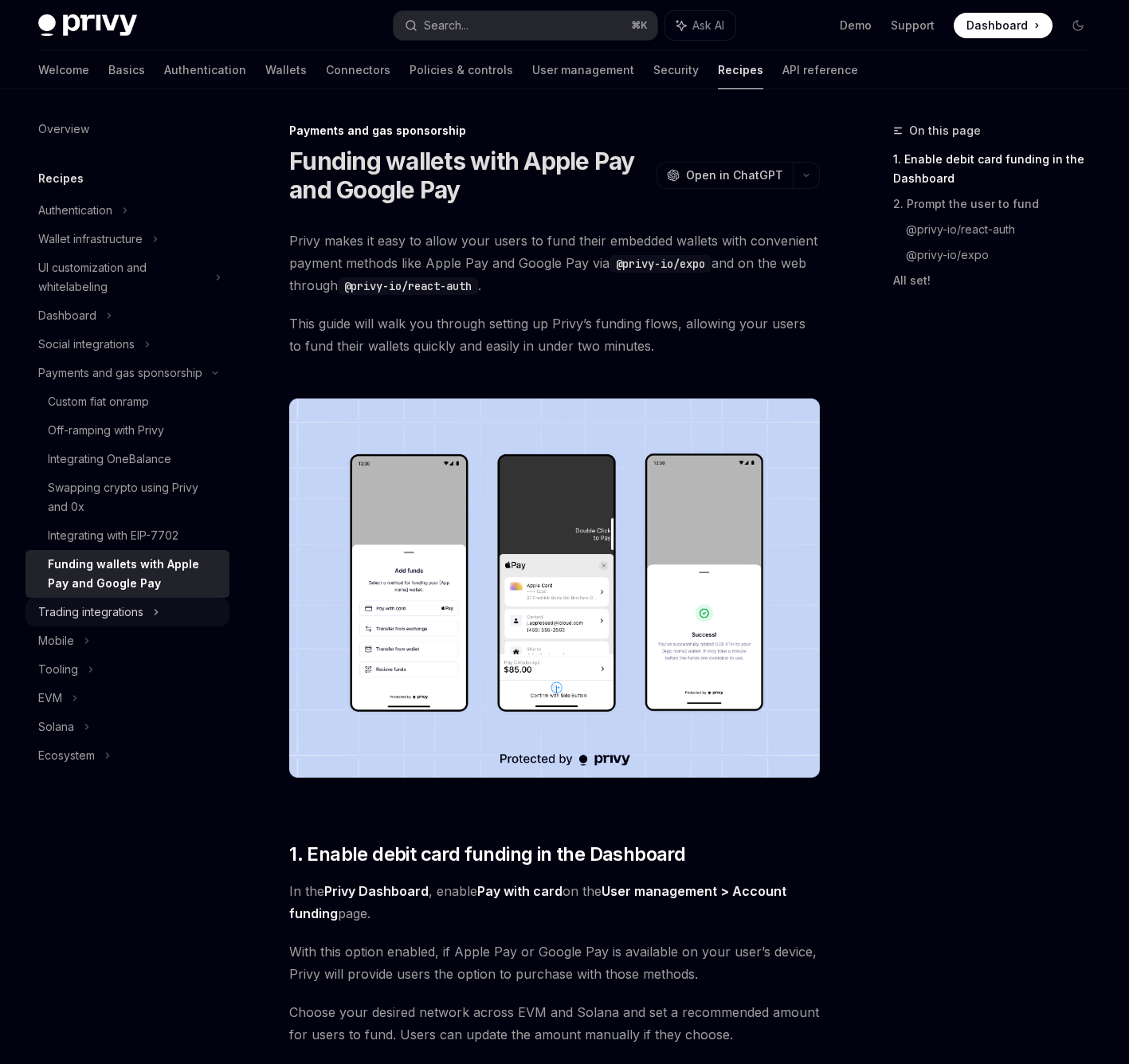
click at [102, 606] on div "Trading integrations" at bounding box center [90, 611] width 105 height 19
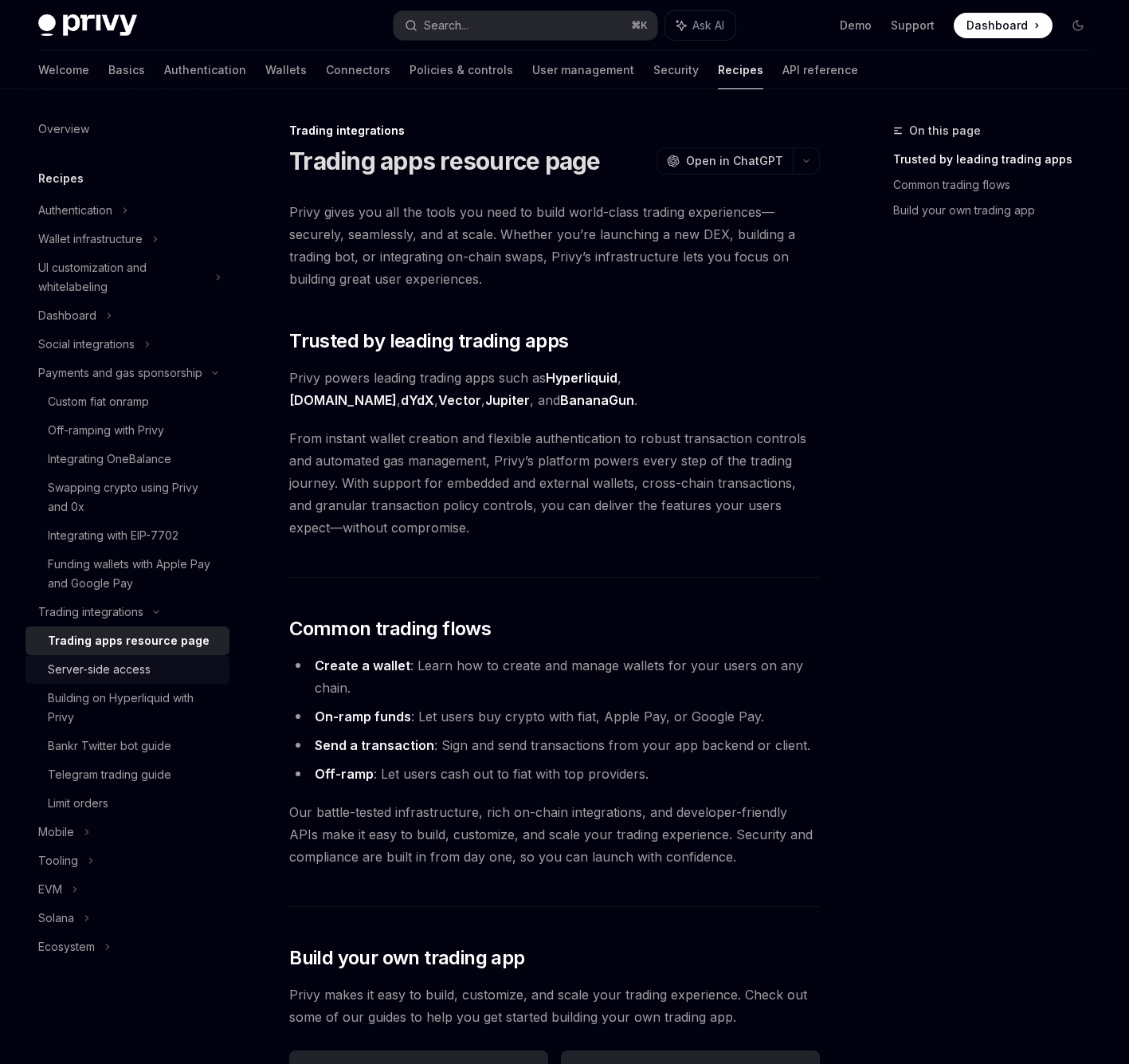
click at [115, 670] on div "Server-side access" at bounding box center [99, 668] width 102 height 19
type textarea "*"
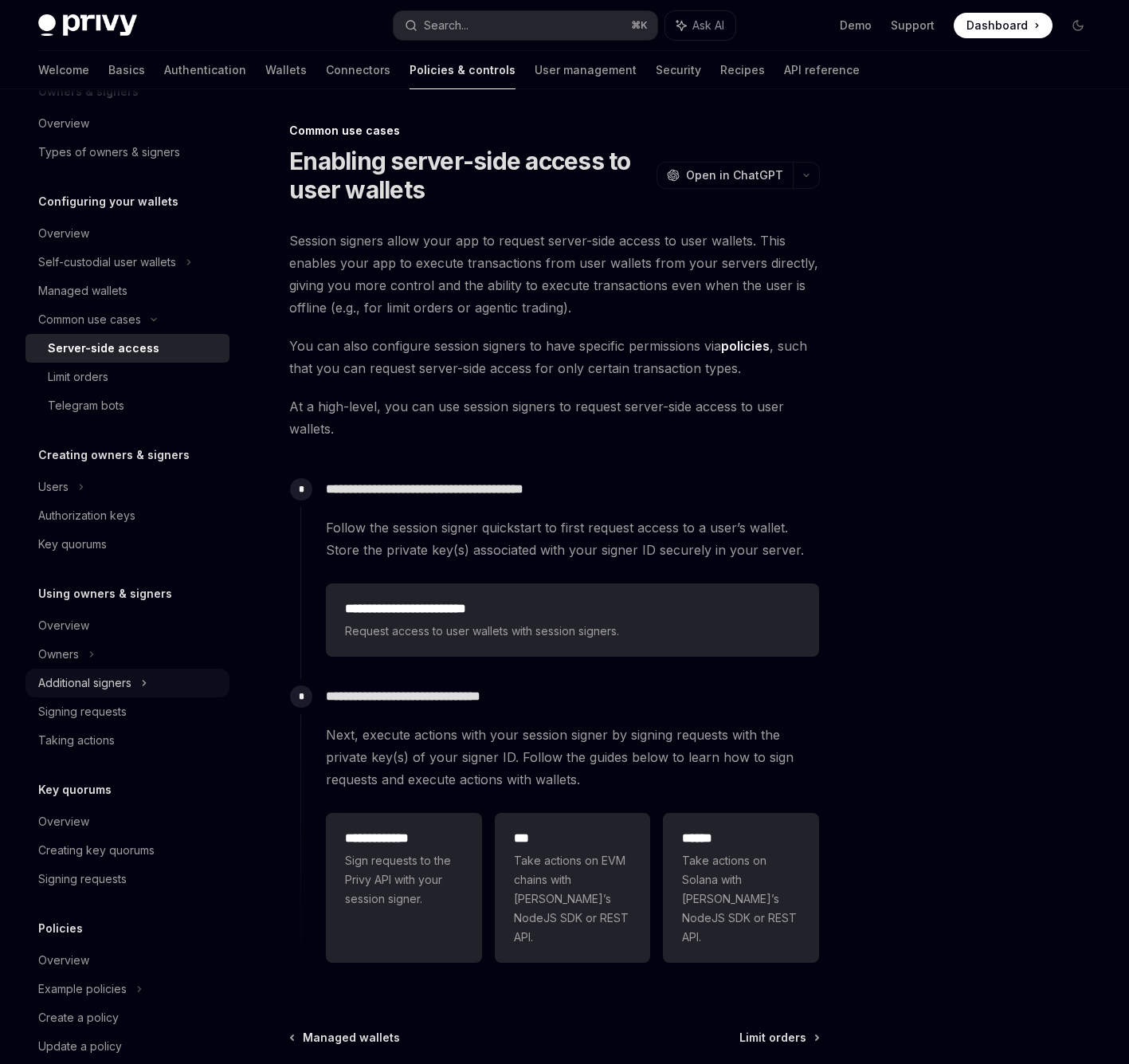
scroll to position [90, 0]
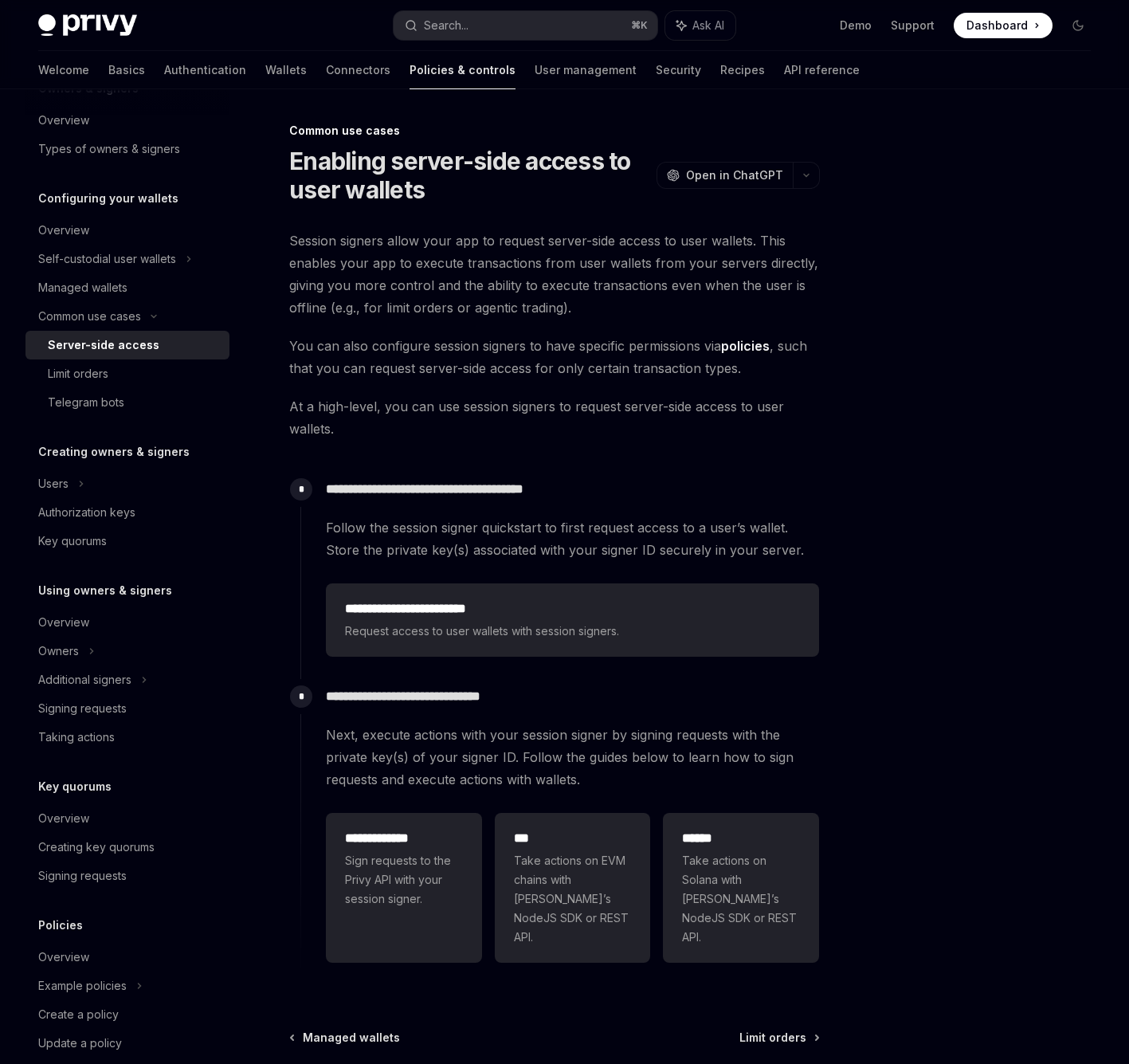
click at [426, 0] on div "Privy Docs home page Search... ⌘ K Ask AI Demo Support Dashboard Dashboard Sear…" at bounding box center [564, 25] width 1052 height 51
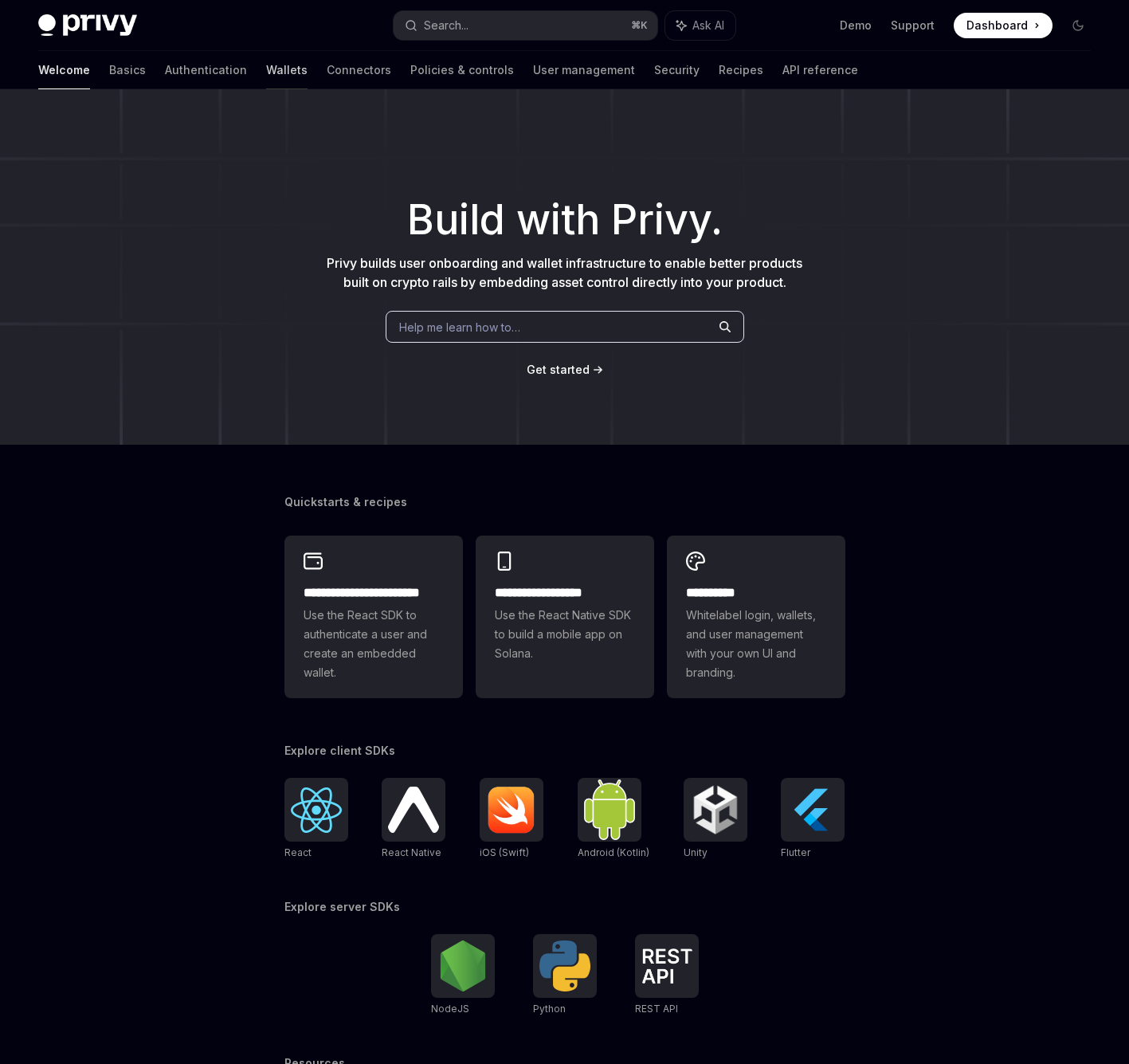
click at [267, 68] on link "Wallets" at bounding box center [287, 69] width 42 height 38
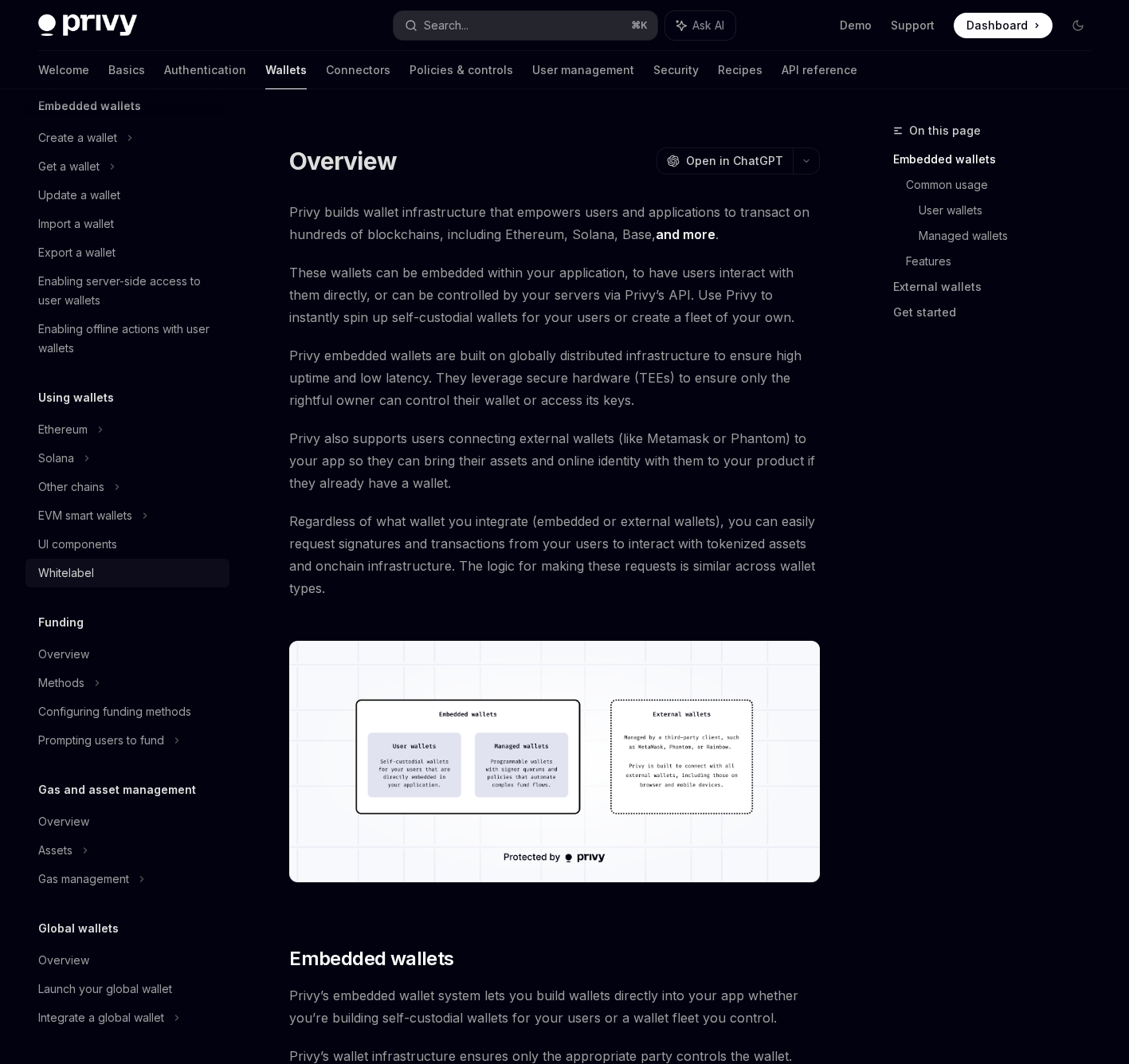
scroll to position [109, 0]
click at [132, 525] on div "Prompting users to fund" at bounding box center [85, 515] width 94 height 19
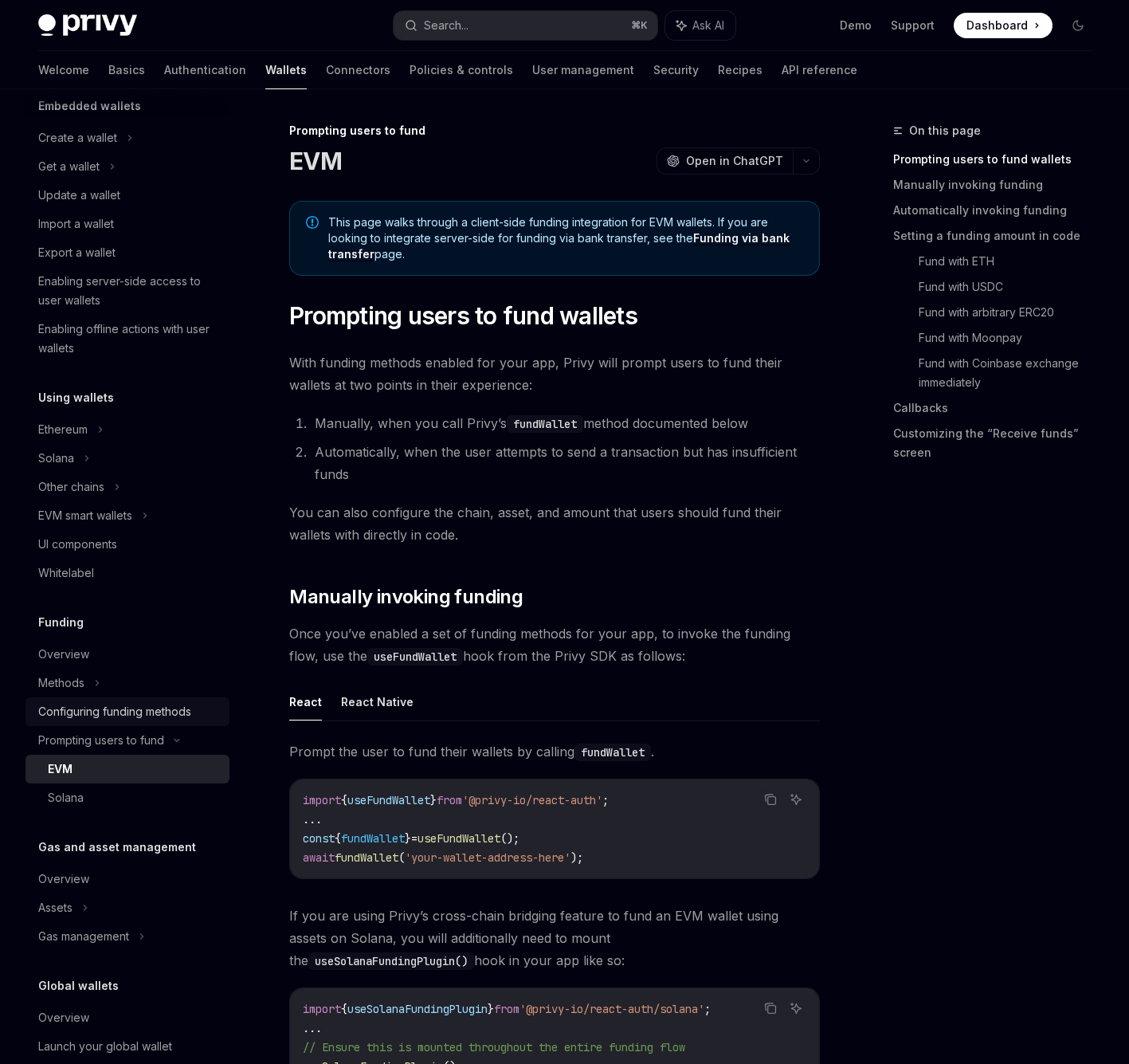
click at [150, 713] on div "Configuring funding methods" at bounding box center [114, 711] width 153 height 19
type textarea "*"
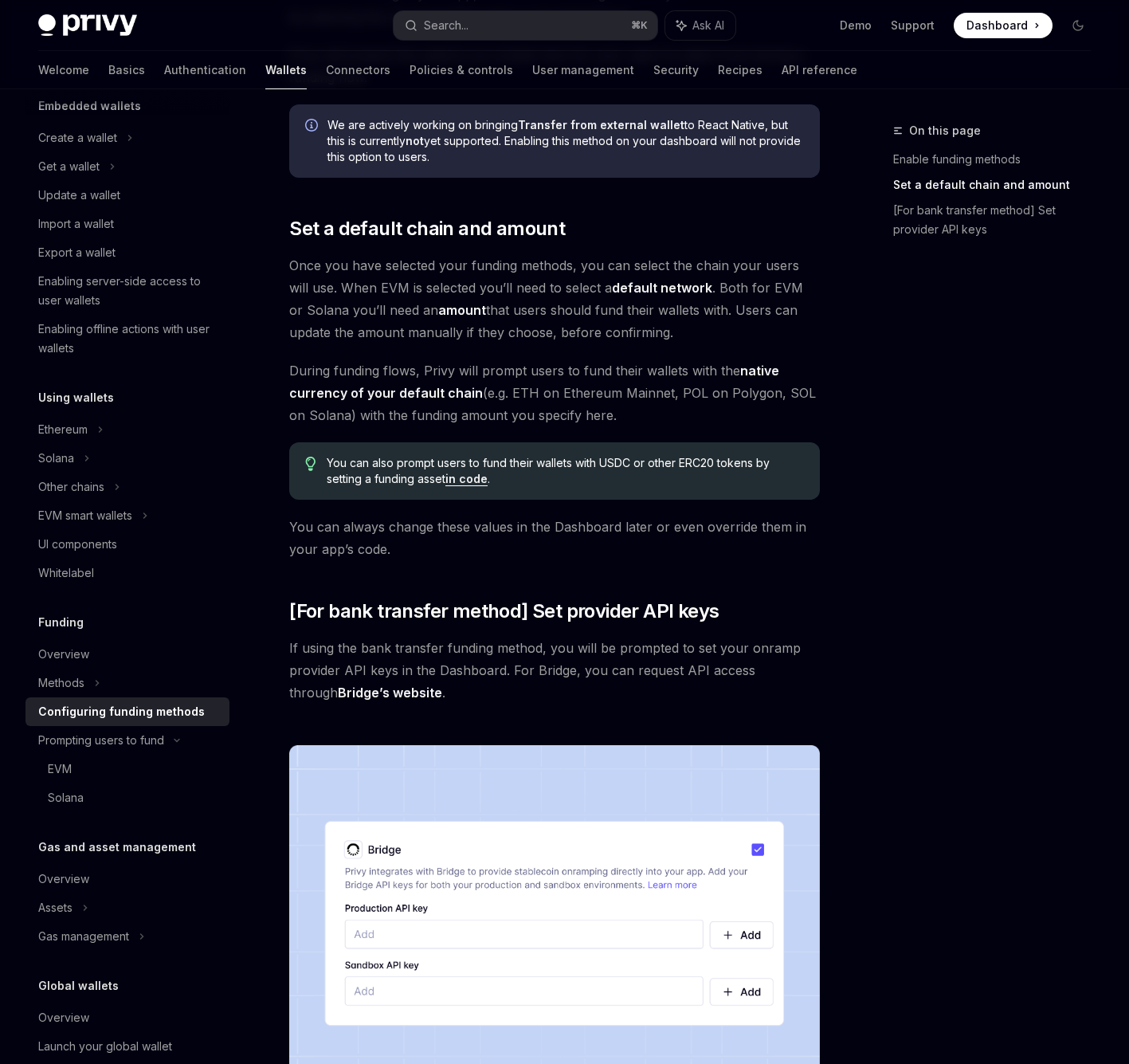
scroll to position [908, 0]
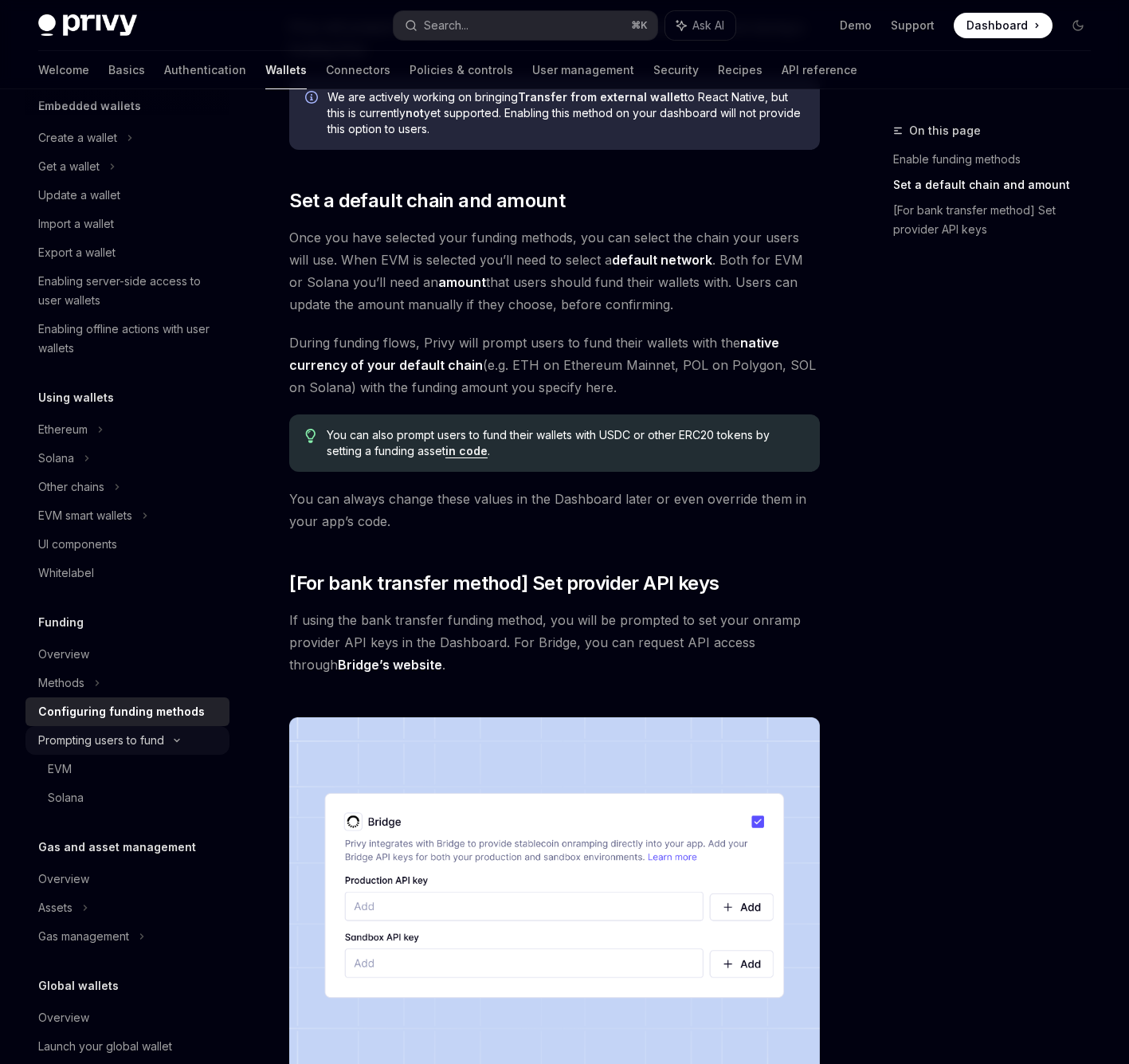
click at [132, 525] on div "Prompting users to fund" at bounding box center [85, 515] width 94 height 19
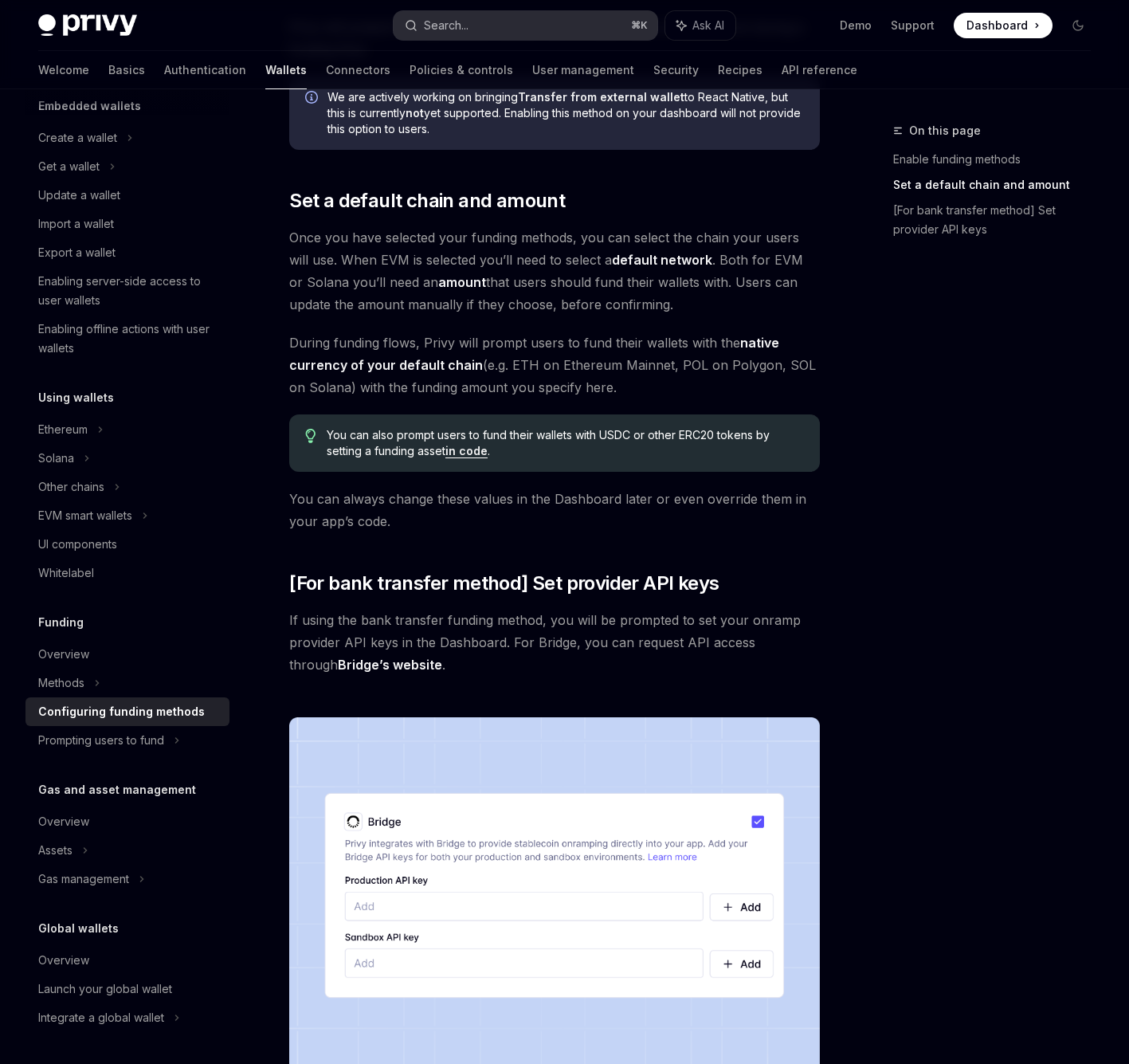
click at [502, 30] on button "Search... ⌘ K" at bounding box center [526, 25] width 265 height 29
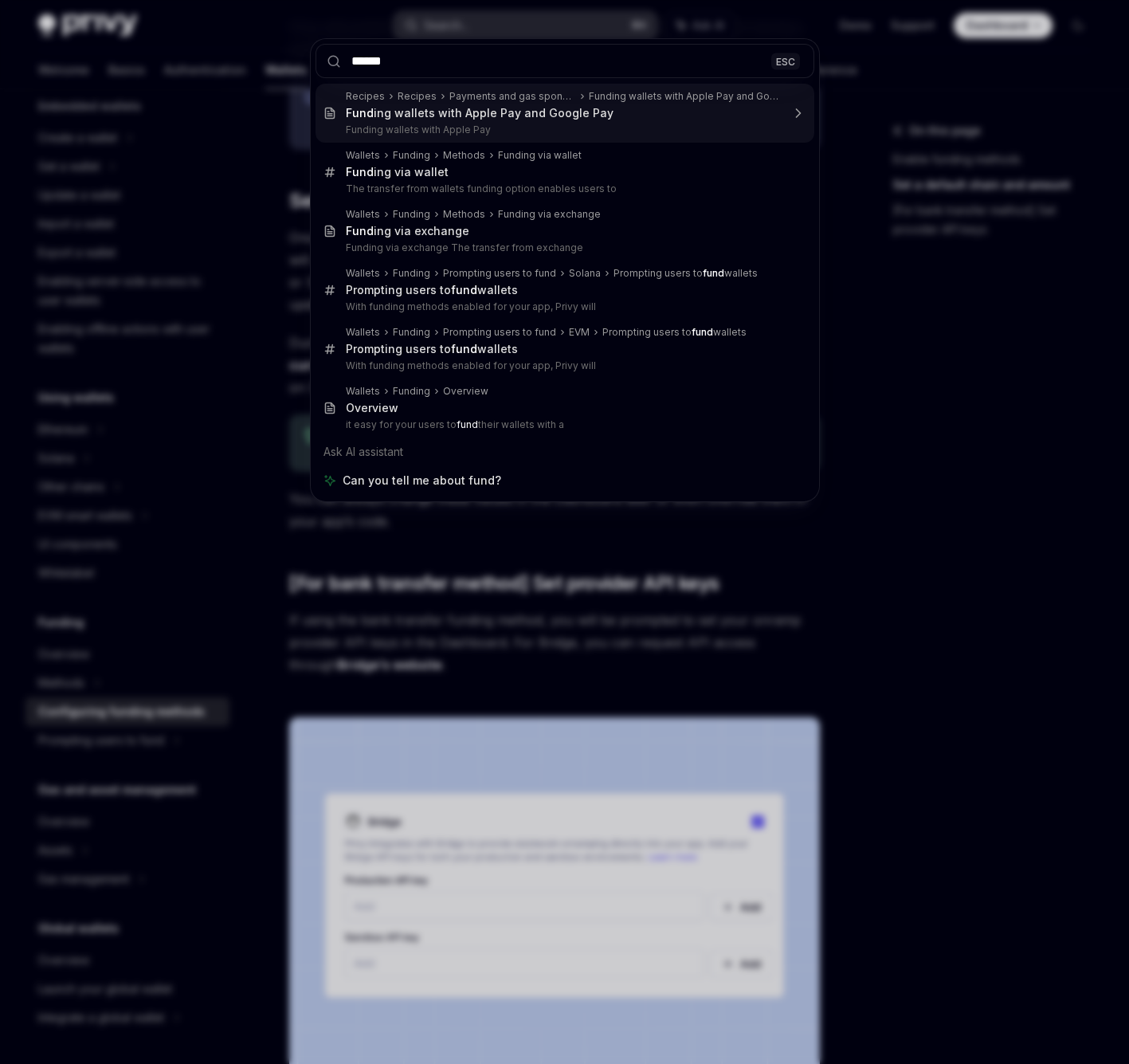
type input "*******"
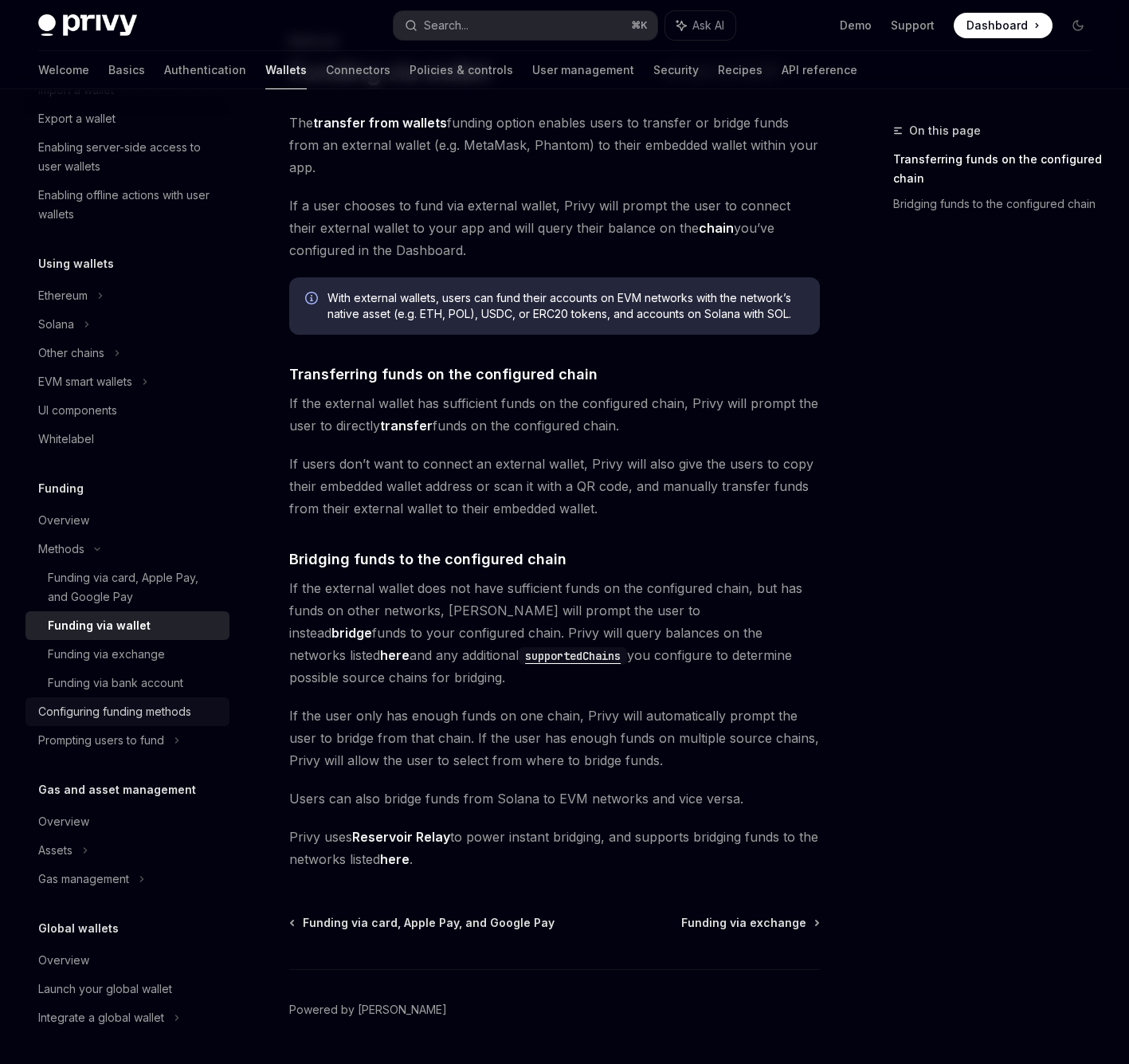
scroll to position [243, 0]
click at [148, 718] on div "Configuring funding methods" at bounding box center [114, 711] width 153 height 19
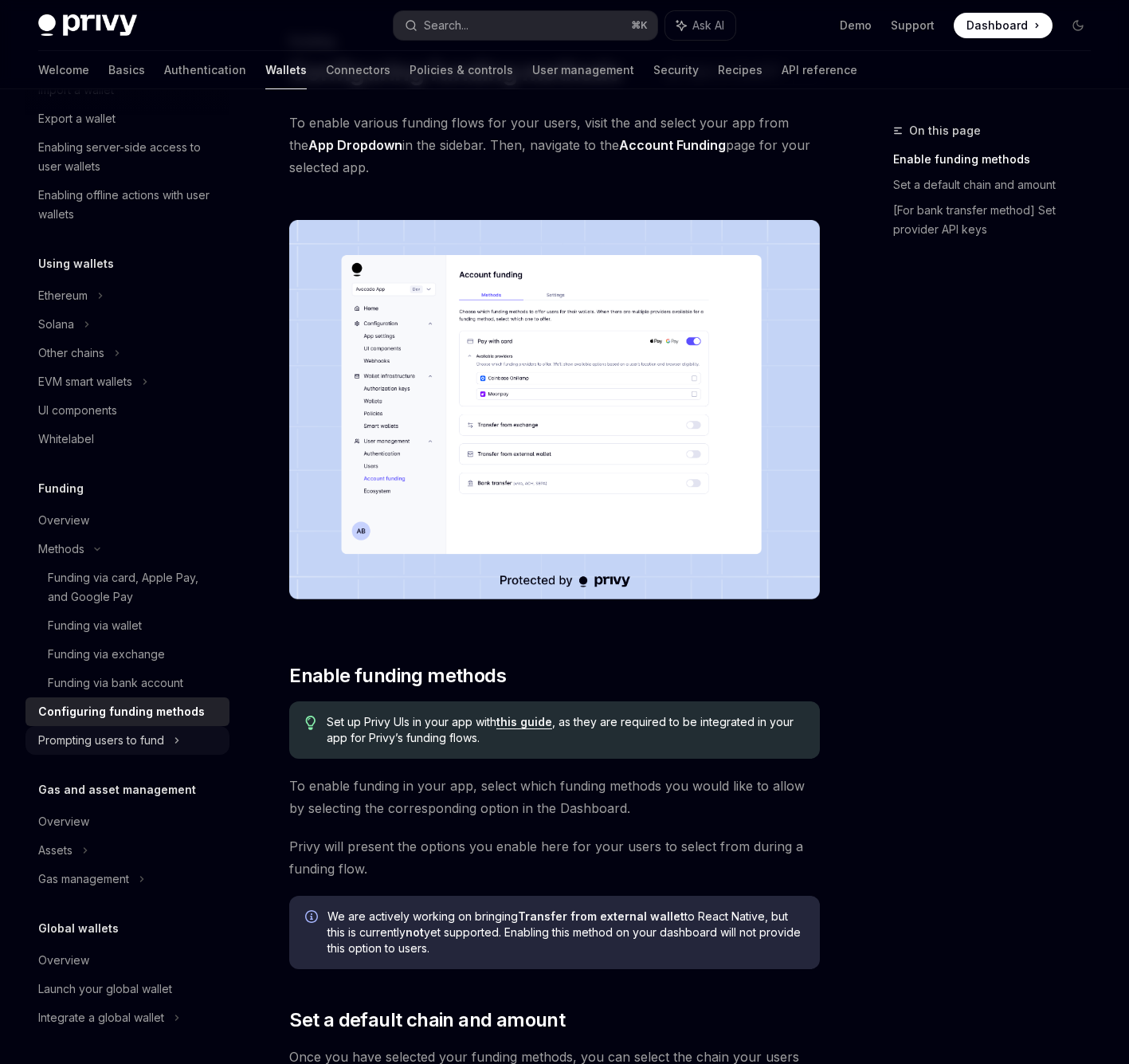
click at [130, 391] on div "Prompting users to fund" at bounding box center [85, 382] width 94 height 19
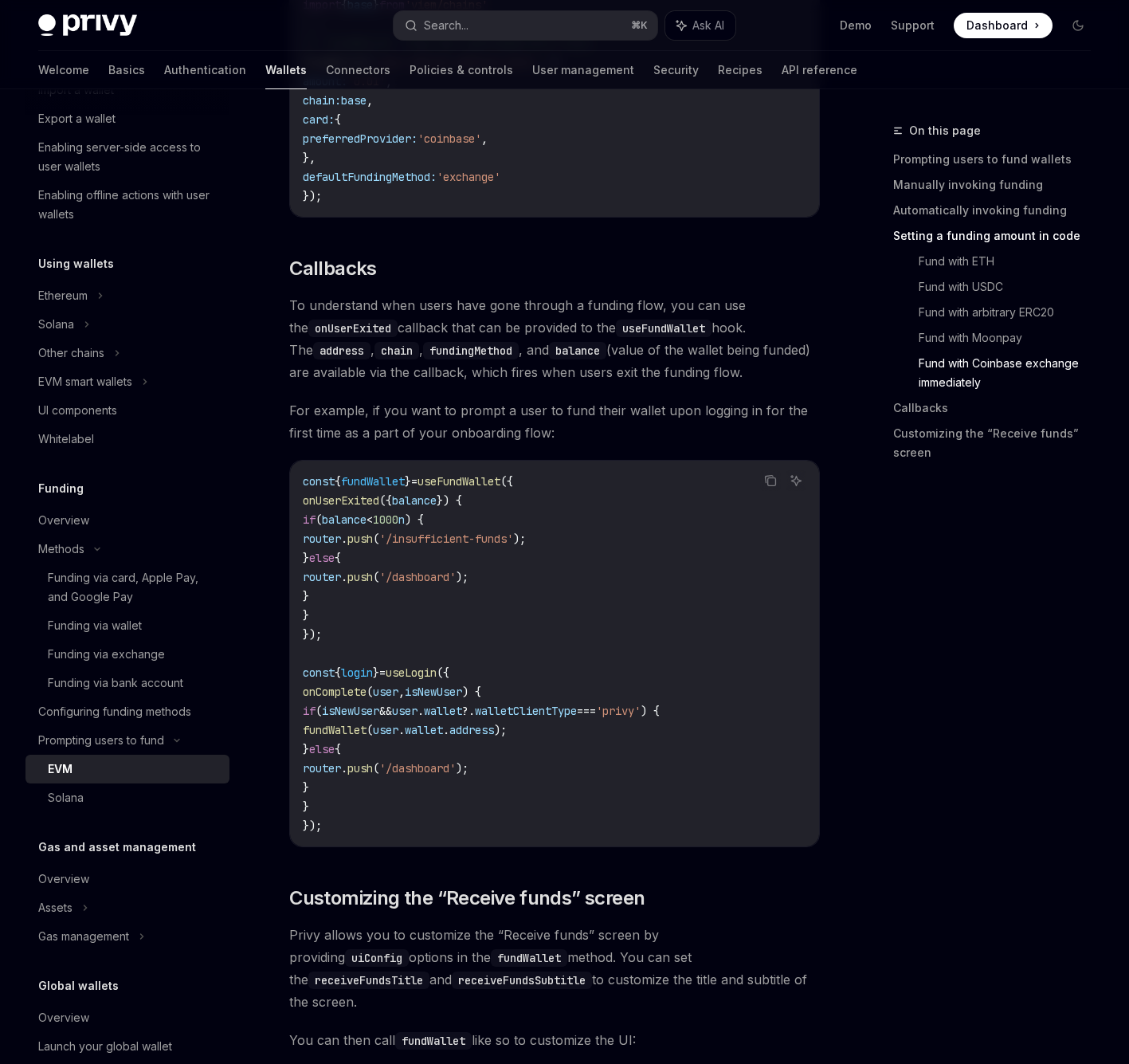
scroll to position [3516, 0]
click at [615, 730] on code "const { fundWallet } = useFundWallet ({ onUserExited ({ balance }) { if ( balan…" at bounding box center [554, 654] width 504 height 363
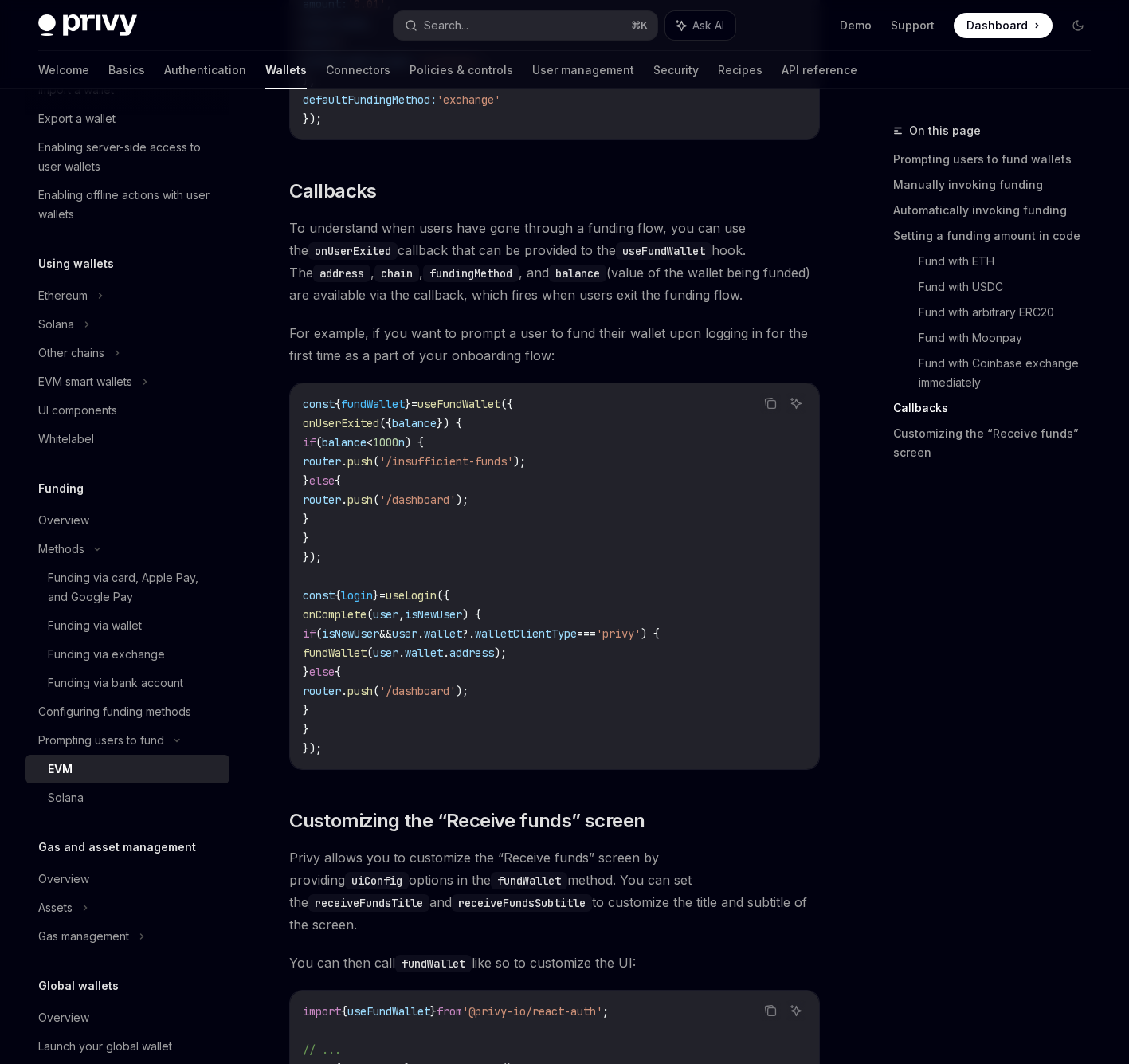
scroll to position [3553, 0]
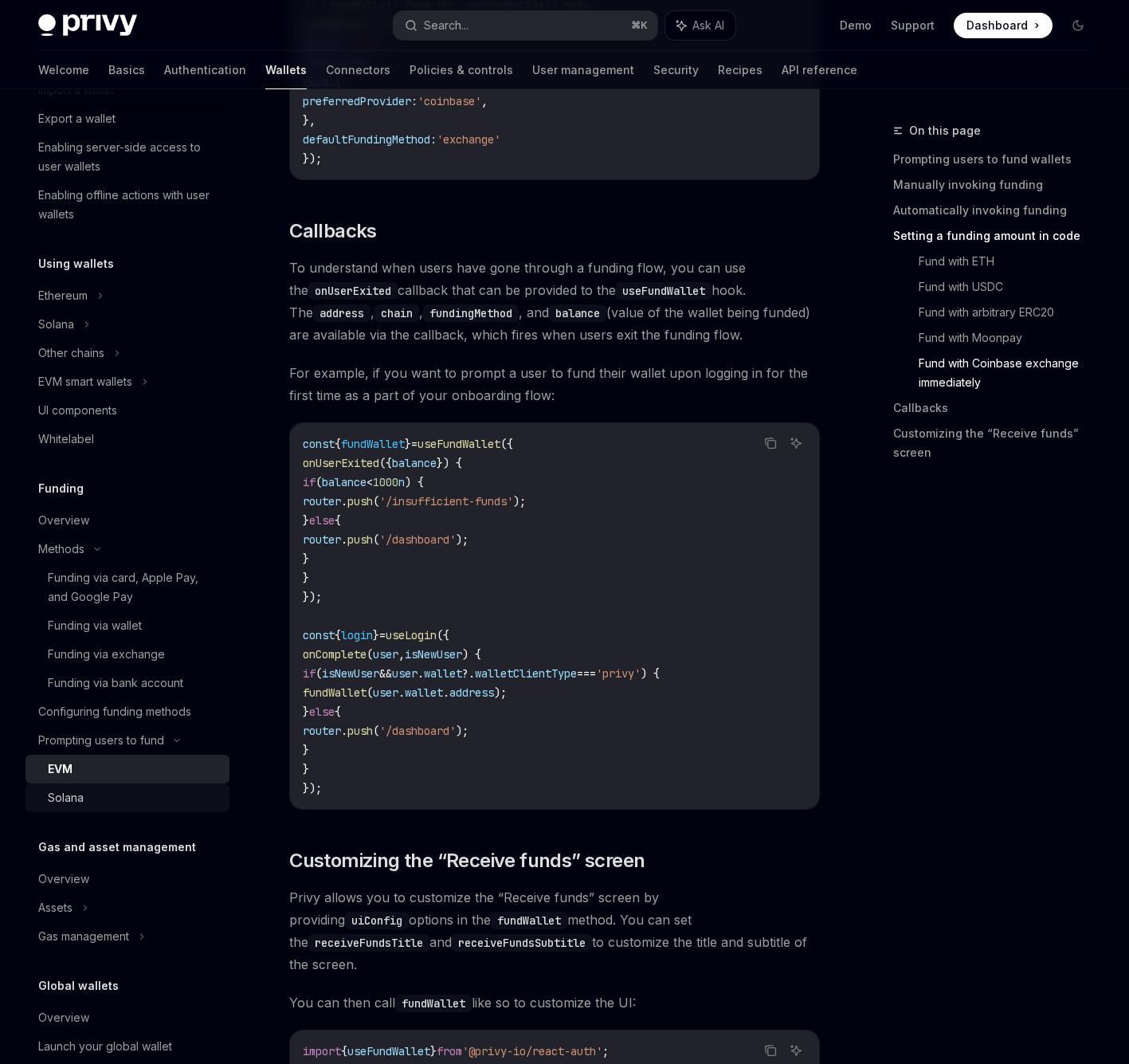
click at [79, 794] on div "Solana" at bounding box center [65, 798] width 36 height 19
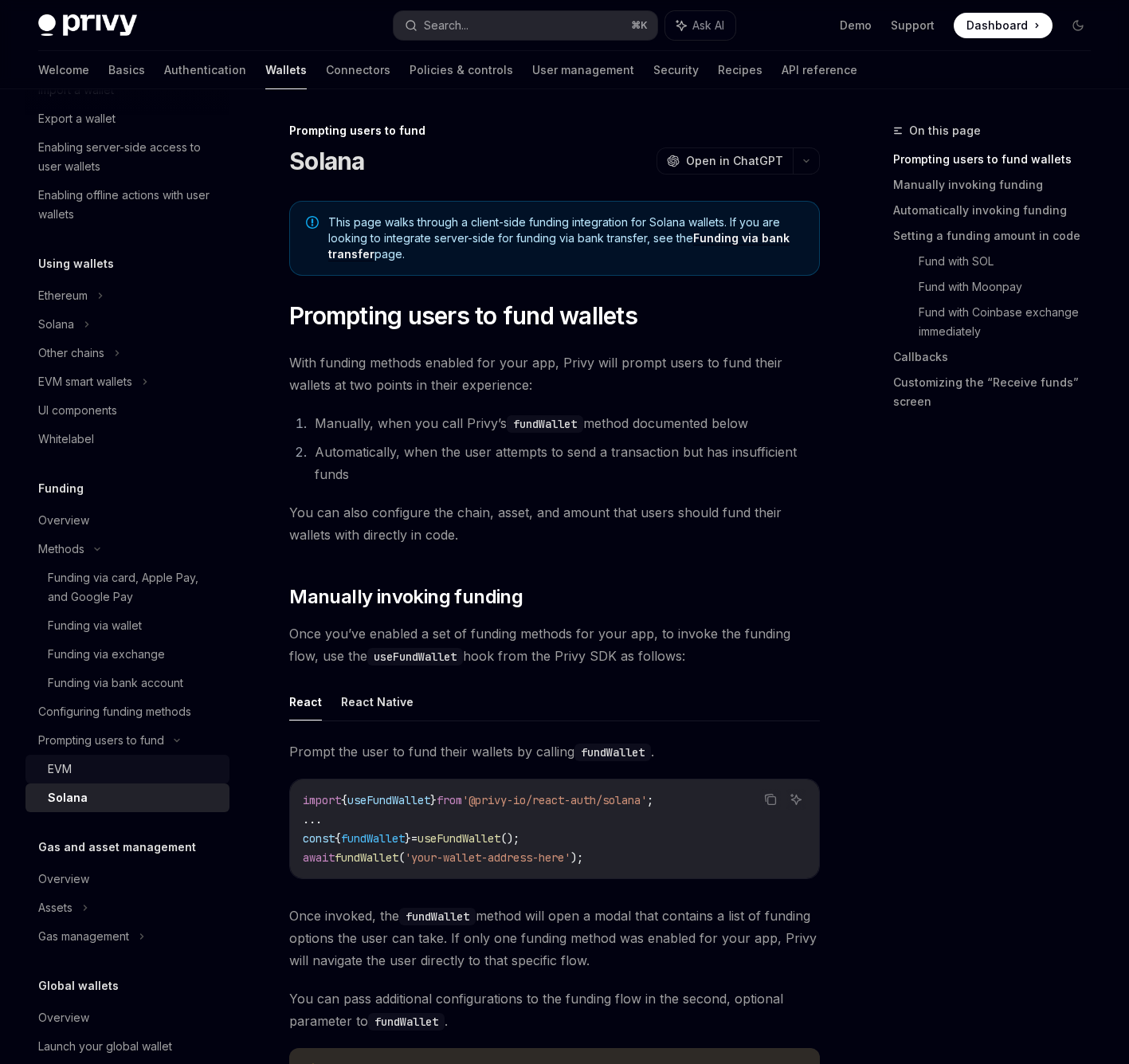
click at [115, 774] on div "EVM" at bounding box center [134, 768] width 172 height 19
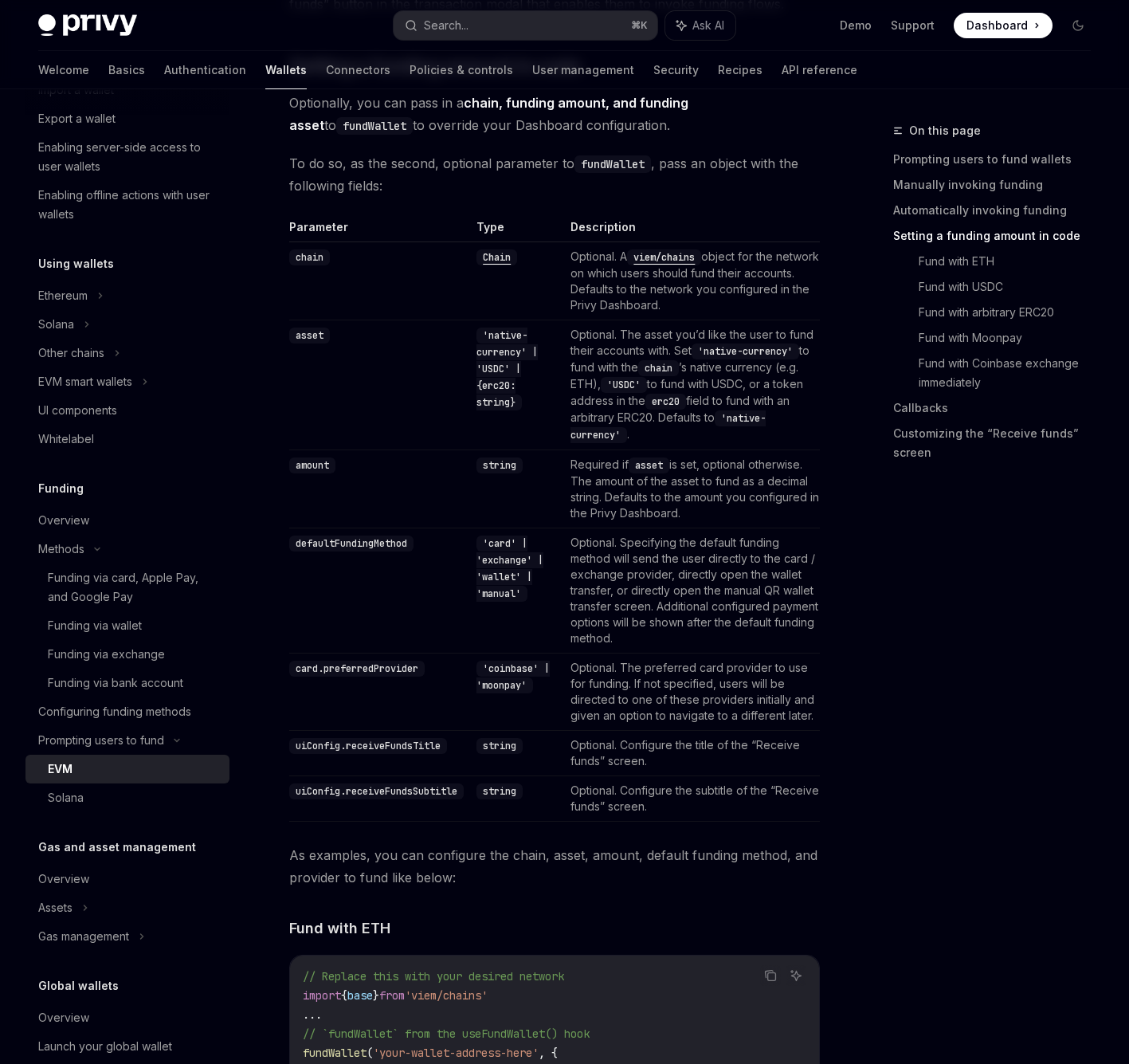
scroll to position [1461, 0]
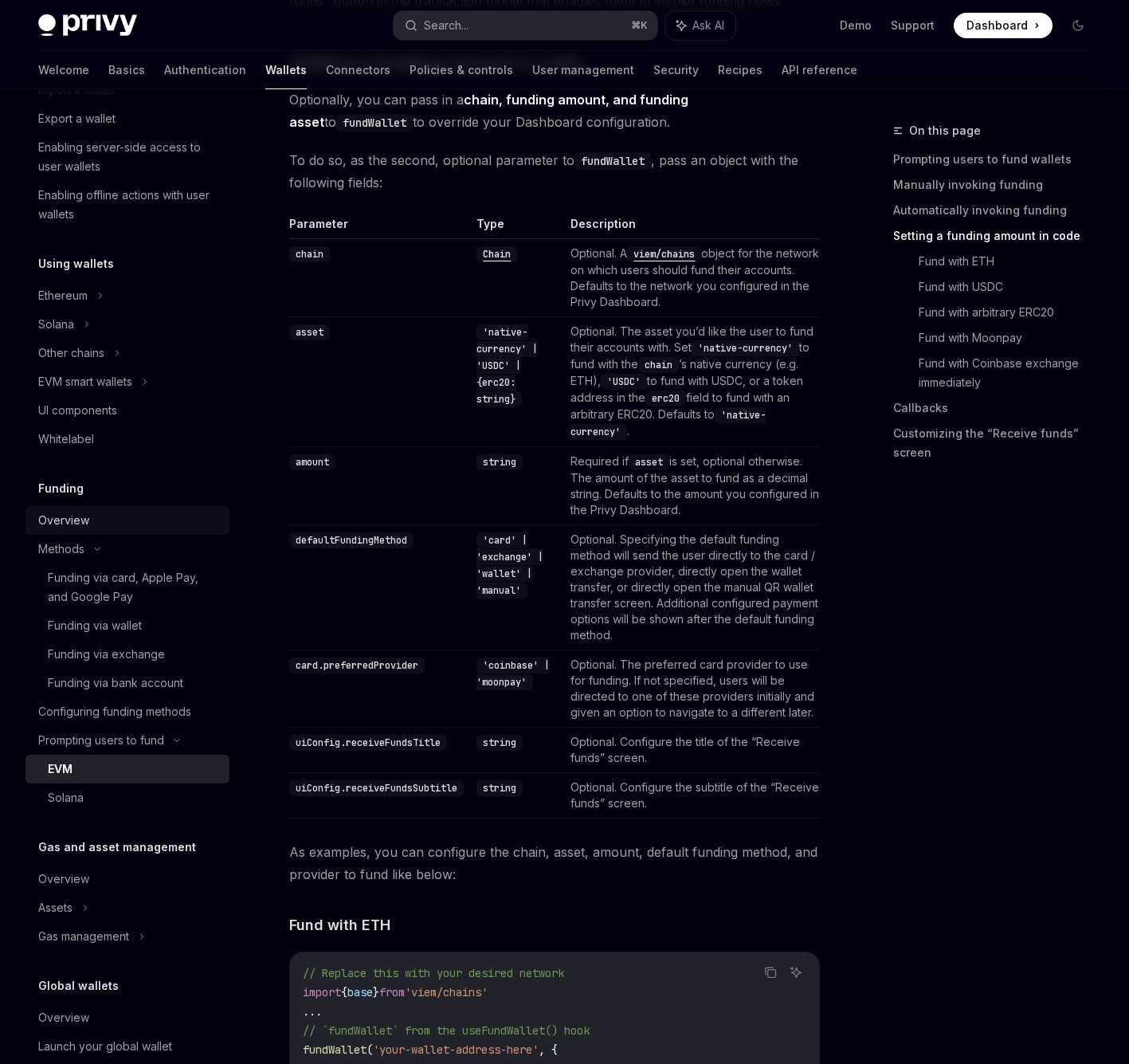
click at [142, 508] on link "Overview" at bounding box center [127, 520] width 204 height 29
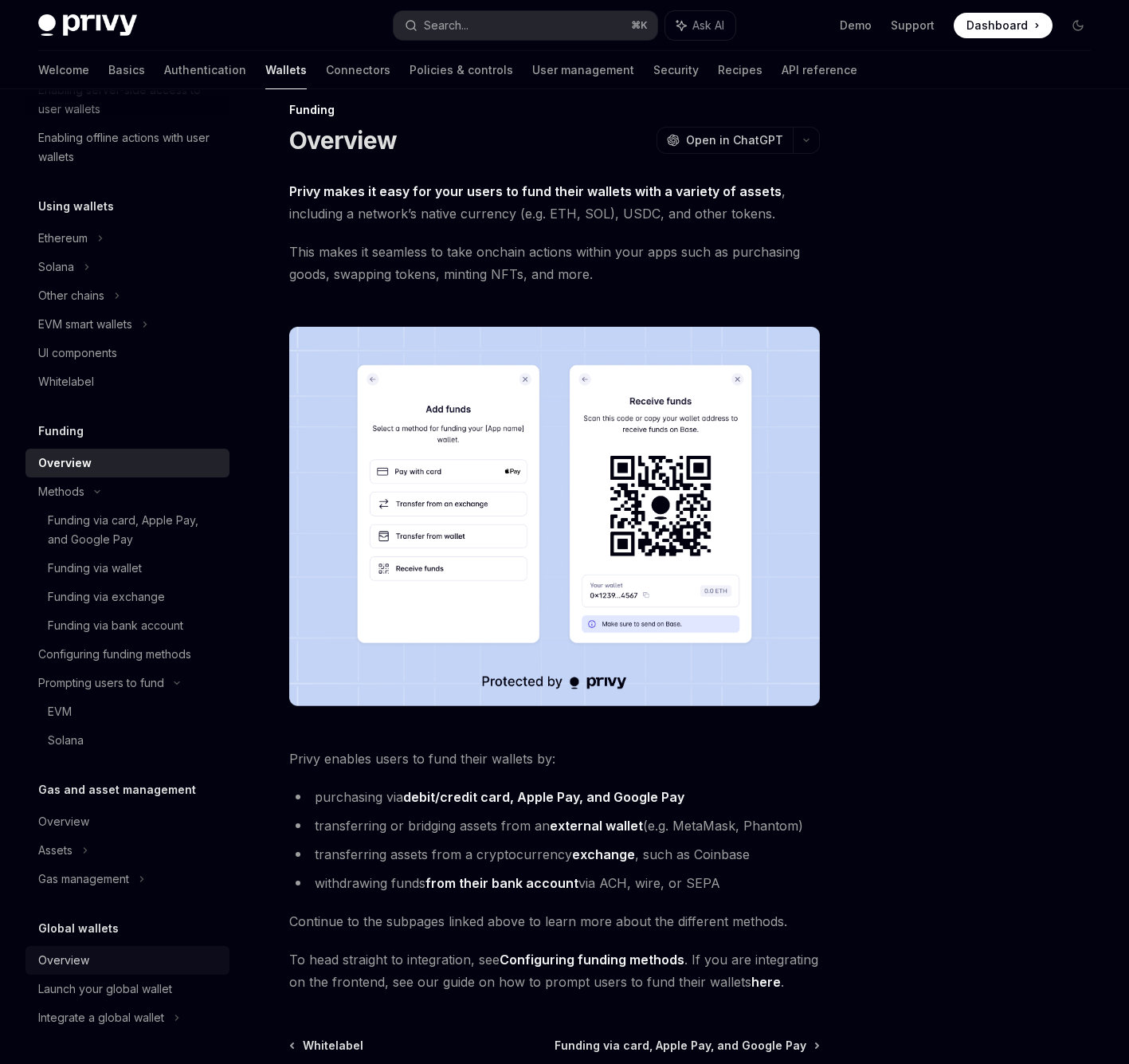
scroll to position [301, 0]
click at [104, 305] on div "Integrate a global wallet" at bounding box center [71, 295] width 66 height 19
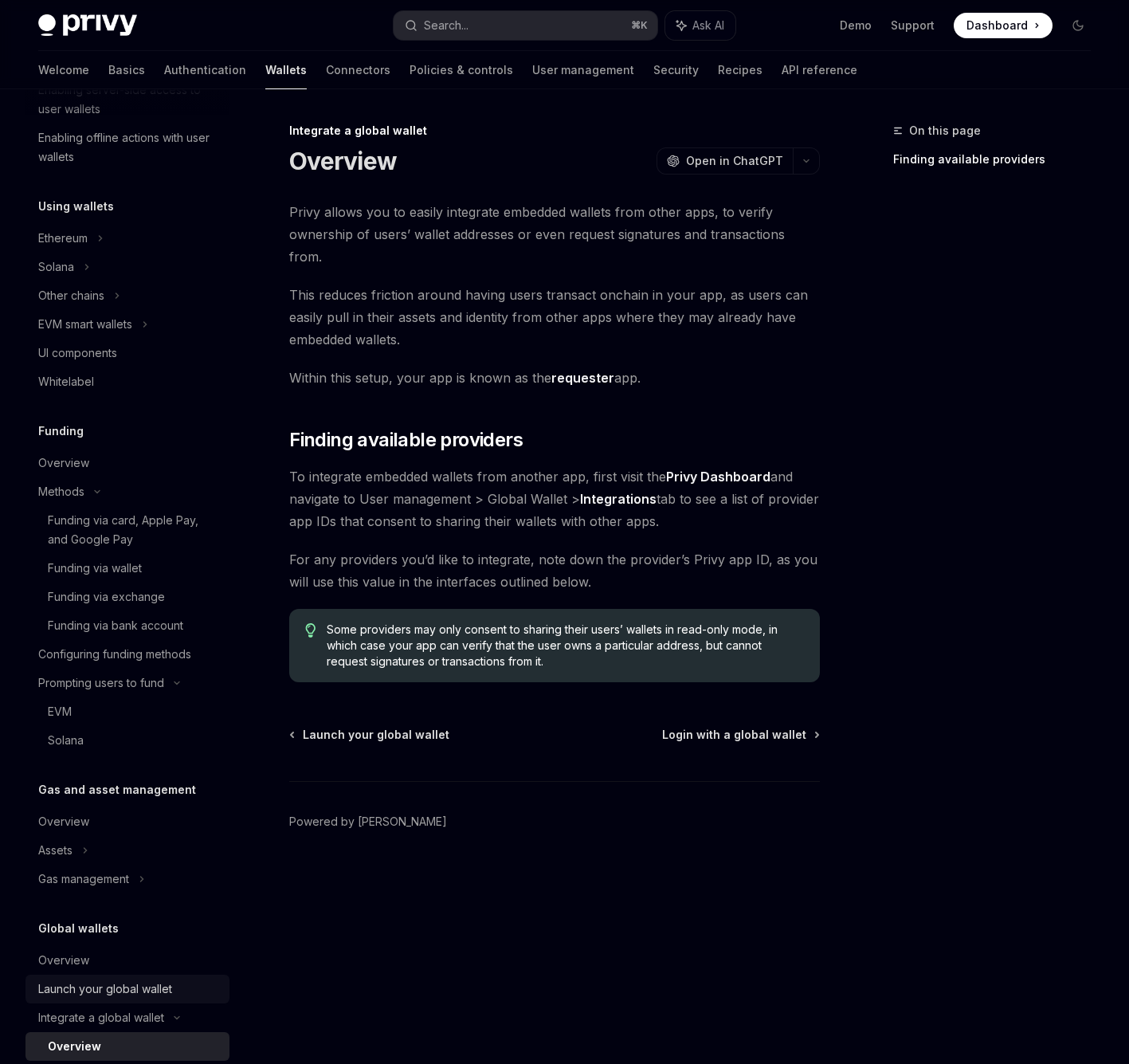
click at [160, 994] on div "Launch your global wallet" at bounding box center [104, 988] width 134 height 19
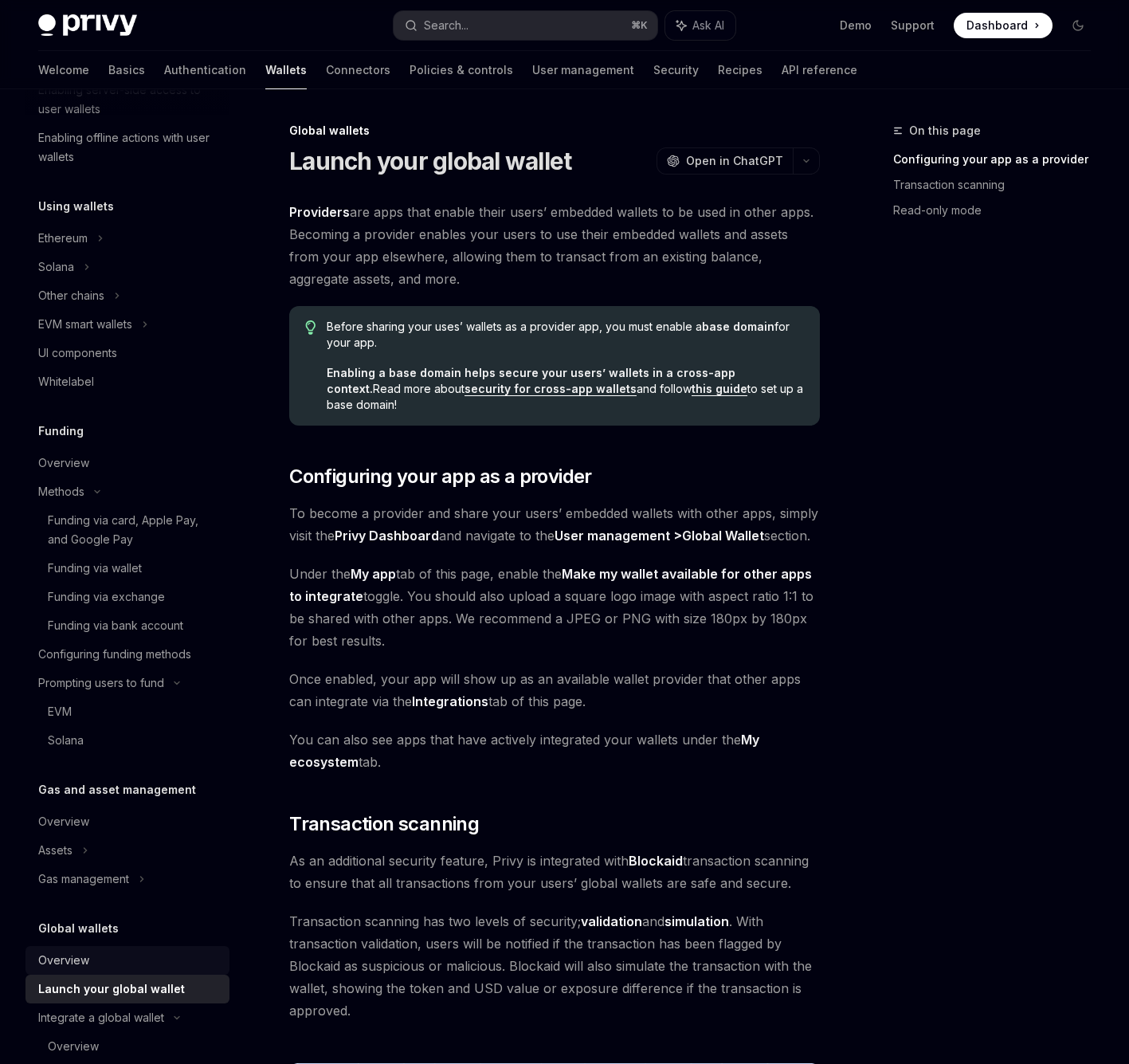
click at [89, 965] on div "Overview" at bounding box center [128, 960] width 182 height 19
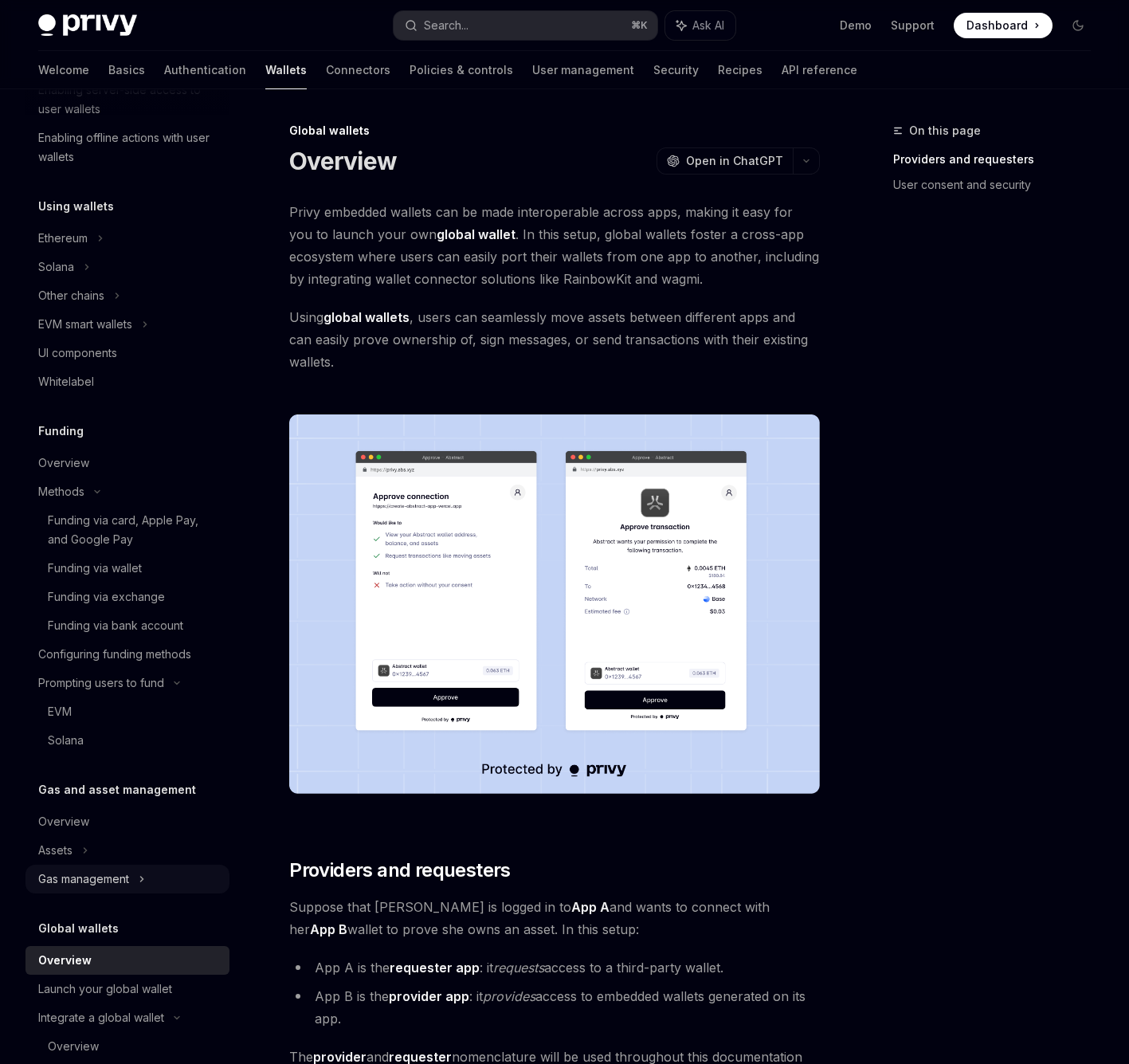
click at [104, 305] on div "Gas management" at bounding box center [71, 295] width 66 height 19
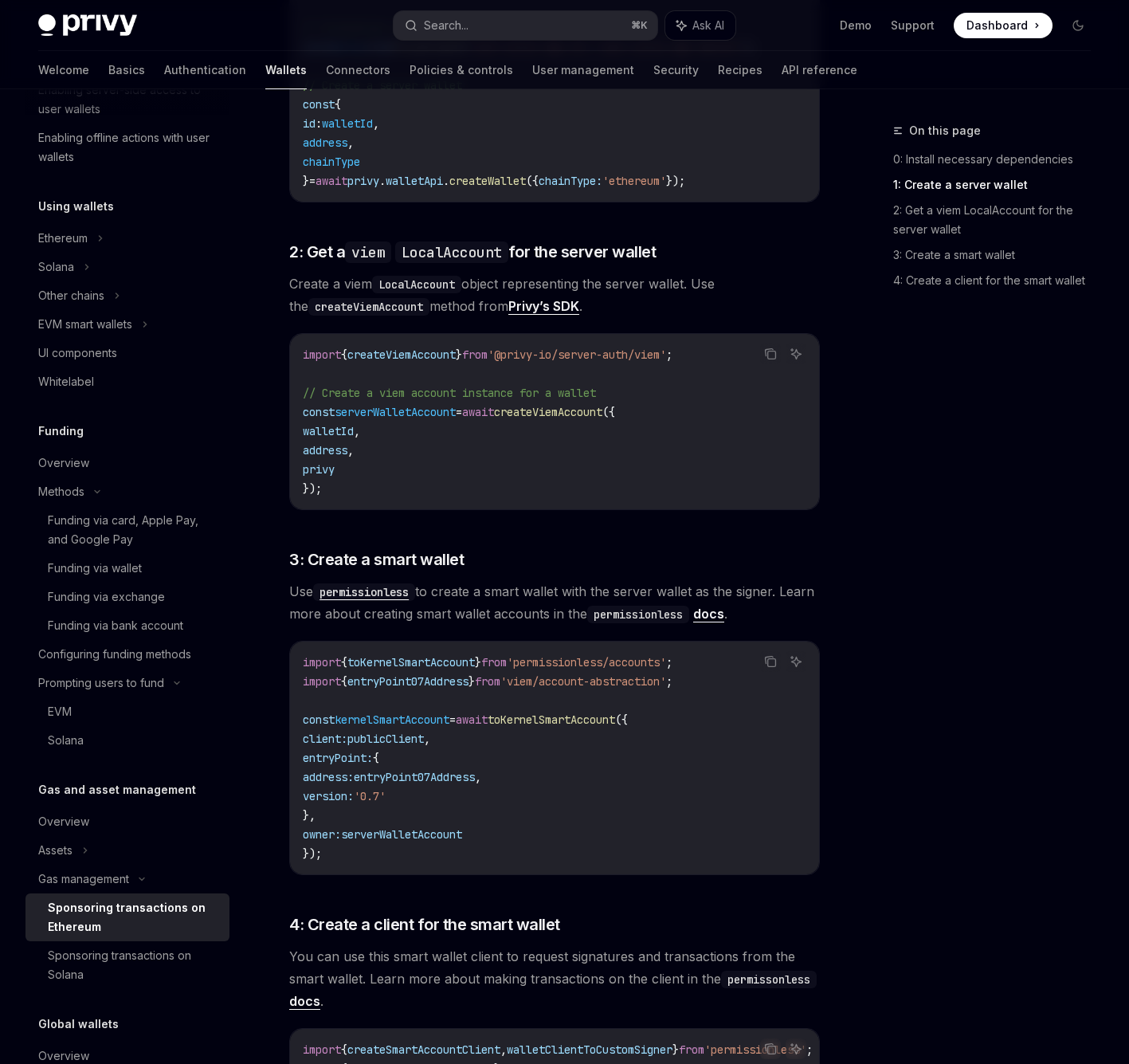
scroll to position [982, 0]
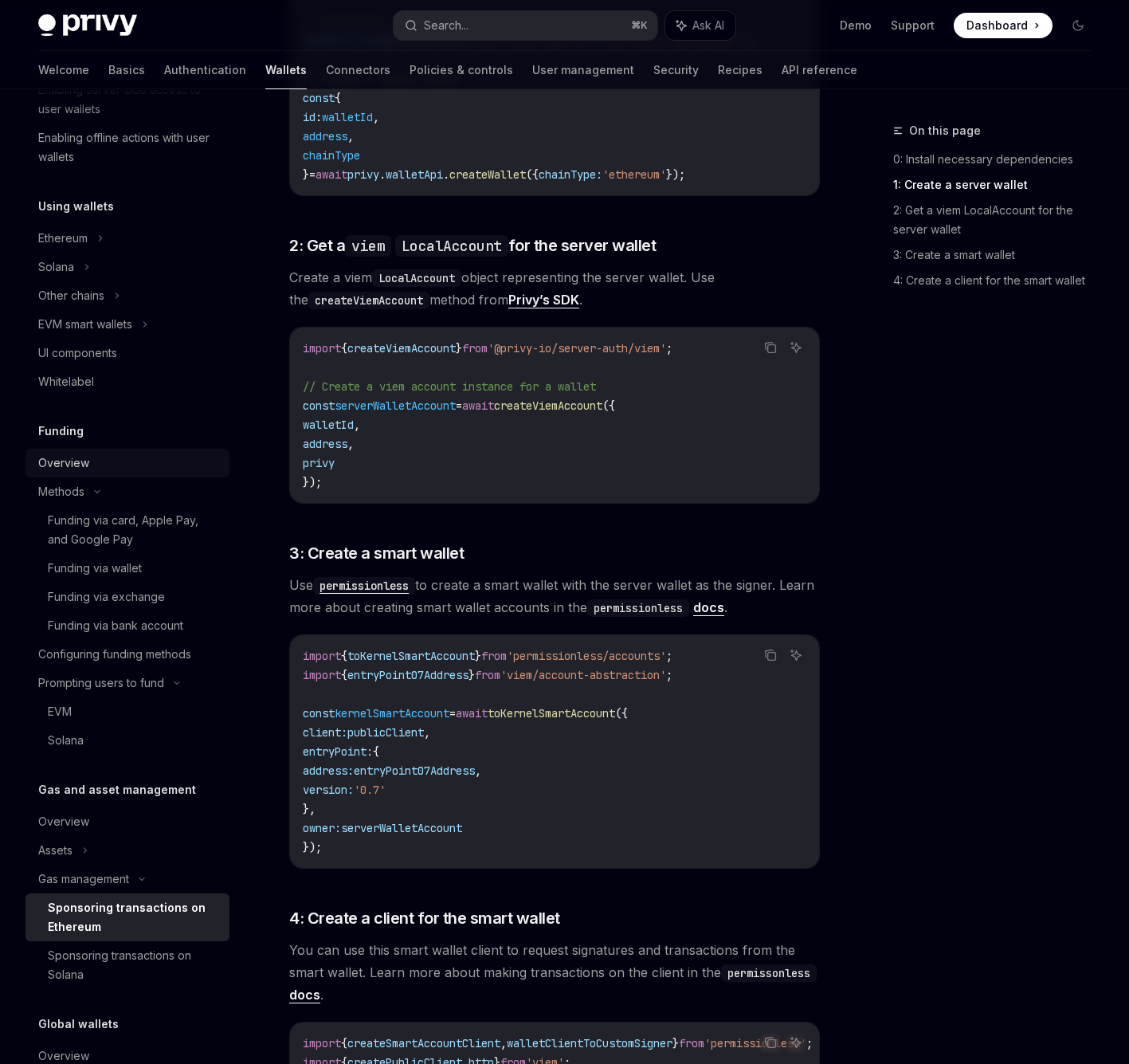
click at [97, 461] on div "Overview" at bounding box center [128, 463] width 182 height 19
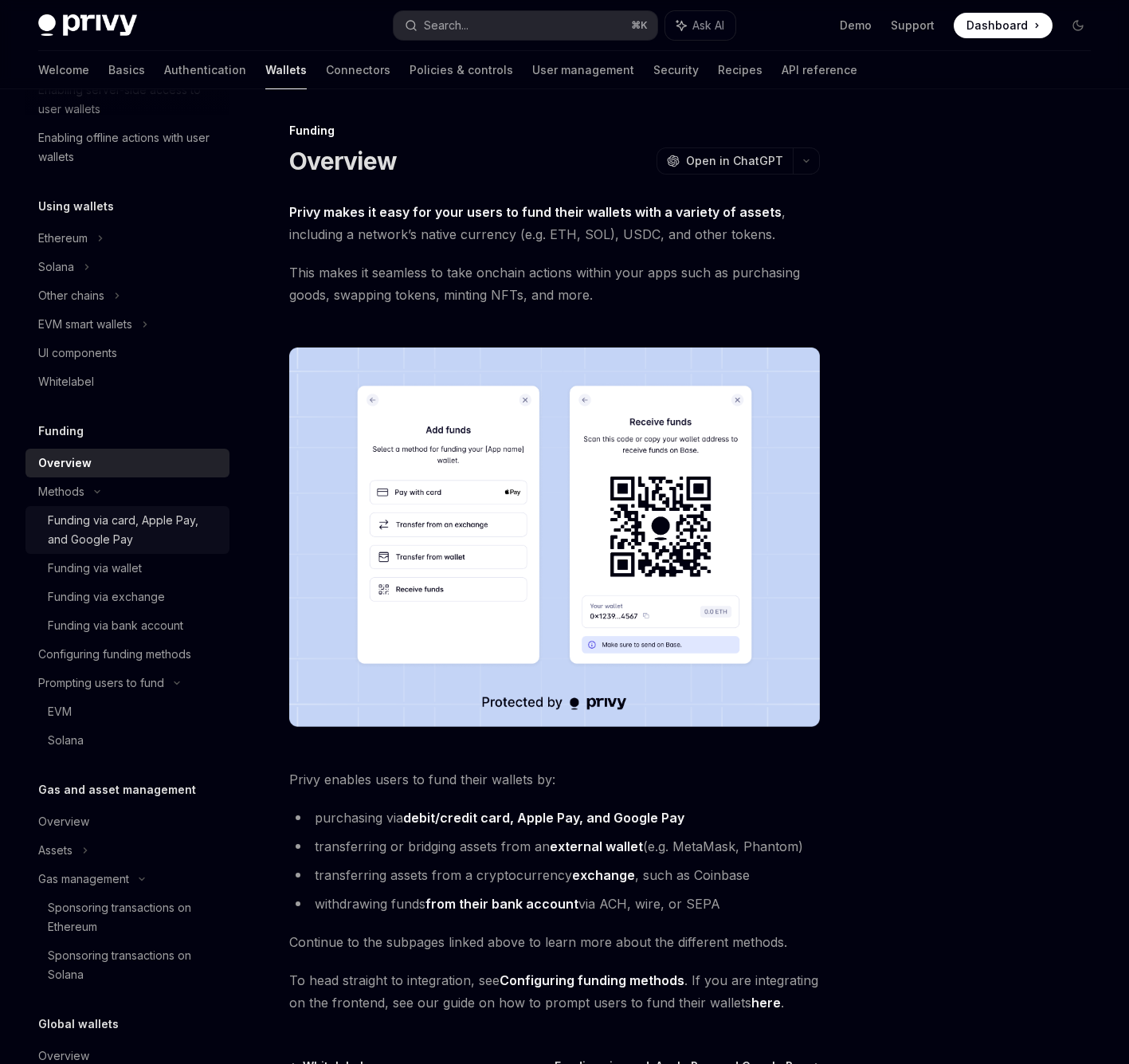
click at [144, 523] on div "Funding via card, Apple Pay, and Google Pay" at bounding box center [134, 529] width 172 height 38
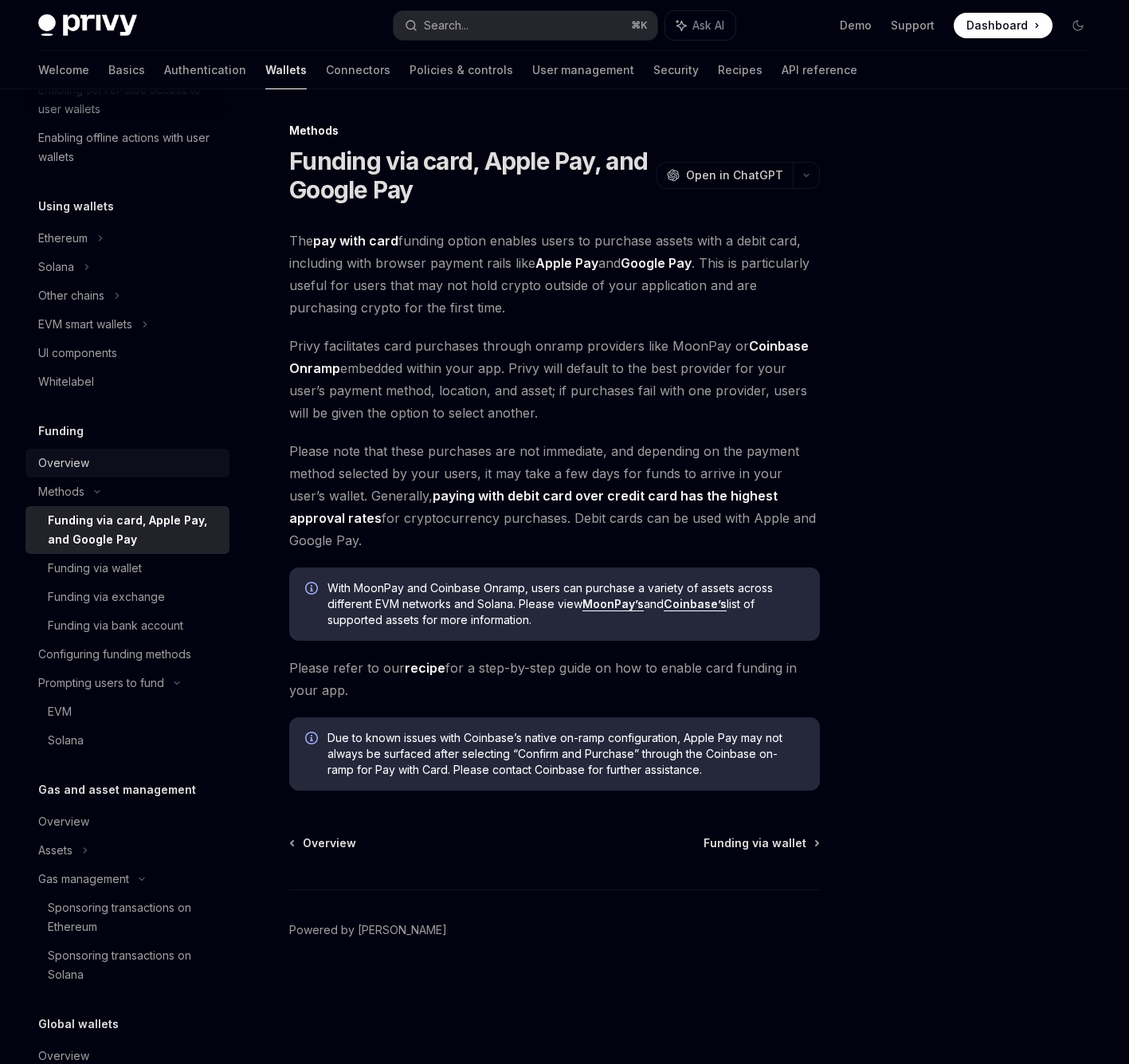
click at [153, 457] on div "Overview" at bounding box center [128, 463] width 182 height 19
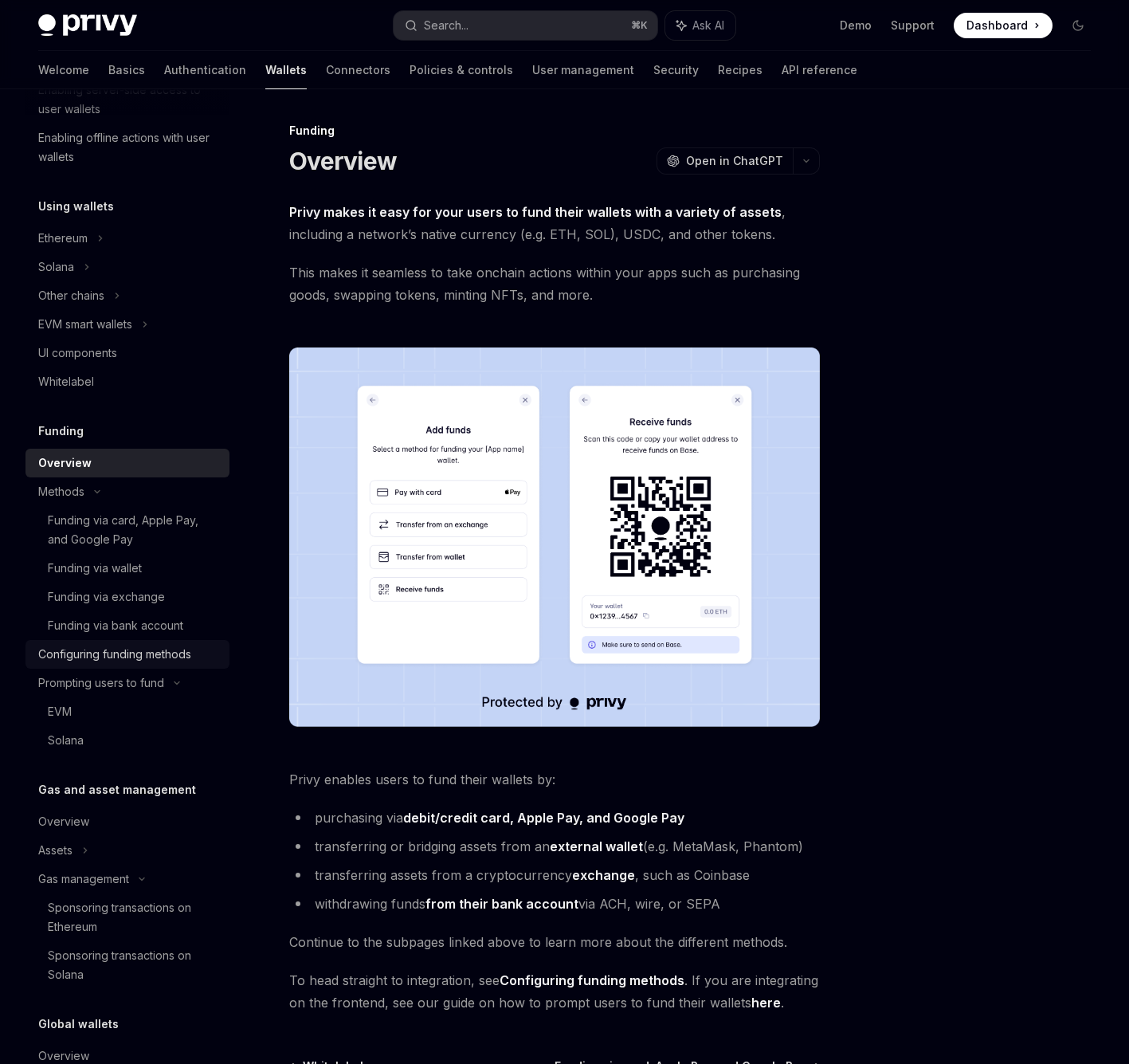
click at [115, 666] on link "Configuring funding methods" at bounding box center [127, 654] width 204 height 29
type textarea "*"
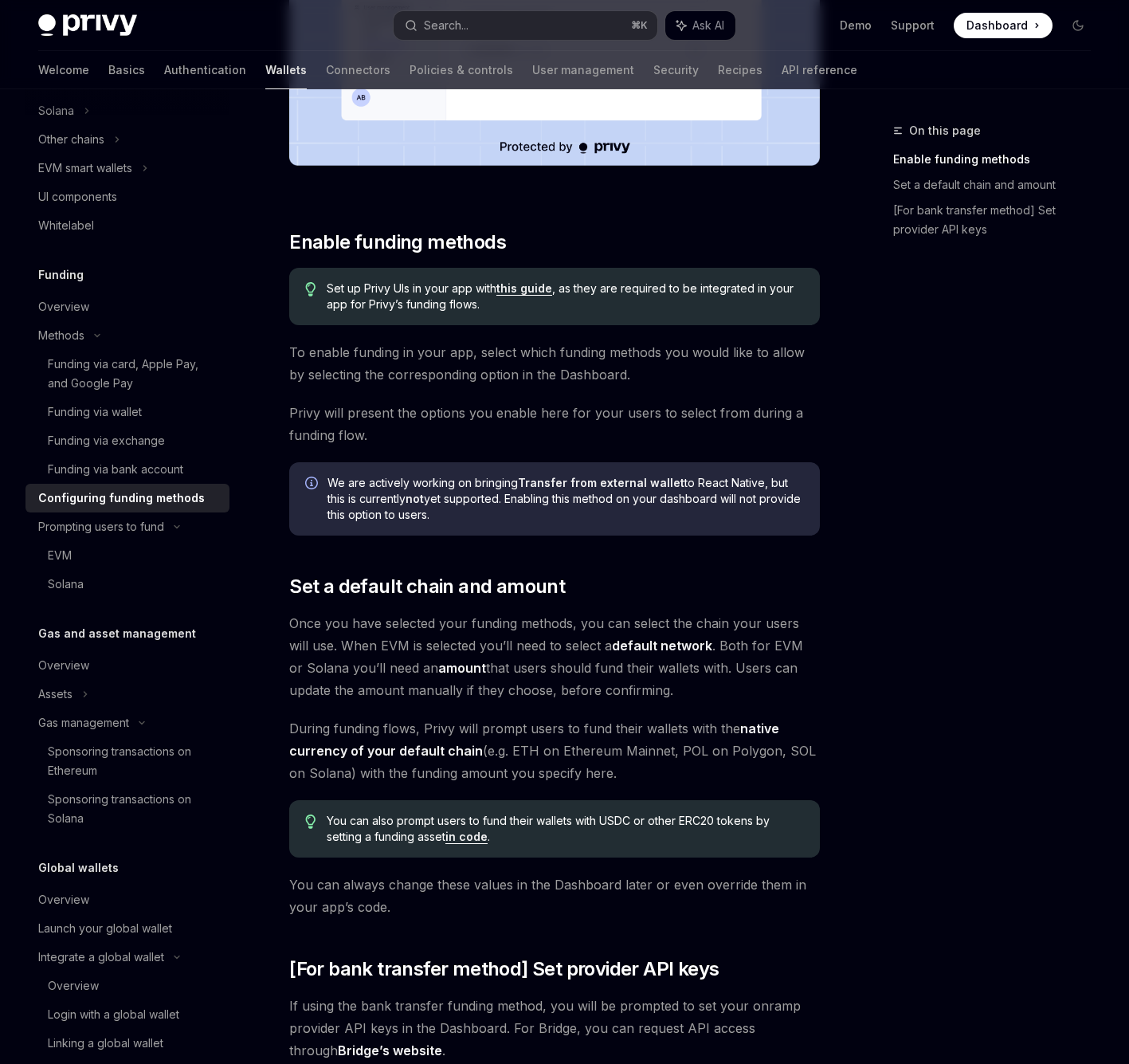
scroll to position [523, 0]
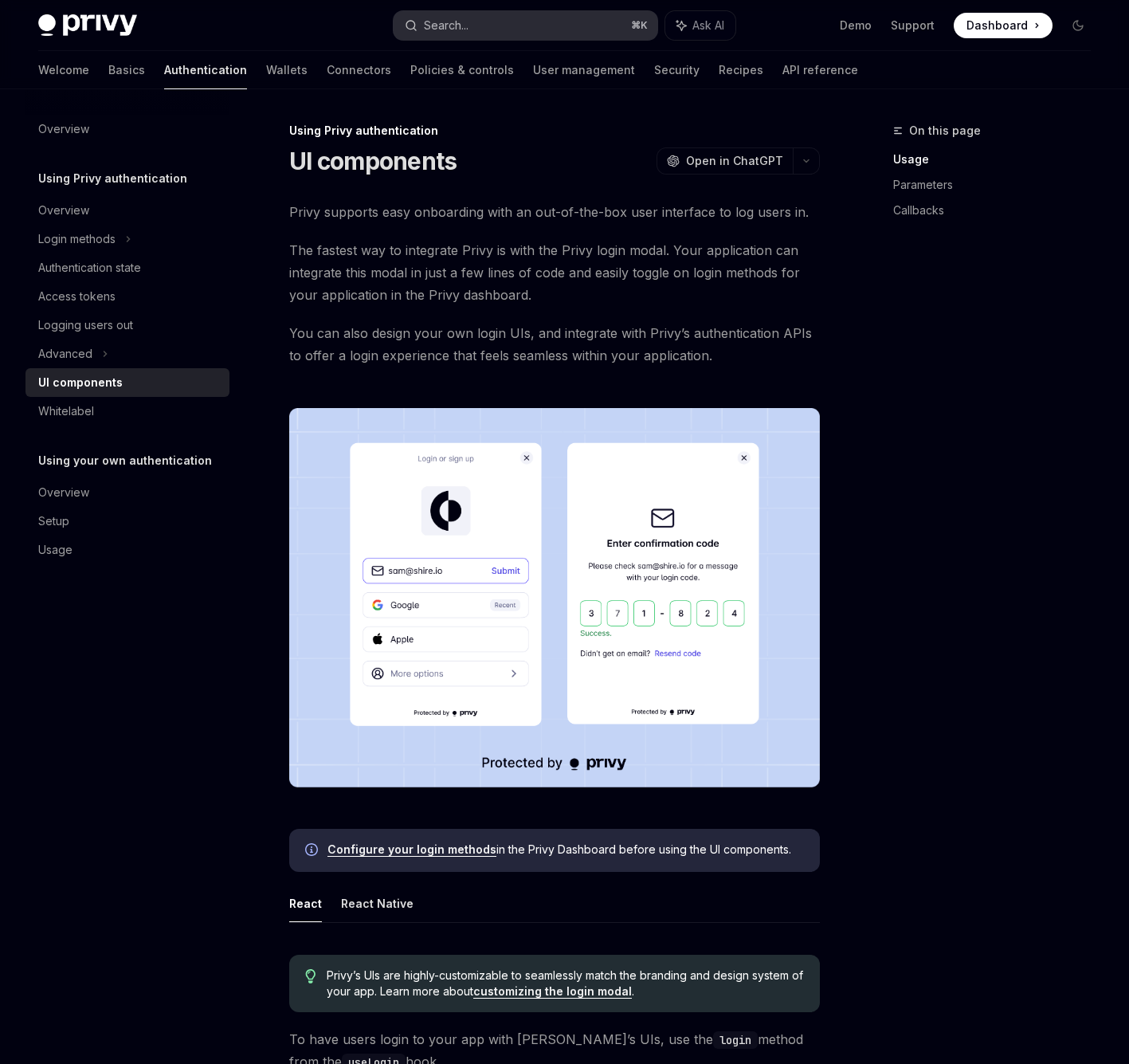
click at [549, 27] on button "Search... ⌘ K" at bounding box center [526, 25] width 265 height 29
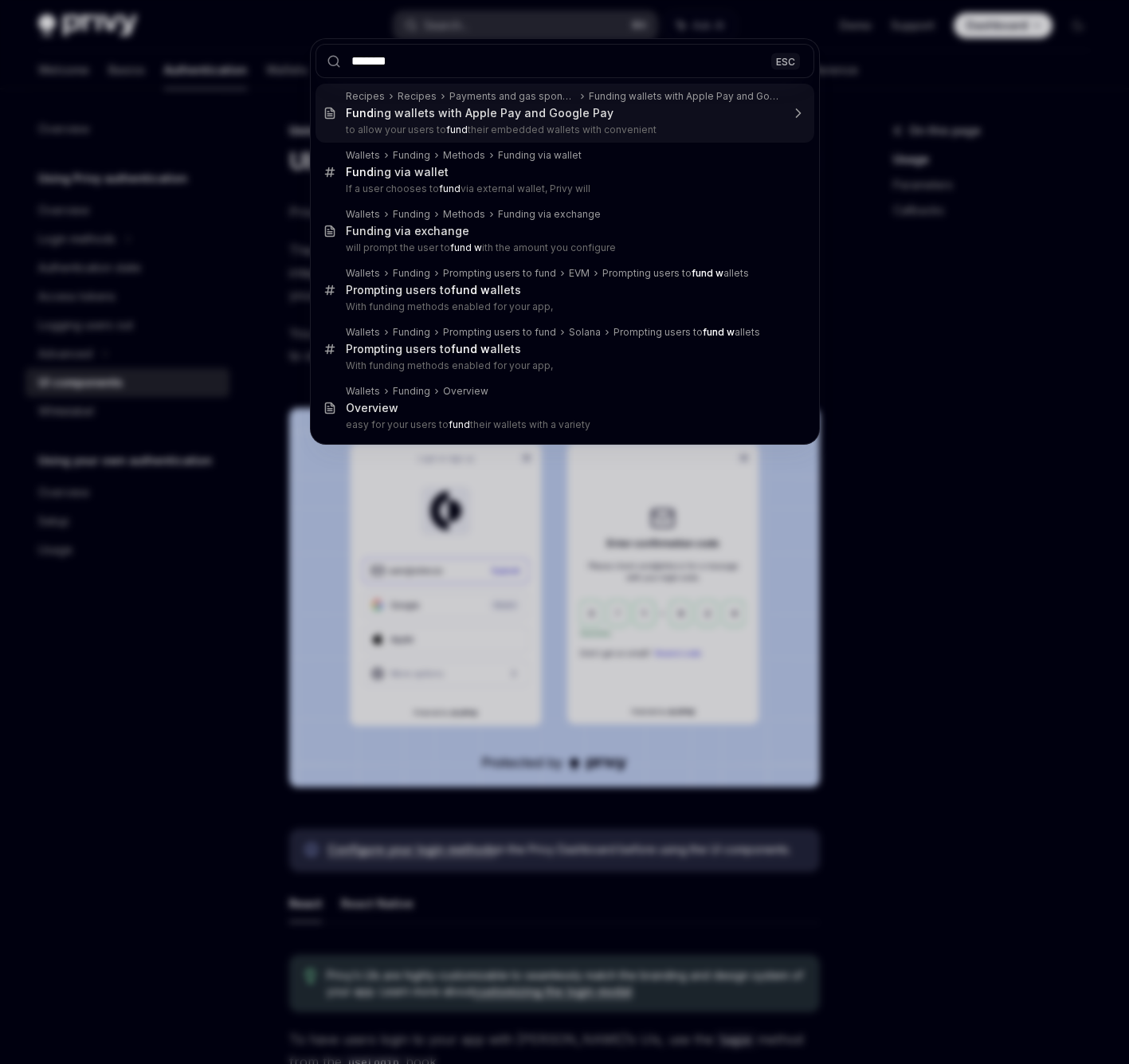
type input "********"
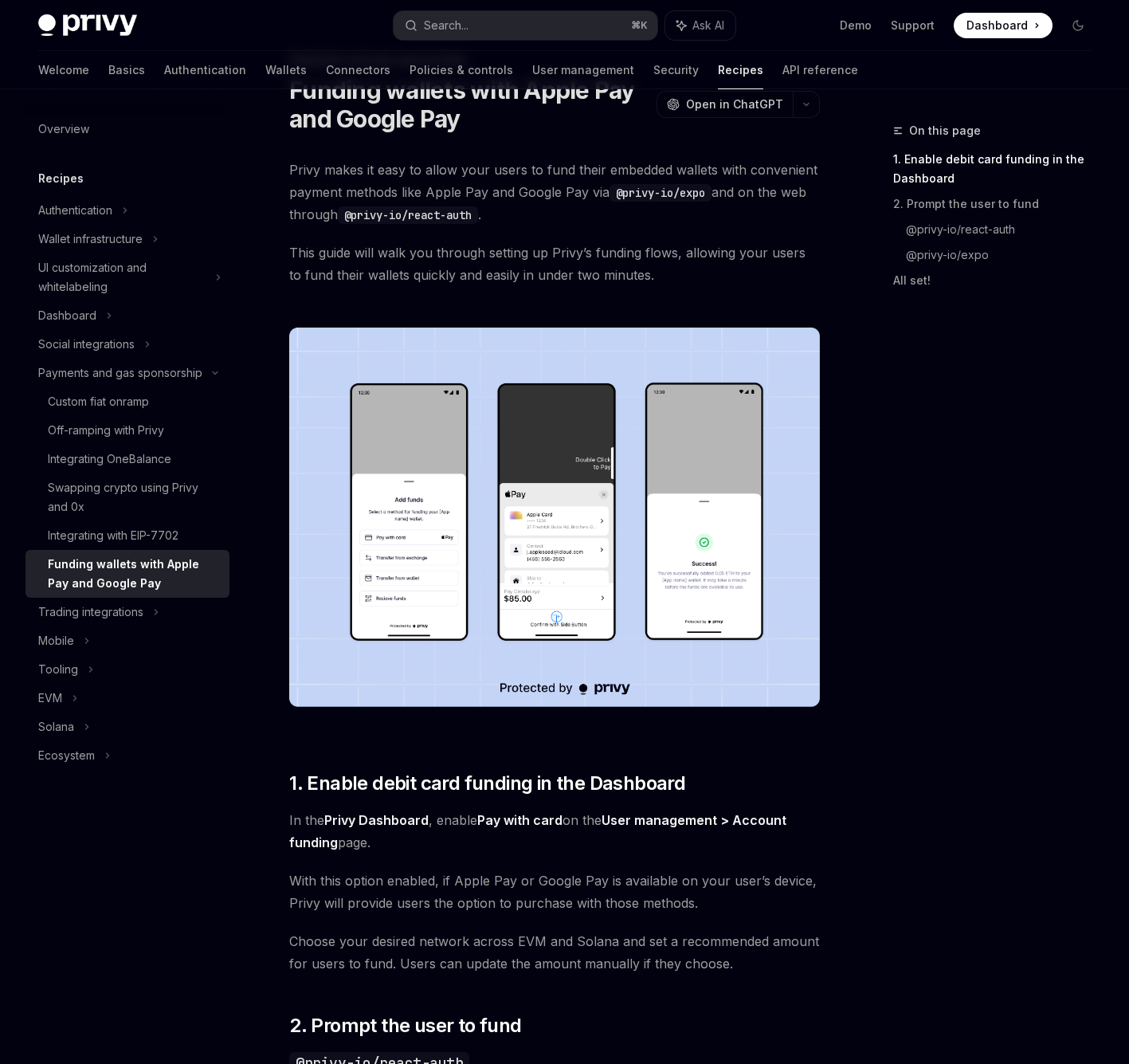
scroll to position [69, 0]
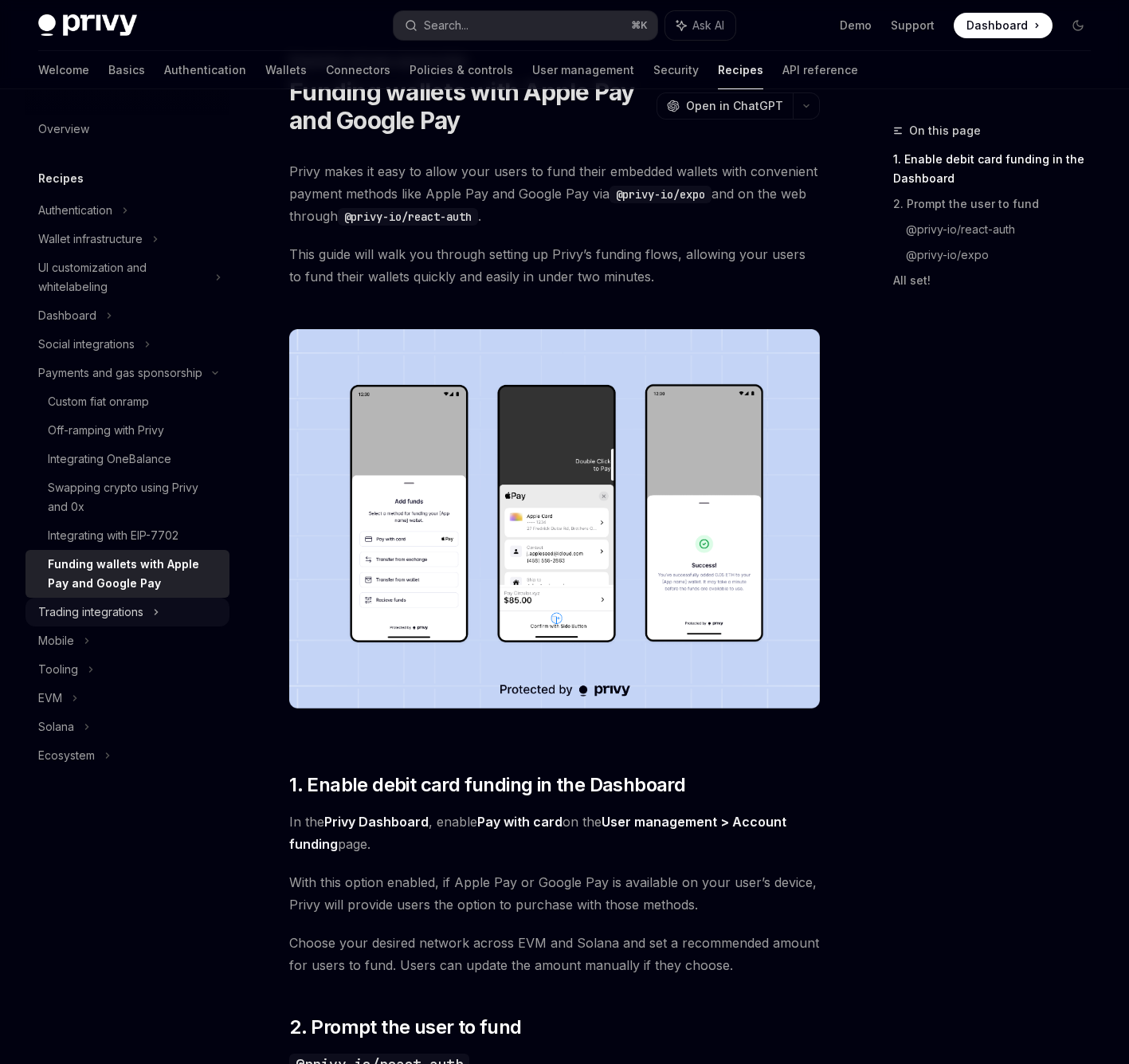
click at [148, 609] on div "Trading integrations" at bounding box center [127, 611] width 204 height 29
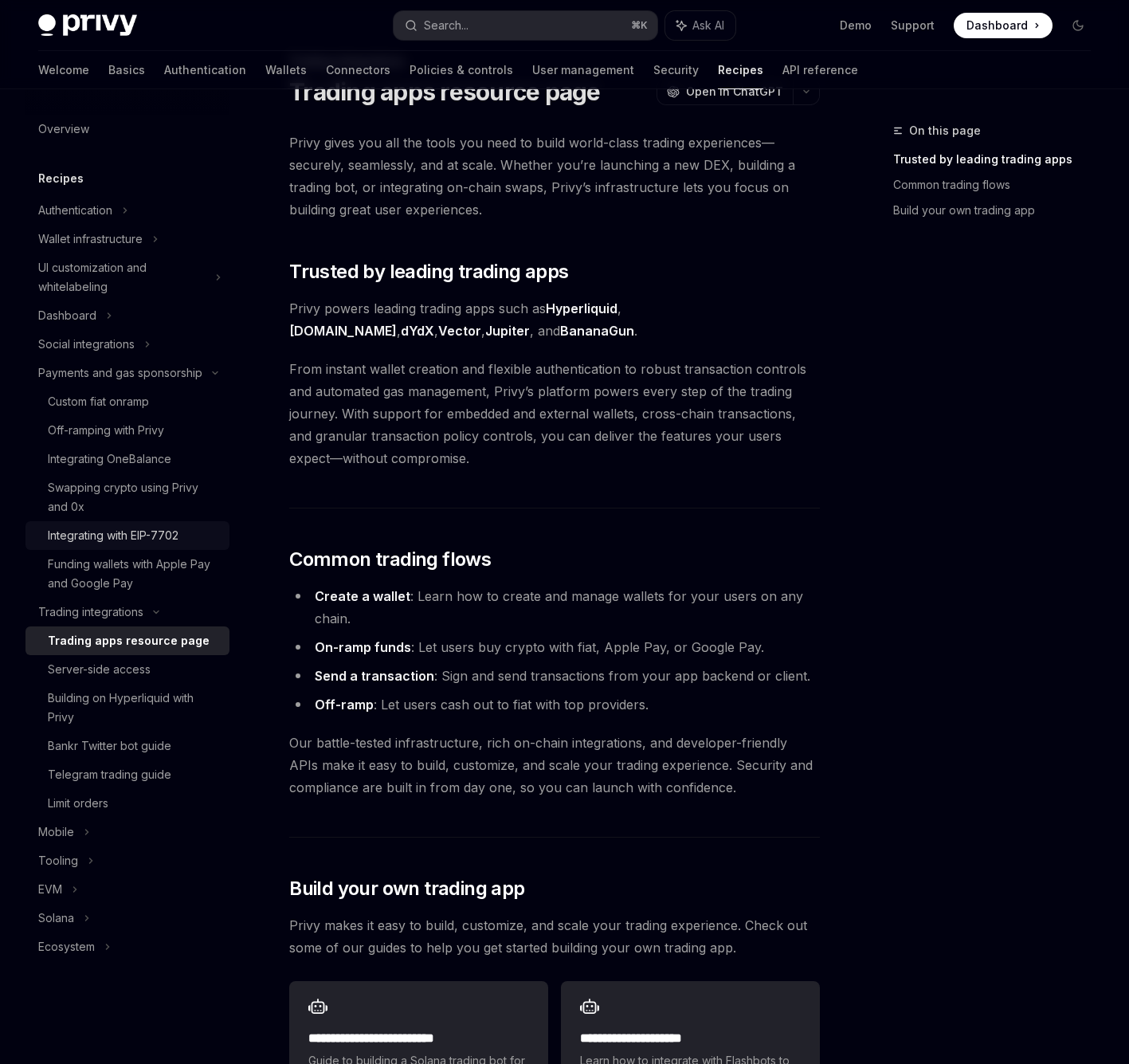
click at [126, 545] on link "Integrating with EIP-7702" at bounding box center [127, 535] width 204 height 29
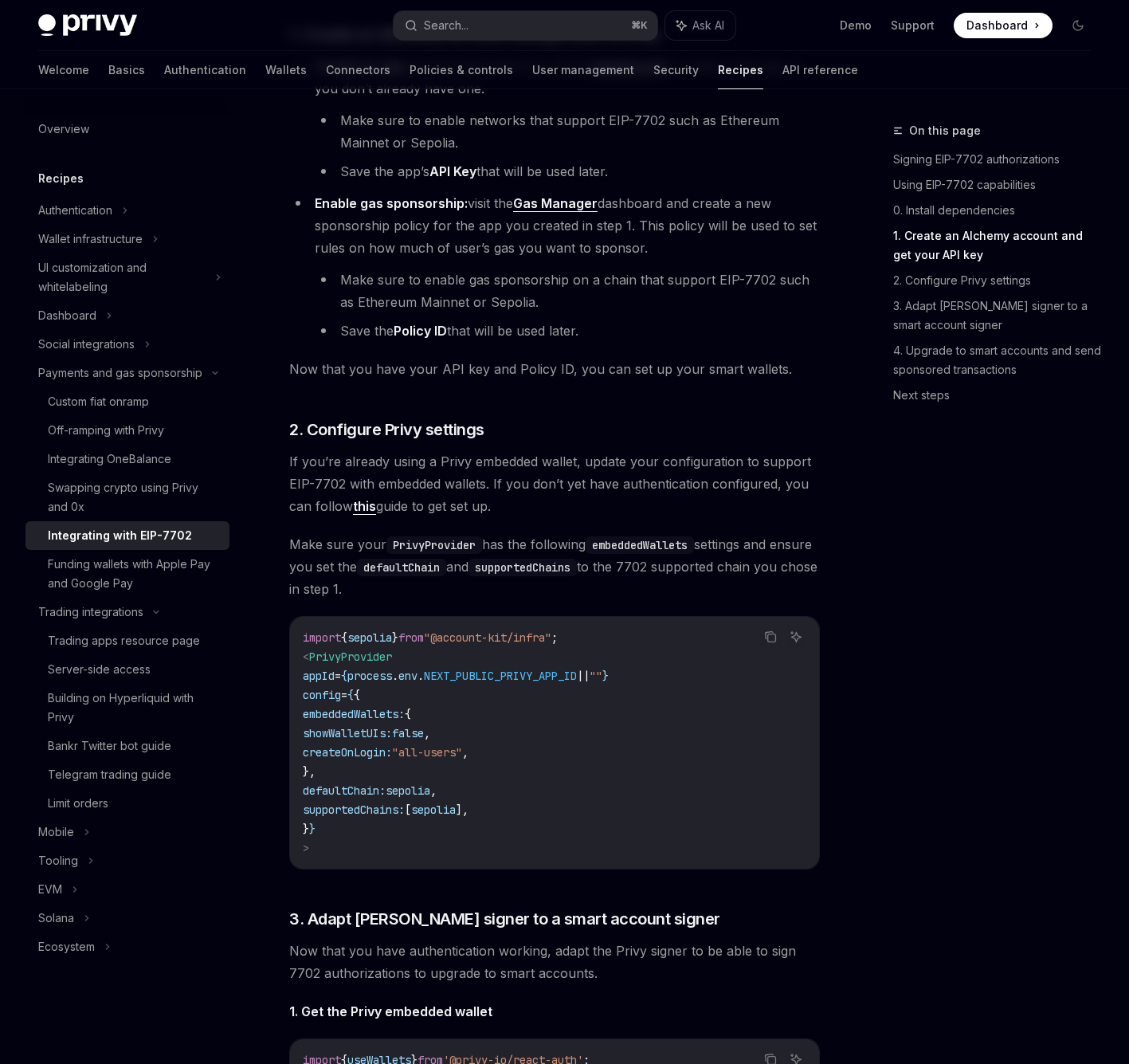
scroll to position [1029, 0]
click at [110, 579] on div "Funding wallets with Apple Pay and Google Pay" at bounding box center [134, 573] width 172 height 38
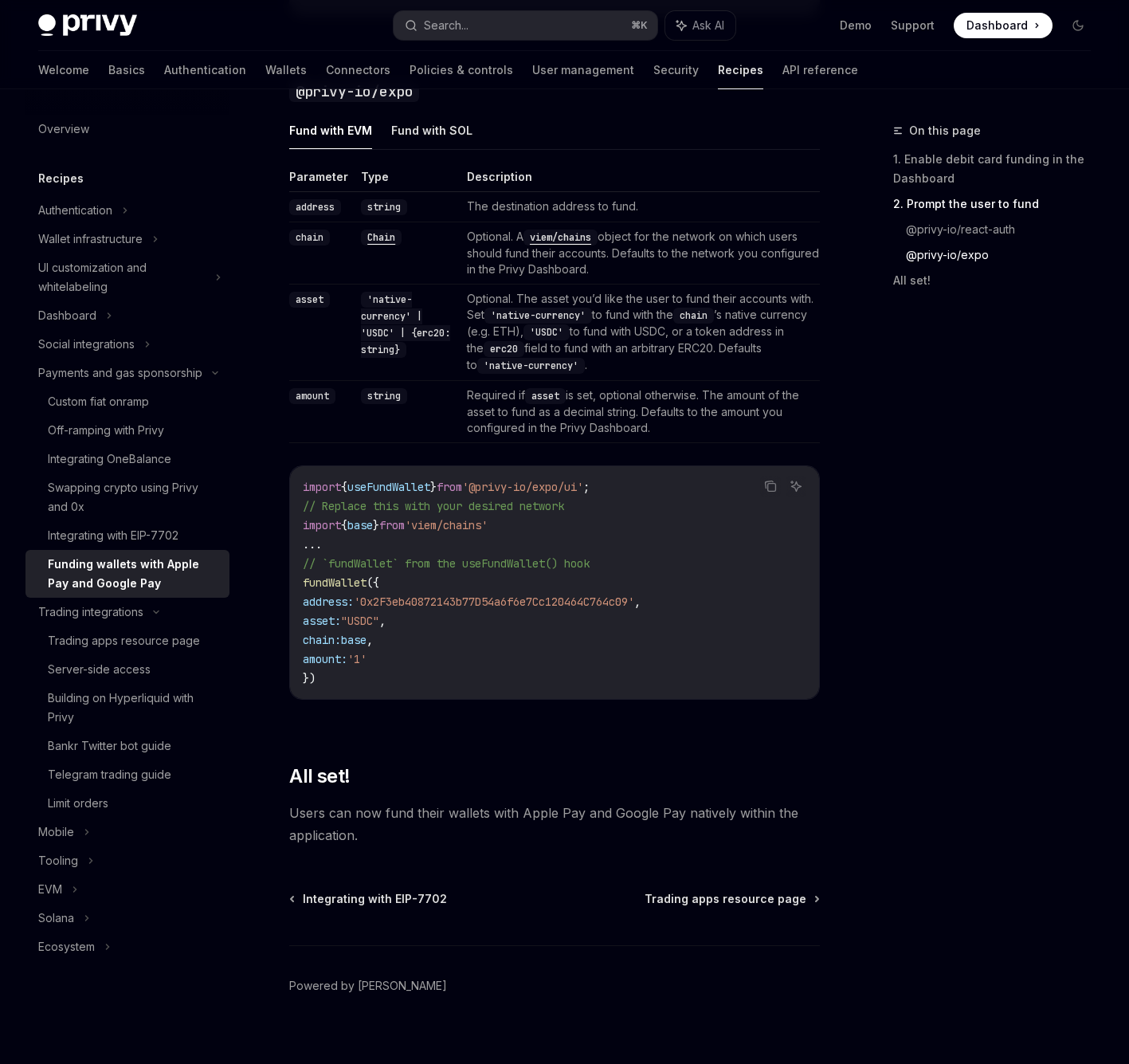
scroll to position [1692, 0]
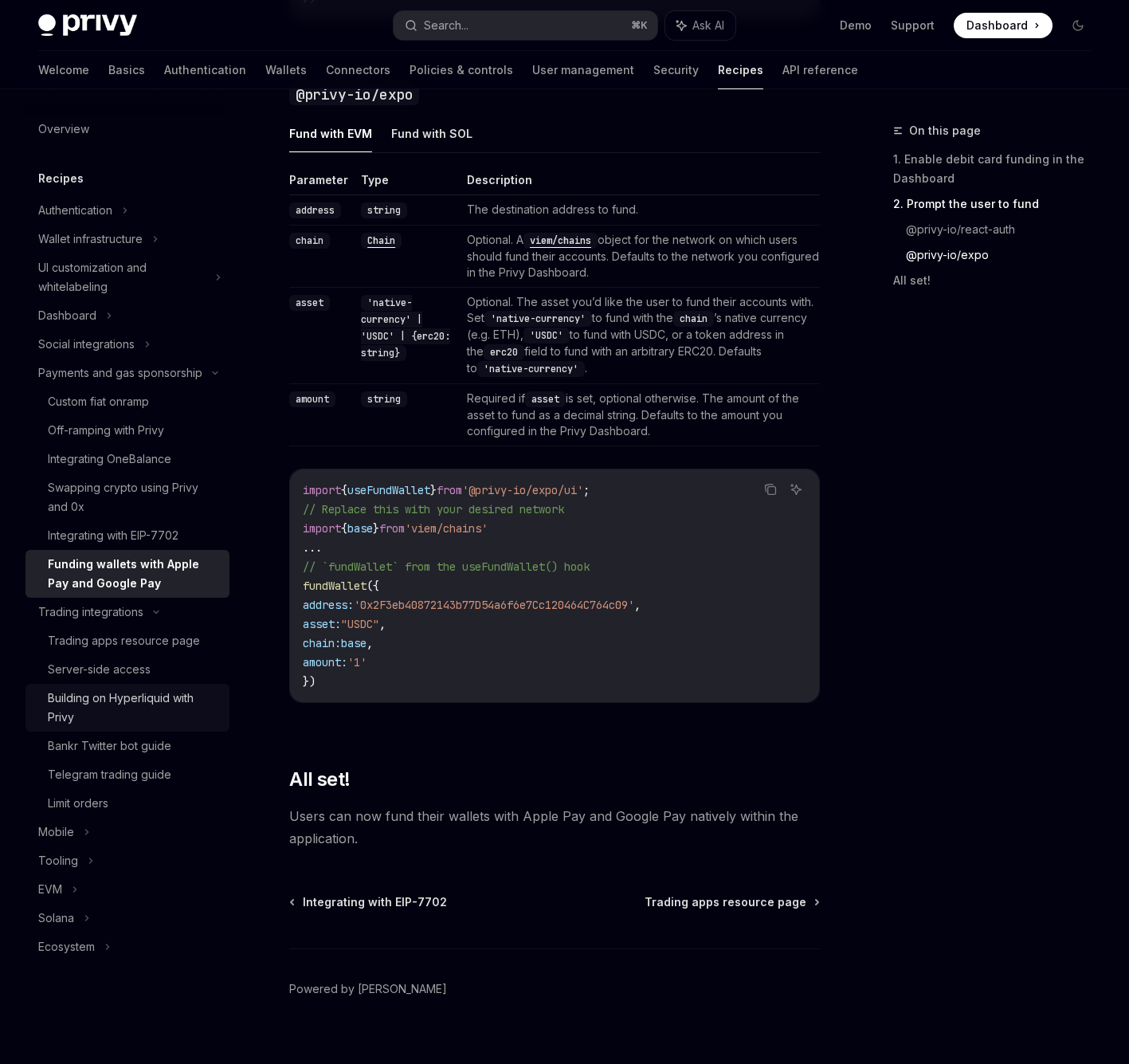
click at [137, 701] on div "Building on Hyperliquid with Privy" at bounding box center [134, 707] width 172 height 38
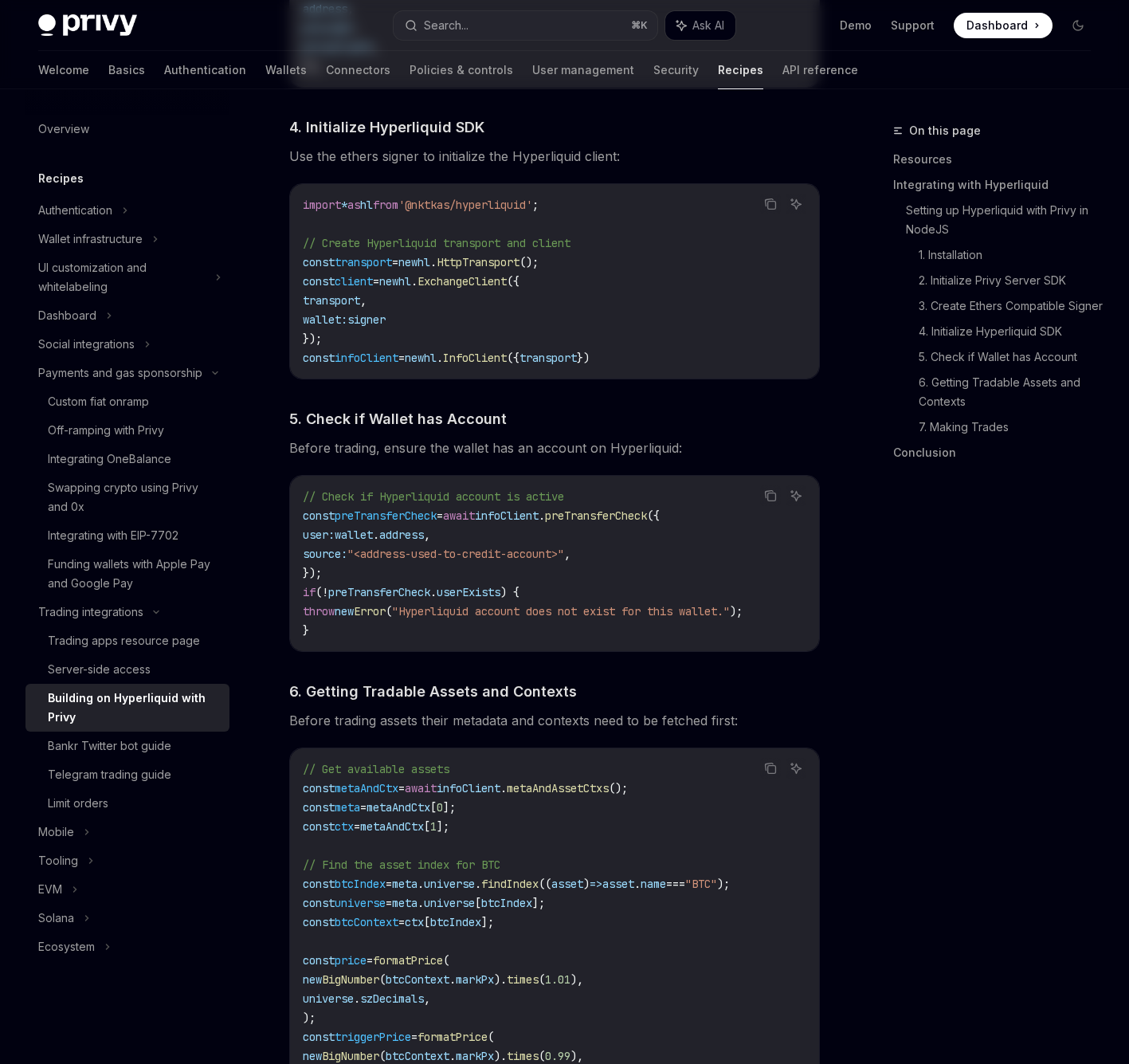
type textarea "*"
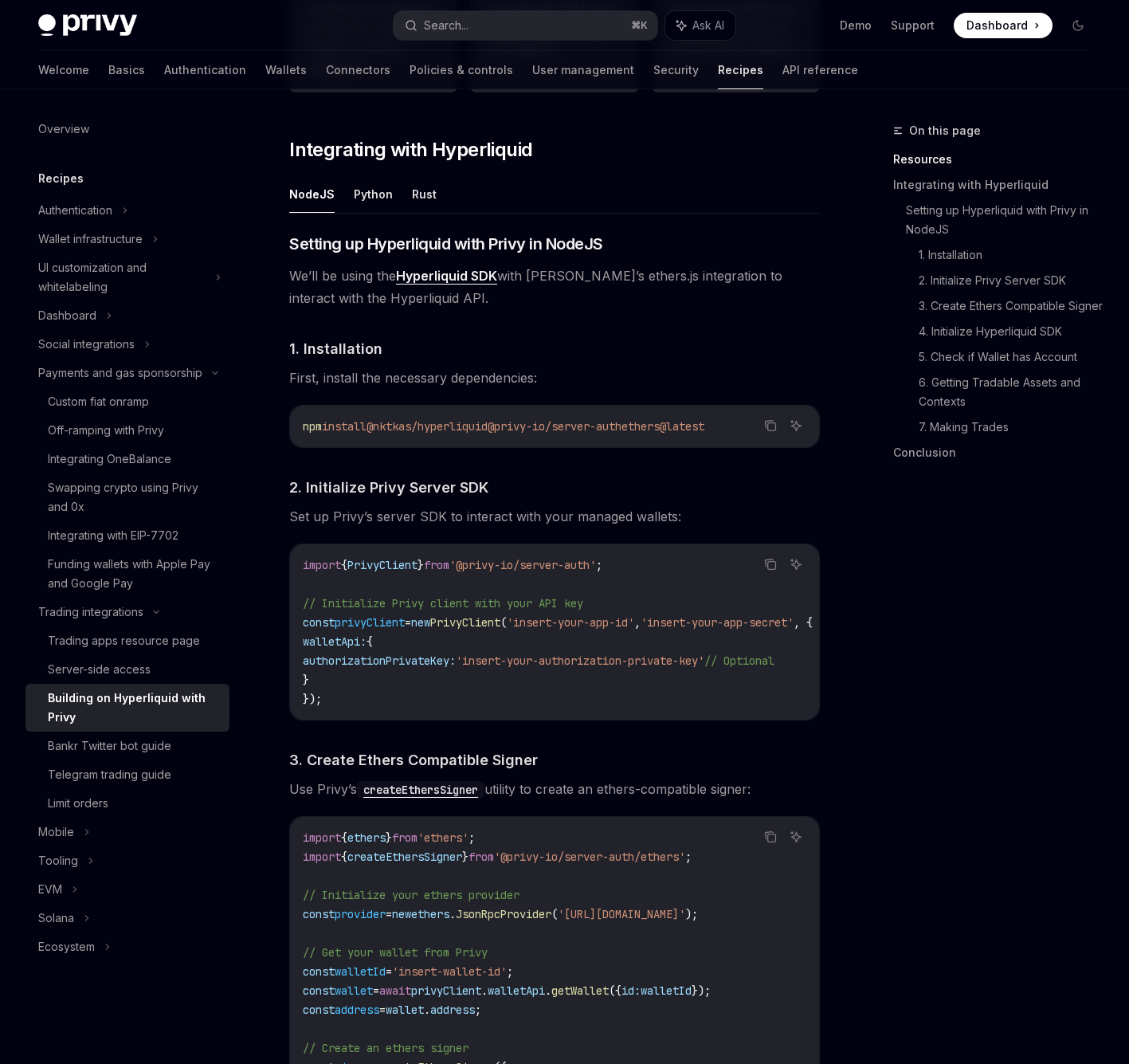
scroll to position [668, 0]
